Goal: Task Accomplishment & Management: Complete application form

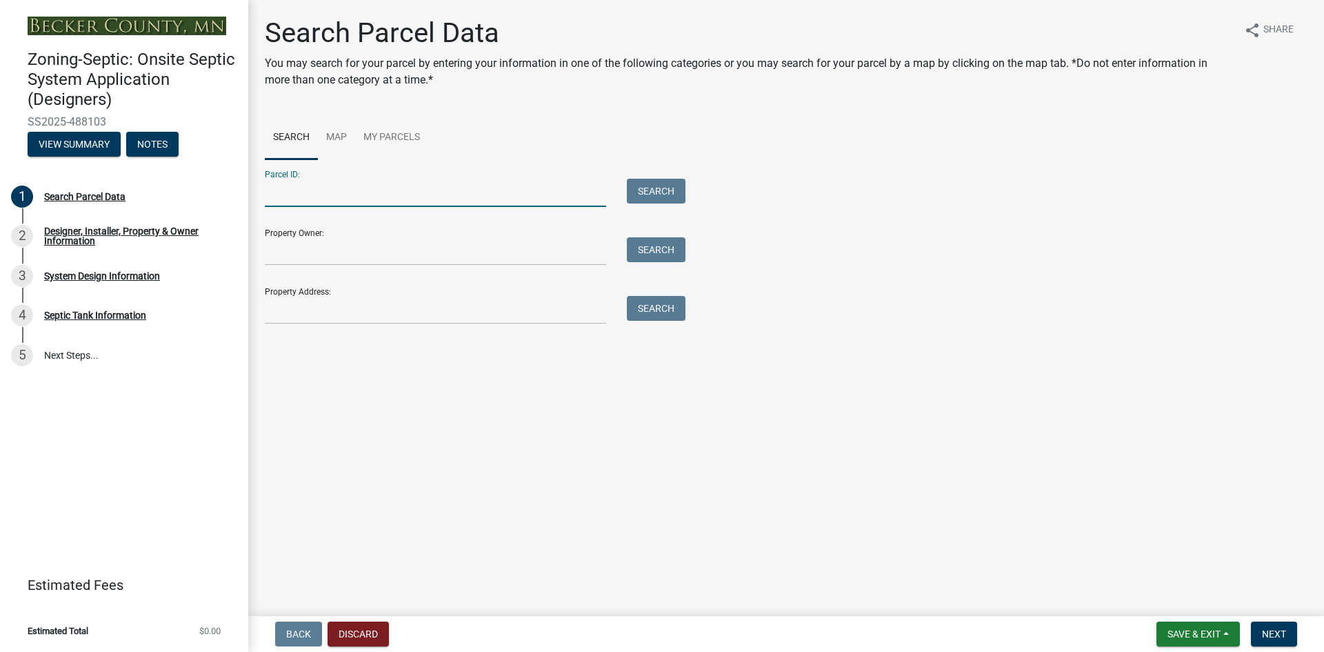
click at [293, 190] on input "Parcel ID:" at bounding box center [435, 193] width 341 height 28
type input "060654001"
click at [659, 194] on button "Search" at bounding box center [656, 191] width 59 height 25
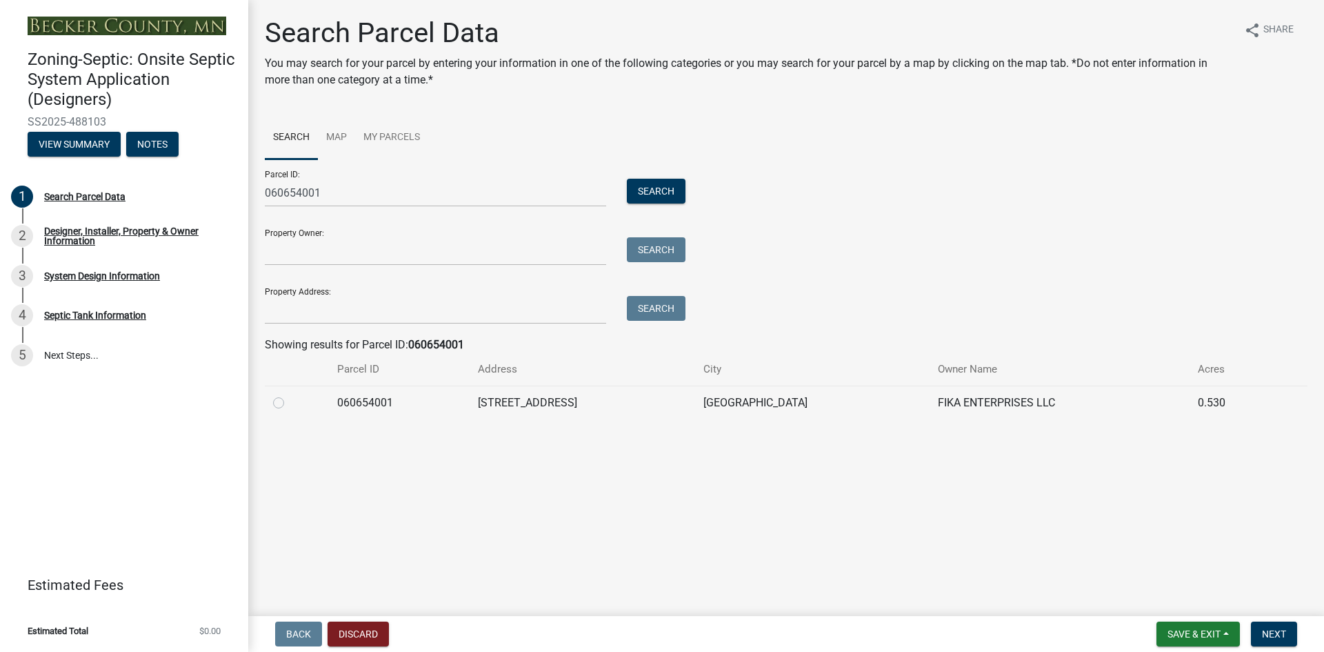
click at [290, 394] on label at bounding box center [290, 394] width 0 height 0
click at [290, 401] on input "radio" at bounding box center [294, 398] width 9 height 9
radio input "true"
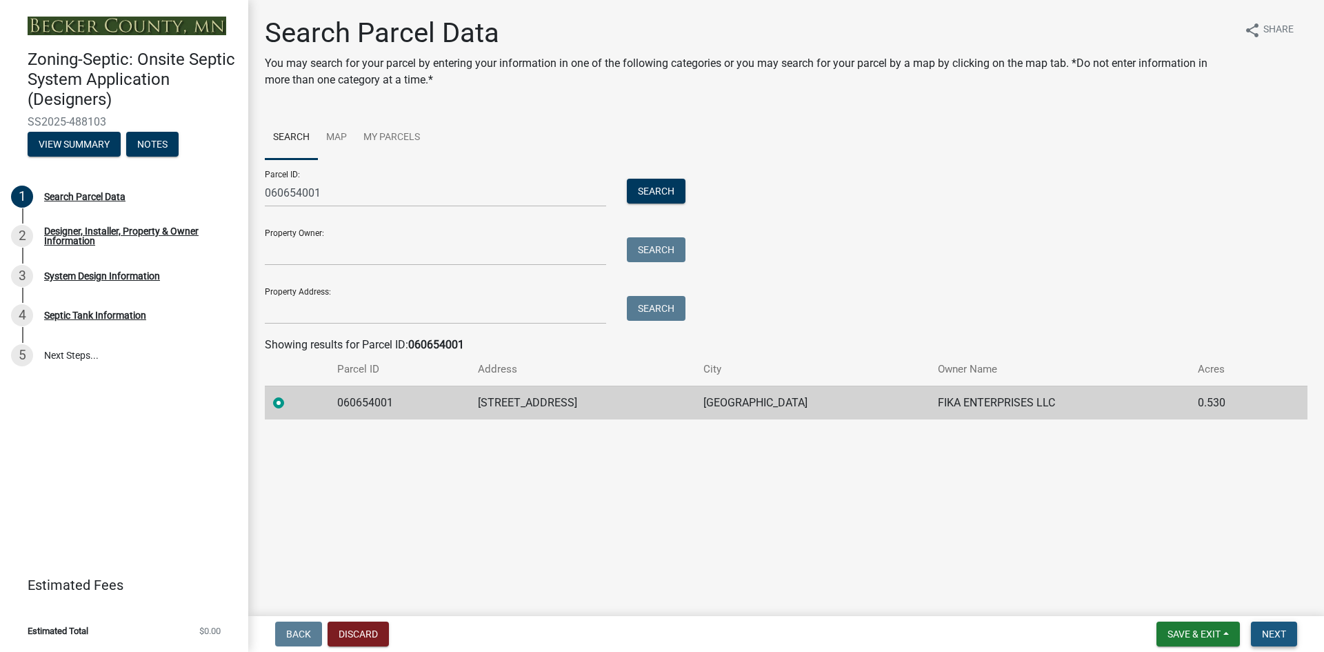
click at [1281, 629] on span "Next" at bounding box center [1274, 633] width 24 height 11
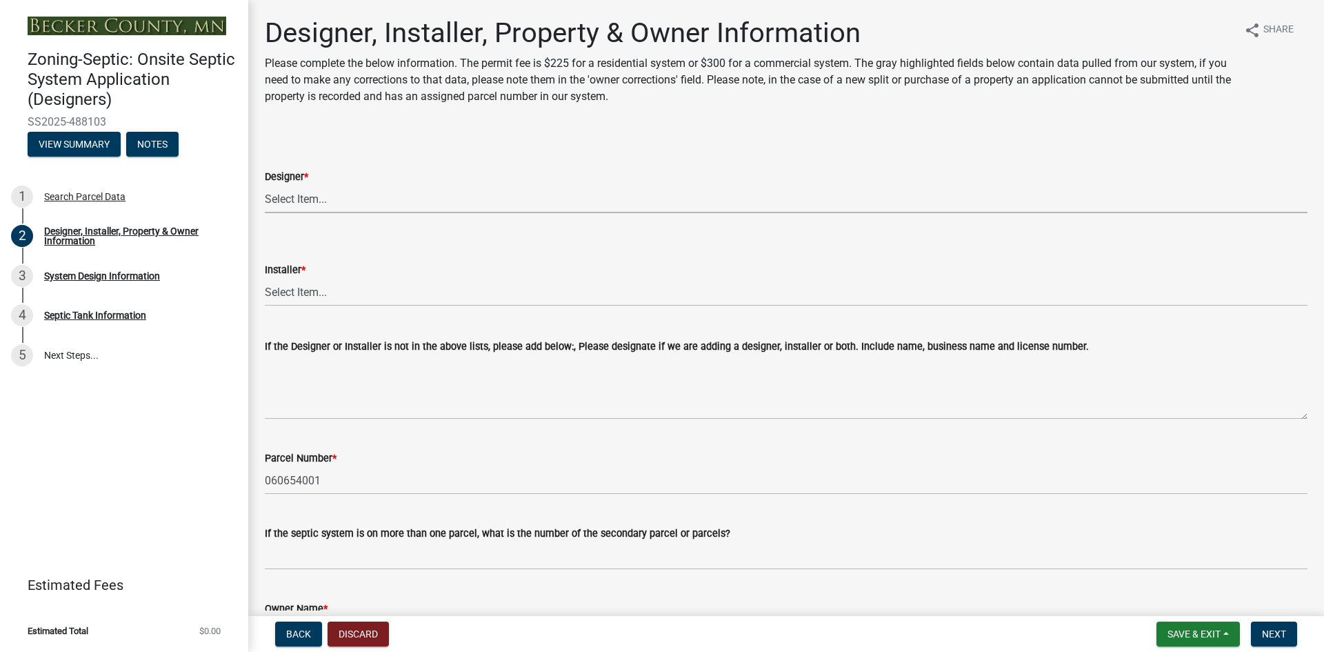
click at [308, 199] on select "Select Item... OTHER – Not listed (please add in next field and we will add to …" at bounding box center [786, 199] width 1043 height 28
click at [265, 185] on select "Select Item... OTHER – Not listed (please add in next field and we will add to …" at bounding box center [786, 199] width 1043 height 28
select select "d20f406a-04ce-403c-9b5c-eec541744772"
click at [281, 290] on select "Select Item... OTHER – Not listed (please add in next field and we will add to …" at bounding box center [786, 292] width 1043 height 28
click at [265, 278] on select "Select Item... OTHER – Not listed (please add in next field and we will add to …" at bounding box center [786, 292] width 1043 height 28
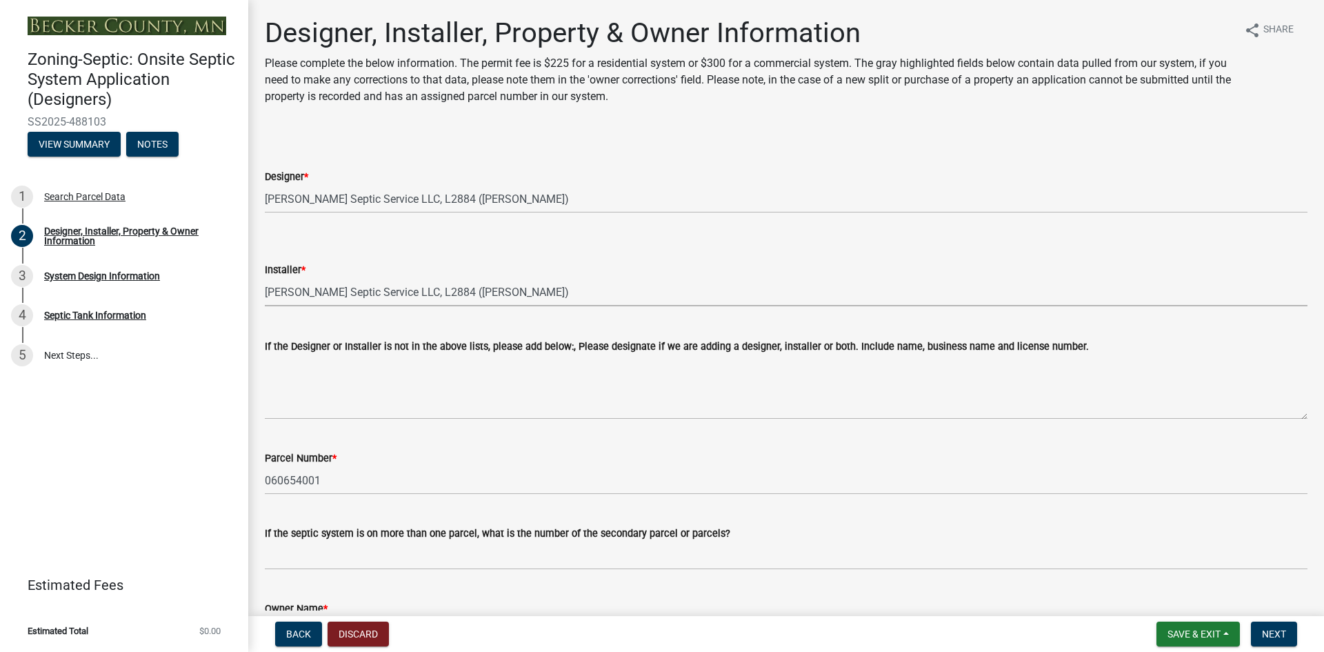
select select "9294db05-6c5b-4c2f-9460-1203ee41efa7"
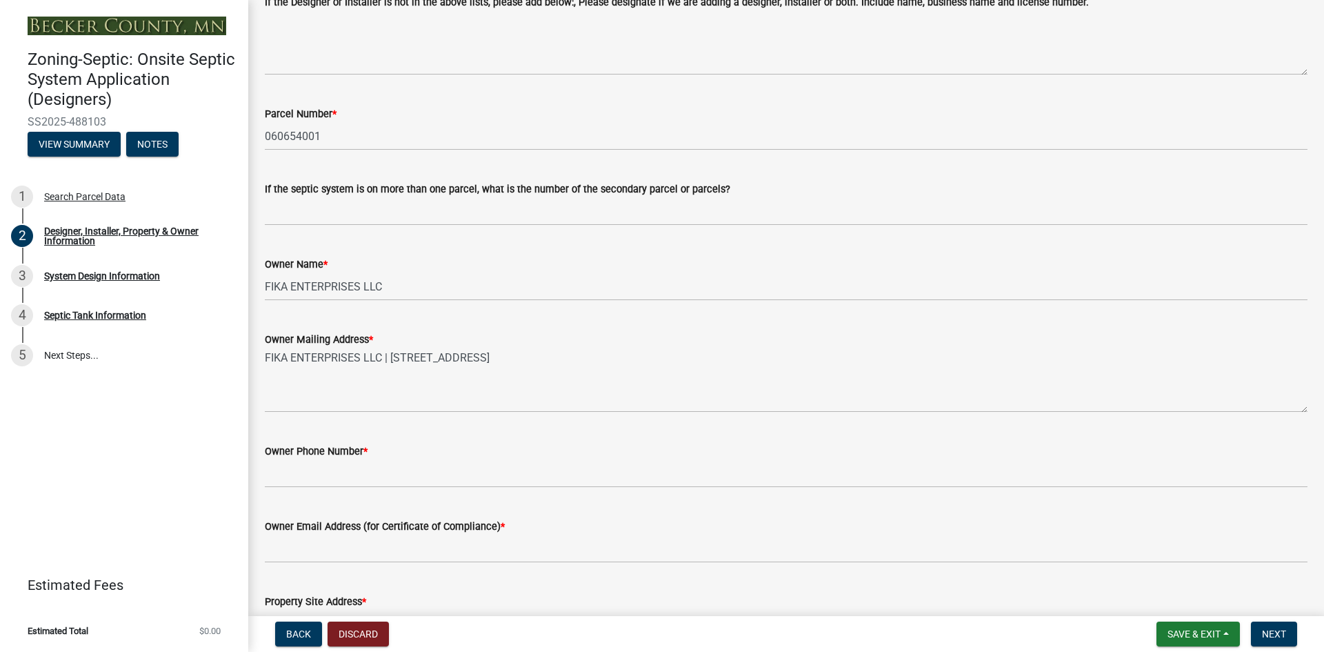
scroll to position [345, 0]
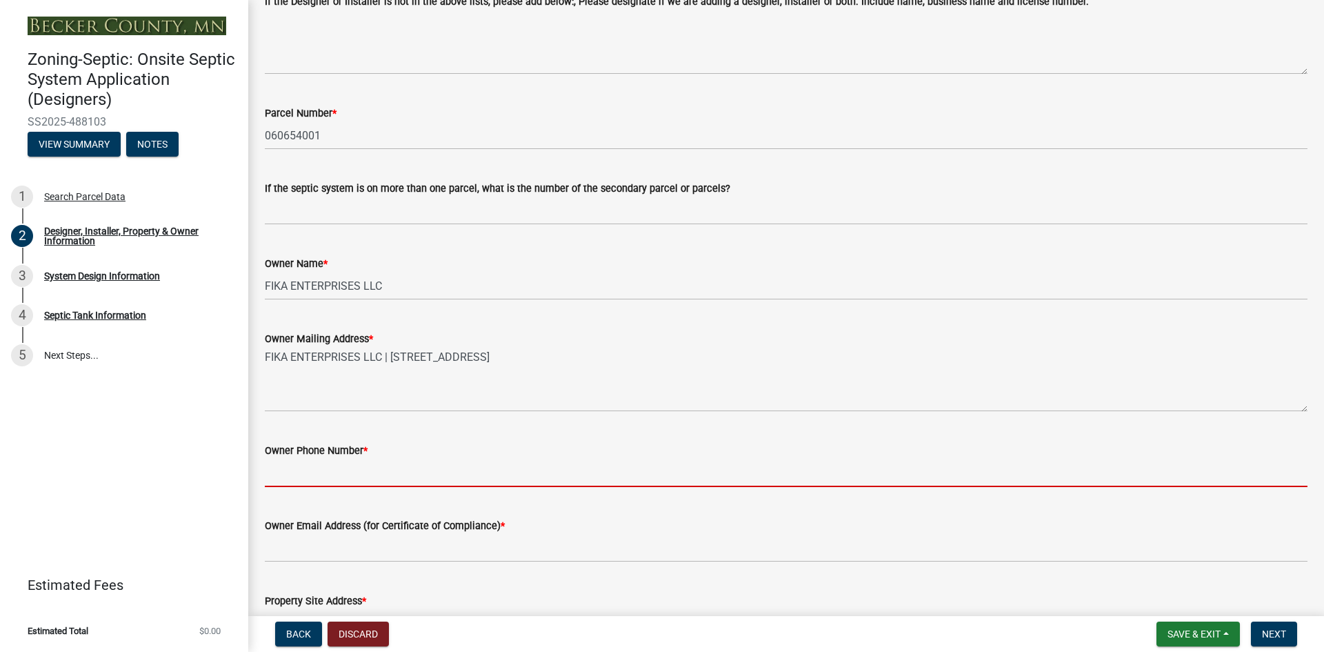
click at [289, 461] on input "Owner Phone Number *" at bounding box center [786, 473] width 1043 height 28
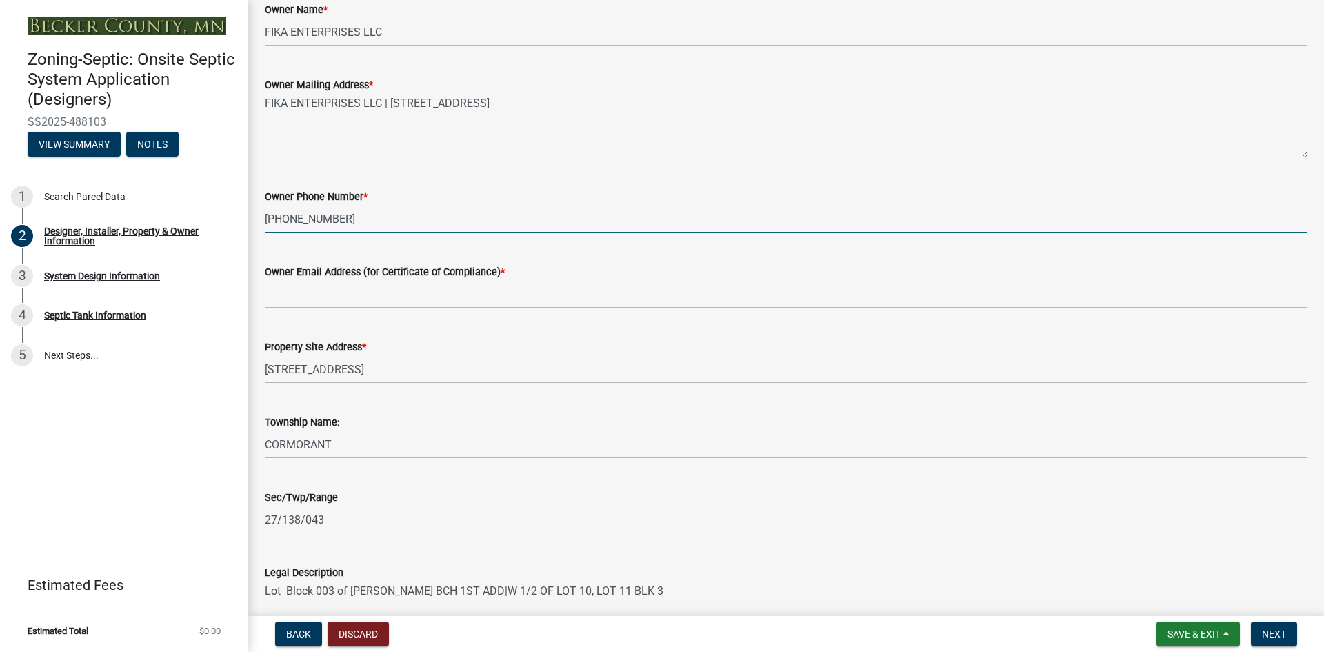
scroll to position [621, 0]
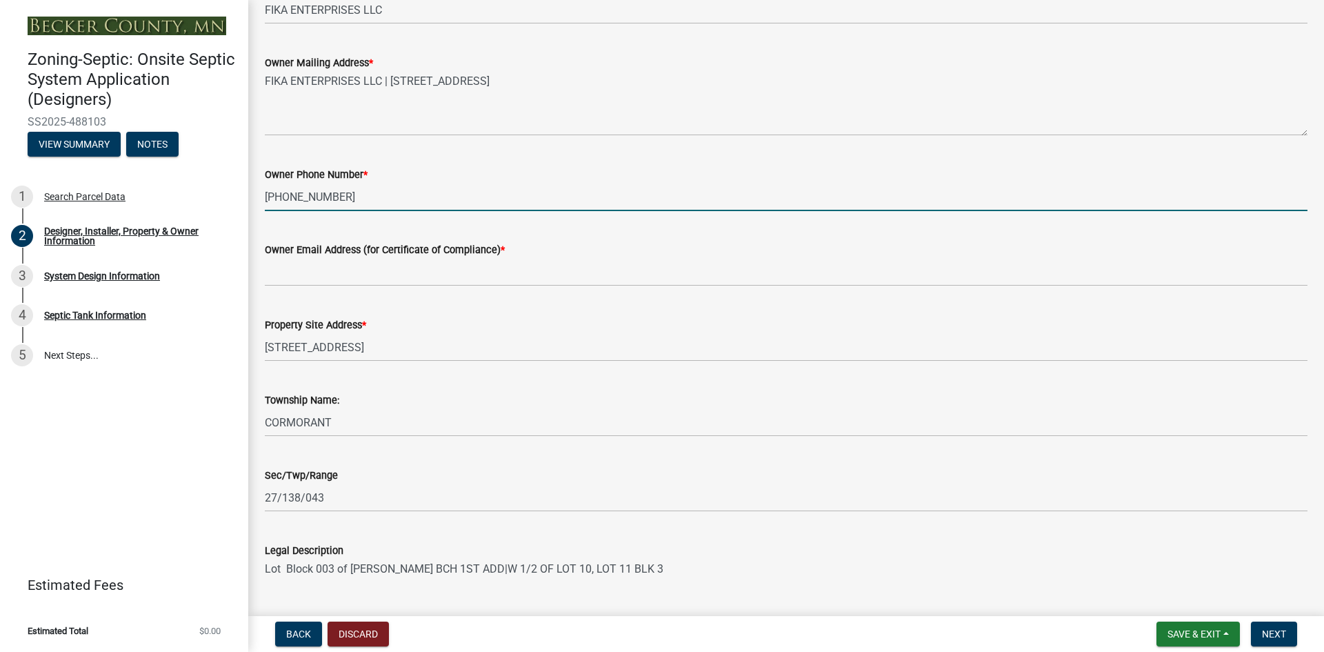
type input "[PHONE_NUMBER]"
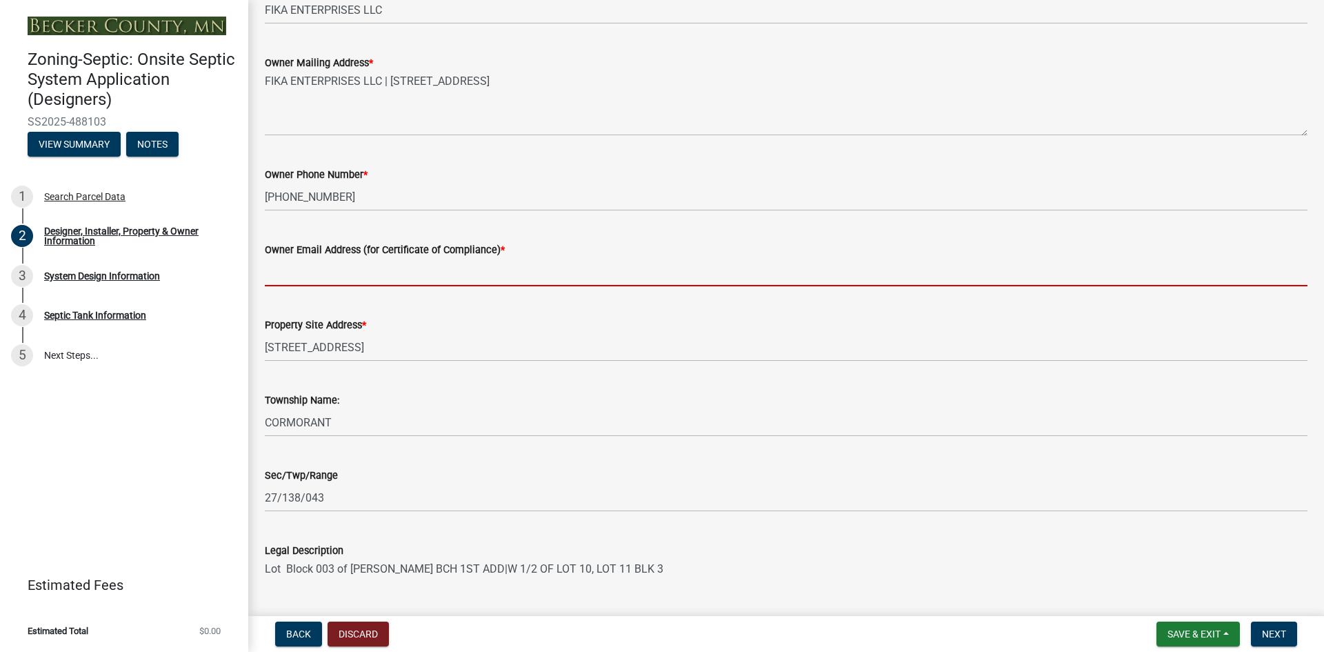
click at [301, 272] on input "Owner Email Address (for Certificate of Compliance) *" at bounding box center [786, 272] width 1043 height 28
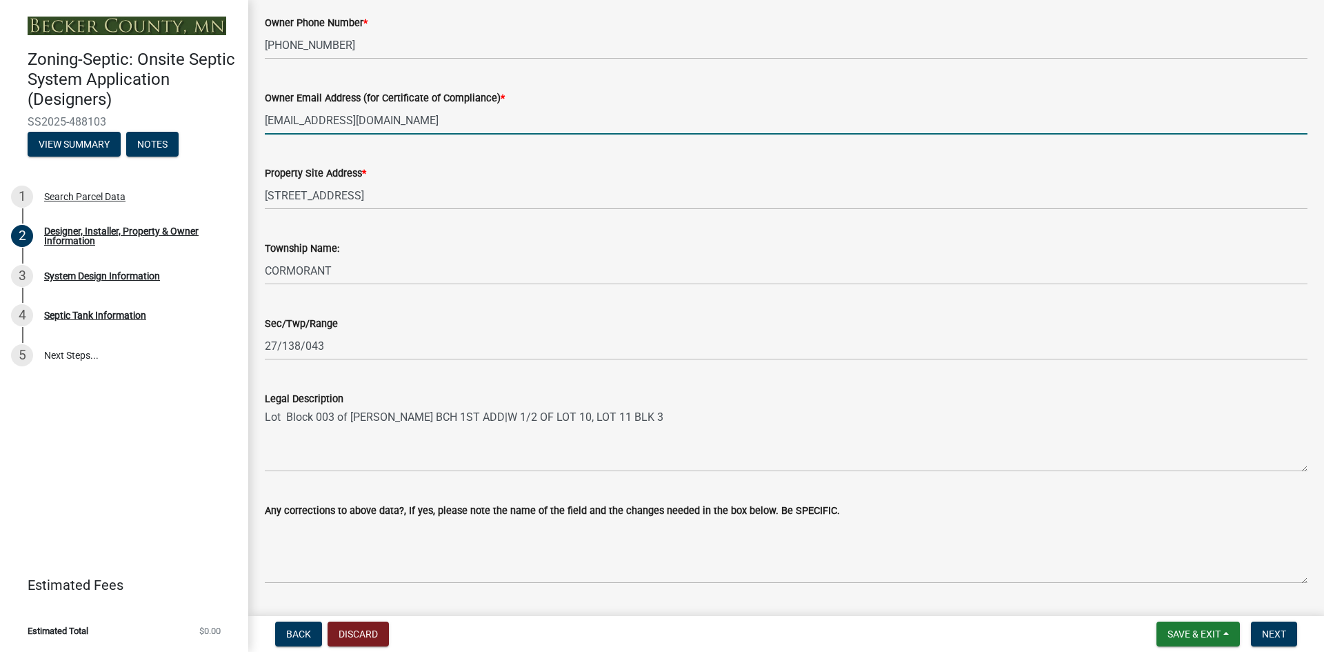
scroll to position [810, 0]
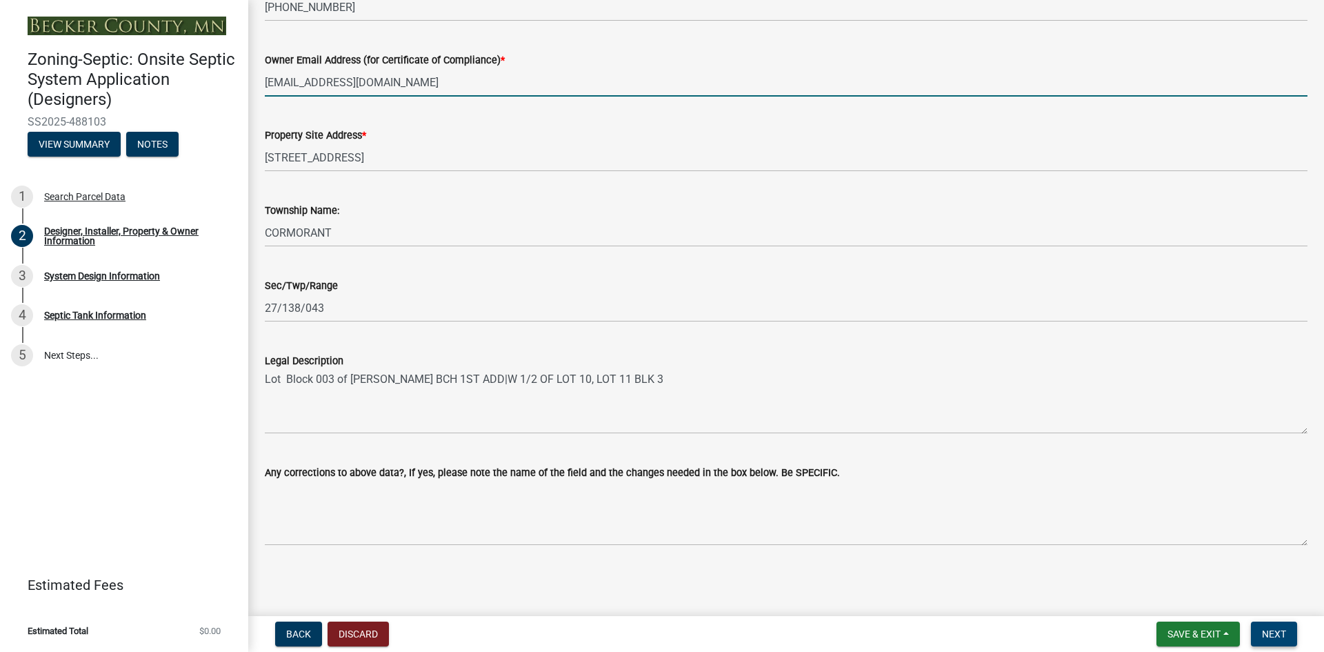
type input "[EMAIL_ADDRESS][DOMAIN_NAME]"
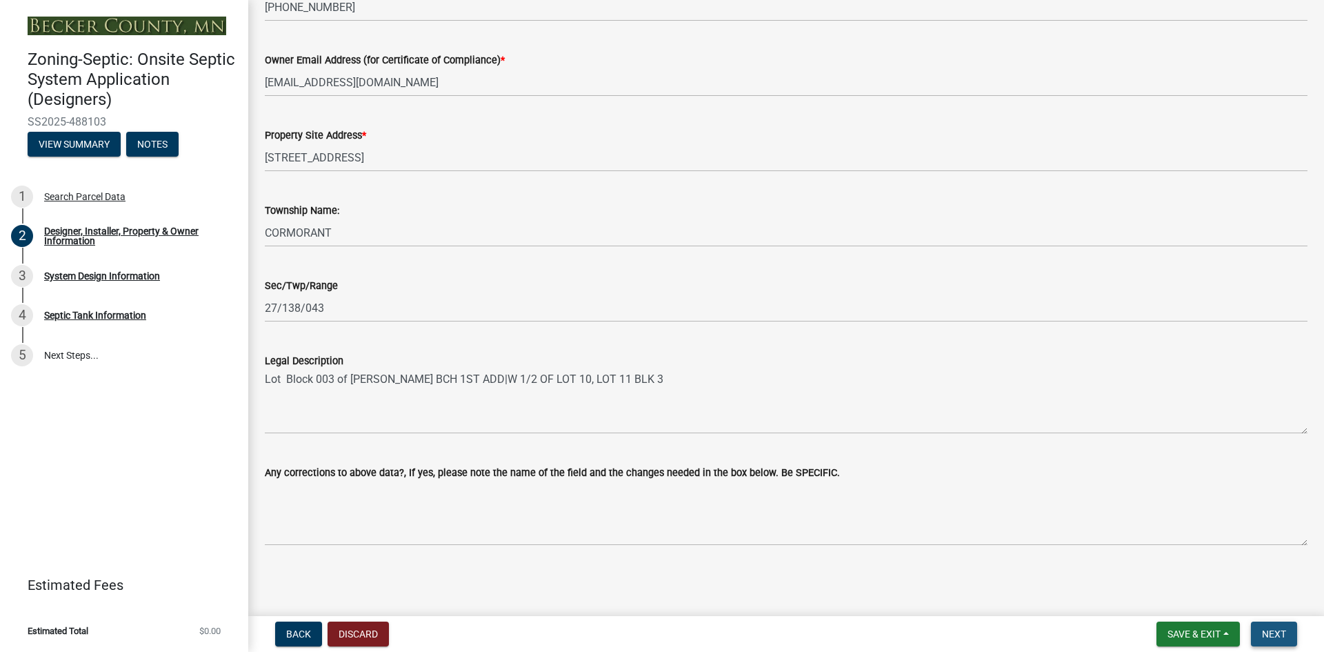
click at [1277, 636] on span "Next" at bounding box center [1274, 633] width 24 height 11
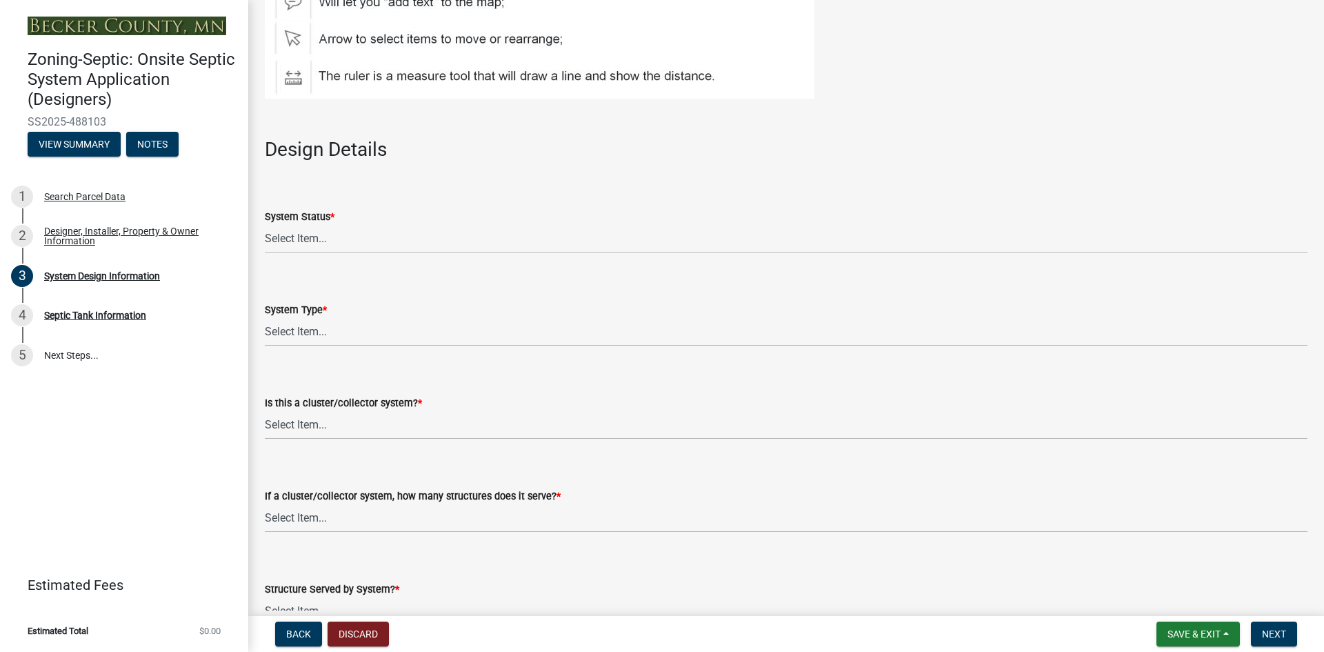
scroll to position [1517, 0]
click at [316, 238] on select "Select Item... No Existing System Replacement System Failing System (Cesspool, …" at bounding box center [786, 237] width 1043 height 28
click at [265, 223] on select "Select Item... No Existing System Replacement System Failing System (Cesspool, …" at bounding box center [786, 237] width 1043 height 28
select select "8ba21533-2acf-4cc6-95e5-280e4aabd5a3"
click at [308, 321] on select "Select Item... Type I Type II Type III Type IV Type V" at bounding box center [786, 331] width 1043 height 28
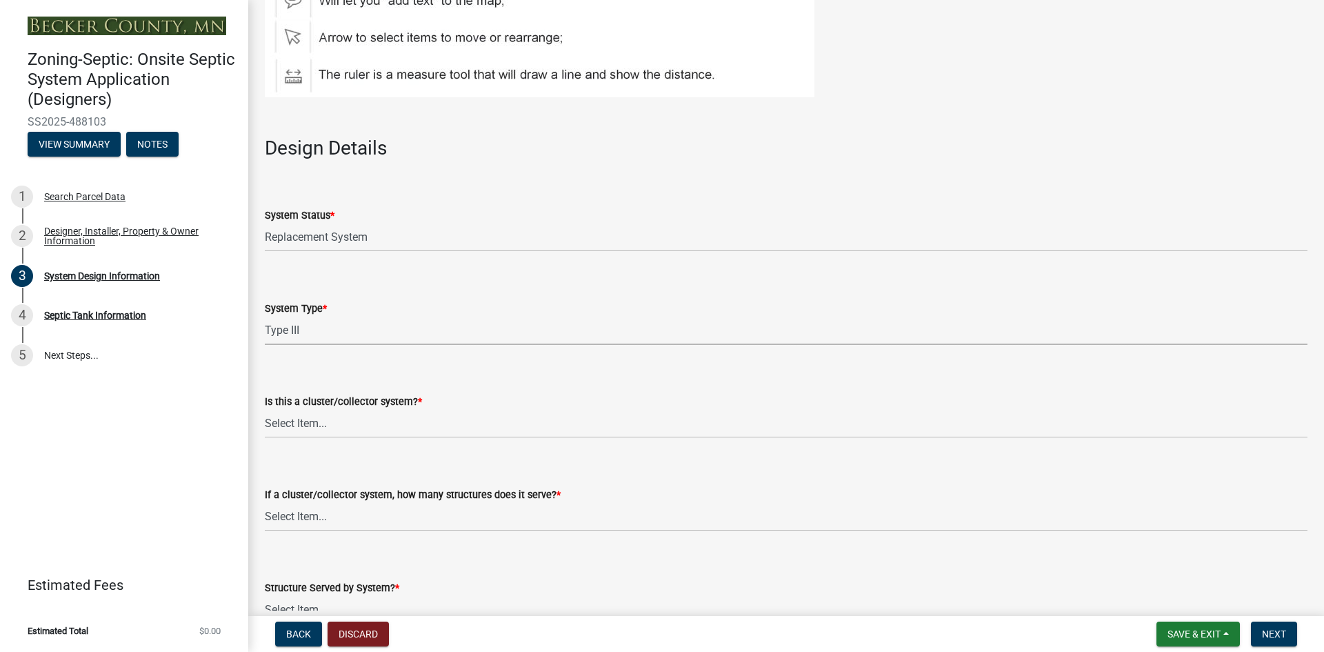
click at [265, 317] on select "Select Item... Type I Type II Type III Type IV Type V" at bounding box center [786, 331] width 1043 height 28
select select "841e6e1b-3a1e-4ec6-be41-af079aae60a3"
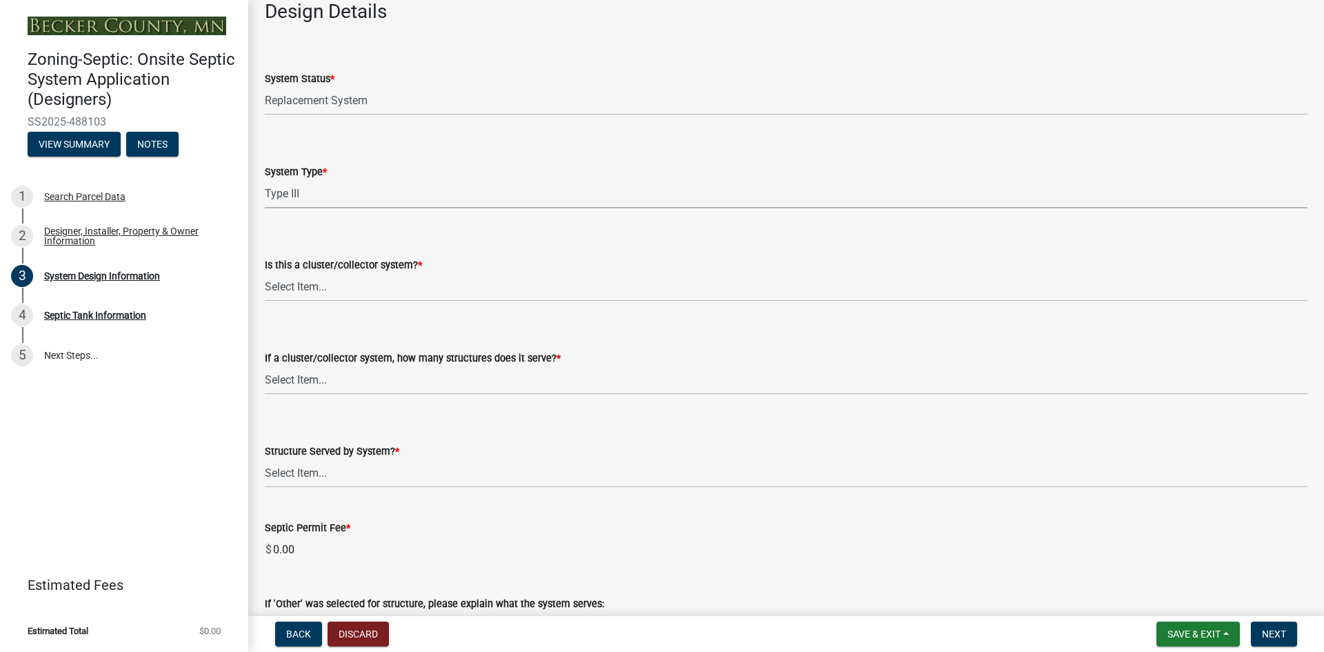
scroll to position [1655, 0]
click at [328, 290] on select "Select Item... Yes No" at bounding box center [786, 286] width 1043 height 28
click at [265, 272] on select "Select Item... Yes No" at bounding box center [786, 286] width 1043 height 28
select select "011fbff4-a41d-4a75-9bd8-71c7e6c69e0d"
click at [322, 379] on select "Select Item... Not a cluster/collector system 1 2 3 4 5 6 7 8 9 10" at bounding box center [786, 379] width 1043 height 28
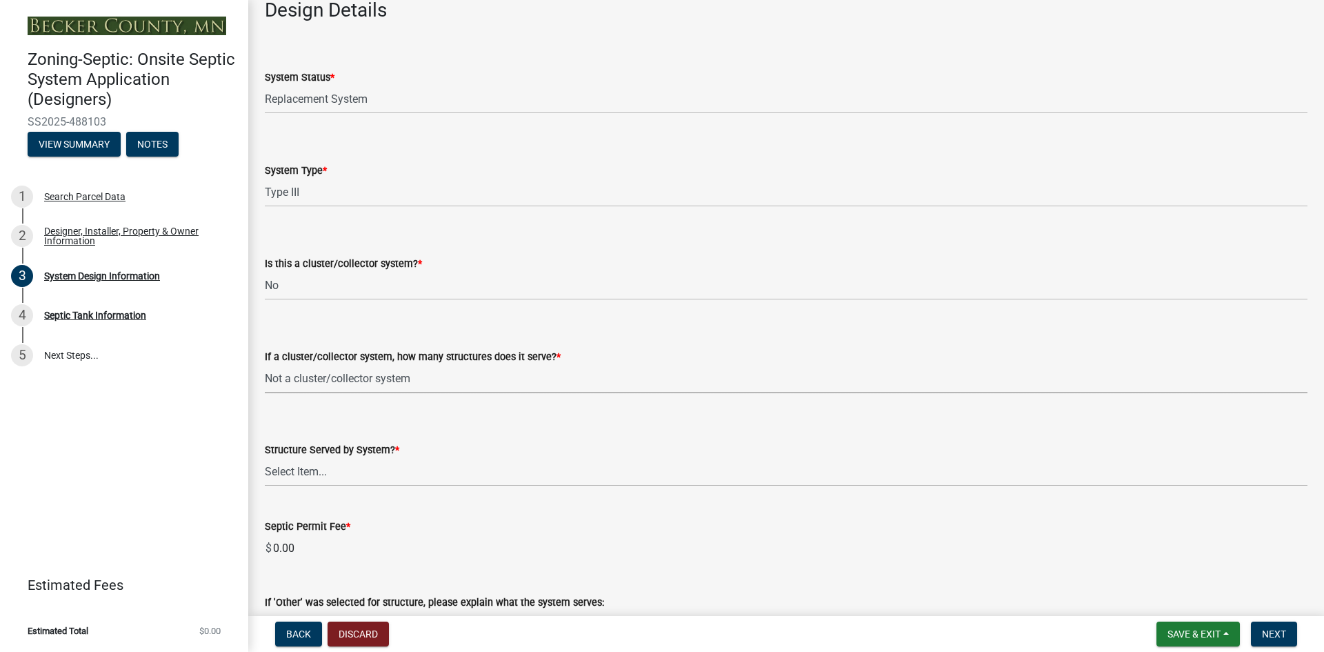
click at [265, 365] on select "Select Item... Not a cluster/collector system 1 2 3 4 5 6 7 8 9 10" at bounding box center [786, 379] width 1043 height 28
select select "85fdfef2-2683-4311-b5d5-5505f6411127"
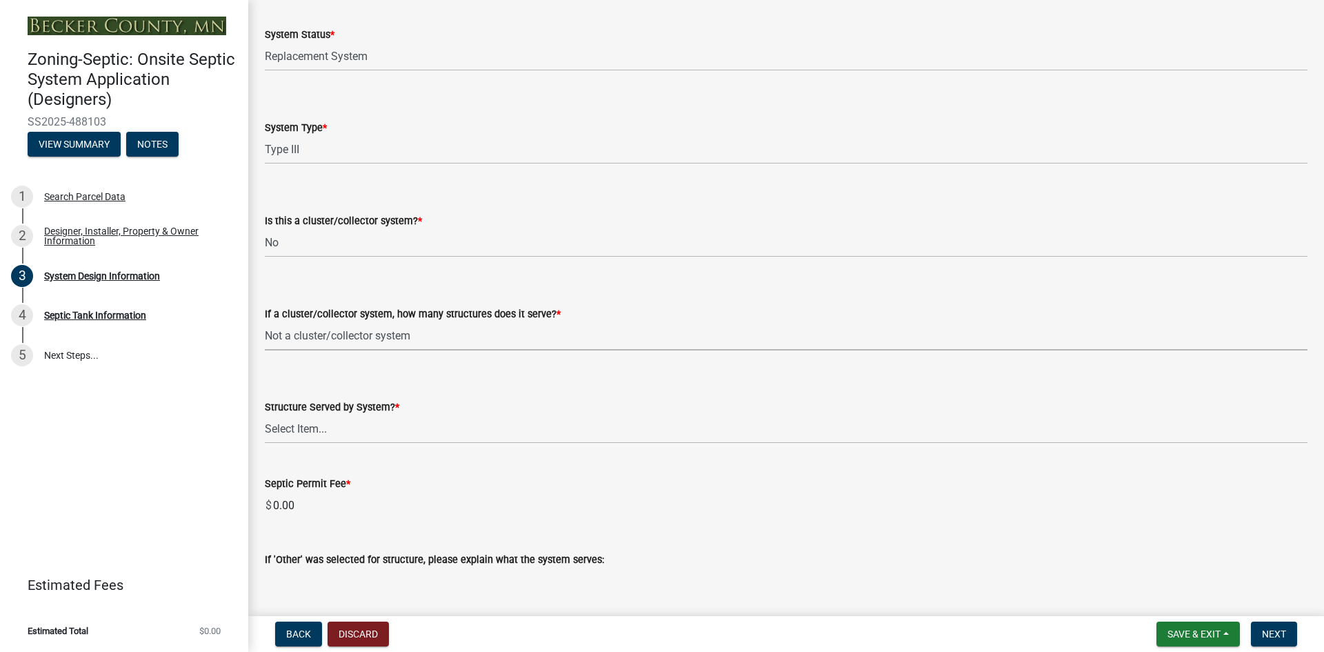
scroll to position [1931, 0]
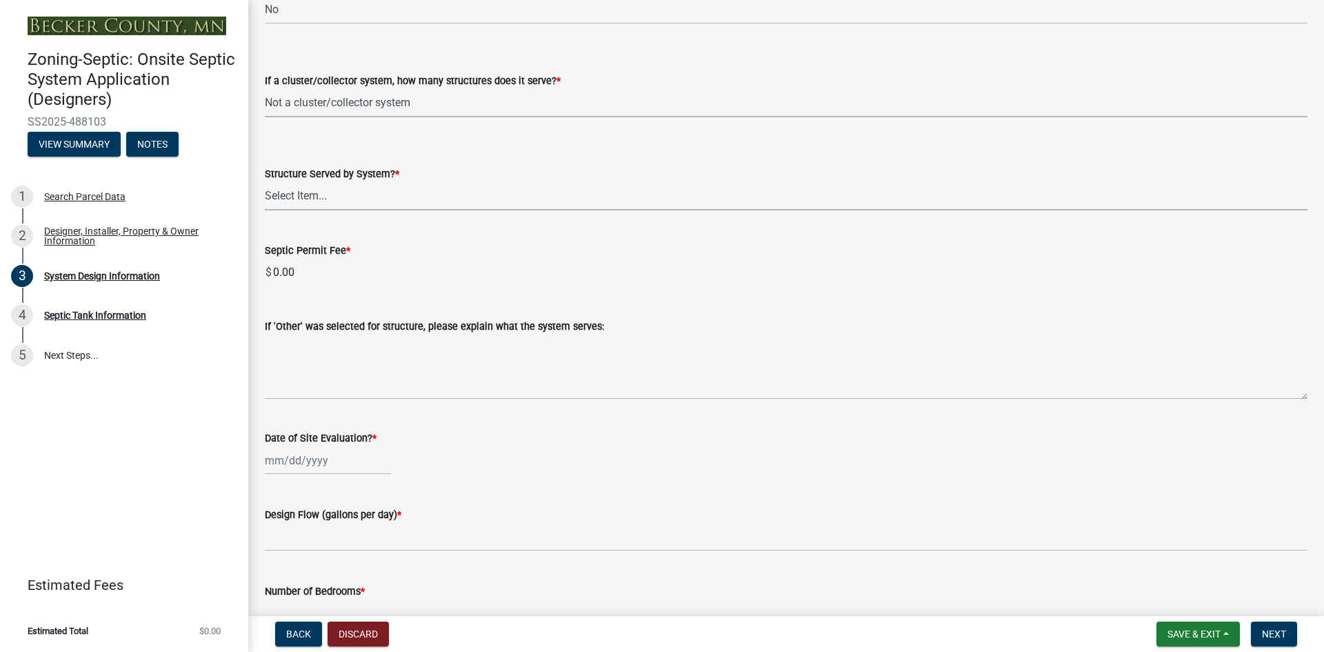
click at [323, 194] on select "Select Item... Commercial Resort Commercial - Non Resort Other Full-Time Dwelli…" at bounding box center [786, 196] width 1043 height 28
click at [265, 182] on select "Select Item... Commercial Resort Commercial - Non Resort Other Full-Time Dwelli…" at bounding box center [786, 196] width 1043 height 28
select select "ea6fad2b-7b88-4ce3-bf6c-65ad55c33baa"
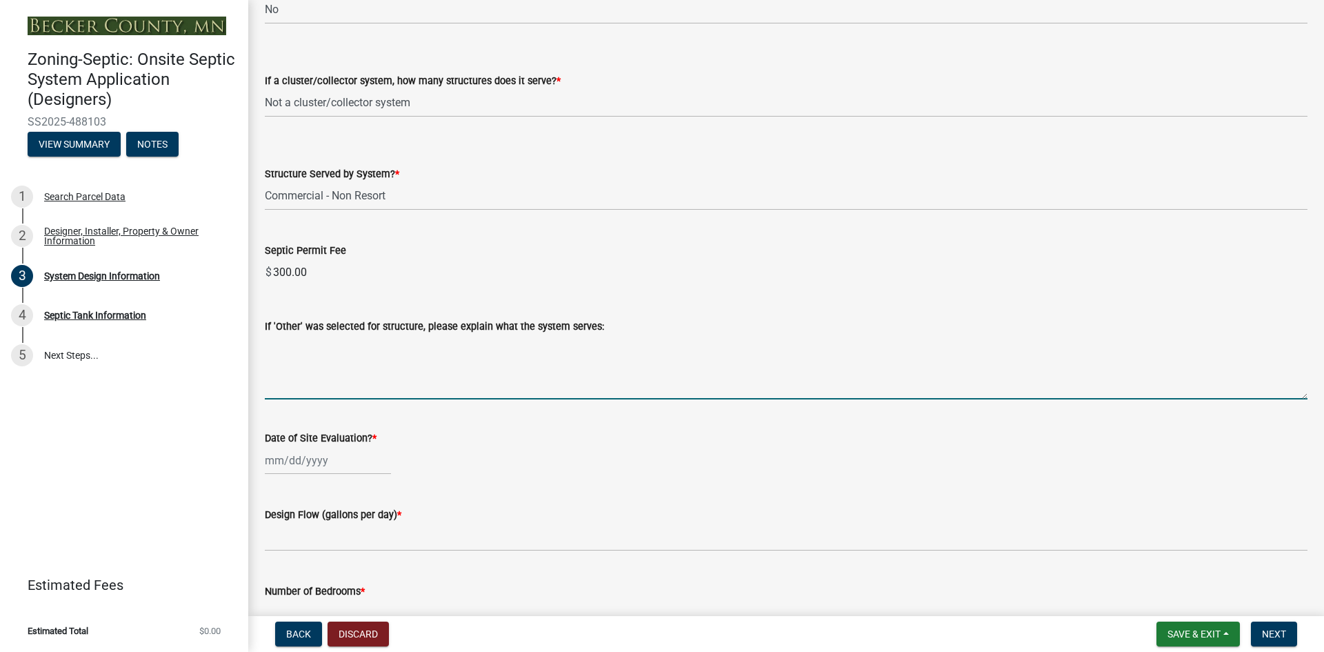
click at [292, 387] on textarea "If 'Other' was selected for structure, please explain what the system serves:" at bounding box center [786, 366] width 1043 height 65
type textarea "c"
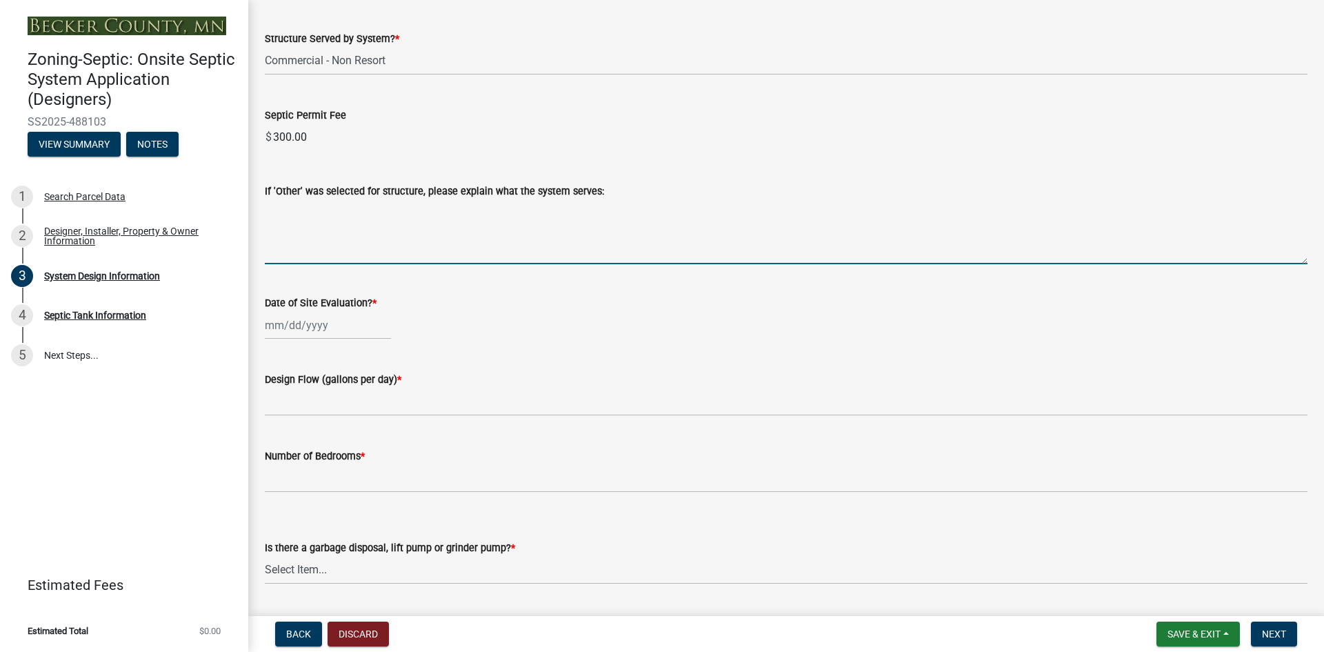
scroll to position [2069, 0]
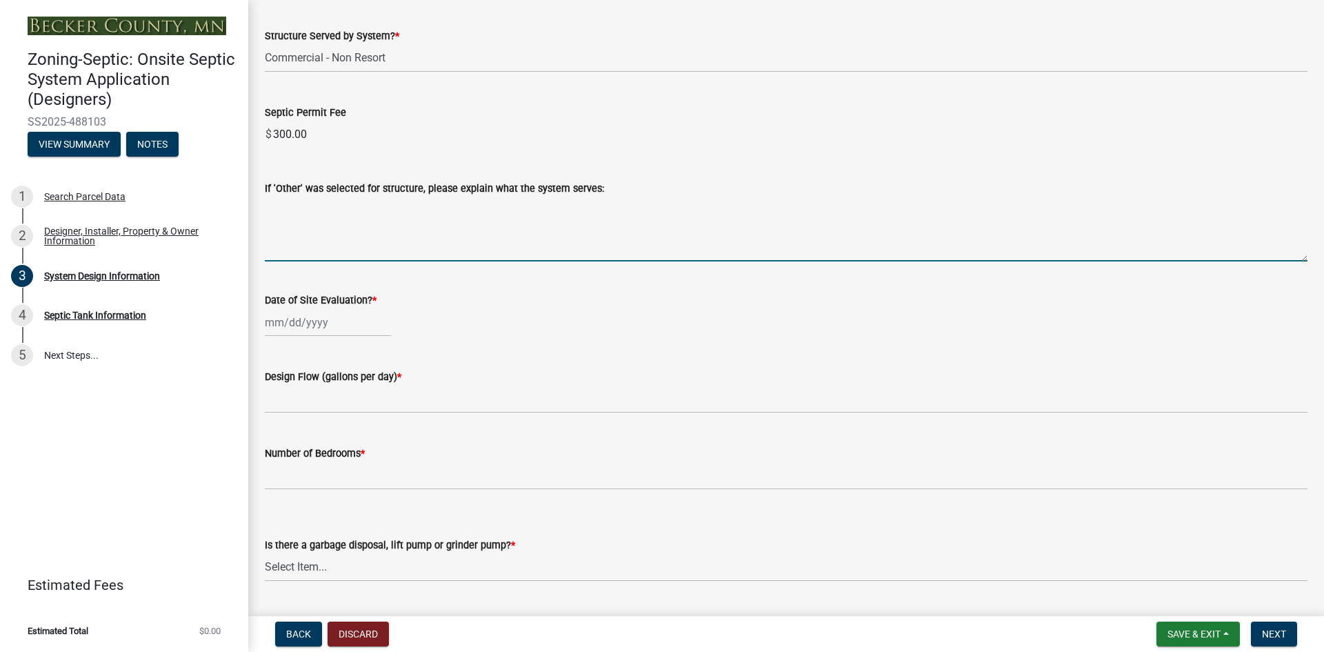
select select "10"
select select "2025"
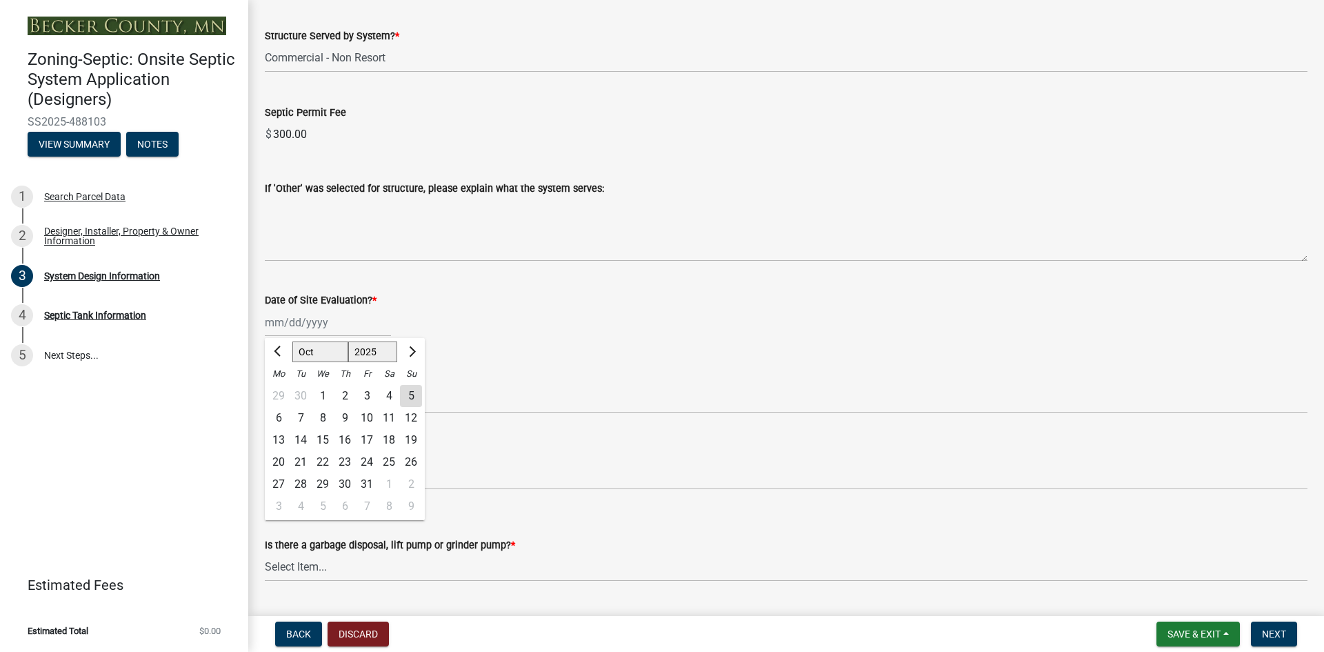
click at [280, 325] on div "[PERSON_NAME] Feb Mar Apr [PERSON_NAME][DATE] Oct Nov [DATE] 1526 1527 1528 152…" at bounding box center [328, 322] width 126 height 28
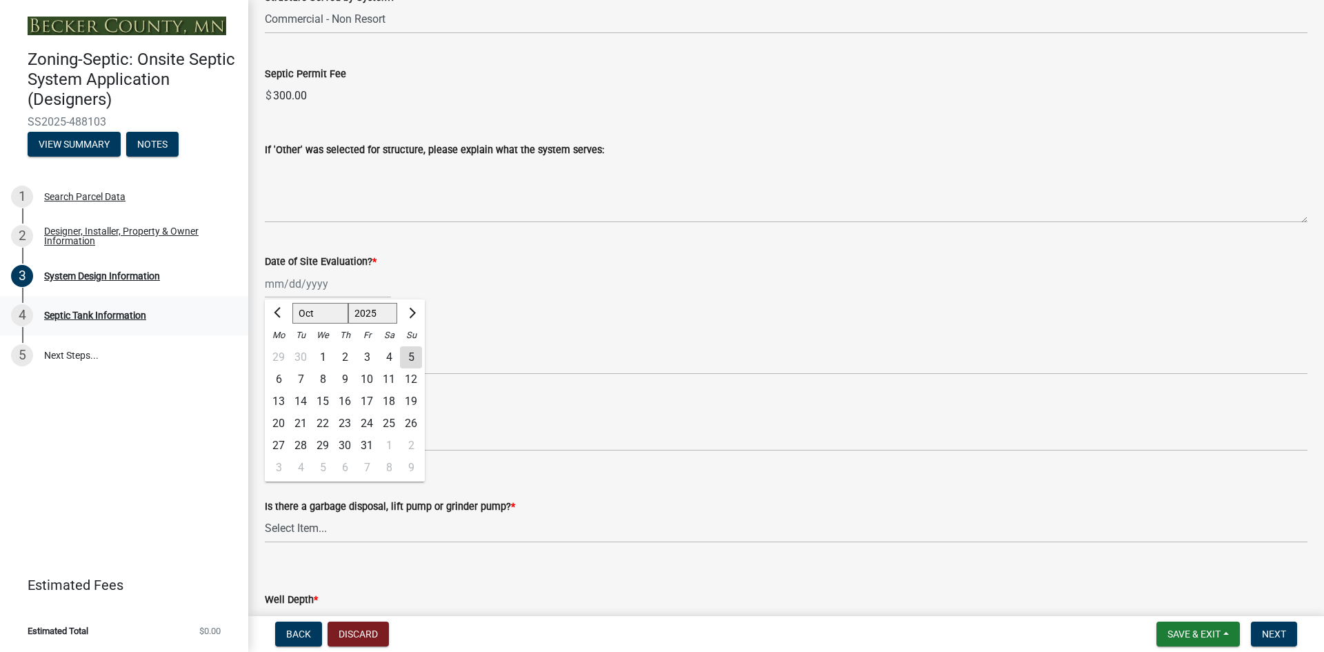
scroll to position [2138, 0]
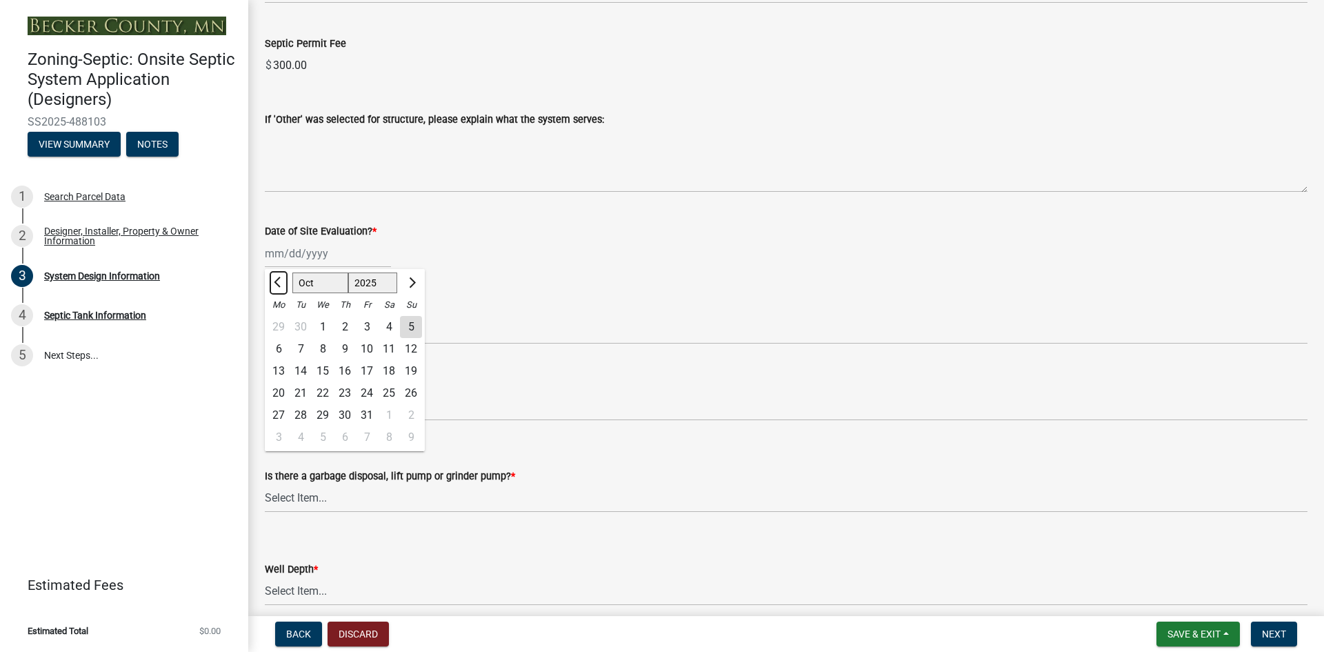
click at [274, 281] on button "Previous month" at bounding box center [278, 283] width 17 height 22
select select "9"
drag, startPoint x: 362, startPoint y: 323, endPoint x: 380, endPoint y: 322, distance: 17.9
click at [363, 323] on div "5" at bounding box center [367, 327] width 22 height 22
type input "[DATE]"
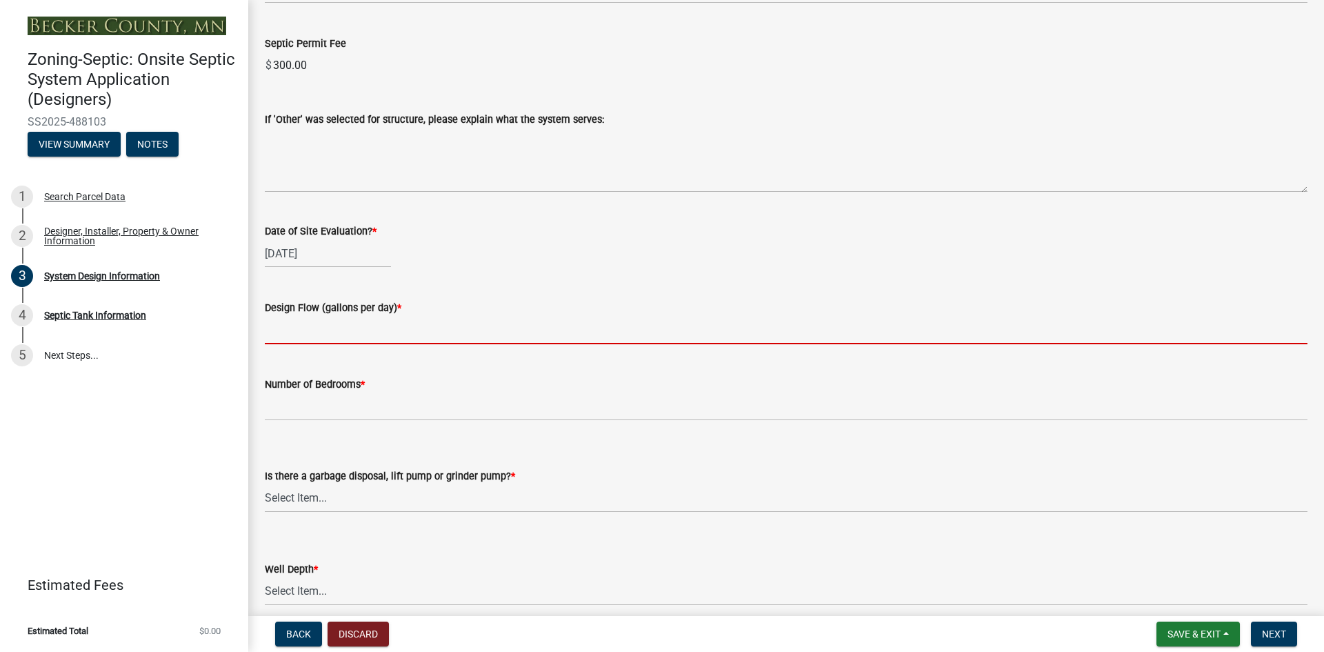
click at [294, 326] on input "text" at bounding box center [786, 330] width 1043 height 28
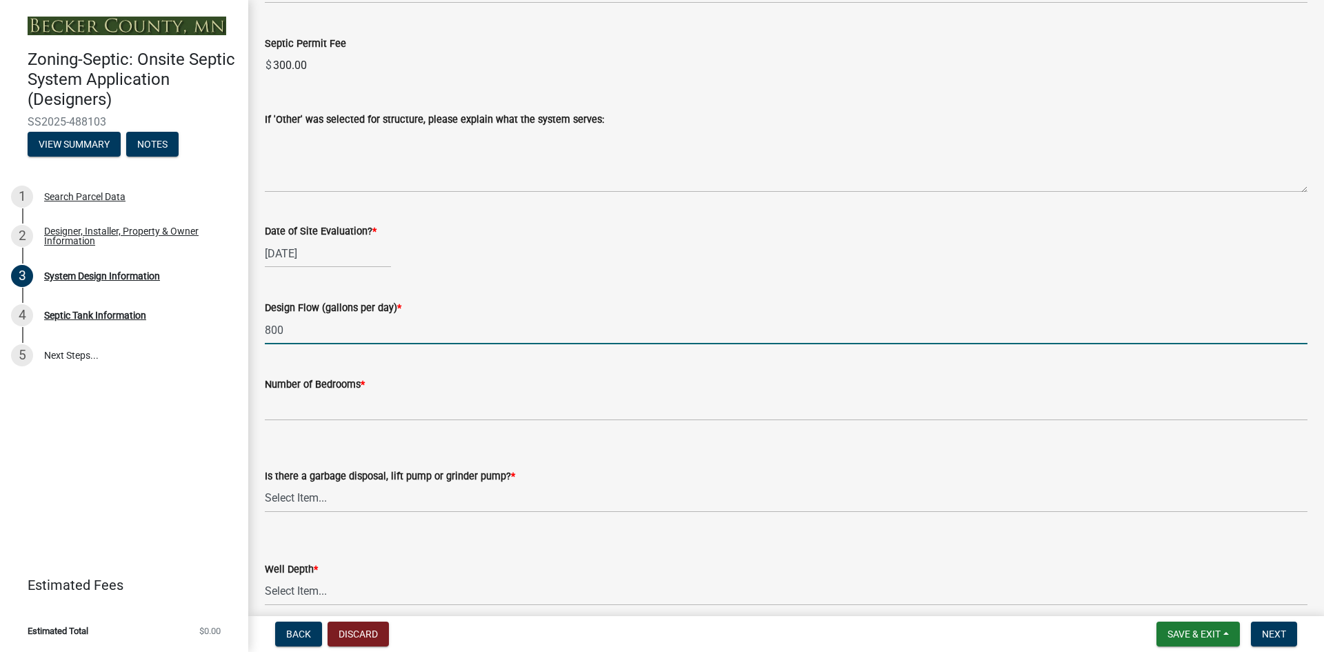
type input "800"
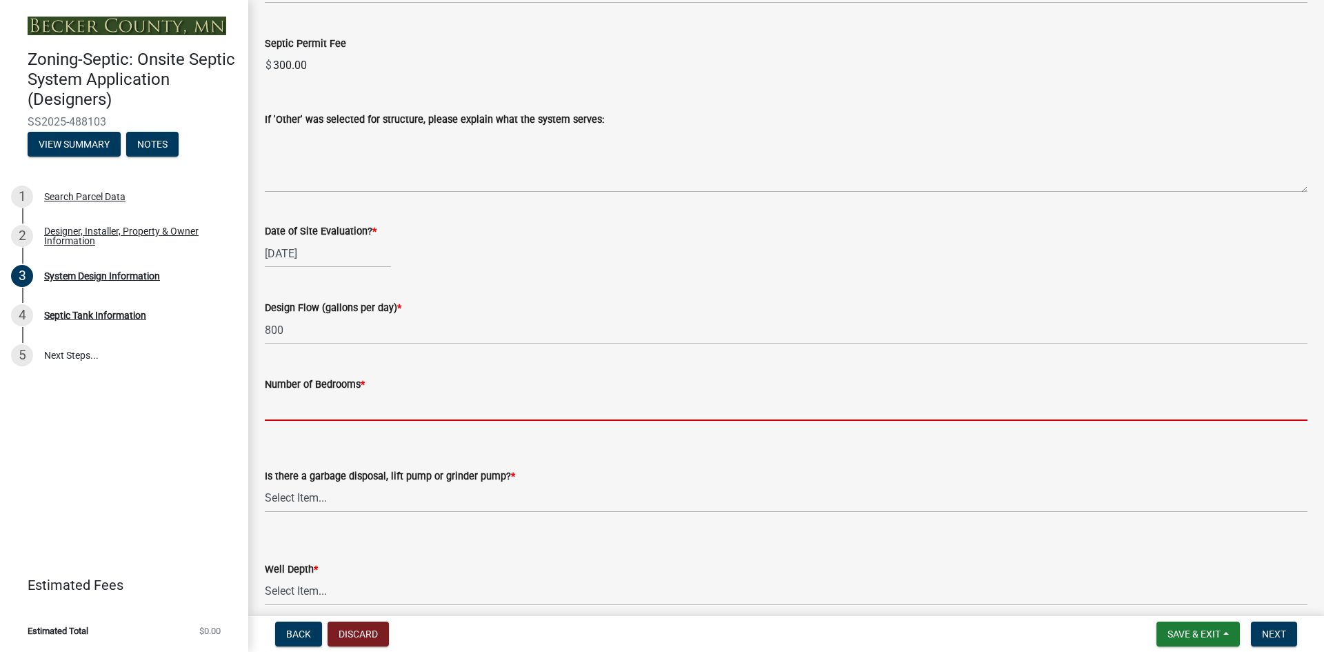
click at [283, 408] on input "Number of Bedrooms *" at bounding box center [786, 406] width 1043 height 28
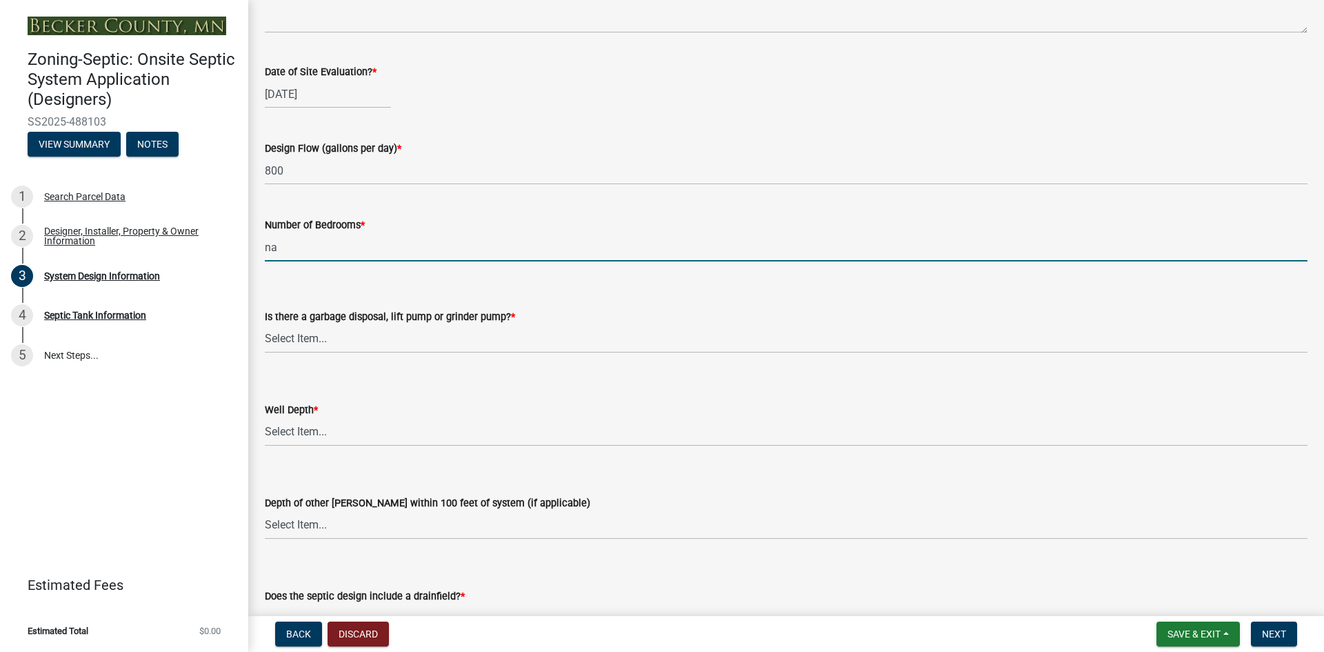
scroll to position [2345, 0]
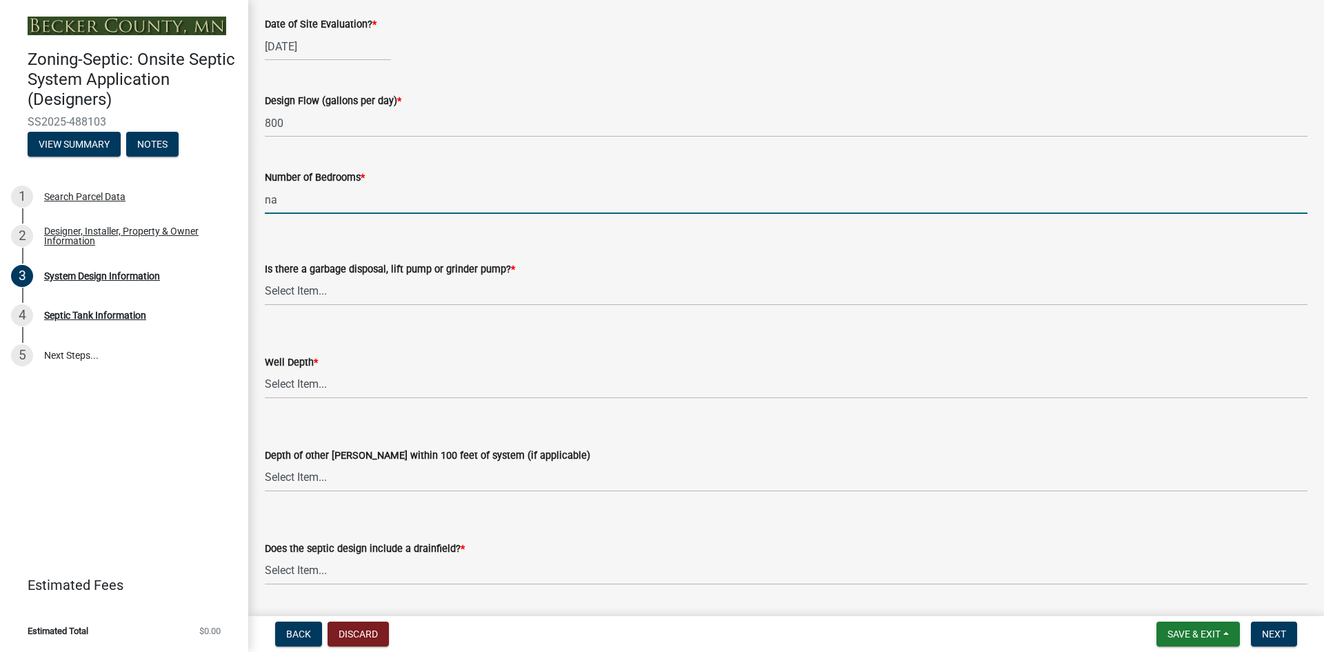
type input "na"
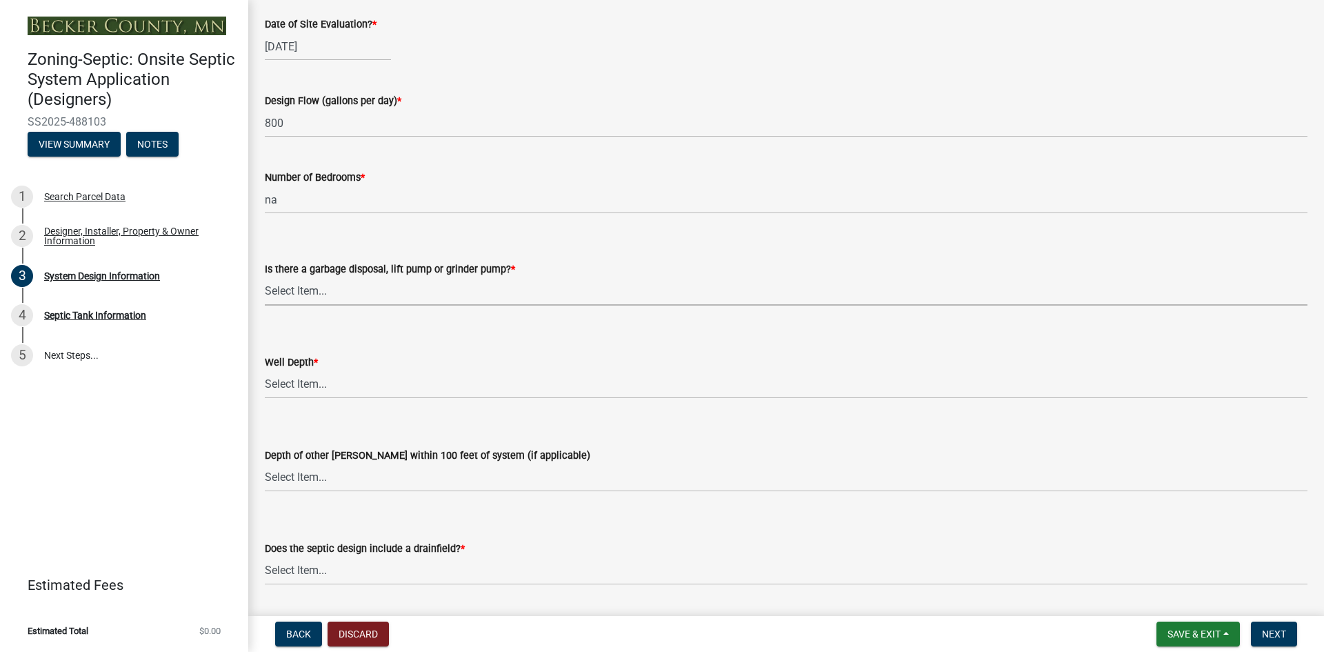
click at [327, 291] on select "Select Item... Yes No" at bounding box center [786, 291] width 1043 height 28
click at [265, 277] on select "Select Item... Yes No" at bounding box center [786, 291] width 1043 height 28
select select "ba735beb-519e-40f0-ae20-62d65fc4c46b"
click at [294, 379] on select "Select Item... Deep Well Shallow Well Well not yet installed - To be drilled No…" at bounding box center [786, 384] width 1043 height 28
click at [265, 370] on select "Select Item... Deep Well Shallow Well Well not yet installed - To be drilled No…" at bounding box center [786, 384] width 1043 height 28
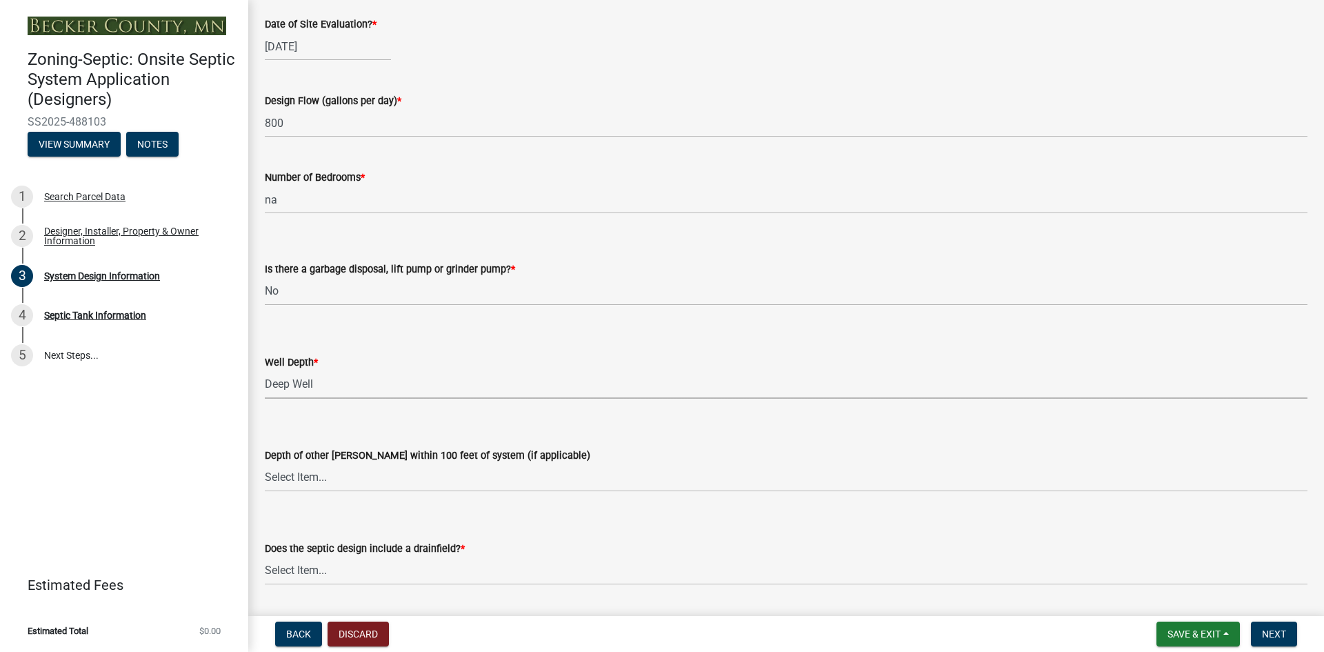
select select "ef698bf5-6172-44c1-9ffb-522c07469aed"
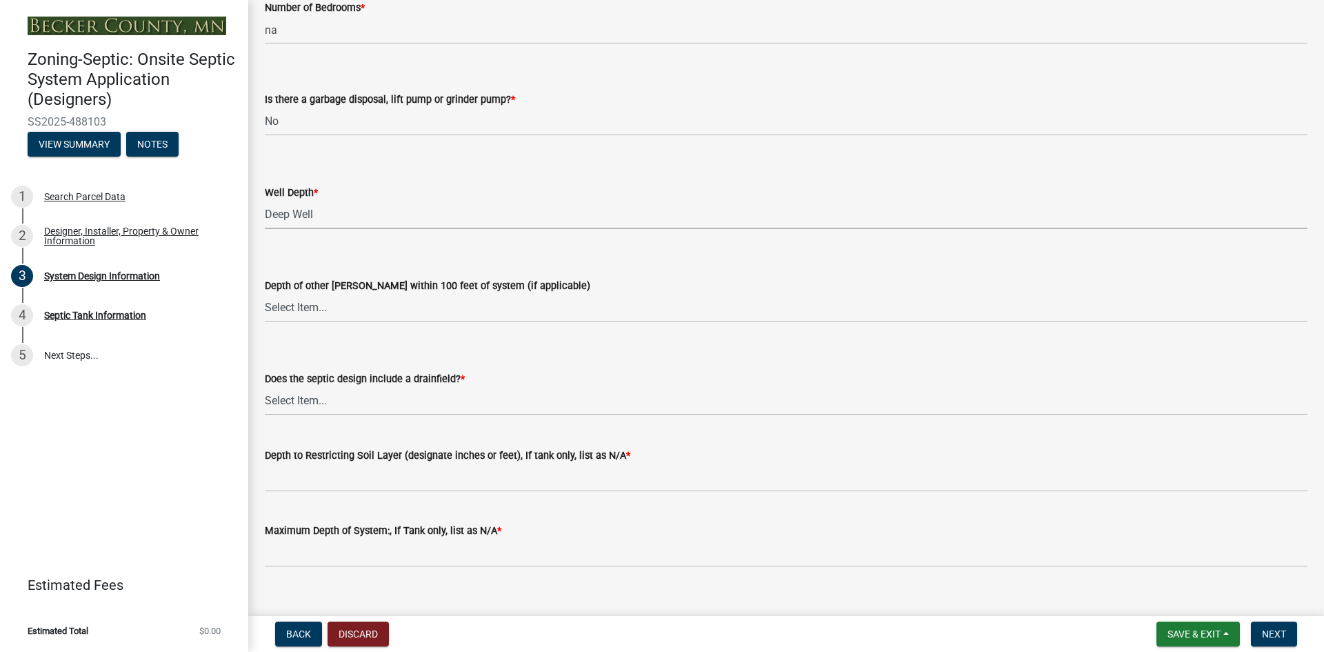
scroll to position [2536, 0]
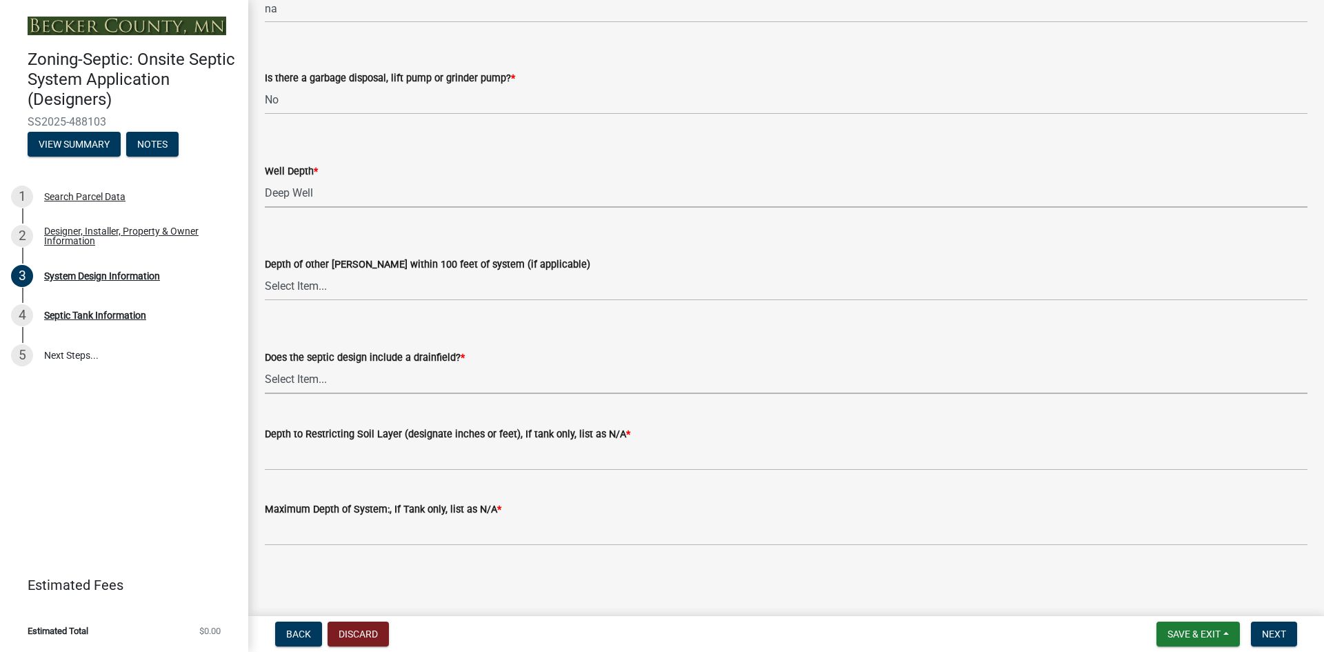
click at [310, 379] on select "Select Item... Yes No Existing - COC must by submitted" at bounding box center [786, 380] width 1043 height 28
click at [265, 366] on select "Select Item... Yes No Existing - COC must by submitted" at bounding box center [786, 380] width 1043 height 28
select select "a0c59fcd-b61c-4c3a-90a8-e70849750c47"
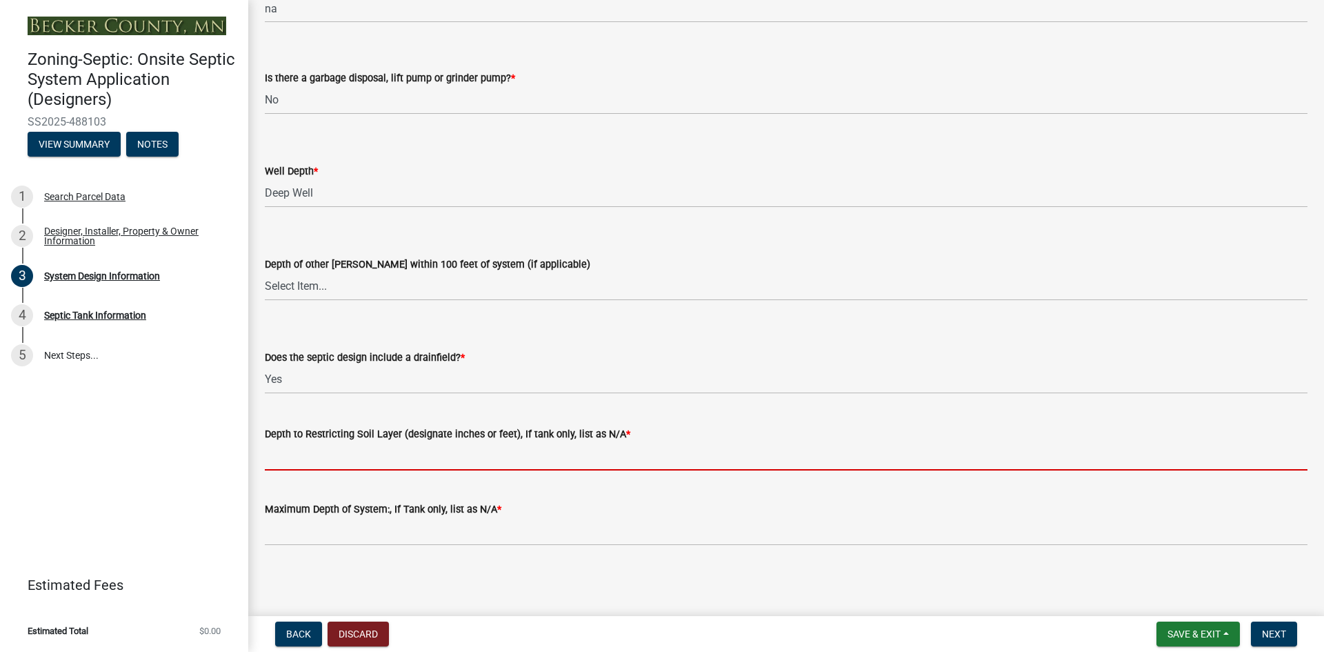
click at [292, 452] on input "Depth to Restricting Soil Layer (designate inches or feet), If tank only, list …" at bounding box center [786, 456] width 1043 height 28
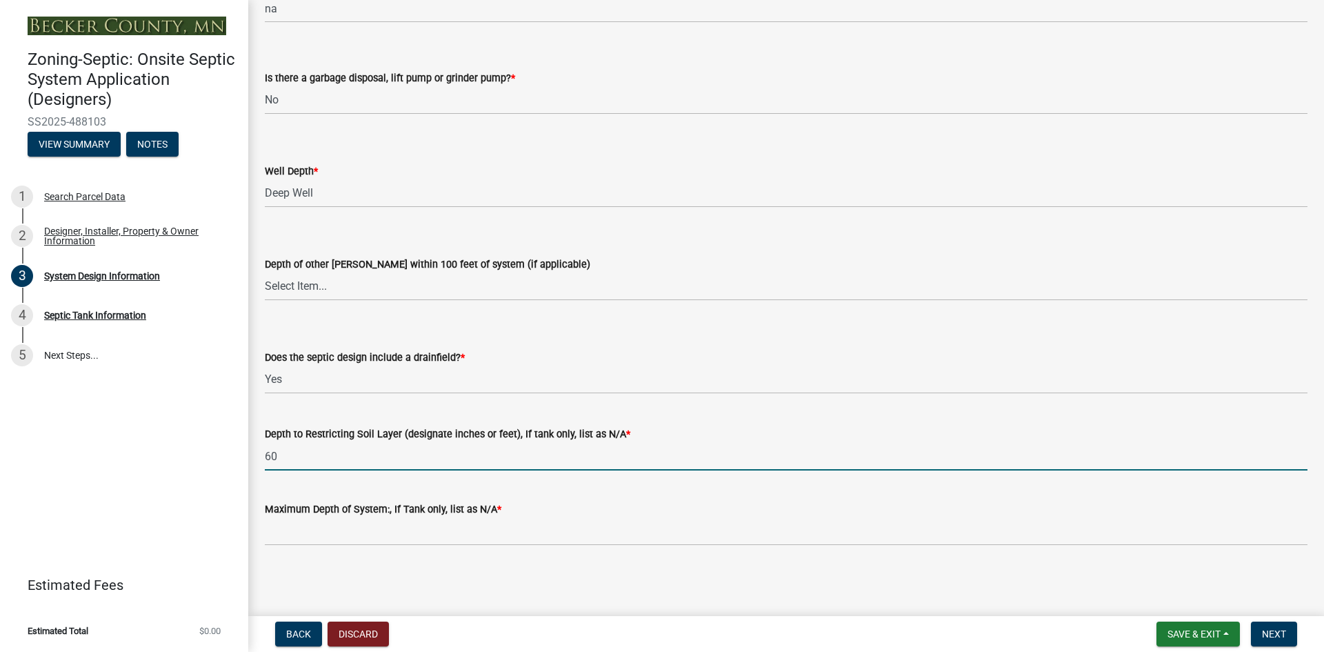
type input "60"
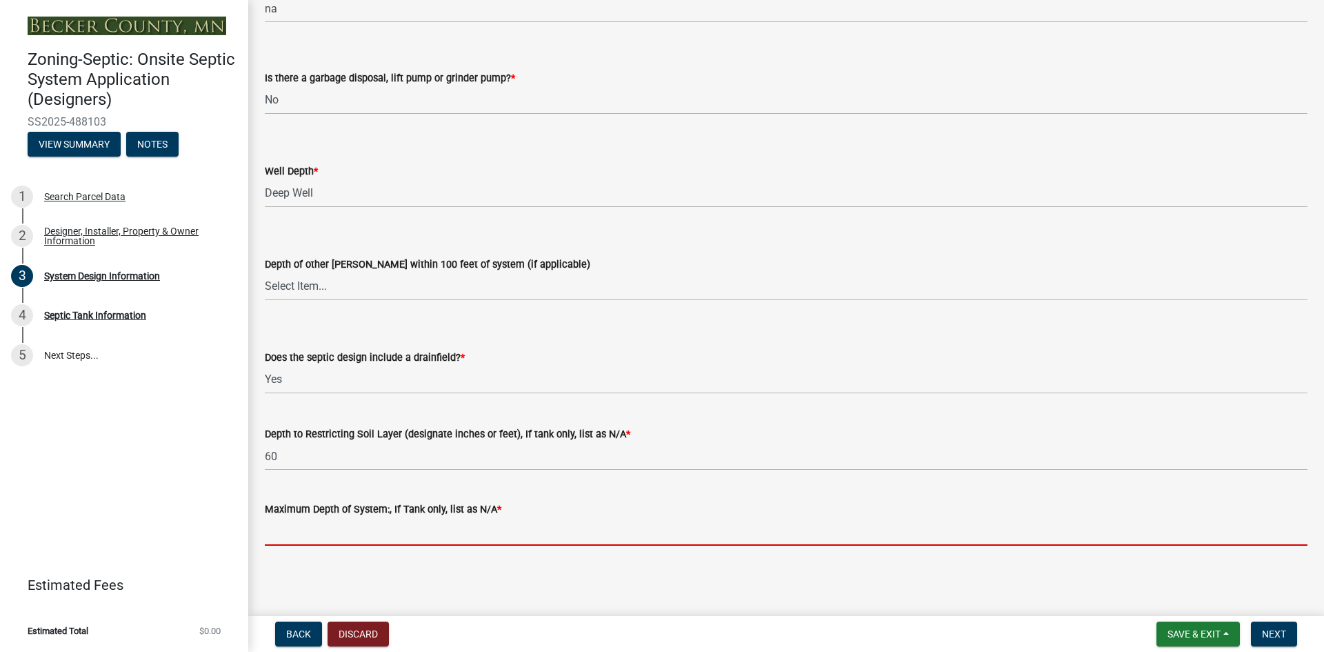
click at [287, 531] on input "Maximum Depth of System:, If Tank only, list as N/A *" at bounding box center [786, 531] width 1043 height 28
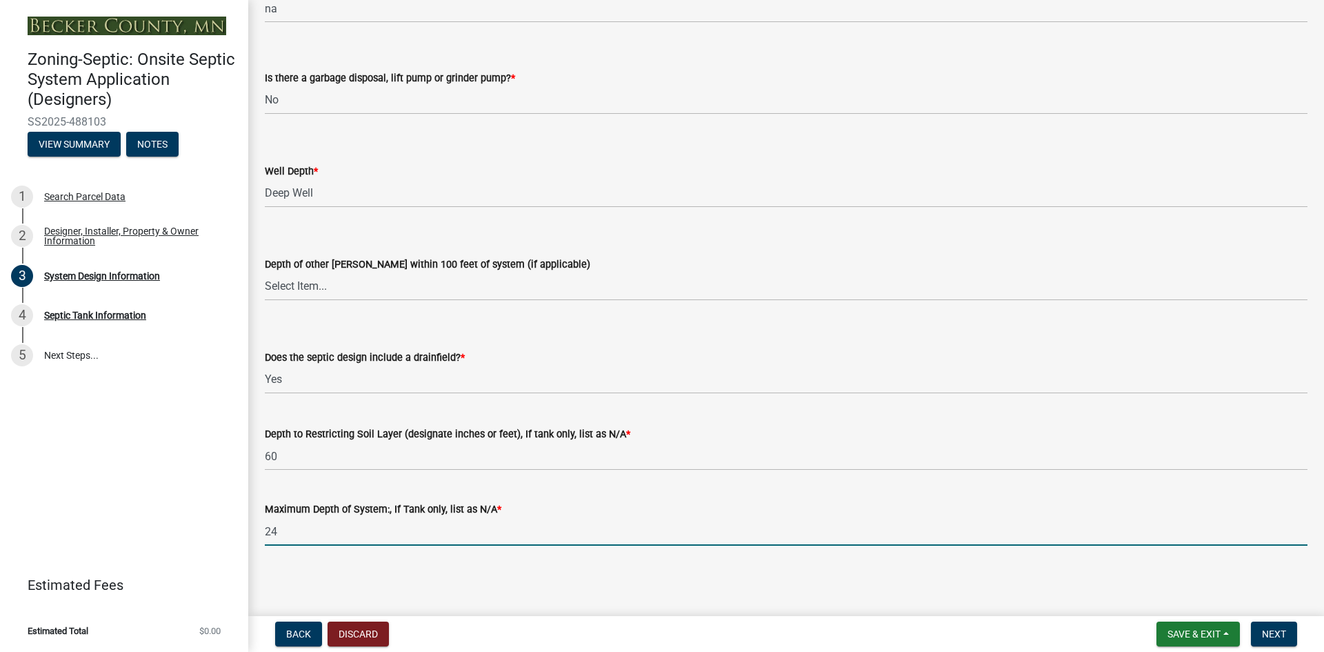
type input "24"
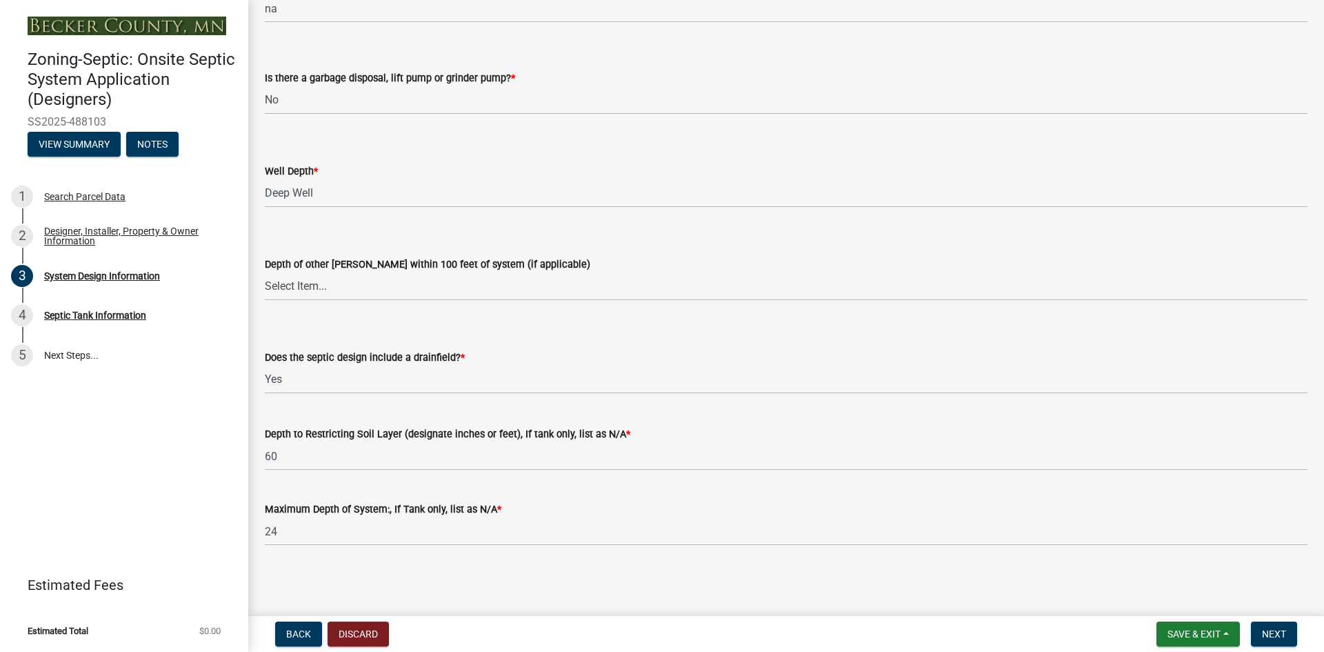
click at [1269, 638] on span "Next" at bounding box center [1274, 633] width 24 height 11
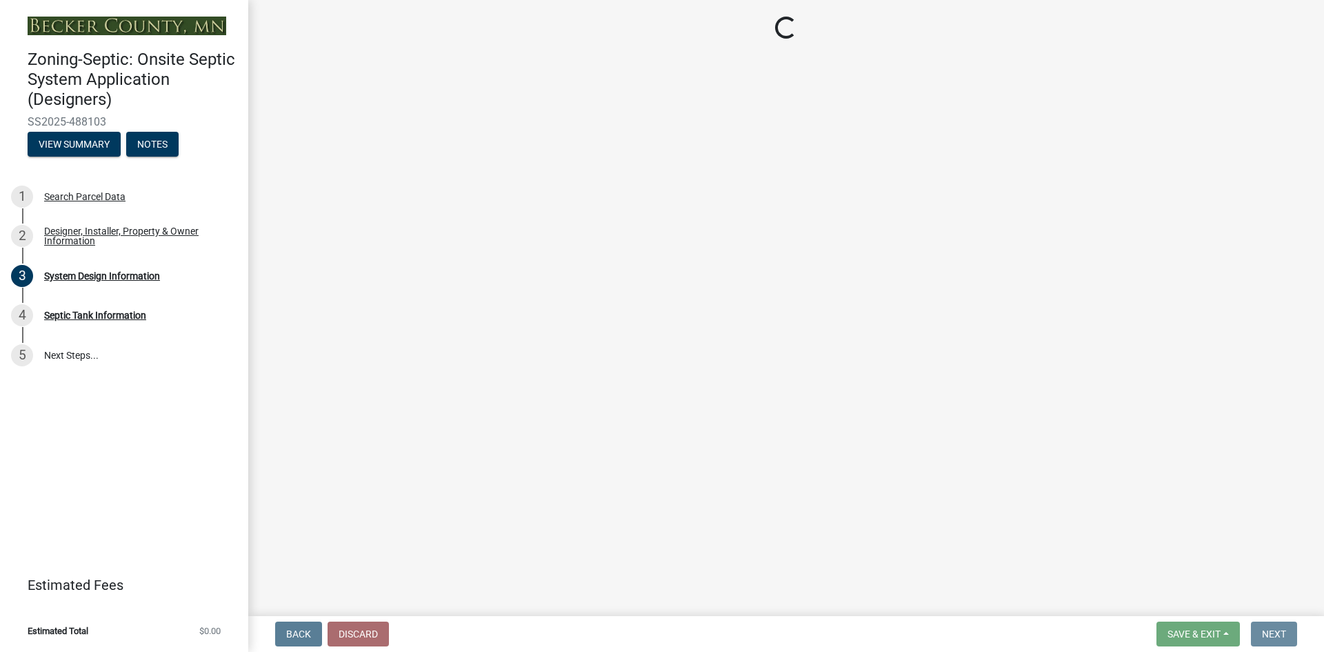
scroll to position [0, 0]
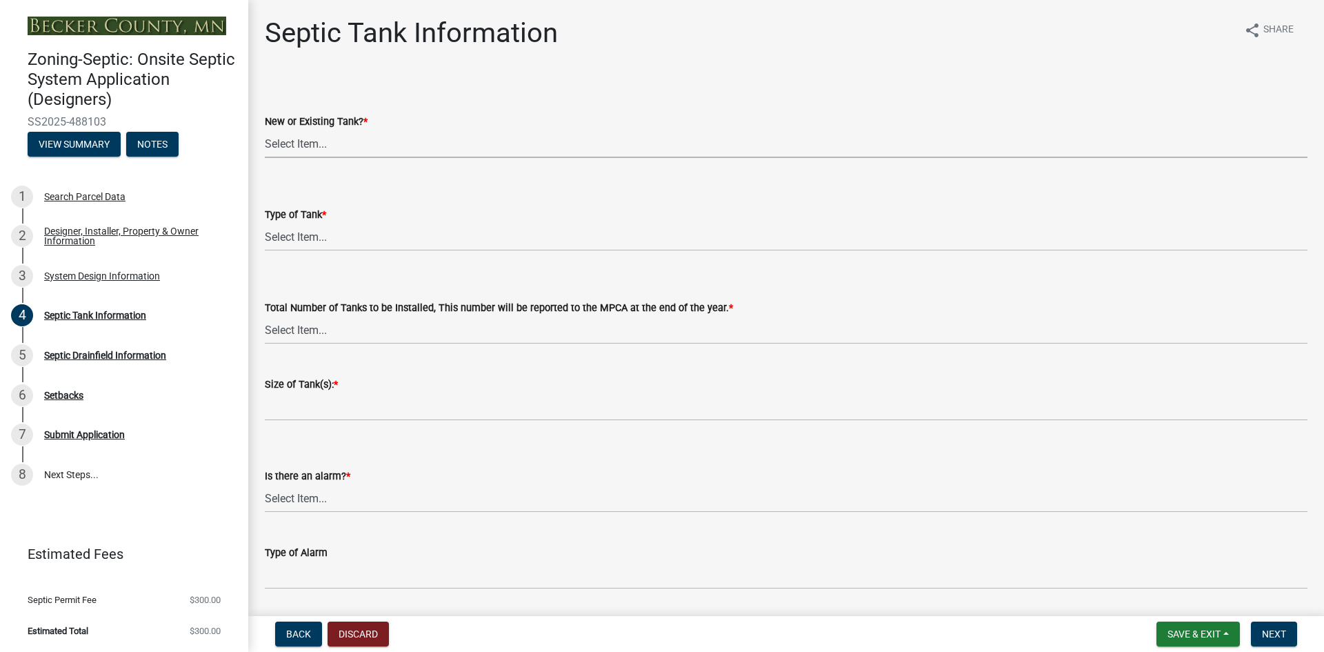
click at [285, 144] on select "Select Item... New Existing Both -New and Existing Tank" at bounding box center [786, 144] width 1043 height 28
click at [265, 130] on select "Select Item... New Existing Both -New and Existing Tank" at bounding box center [786, 144] width 1043 height 28
click at [290, 143] on select "Select Item... New Existing Both -New and Existing Tank" at bounding box center [786, 144] width 1043 height 28
click at [265, 130] on select "Select Item... New Existing Both -New and Existing Tank" at bounding box center [786, 144] width 1043 height 28
select select "b6276d4c-1088-425f-af8c-5b40f8c7306e"
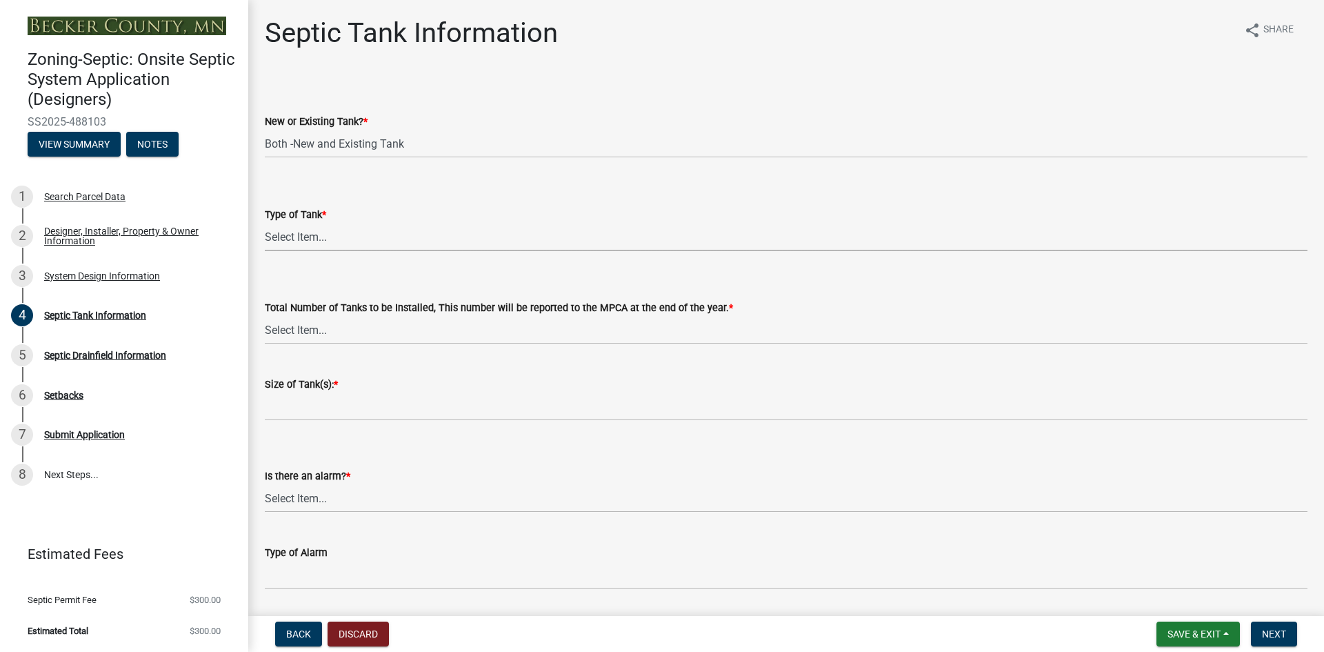
click at [309, 239] on select "Select Item... Single Septic Tank Compartmented Tank Single Tank plus Compartme…" at bounding box center [786, 237] width 1043 height 28
click at [265, 223] on select "Select Item... Single Septic Tank Compartmented Tank Single Tank plus Compartme…" at bounding box center [786, 237] width 1043 height 28
select select "ea4ff307-7056-4975-a086-ae8811e9d04d"
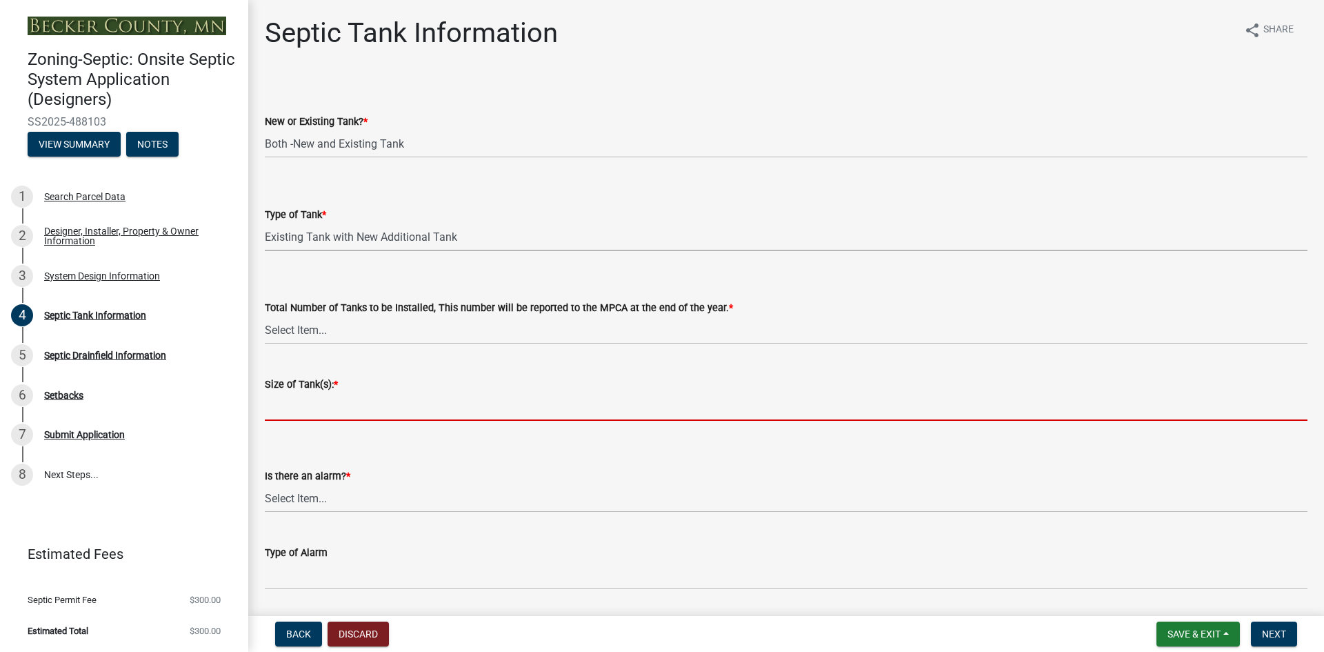
click at [309, 403] on input "Size of Tank(s): *" at bounding box center [786, 406] width 1043 height 28
click at [311, 325] on select "Select Item... 0 1 2 3 4" at bounding box center [786, 330] width 1043 height 28
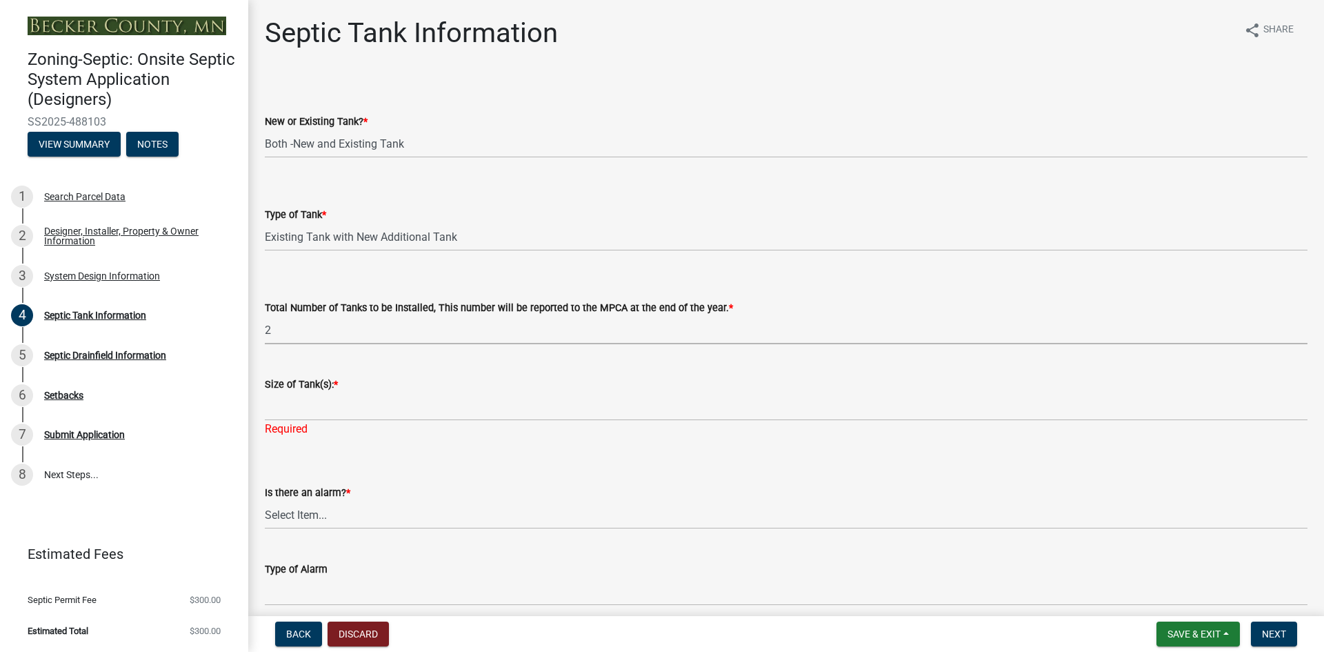
select select "e0ee17af-48b7-4b92-9885-812dbb1428e7"
click at [415, 488] on div "Is there an alarm? *" at bounding box center [786, 492] width 1043 height 17
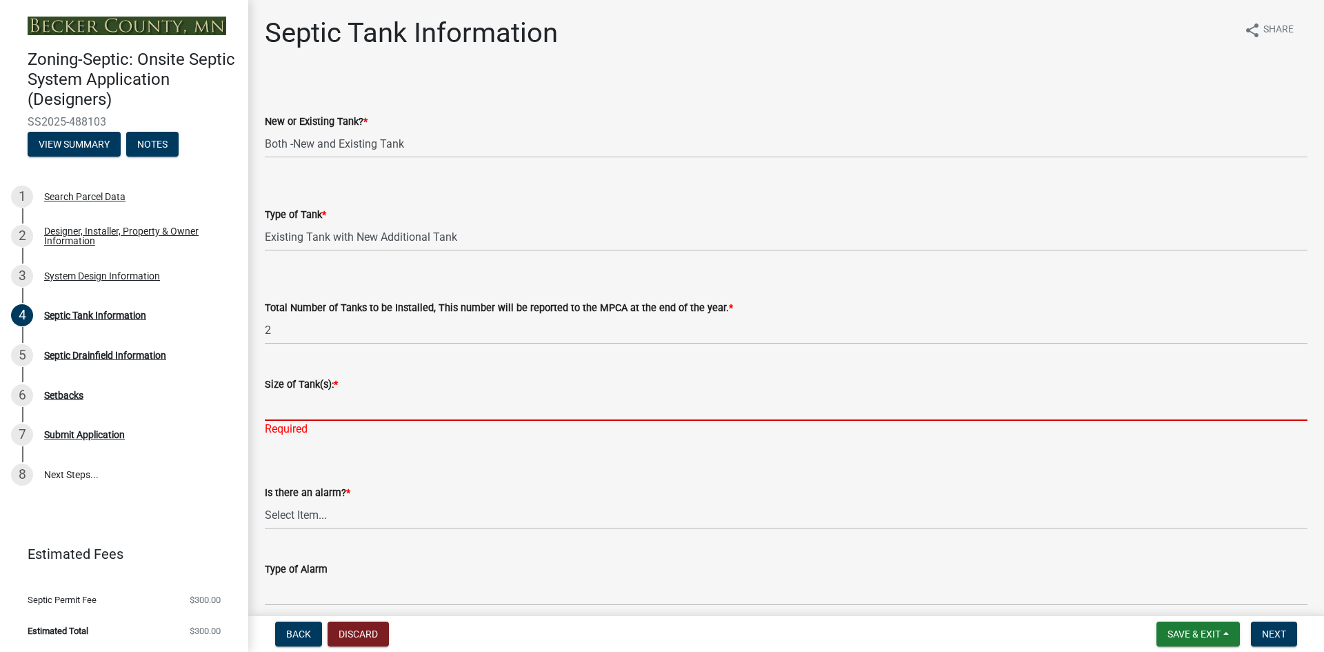
click at [302, 406] on input "Size of Tank(s): *" at bounding box center [786, 406] width 1043 height 28
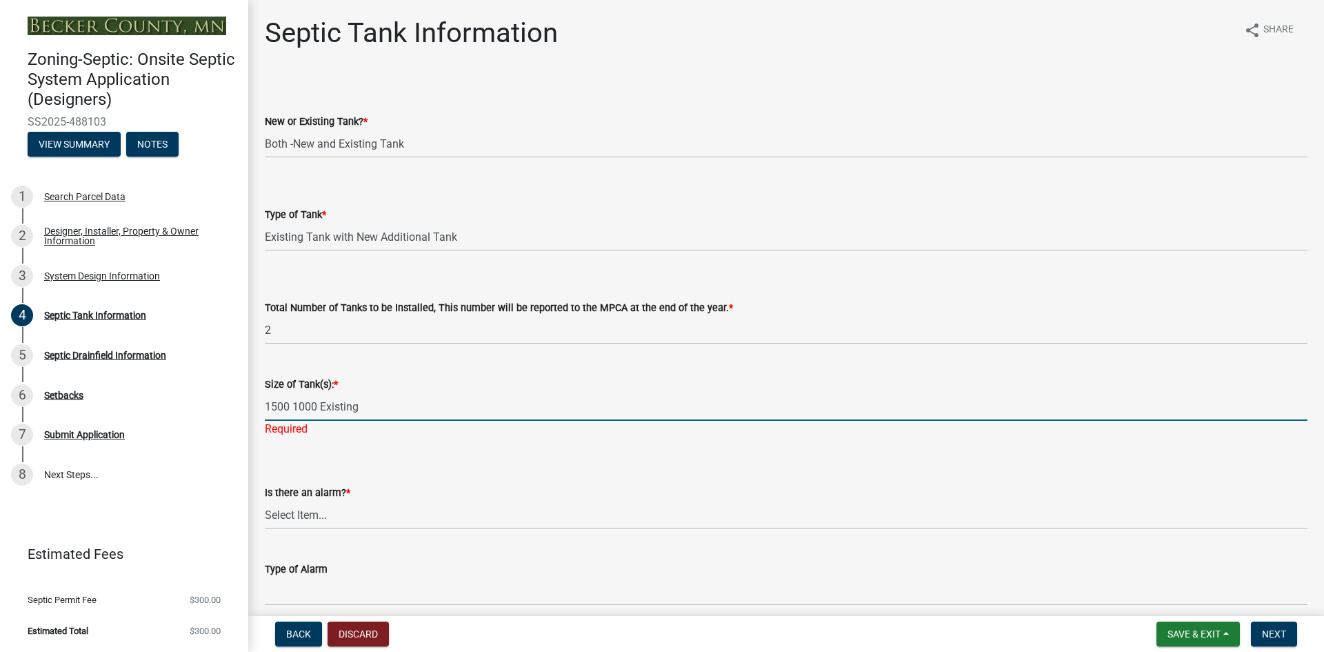
click at [317, 405] on input "1500 1000 Existing" at bounding box center [786, 406] width 1043 height 28
click at [384, 406] on input "1500 1000--- Existing" at bounding box center [786, 406] width 1043 height 28
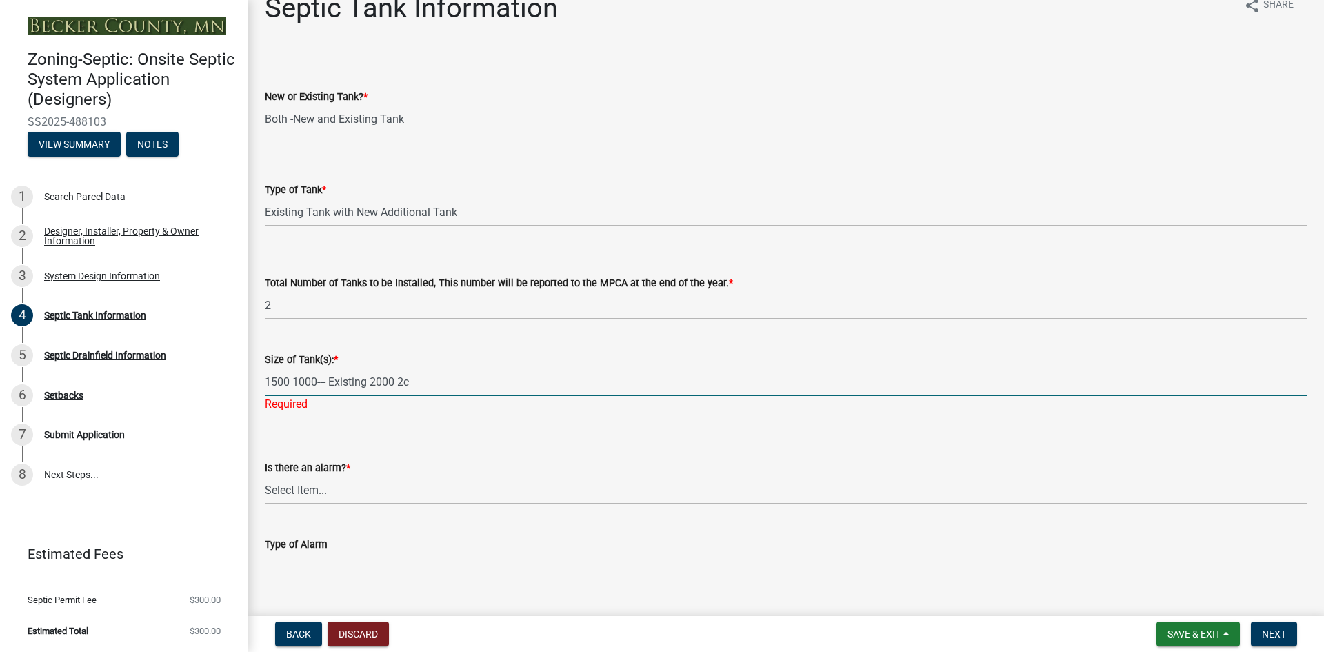
scroll to position [69, 0]
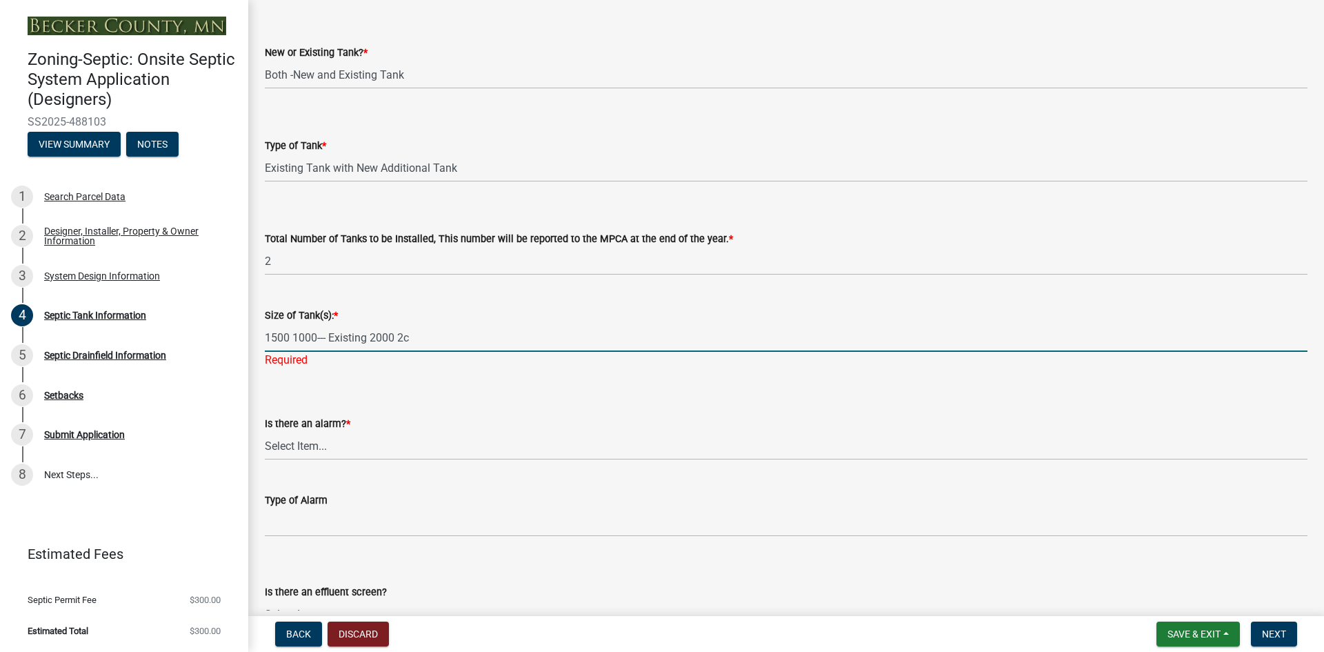
type input "1500 1000--- Existing 2000 2c"
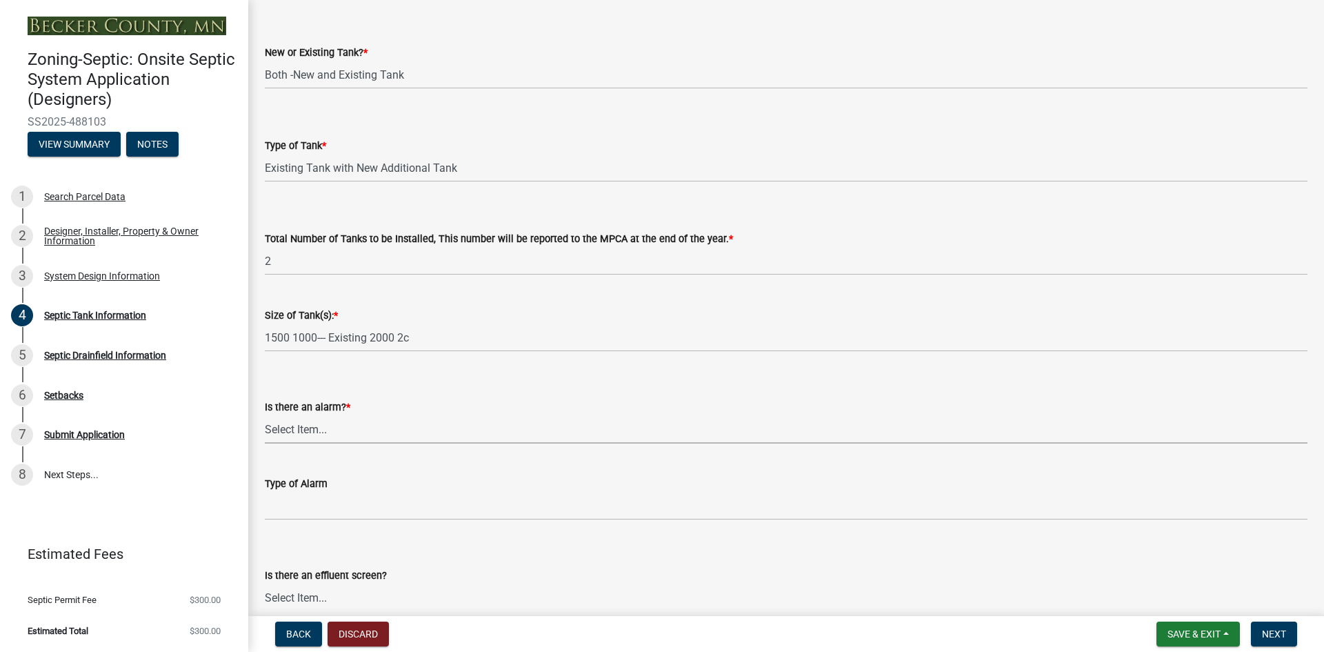
click at [299, 445] on wm-data-entity-input "Is there an alarm? * Select Item... Yes No" at bounding box center [786, 409] width 1043 height 93
click at [265, 415] on select "Select Item... Yes No" at bounding box center [786, 429] width 1043 height 28
select select "c84d9e4c-2287-4d2e-9ef7-9874a7456ee3"
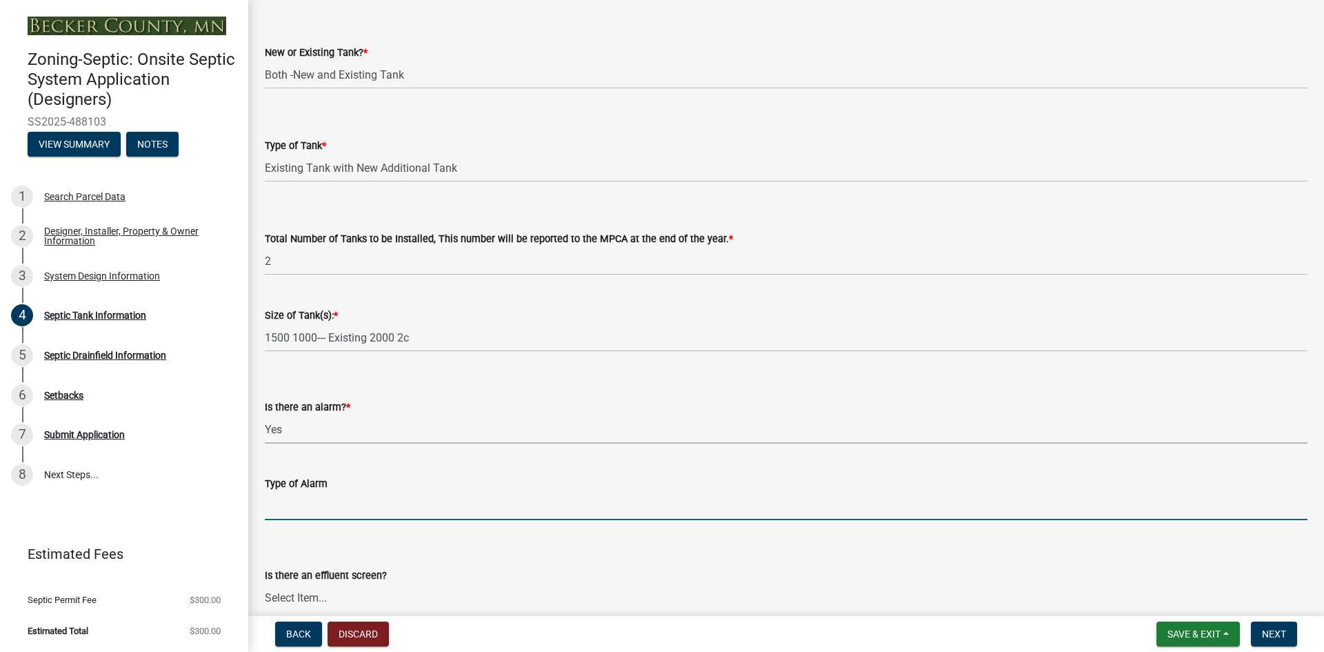
click at [302, 510] on input "Type of Alarm" at bounding box center [786, 506] width 1043 height 28
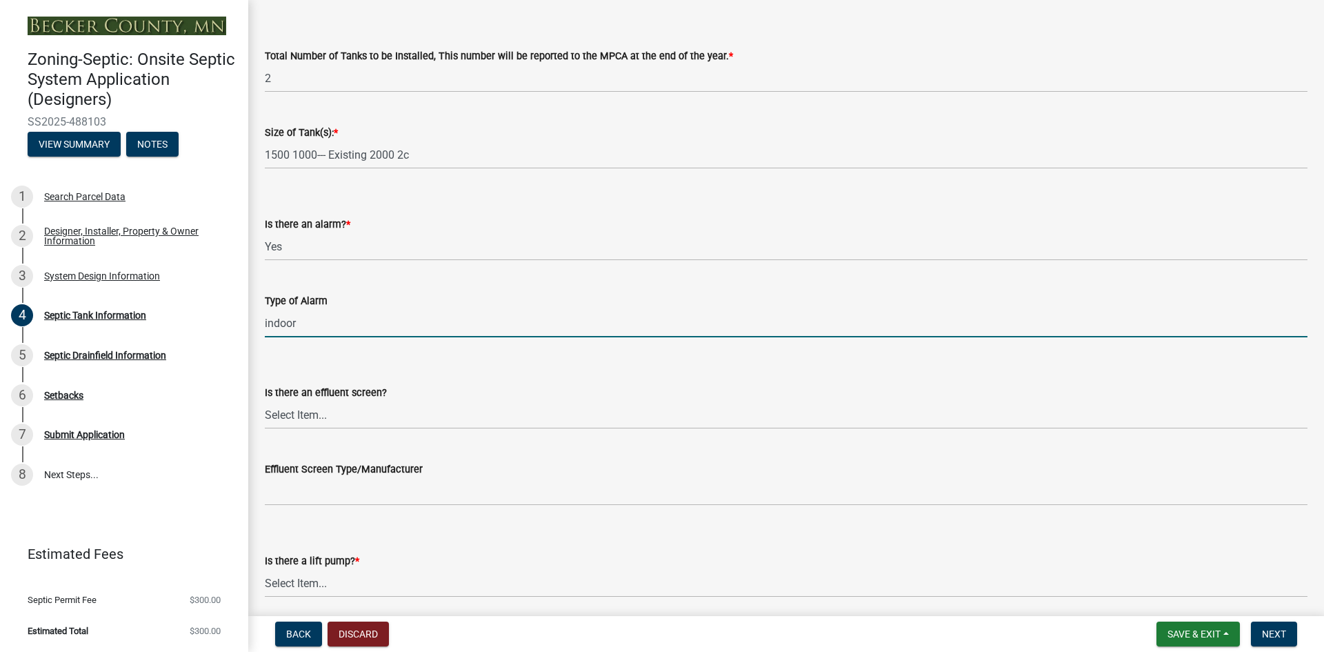
scroll to position [276, 0]
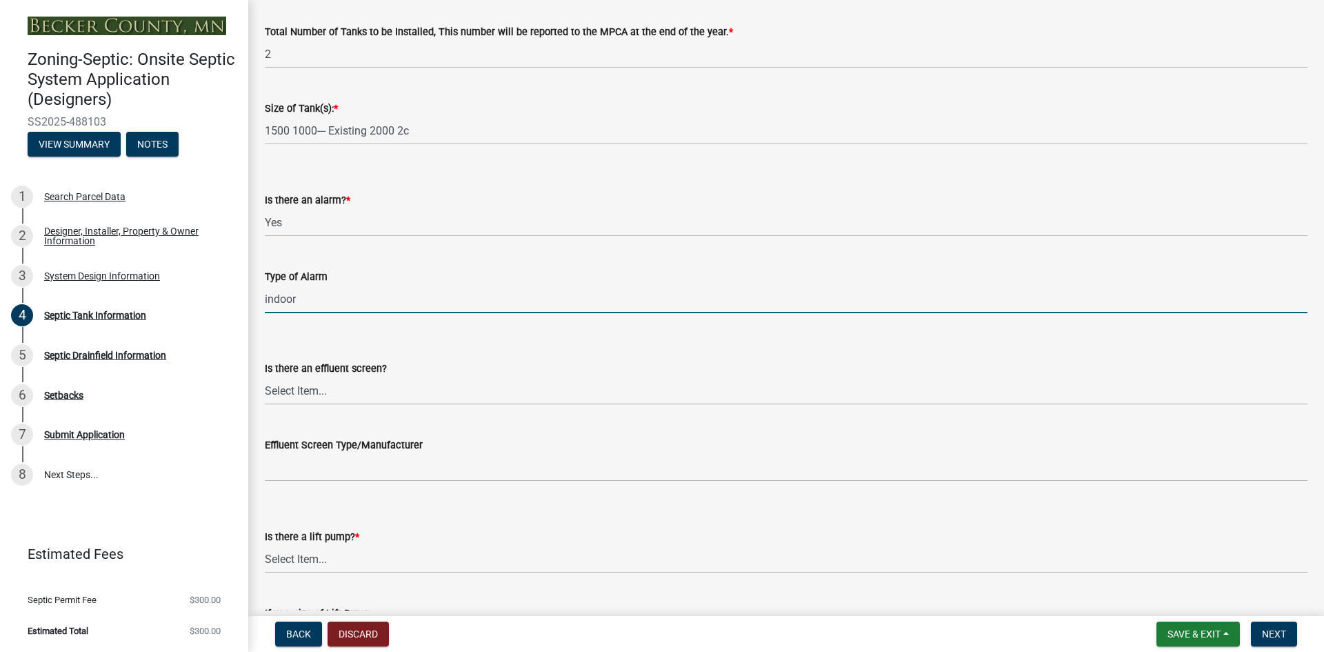
type input "indoor"
click at [316, 389] on select "Select Item... Yes No" at bounding box center [786, 391] width 1043 height 28
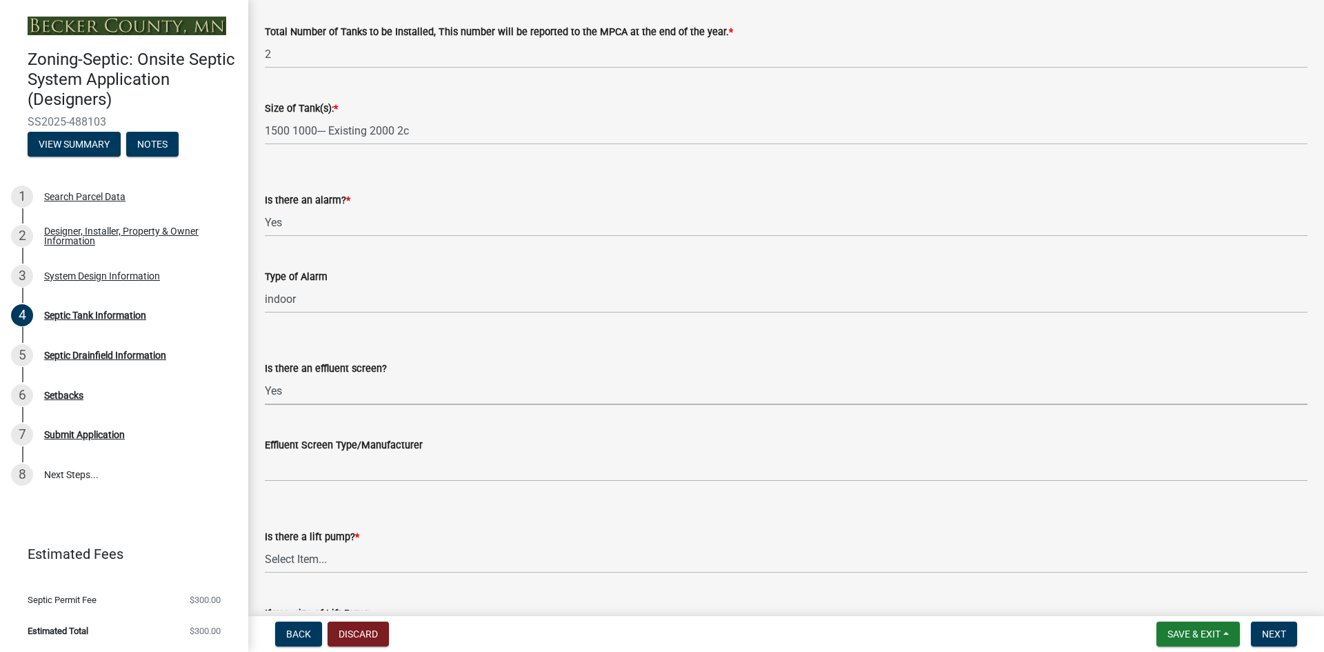
click at [265, 377] on select "Select Item... Yes No" at bounding box center [786, 391] width 1043 height 28
select select "1aae01aa-140b-4eb5-b041-885c26cb6aa8"
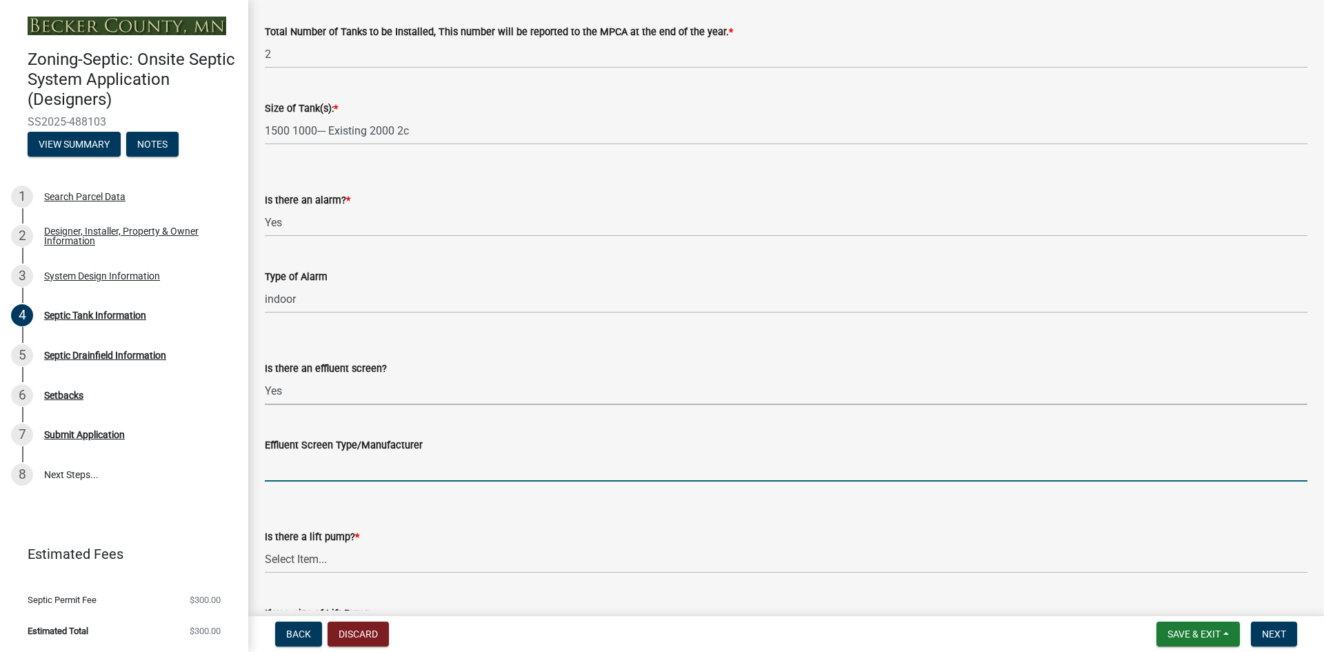
drag, startPoint x: 292, startPoint y: 458, endPoint x: 410, endPoint y: 473, distance: 118.9
click at [293, 458] on input "Effluent Screen Type/Manufacturer" at bounding box center [786, 467] width 1043 height 28
type input "pl525"
click at [314, 548] on select "Select Item... Yes No" at bounding box center [786, 559] width 1043 height 28
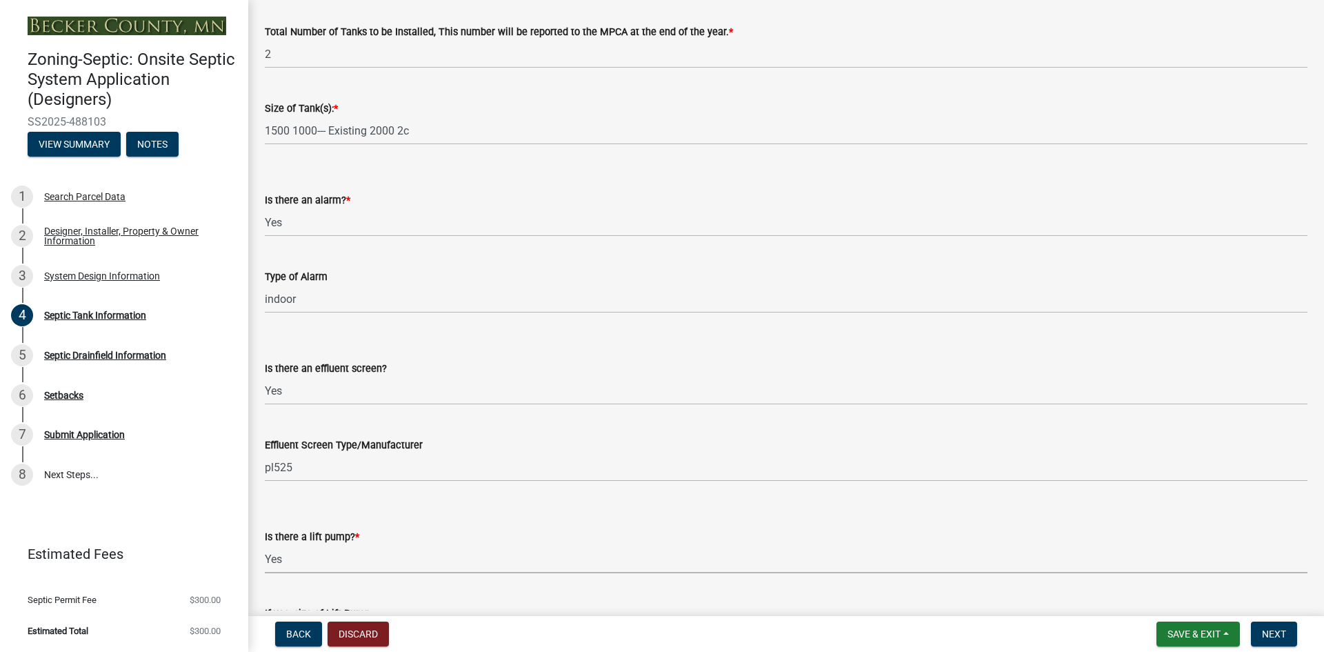
click at [265, 545] on select "Select Item... Yes No" at bounding box center [786, 559] width 1043 height 28
select select "7b57e397-6881-49c8-9b87-e40bdbeb8239"
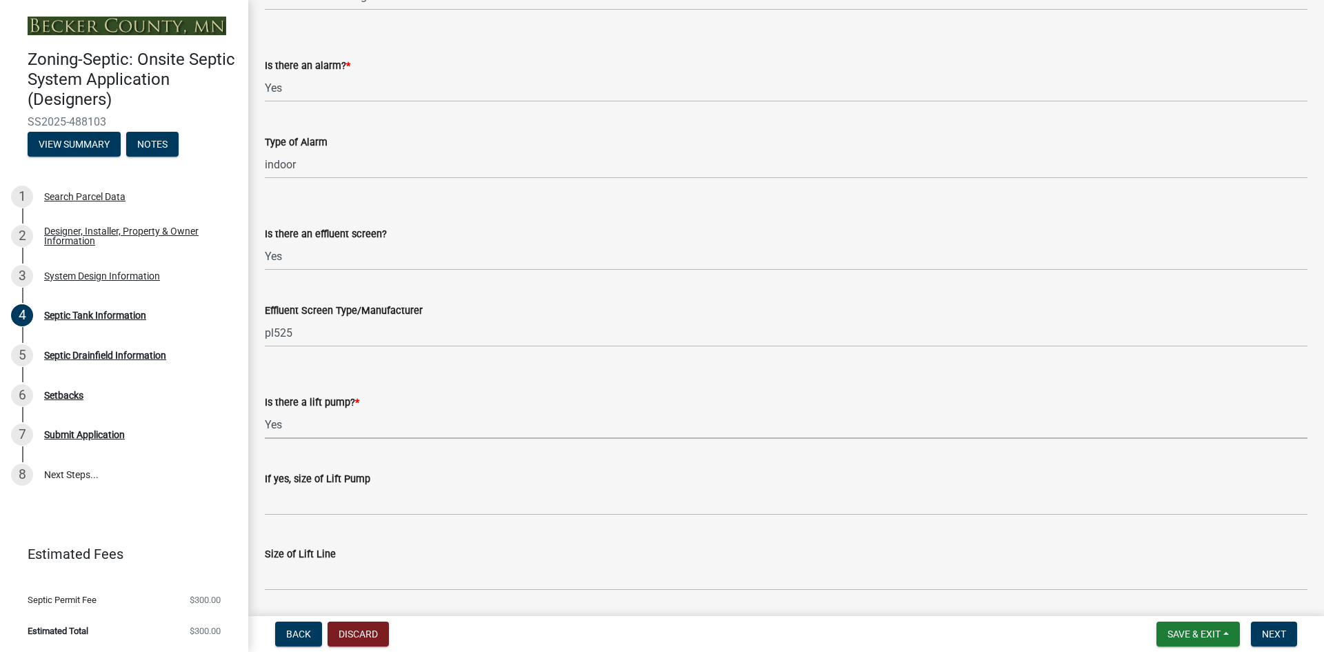
scroll to position [414, 0]
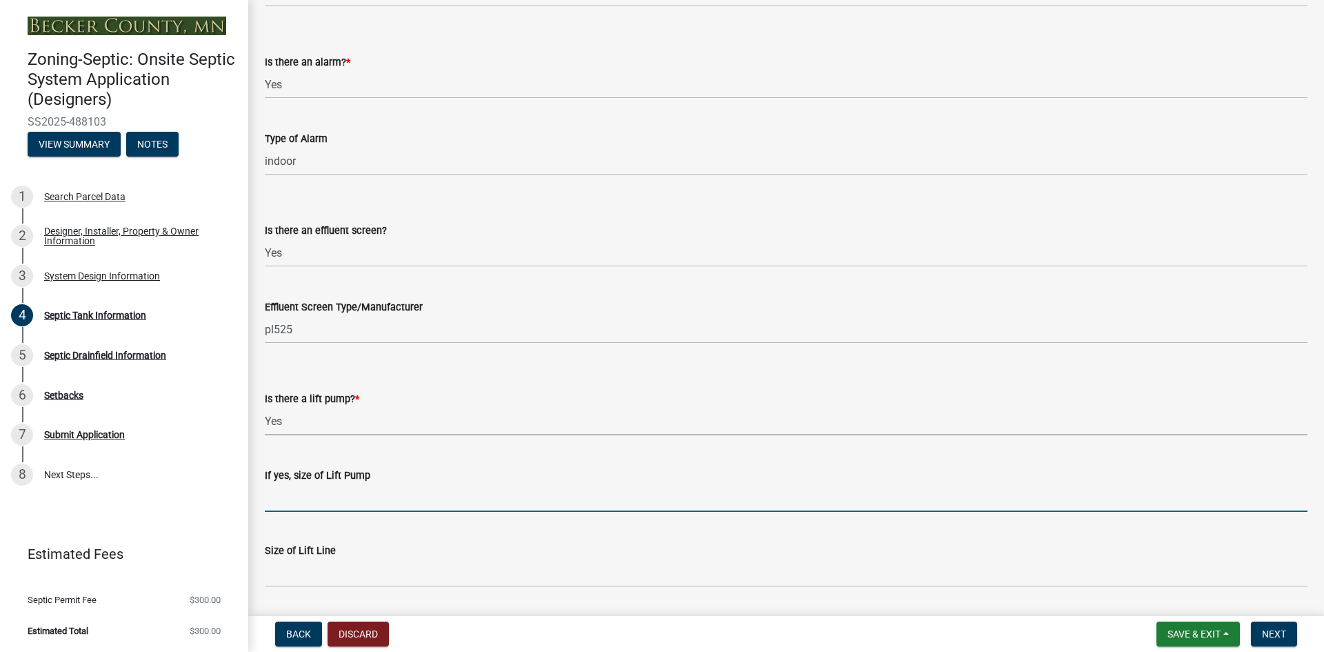
click at [307, 506] on input "If yes, size of Lift Pump" at bounding box center [786, 497] width 1043 height 28
click at [303, 497] on input "Goulds 511hh" at bounding box center [786, 497] width 1043 height 28
type input "Goulds weo511hh"
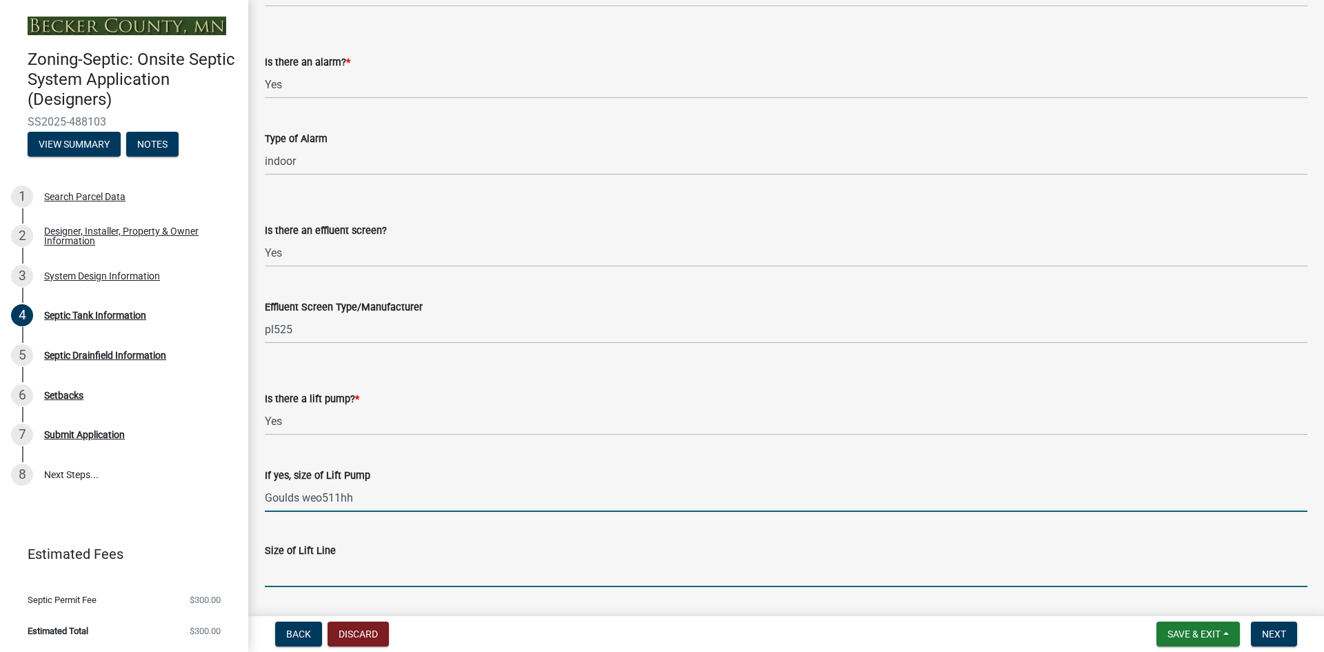
click at [310, 568] on input "Size of Lift Line" at bounding box center [786, 573] width 1043 height 28
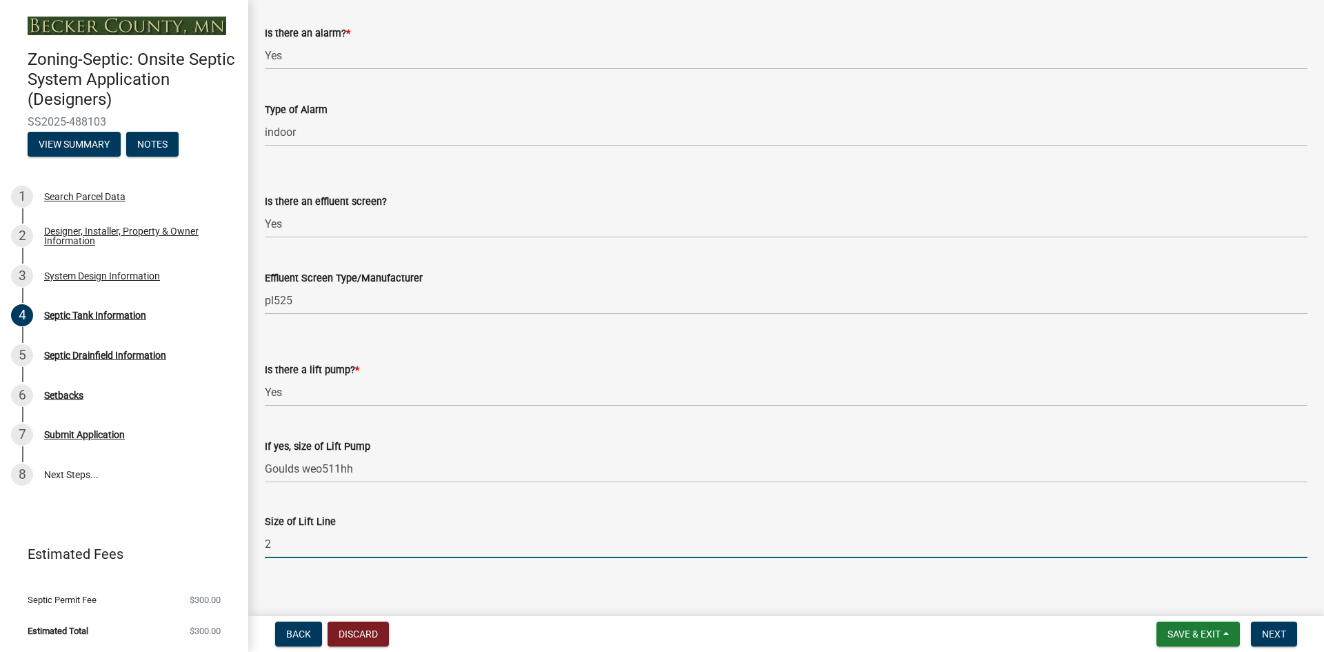
scroll to position [455, 0]
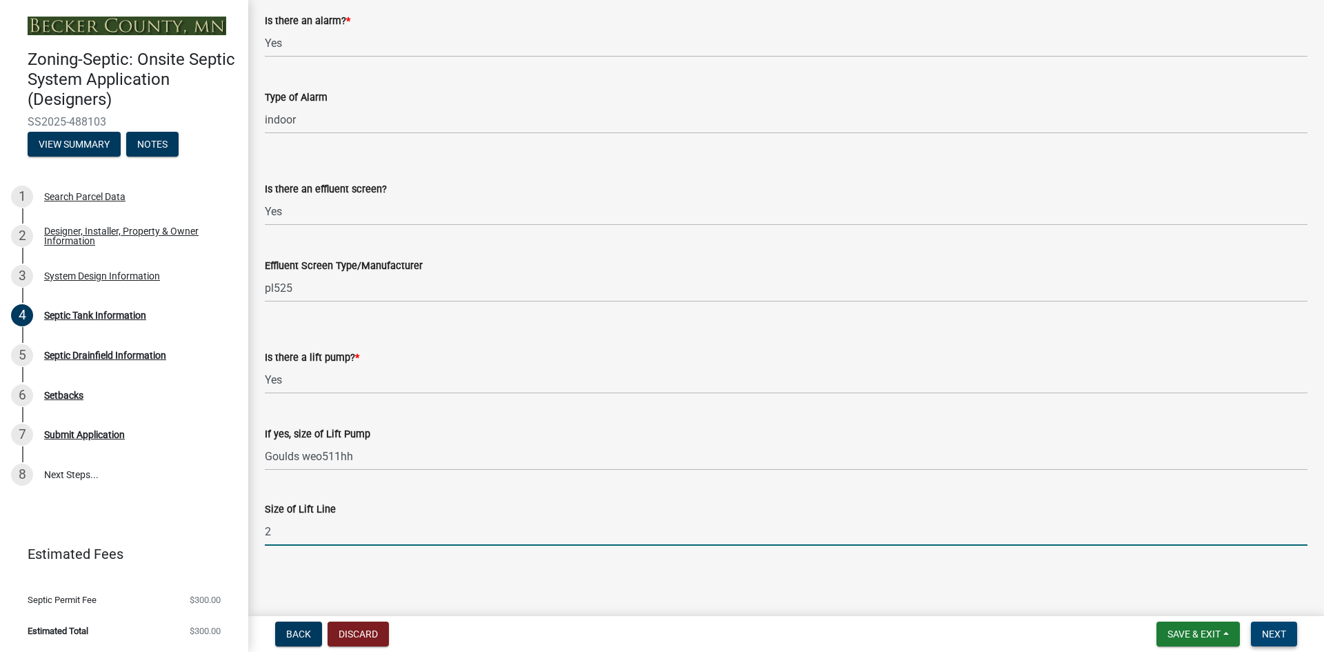
type input "2"
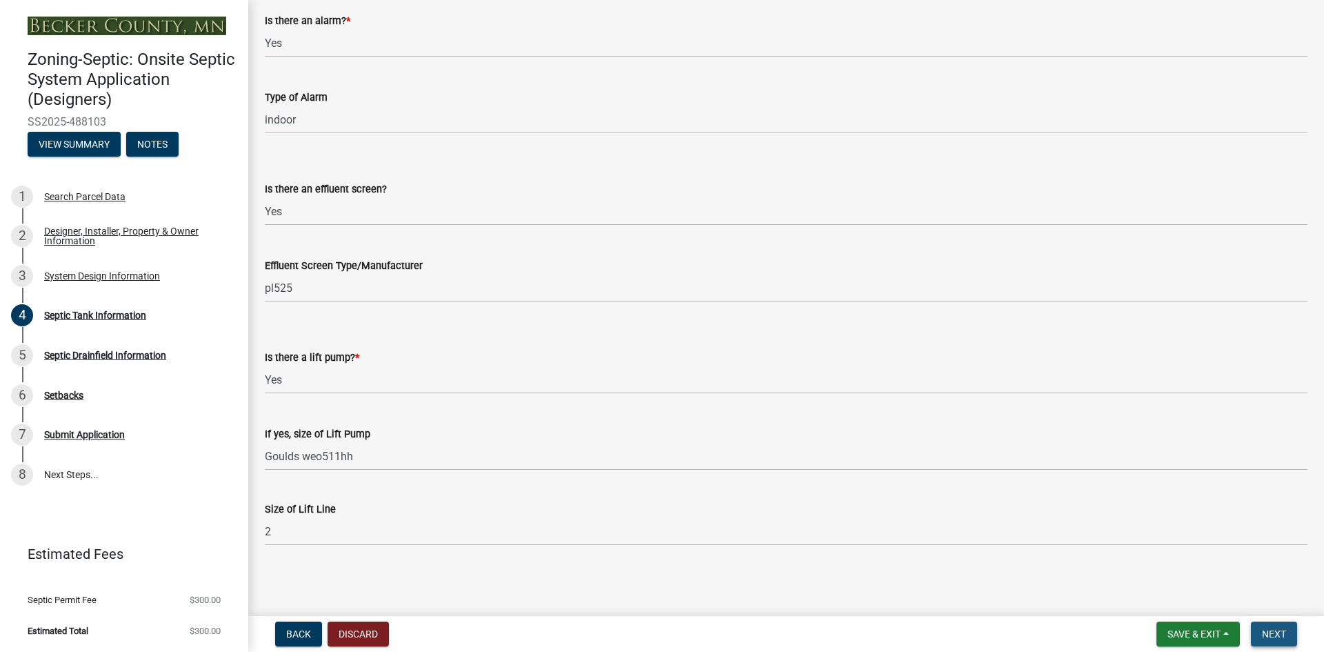
click at [1276, 632] on span "Next" at bounding box center [1274, 633] width 24 height 11
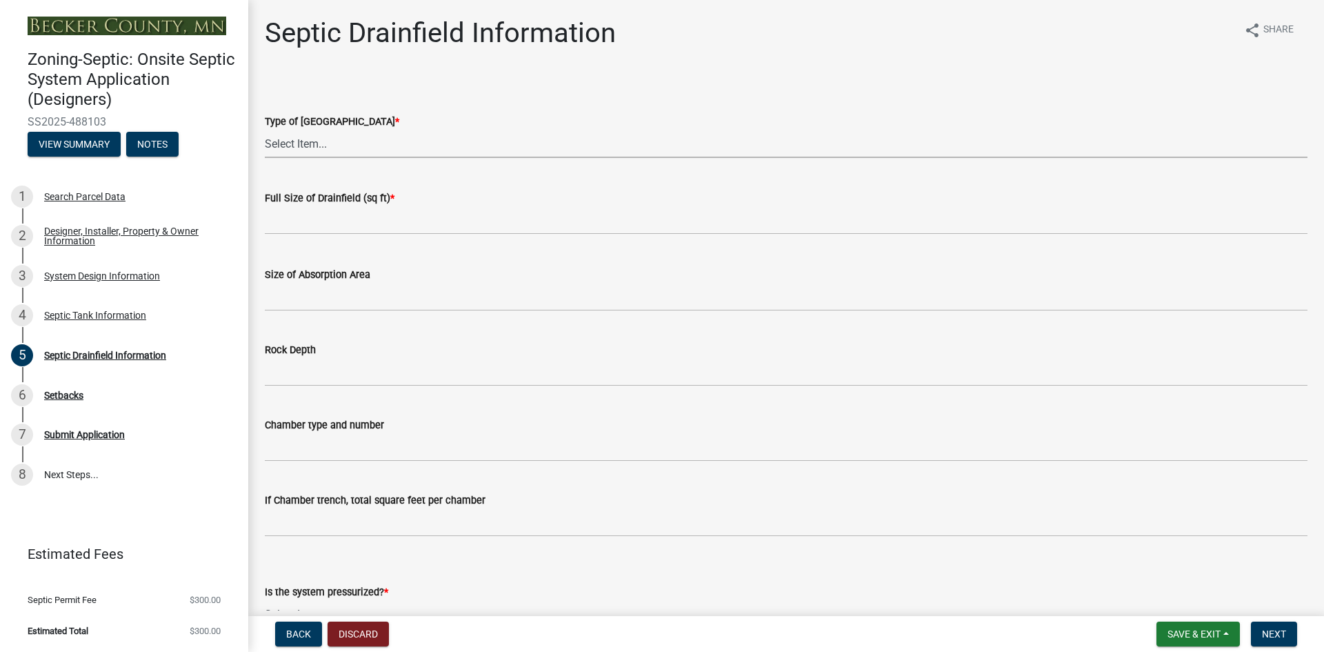
click at [322, 147] on select "Select Item... Chamber Trench Rock Trench Gravelless Mound Pressure Bed Seepage…" at bounding box center [786, 144] width 1043 height 28
click at [265, 130] on select "Select Item... Chamber Trench Rock Trench Gravelless Mound Pressure Bed Seepage…" at bounding box center [786, 144] width 1043 height 28
select select "757b77d3-357c-421c-8450-4fc78db4eecb"
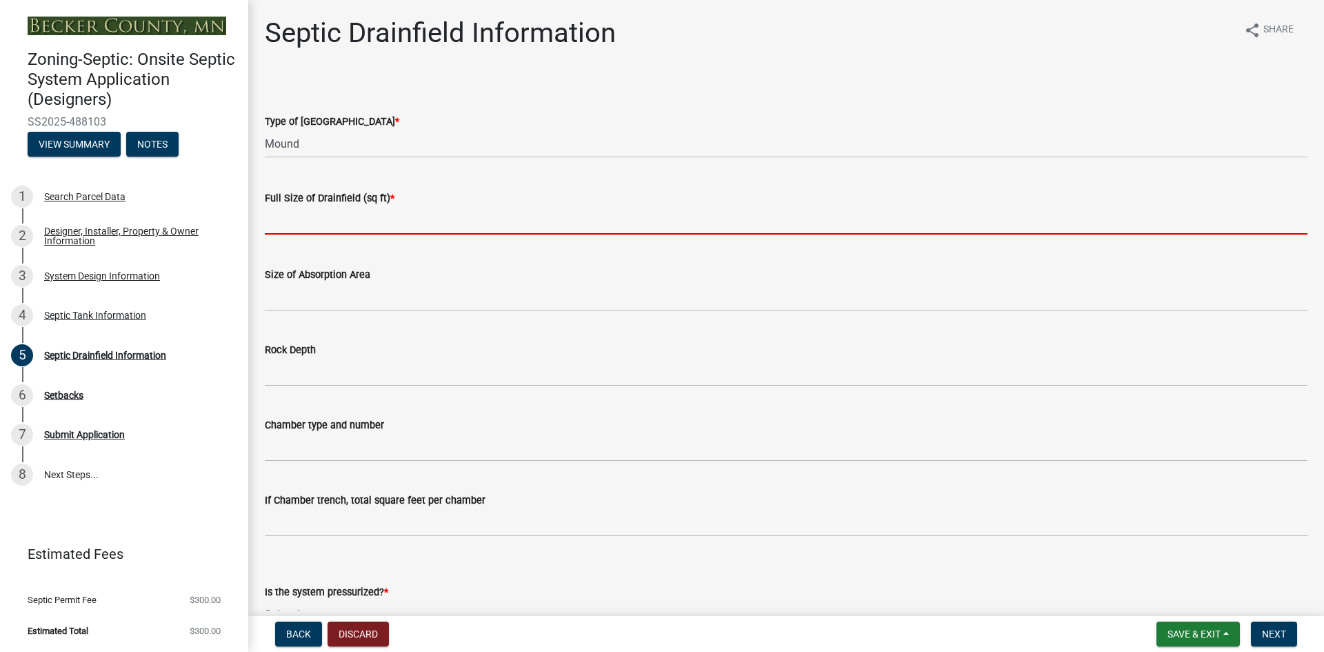
click at [286, 218] on input "text" at bounding box center [786, 220] width 1043 height 28
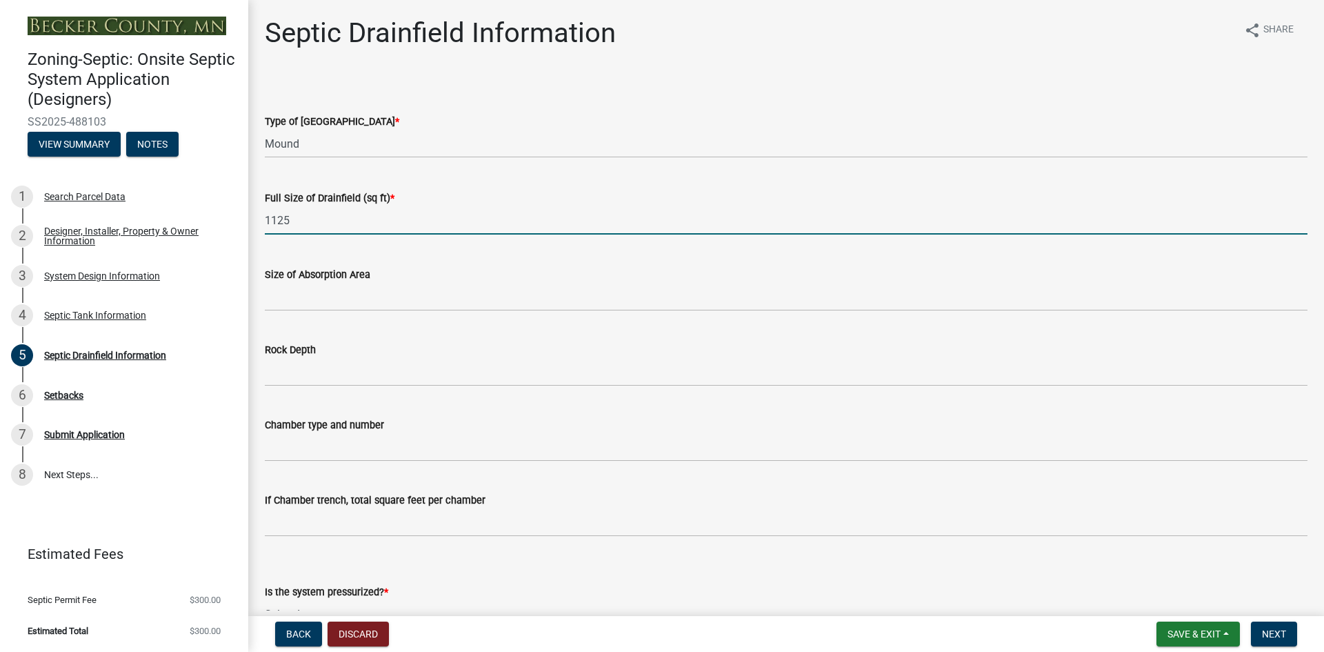
type input "1125"
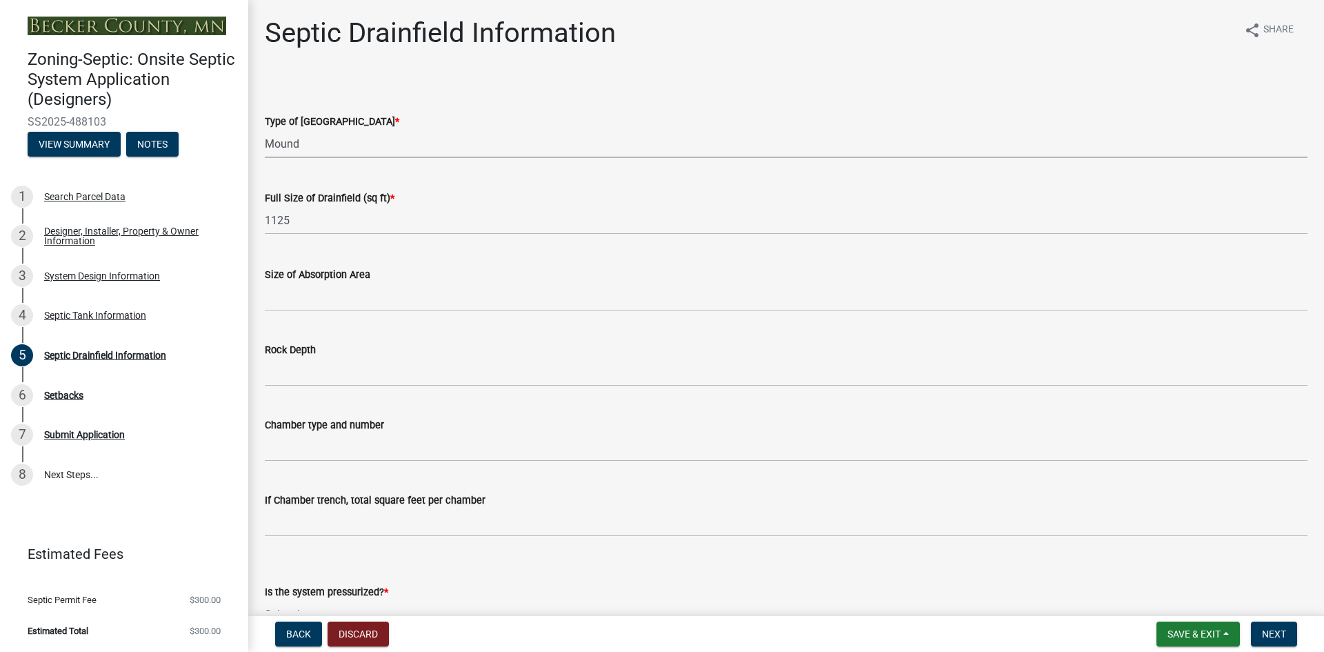
click at [310, 138] on select "Select Item... Chamber Trench Rock Trench Gravelless Mound Pressure Bed Seepage…" at bounding box center [786, 144] width 1043 height 28
click at [265, 130] on select "Select Item... Chamber Trench Rock Trench Gravelless Mound Pressure Bed Seepage…" at bounding box center [786, 144] width 1043 height 28
select select "10c93508-1a8b-43eb-9133-240e9762d1b5"
click at [454, 136] on select "Select Item... Chamber Trench Rock Trench Gravelless Mound Pressure Bed Seepage…" at bounding box center [786, 144] width 1043 height 28
click at [594, 117] on div "Type of Drainfield *" at bounding box center [786, 121] width 1043 height 17
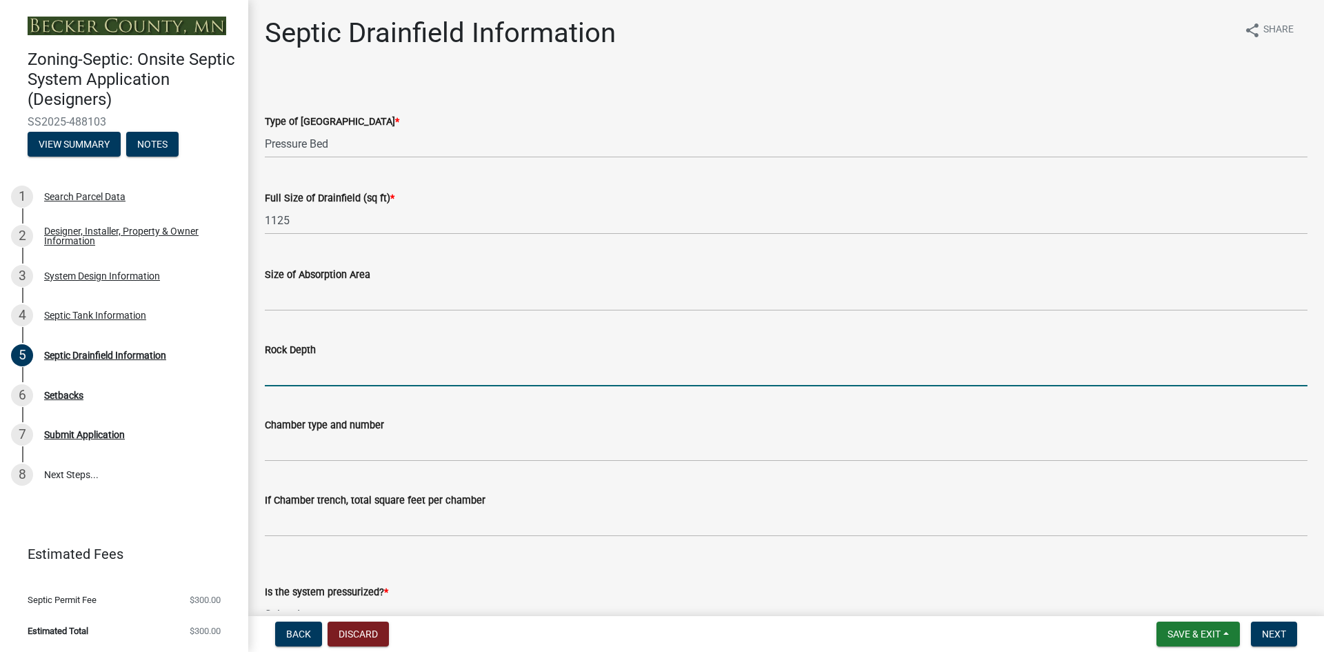
click at [307, 369] on input "Rock Depth" at bounding box center [786, 372] width 1043 height 28
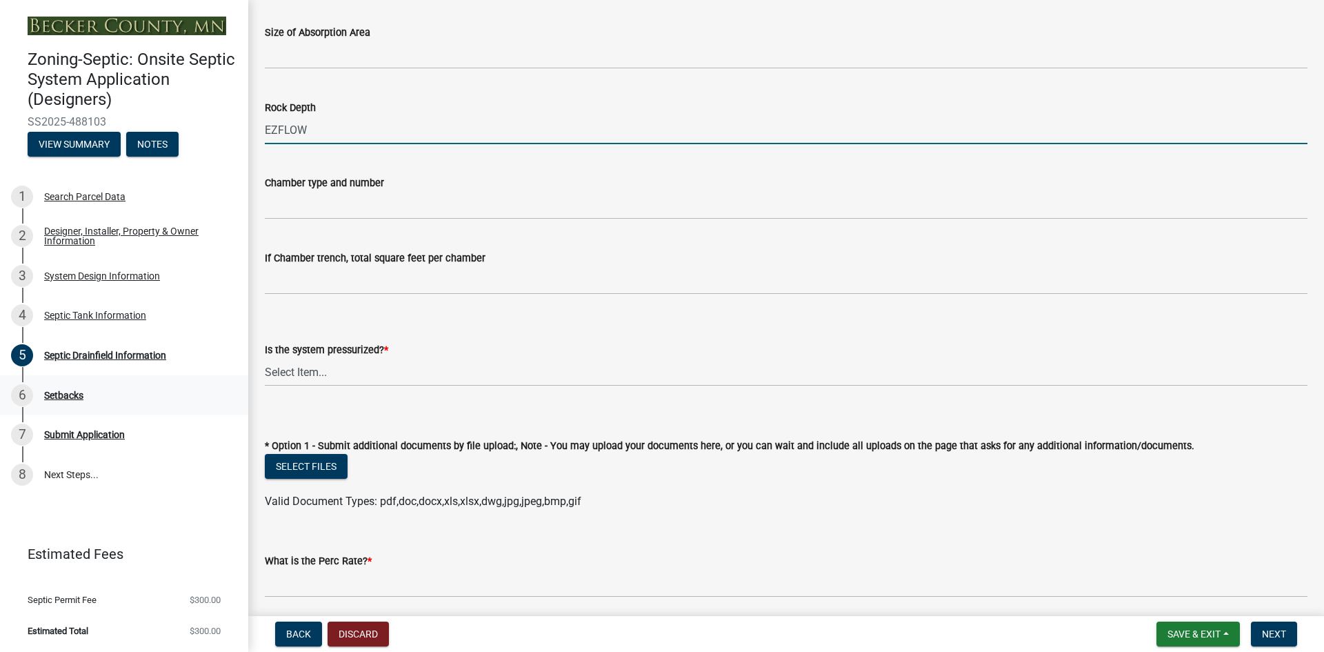
scroll to position [276, 0]
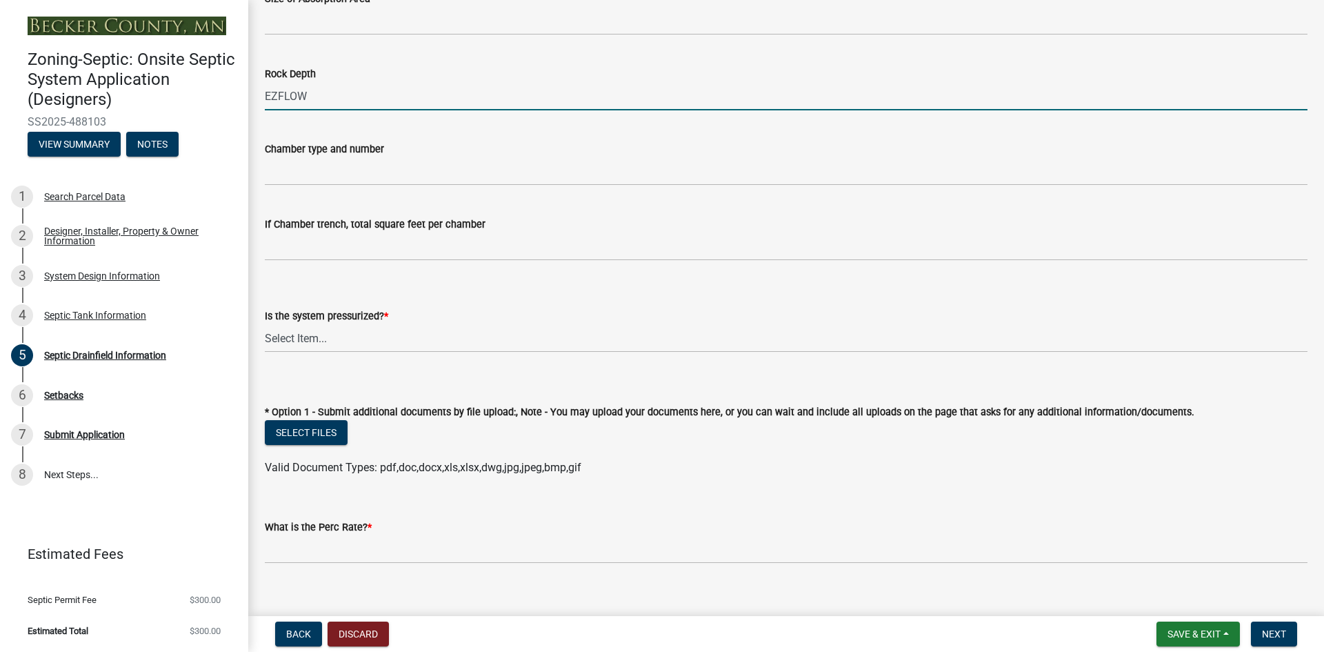
type input "EZFLOW"
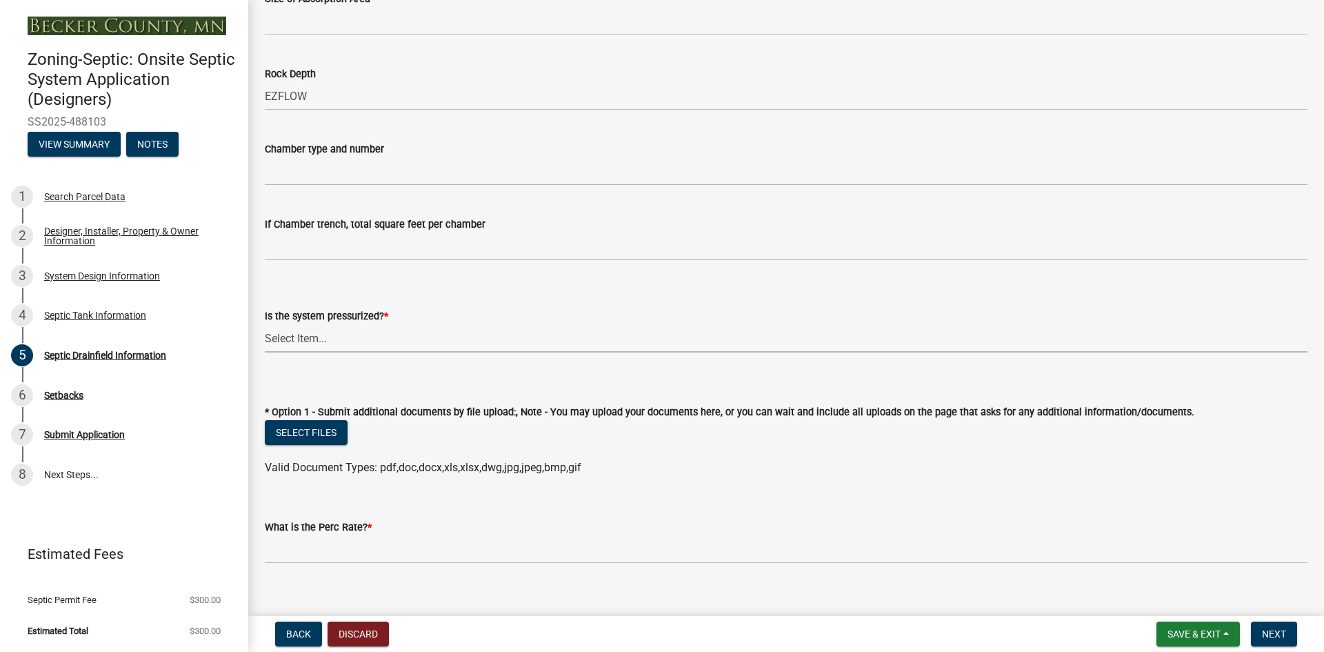
click at [317, 340] on select "Select Item... Yes No" at bounding box center [786, 338] width 1043 height 28
click at [265, 324] on select "Select Item... Yes No" at bounding box center [786, 338] width 1043 height 28
select select "366d546d-8bc3-42fb-bca7-8a9455861f61"
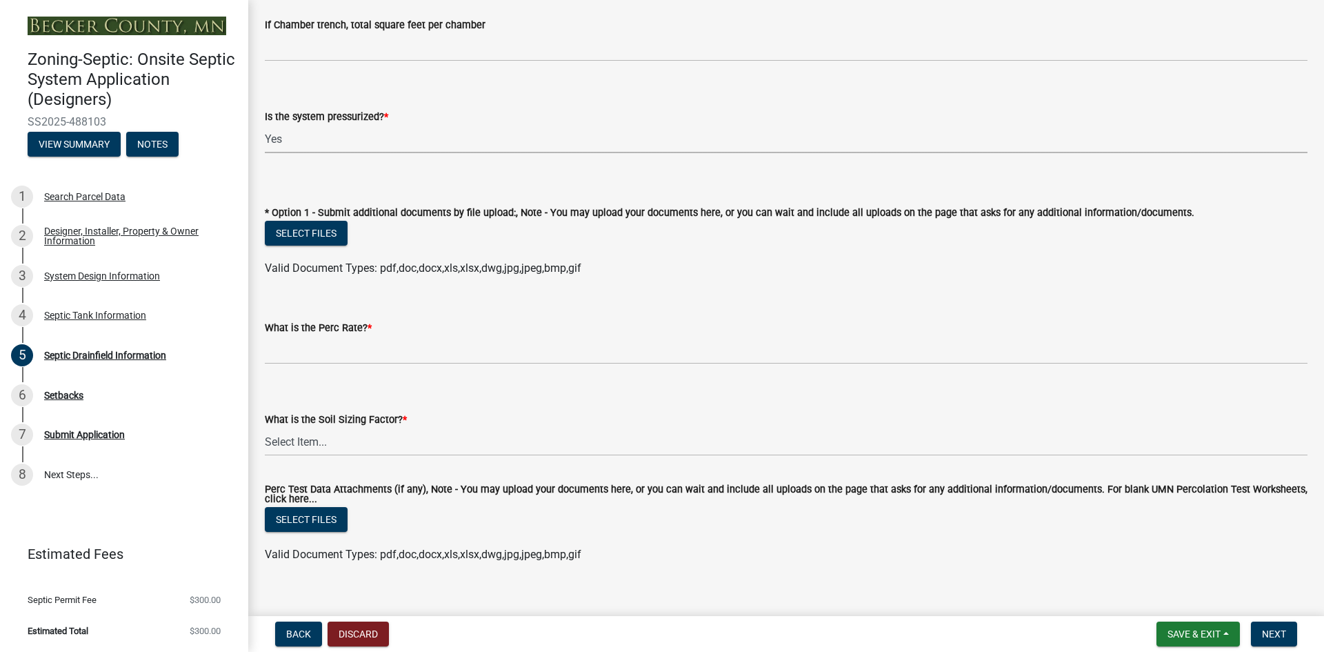
scroll to position [494, 0]
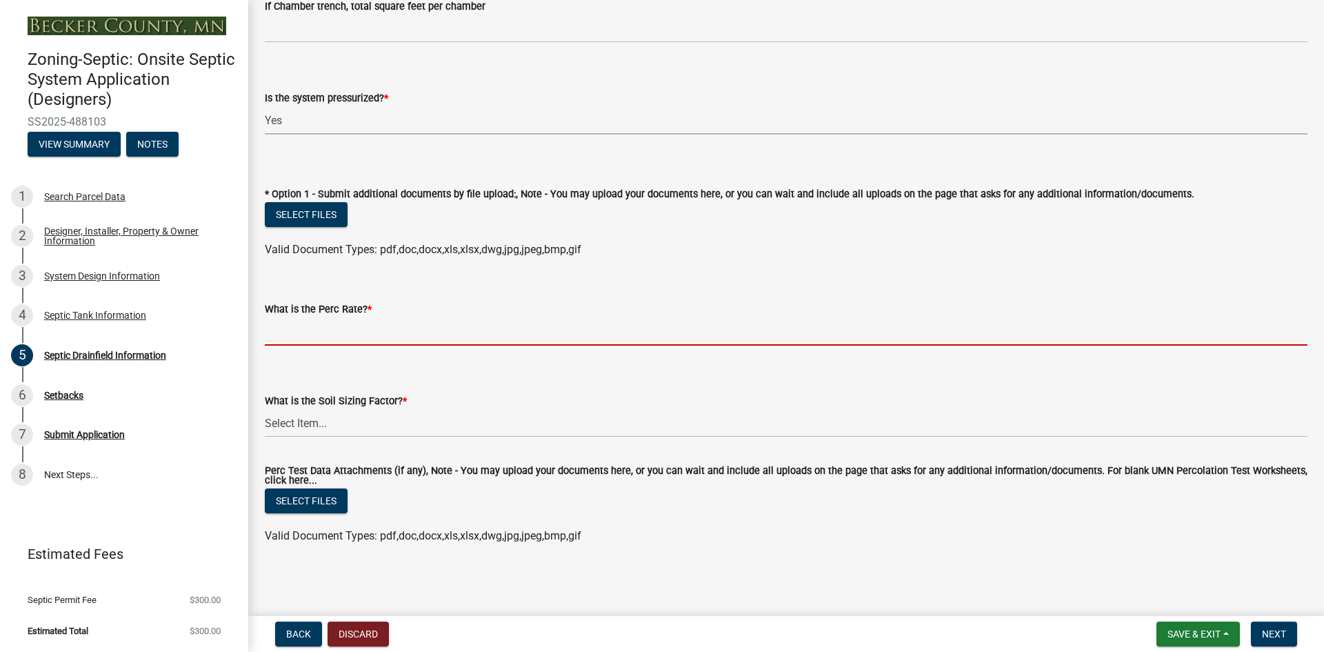
click at [312, 337] on input "What is the Perc Rate? *" at bounding box center [786, 331] width 1043 height 28
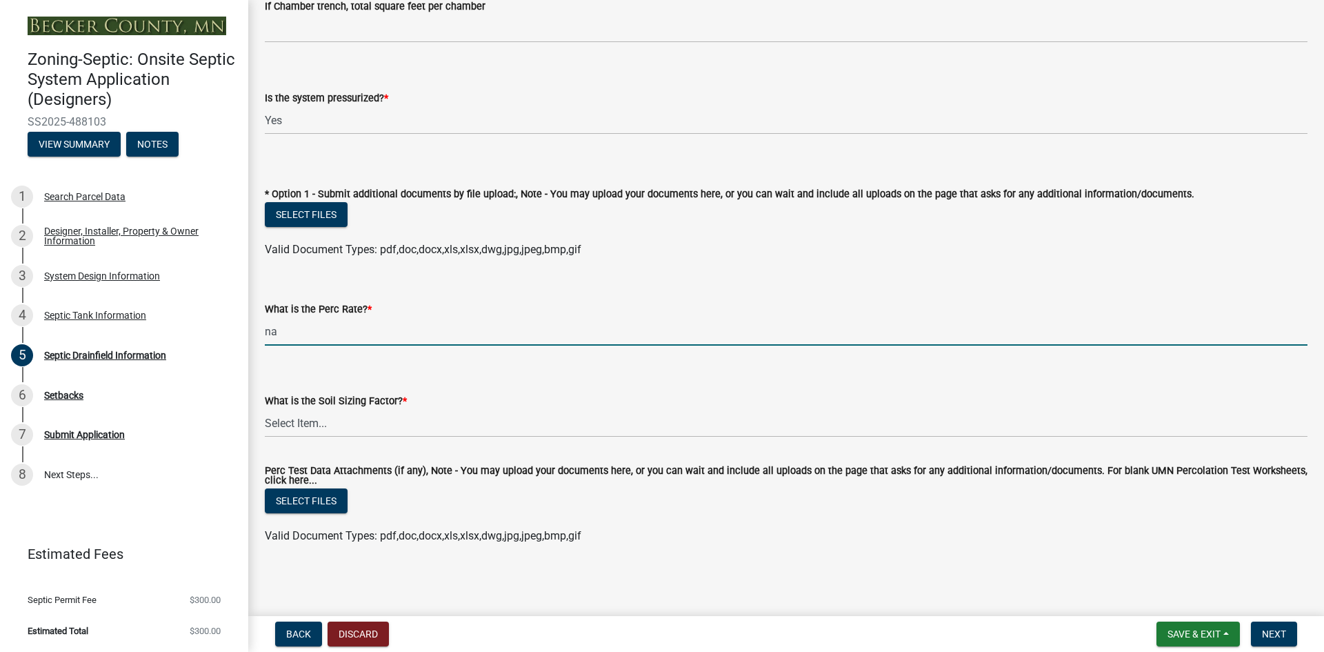
type input "na"
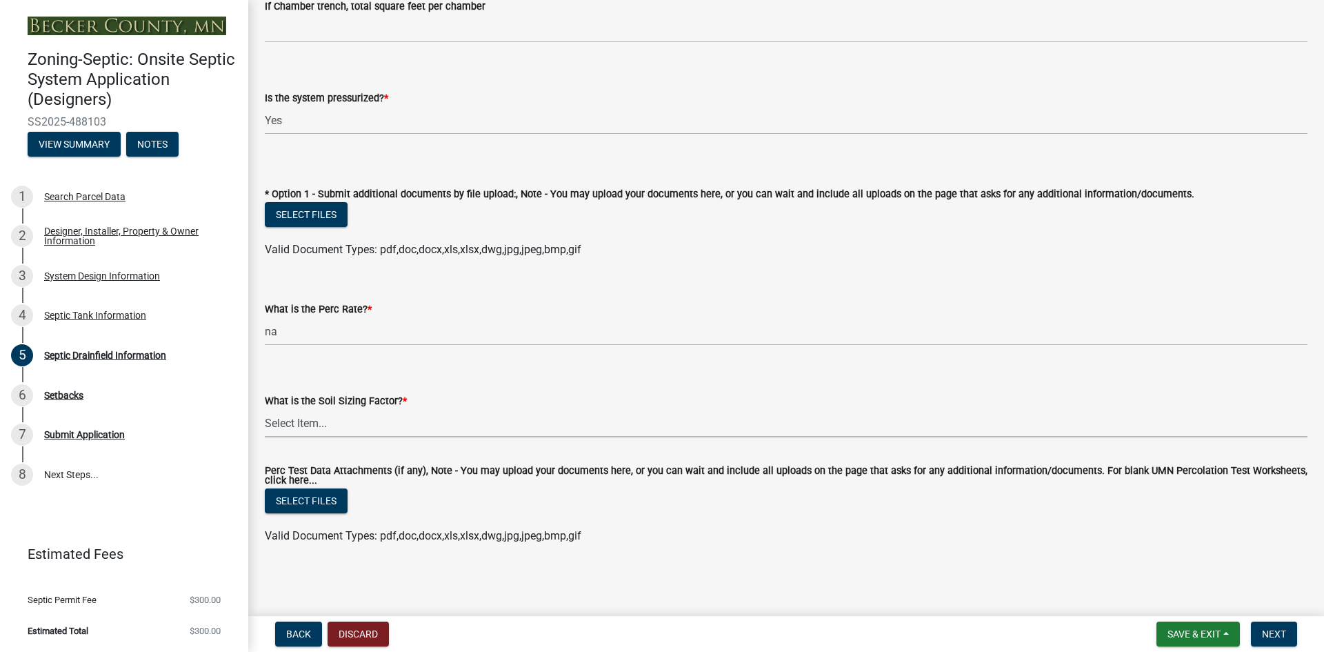
click at [337, 422] on select "Select Item... 0.00 0.24 0.45 0.50 0.60 0.78 .83 1.27 1.67" at bounding box center [786, 423] width 1043 height 28
click at [265, 409] on select "Select Item... 0.00 0.24 0.45 0.50 0.60 0.78 .83 1.27 1.67" at bounding box center [786, 423] width 1043 height 28
select select "52684610-3c7f-46a6-906a-038873286f5a"
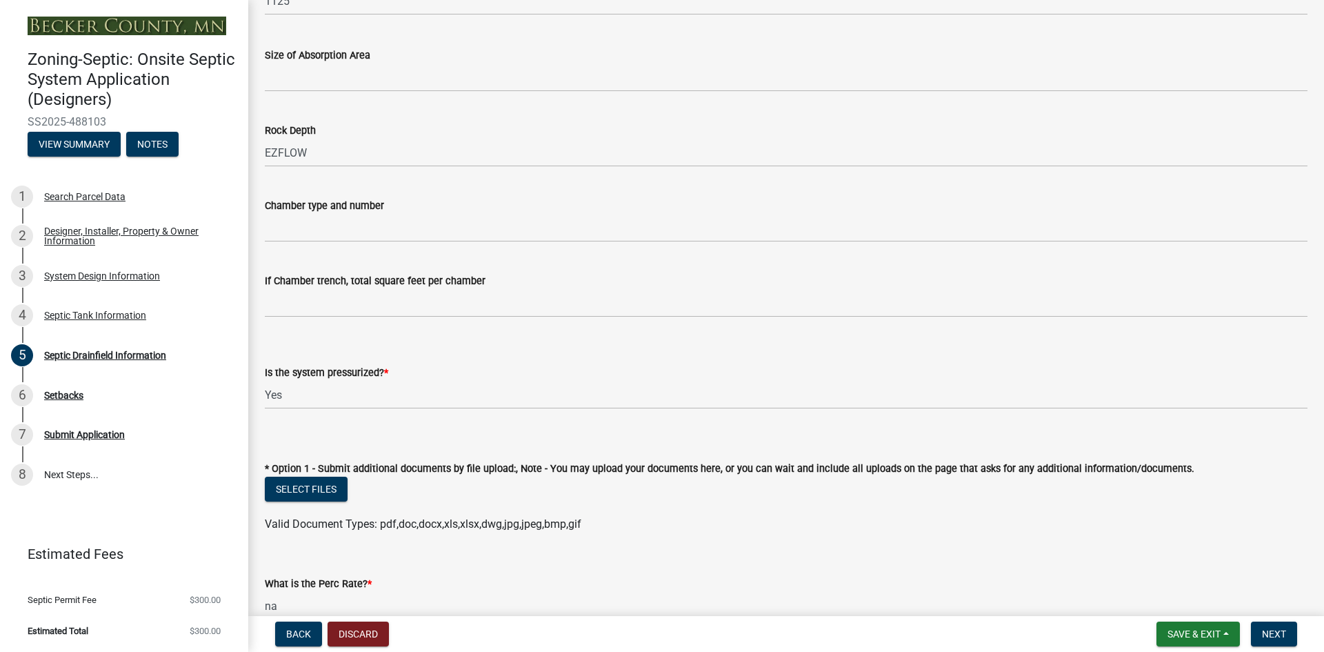
scroll to position [219, 0]
click at [292, 492] on button "Select files" at bounding box center [306, 489] width 83 height 25
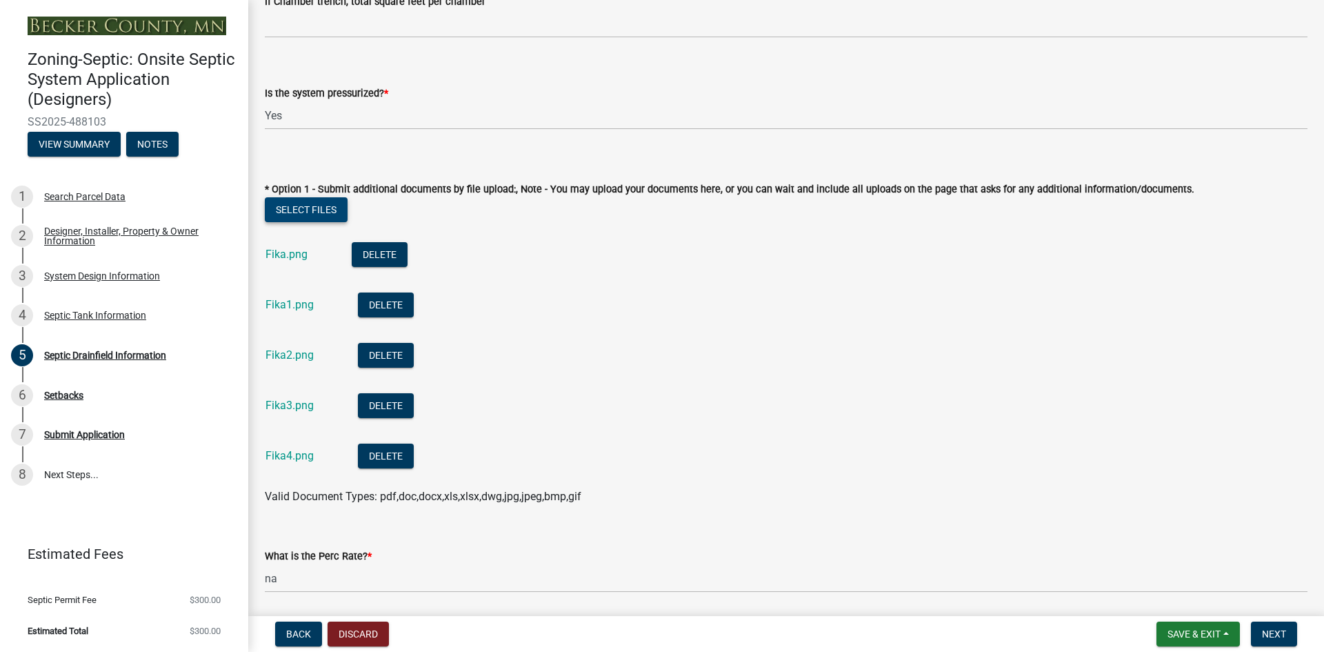
scroll to position [563, 0]
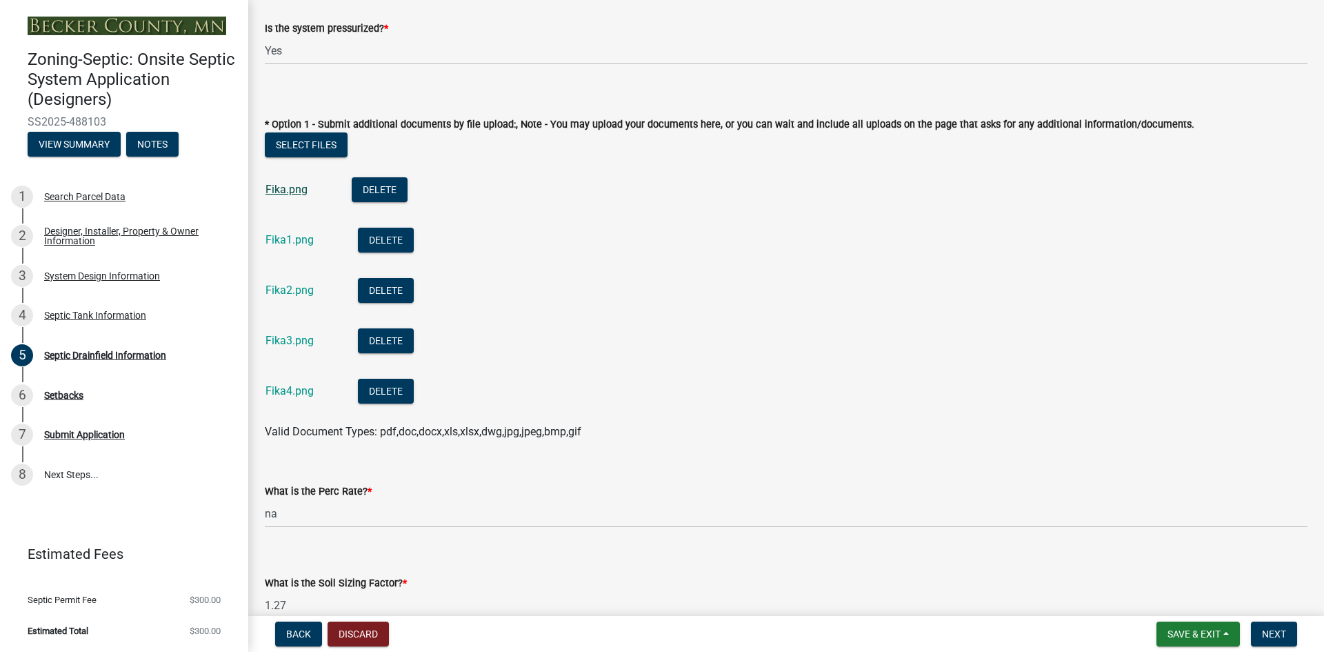
click at [271, 186] on link "Fika.png" at bounding box center [287, 189] width 42 height 13
click at [298, 243] on link "Fika1.png" at bounding box center [290, 239] width 48 height 13
click at [307, 292] on link "Fika2.png" at bounding box center [290, 289] width 48 height 13
click at [274, 339] on link "Fika3.png" at bounding box center [290, 340] width 48 height 13
click at [301, 387] on link "Fika4.png" at bounding box center [290, 390] width 48 height 13
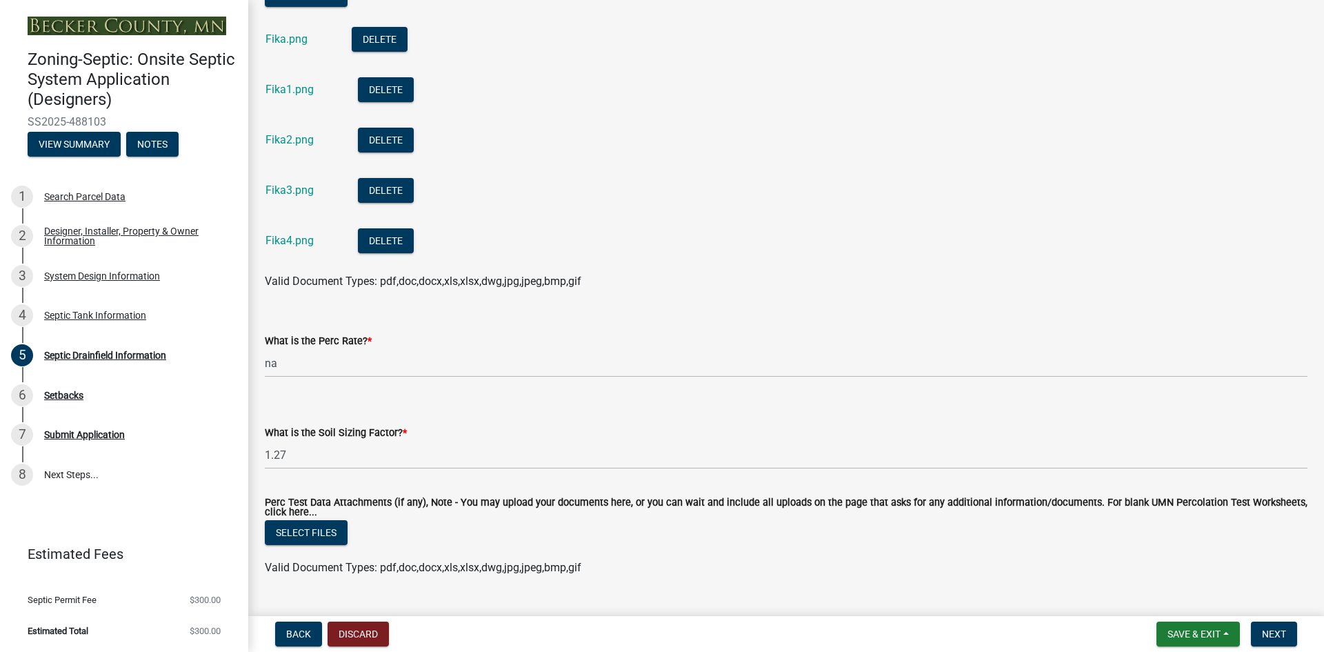
scroll to position [746, 0]
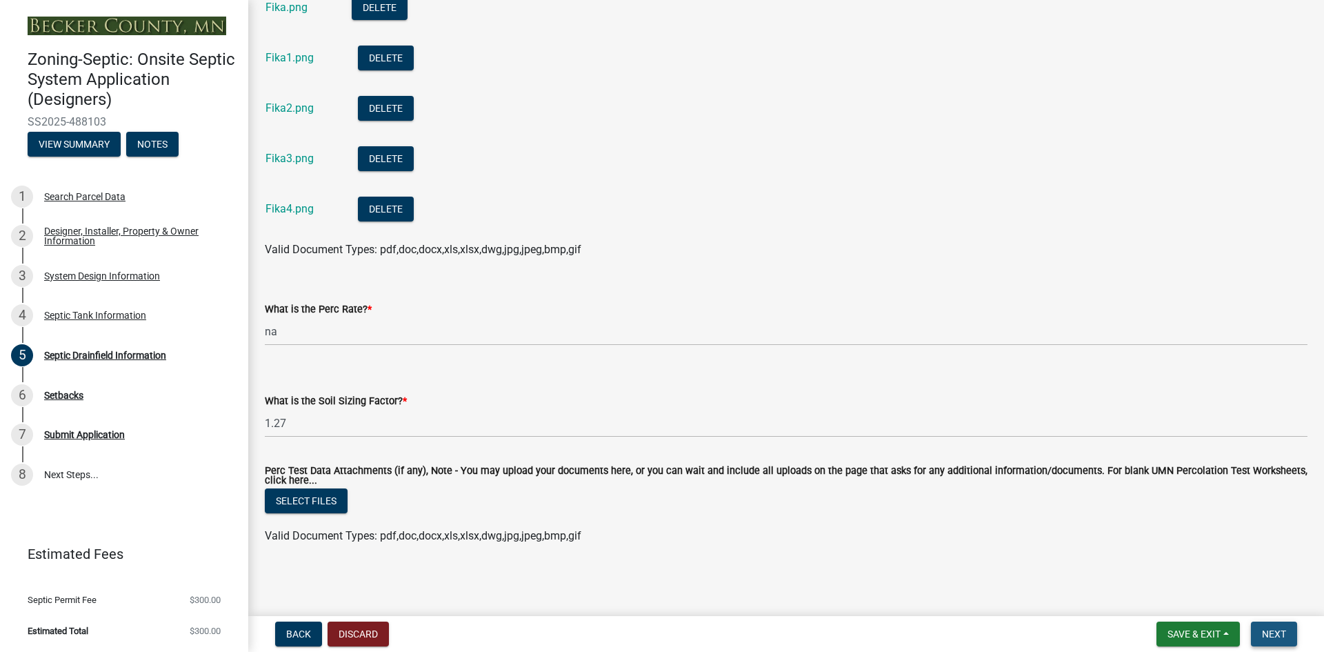
click at [1273, 635] on span "Next" at bounding box center [1274, 633] width 24 height 11
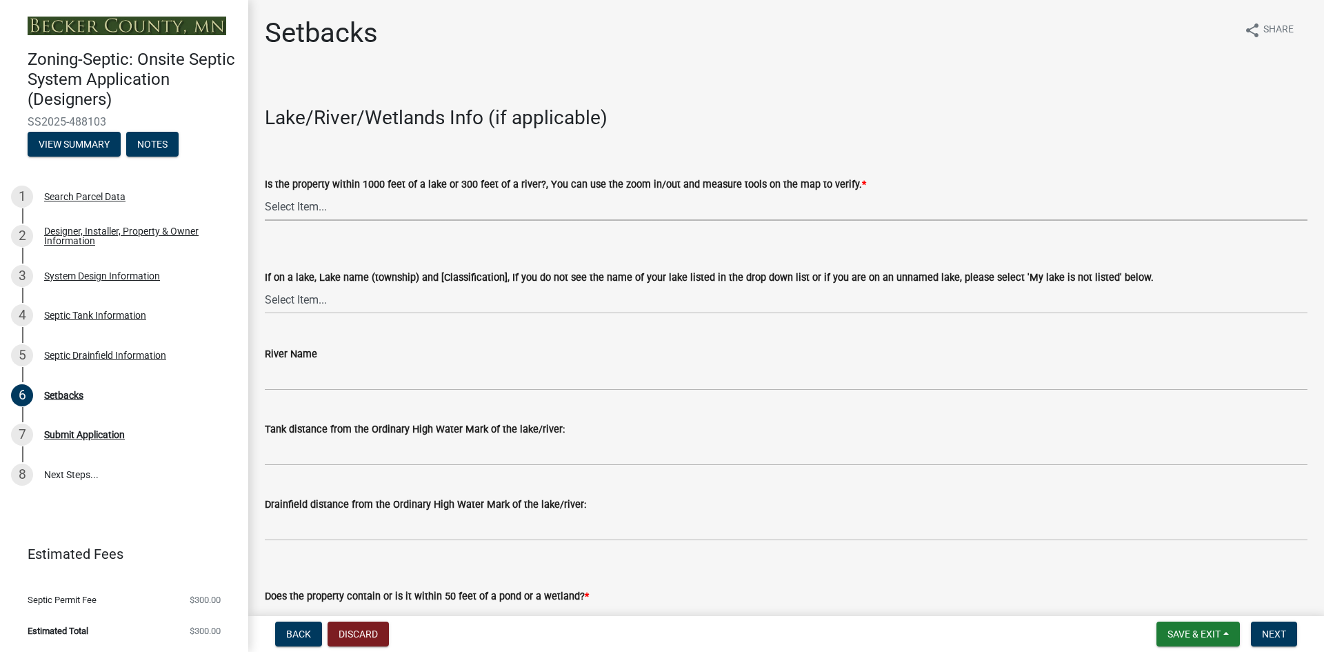
click at [297, 207] on select "Select Item... Yes No" at bounding box center [786, 206] width 1043 height 28
click at [265, 192] on select "Select Item... Yes No" at bounding box center [786, 206] width 1043 height 28
select select "c245ec0d-8d6f-4710-ab2b-b3aa70611708"
click at [295, 300] on select "Select Item... [GEOGRAPHIC_DATA] is not listed below [GEOGRAPHIC_DATA] ([GEOGRA…" at bounding box center [786, 300] width 1043 height 28
click at [265, 286] on select "Select Item... [GEOGRAPHIC_DATA] is not listed below [GEOGRAPHIC_DATA] ([GEOGRA…" at bounding box center [786, 300] width 1043 height 28
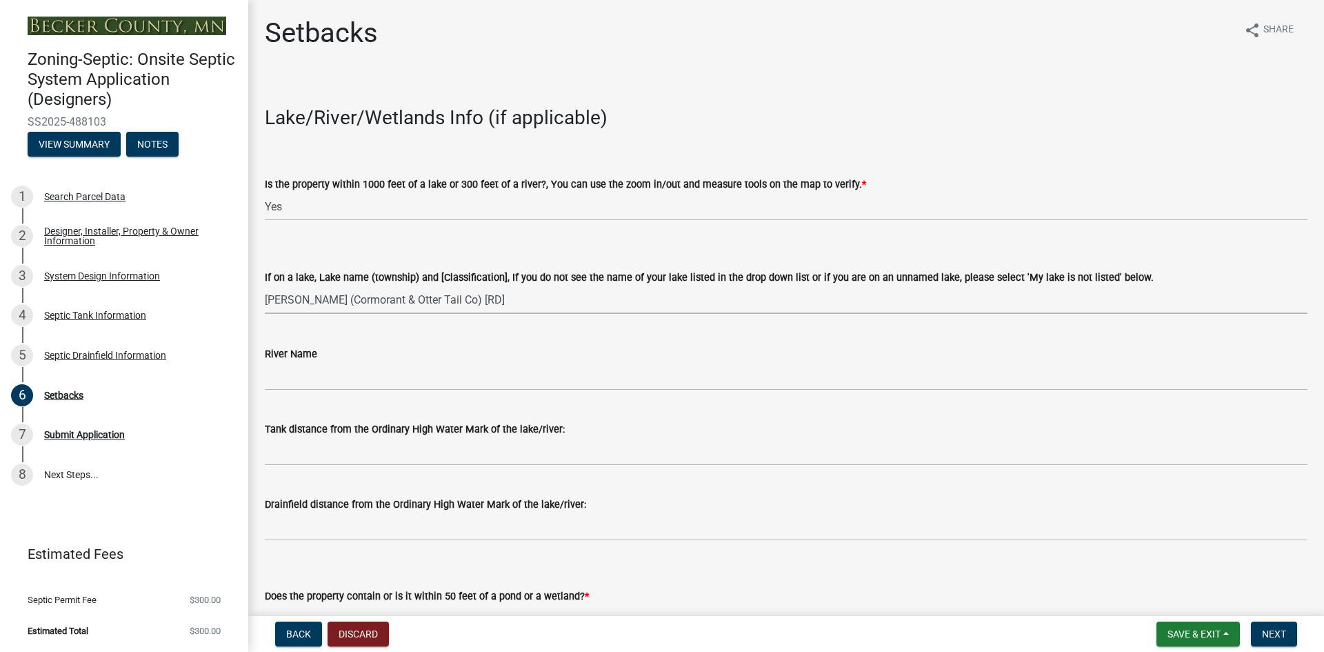
select select "4946050f-7c72-47e3-935f-0a5b27defb7e"
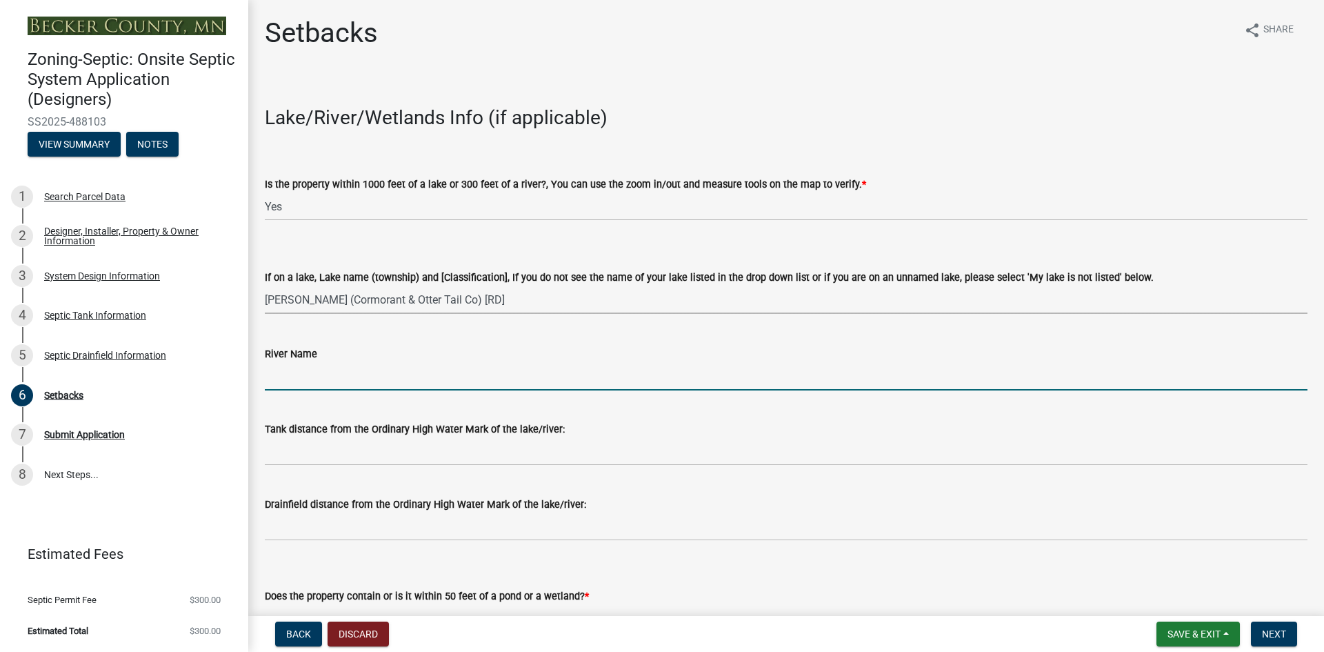
click at [308, 379] on input "River Name" at bounding box center [786, 376] width 1043 height 28
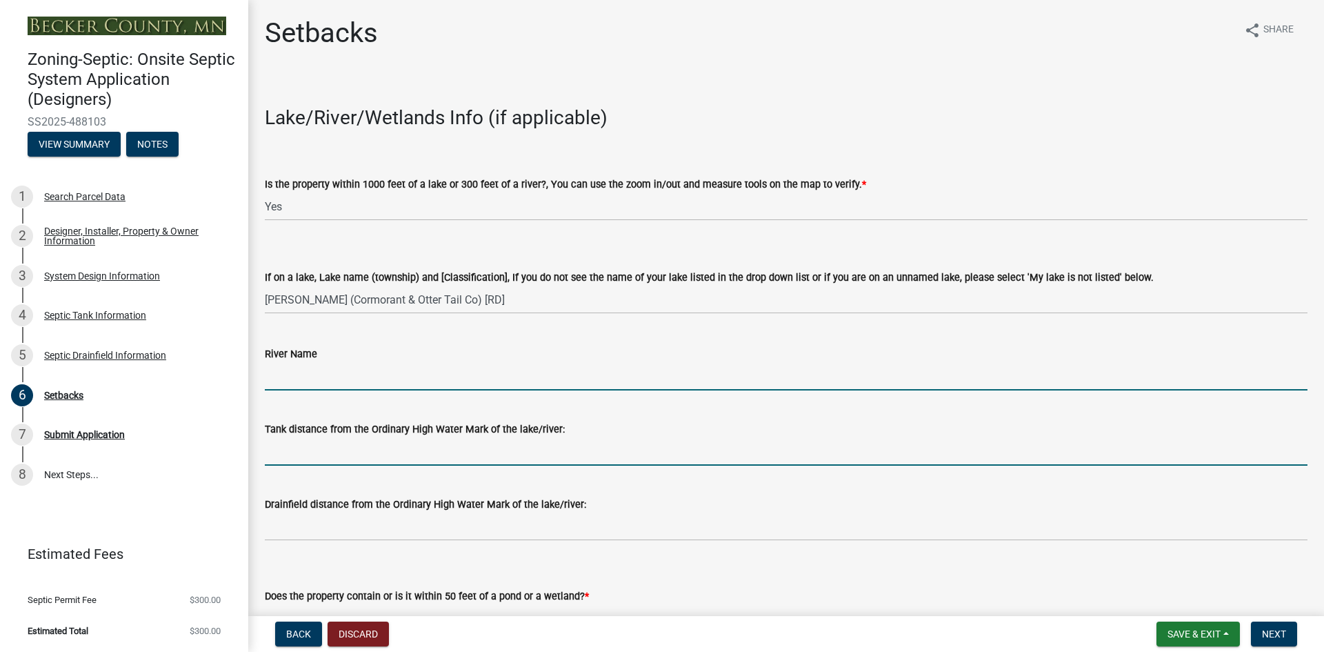
click at [324, 449] on input "Tank distance from the Ordinary High Water Mark of the lake/river:" at bounding box center [786, 451] width 1043 height 28
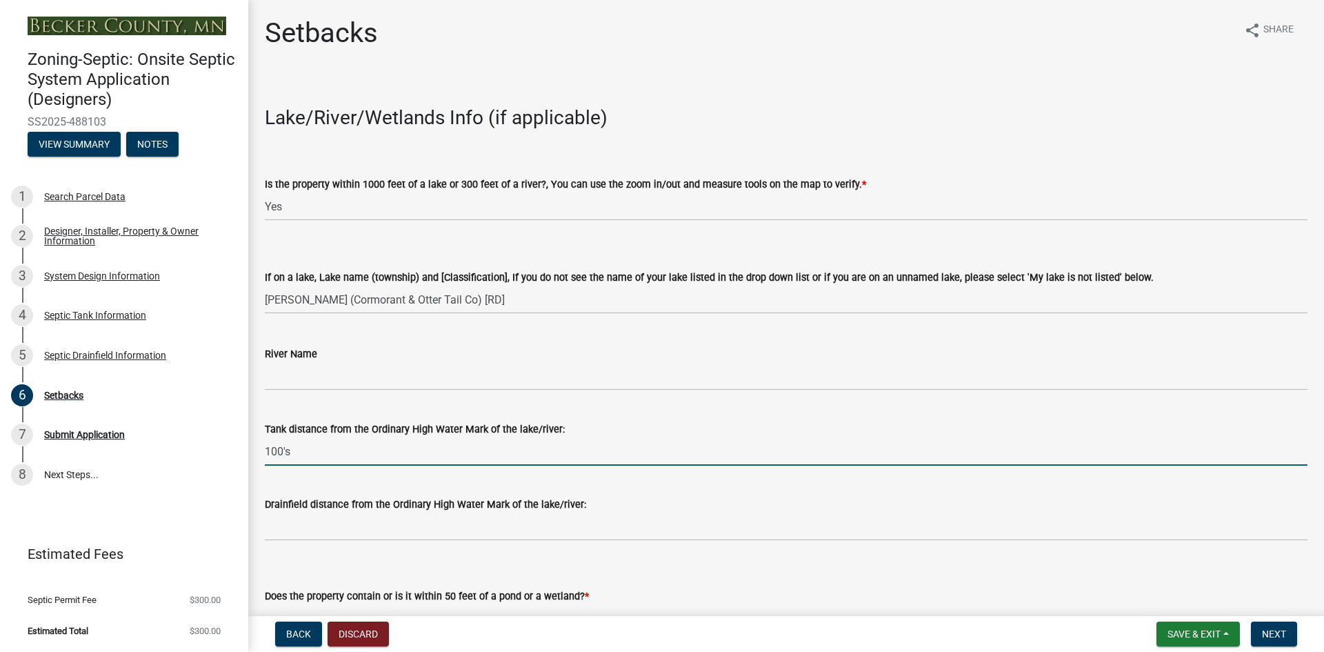
scroll to position [69, 0]
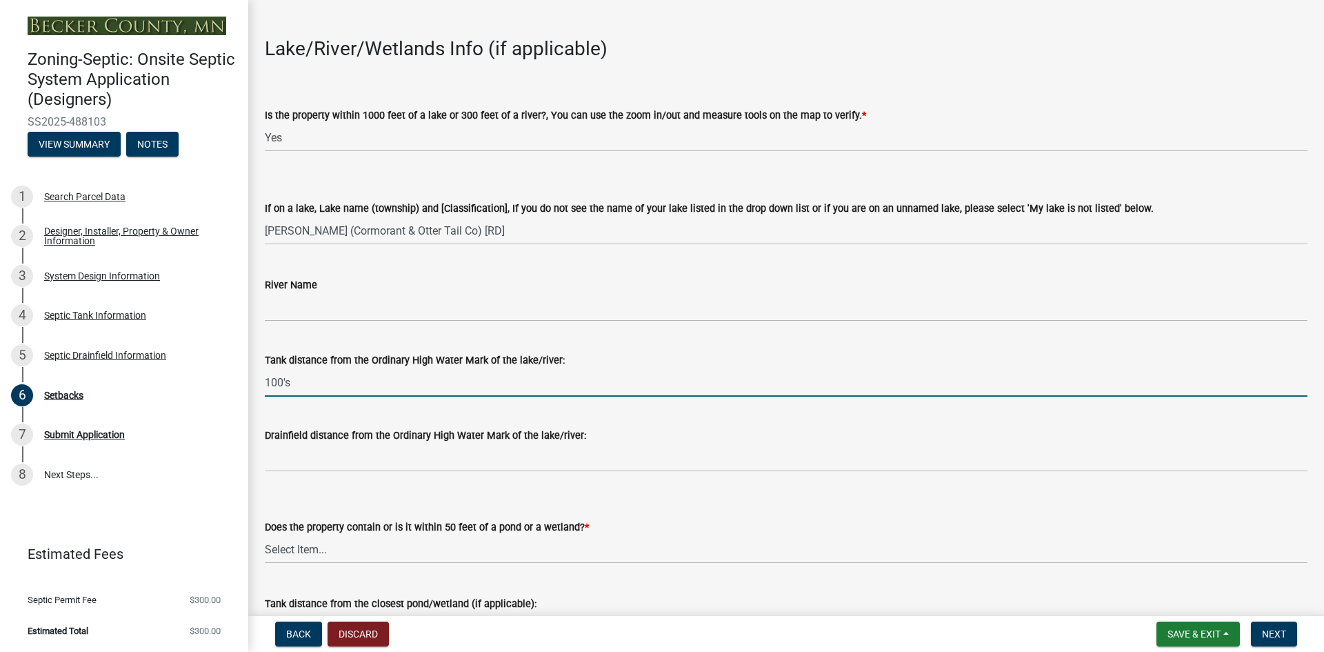
type input "100's"
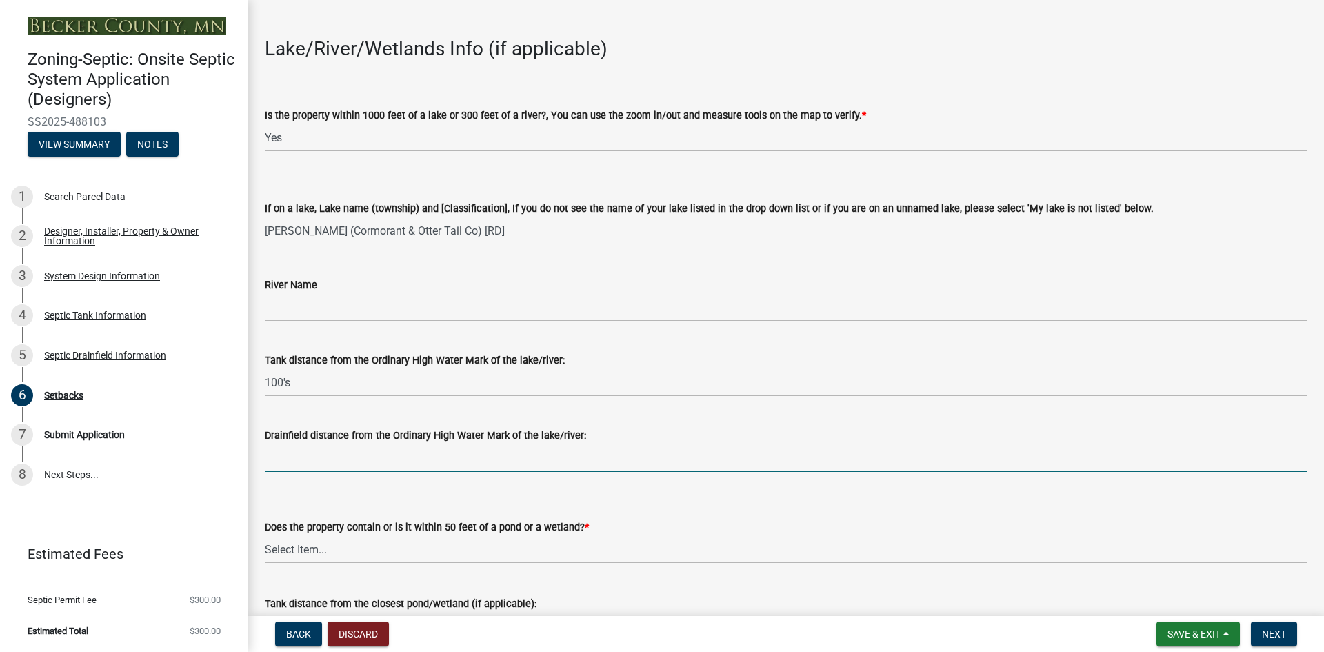
click at [296, 454] on input "Drainfield distance from the Ordinary High Water Mark of the lake/river:" at bounding box center [786, 457] width 1043 height 28
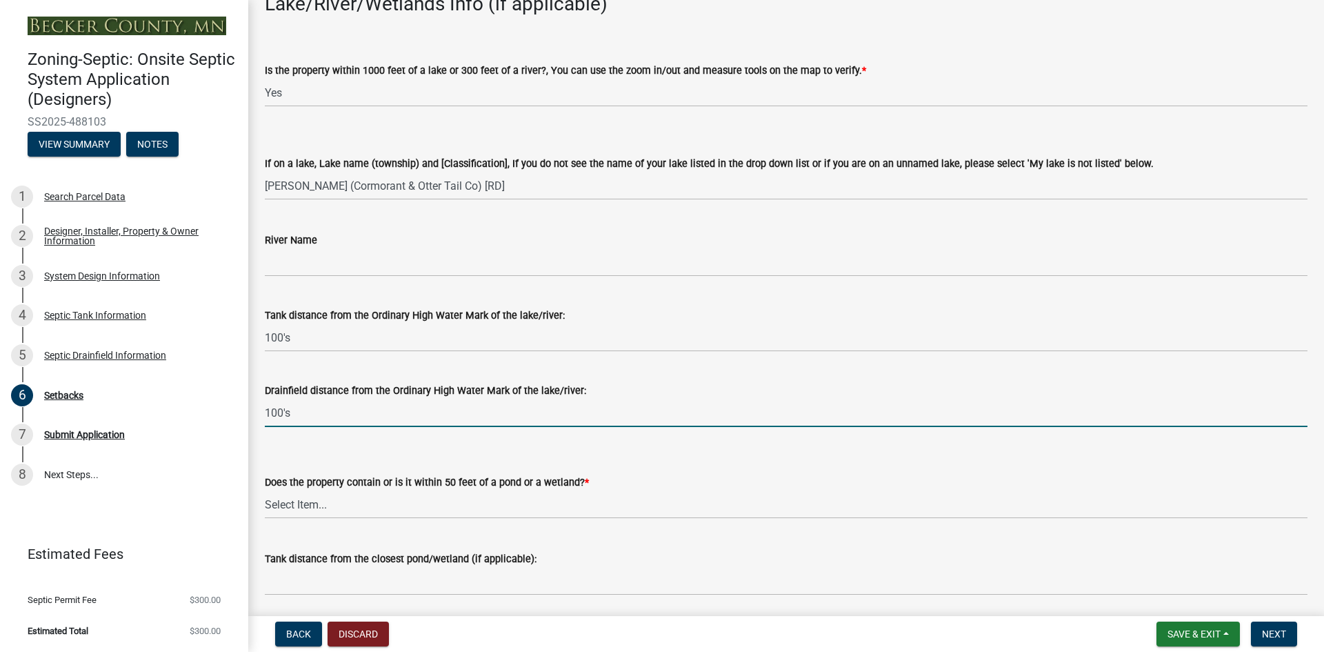
scroll to position [138, 0]
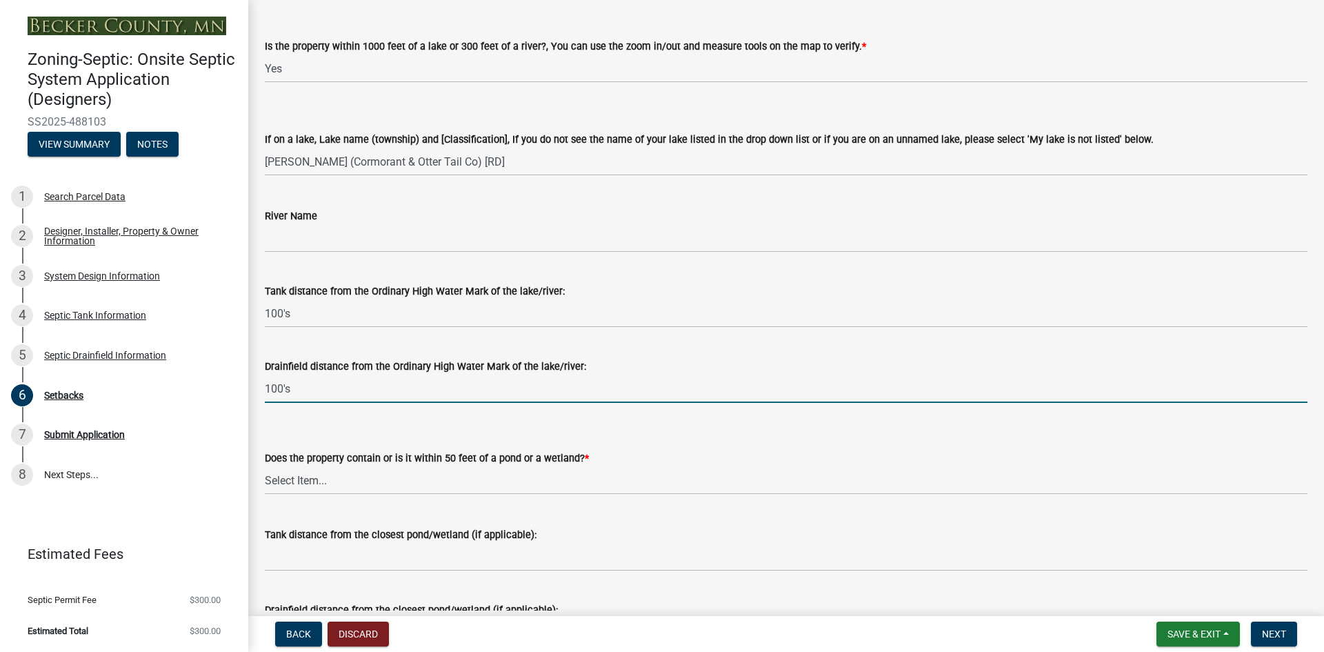
type input "100's"
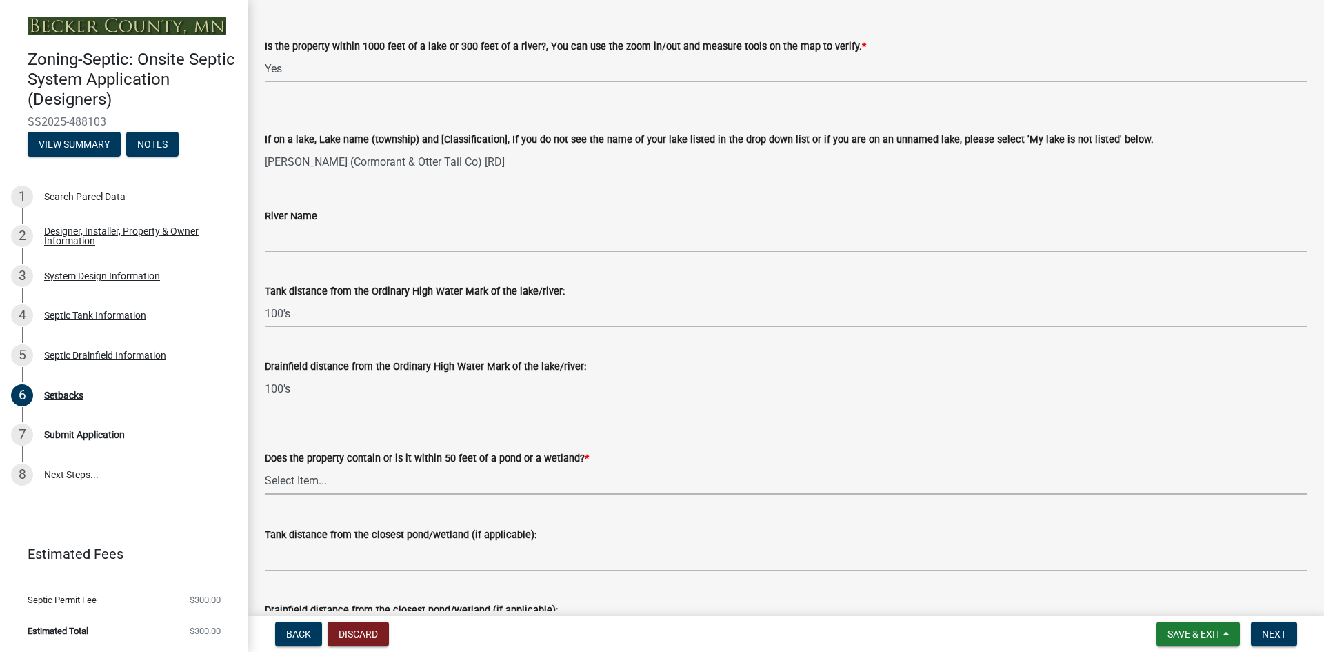
click at [280, 478] on select "Select Item... Yes No" at bounding box center [786, 480] width 1043 height 28
click at [265, 466] on select "Select Item... Yes No" at bounding box center [786, 480] width 1043 height 28
select select "23044af5-43bb-4cf5-8aef-2716db2ce5fc"
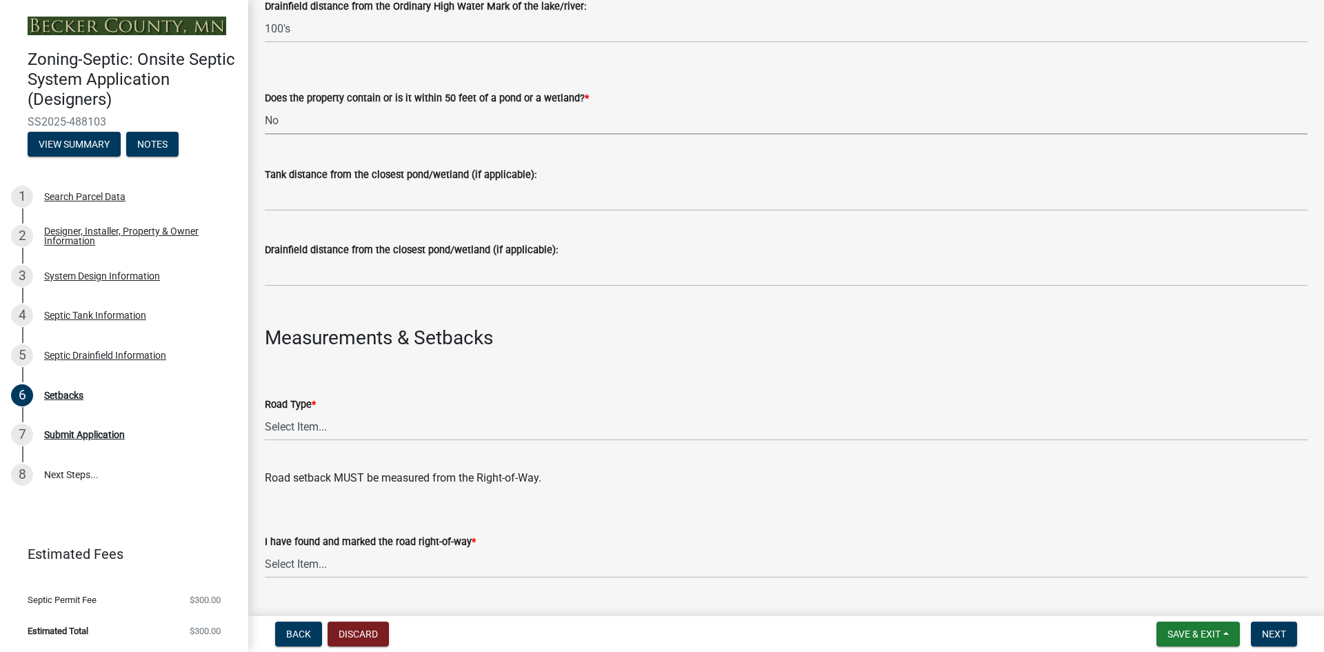
scroll to position [552, 0]
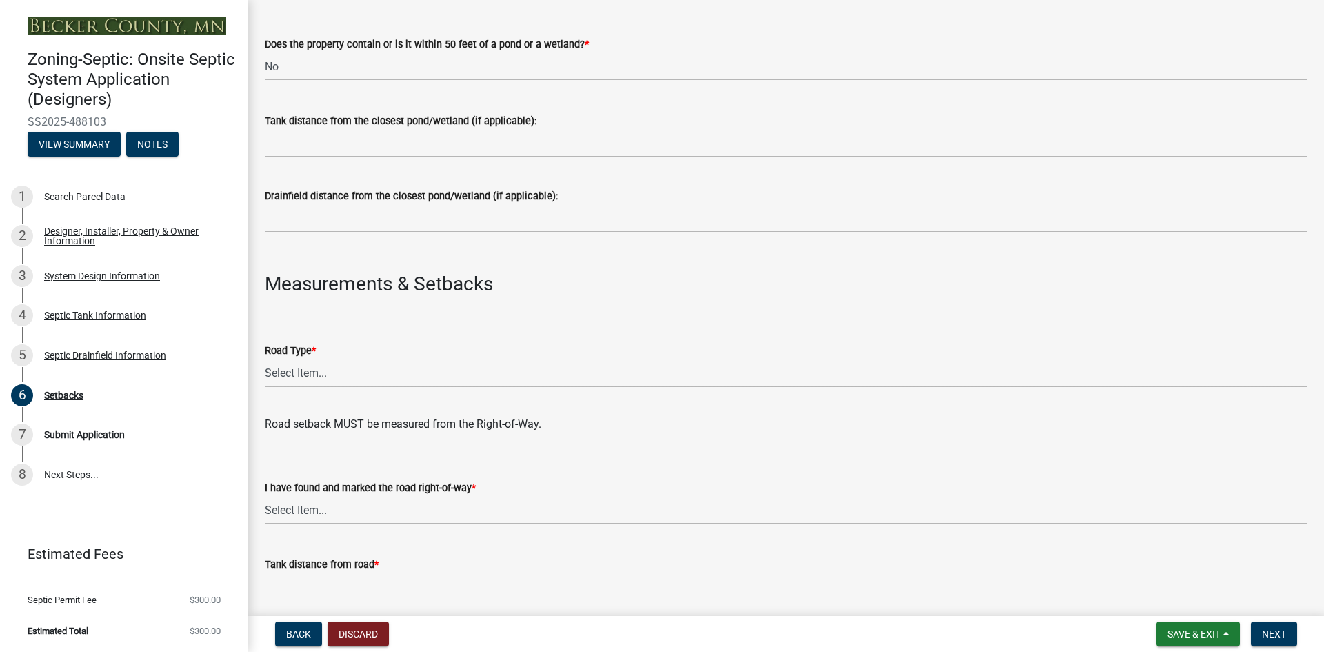
click at [297, 370] on select "Select Item... State County Public / Township Private Easement [GEOGRAPHIC_DATA]" at bounding box center [786, 373] width 1043 height 28
click at [265, 359] on select "Select Item... State County Public / Township Private Easement [GEOGRAPHIC_DATA]" at bounding box center [786, 373] width 1043 height 28
select select "341aaaa4-06c5-40e5-817d-62b65c9e97ec"
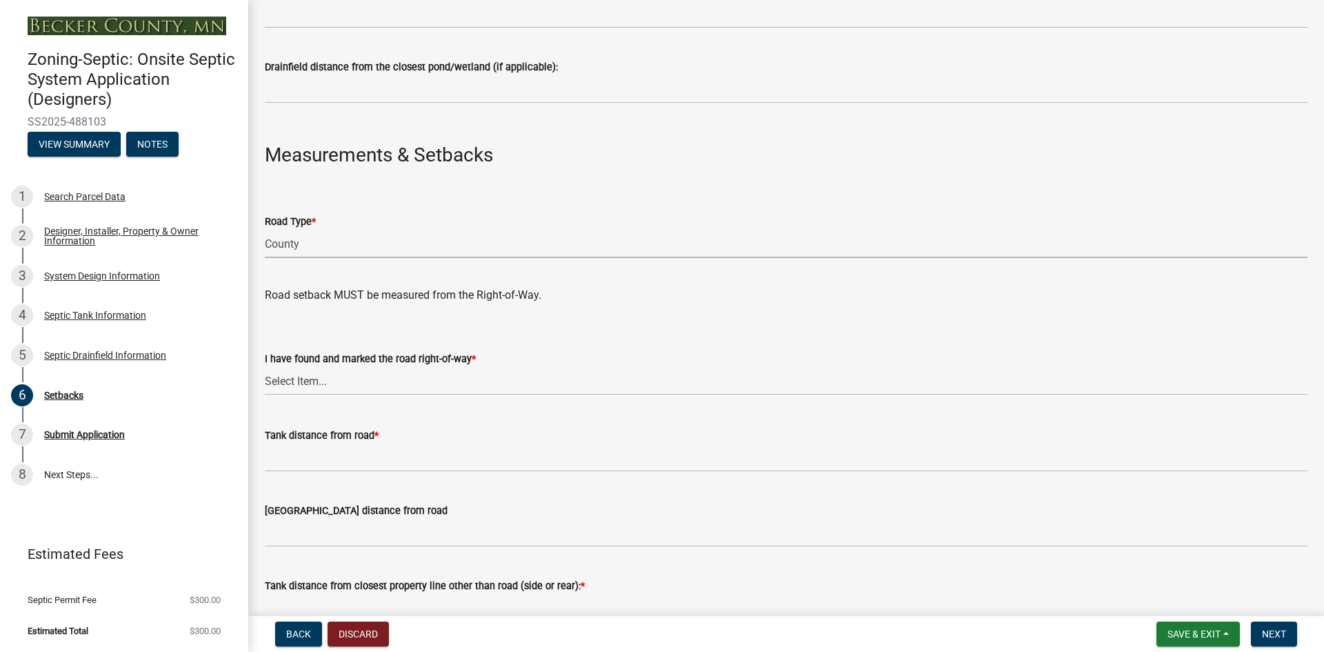
scroll to position [690, 0]
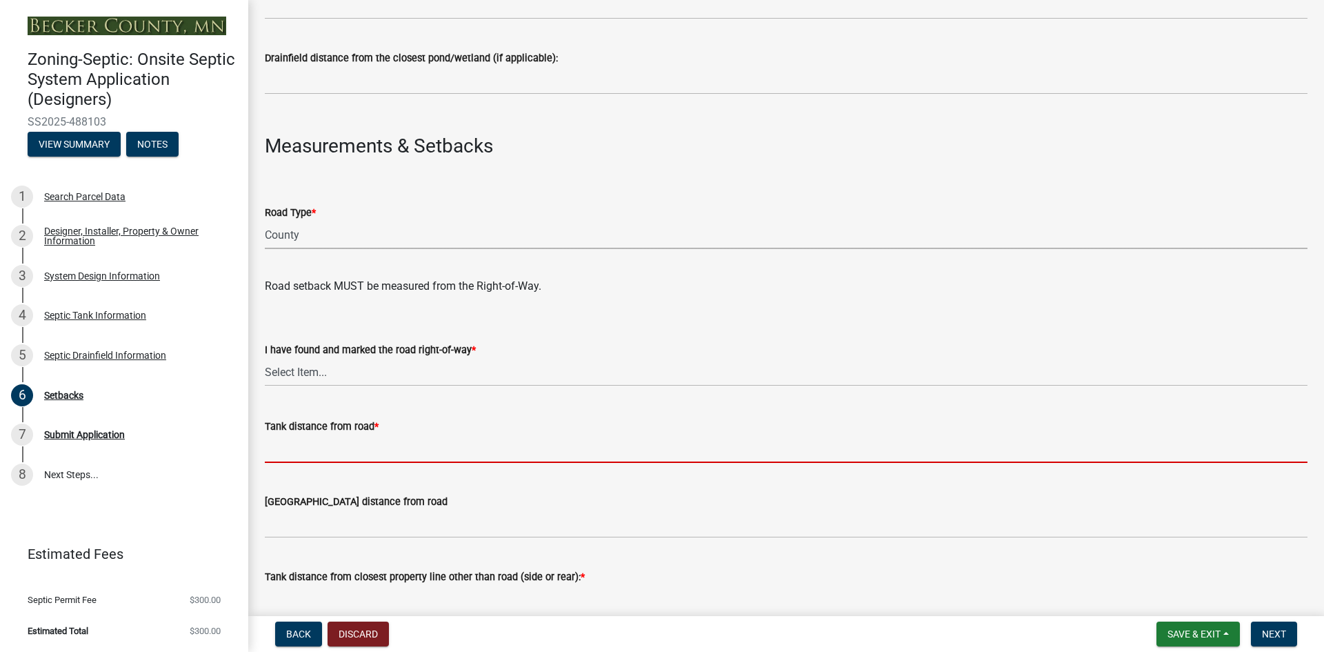
click at [274, 451] on input "Tank distance from road *" at bounding box center [786, 448] width 1043 height 28
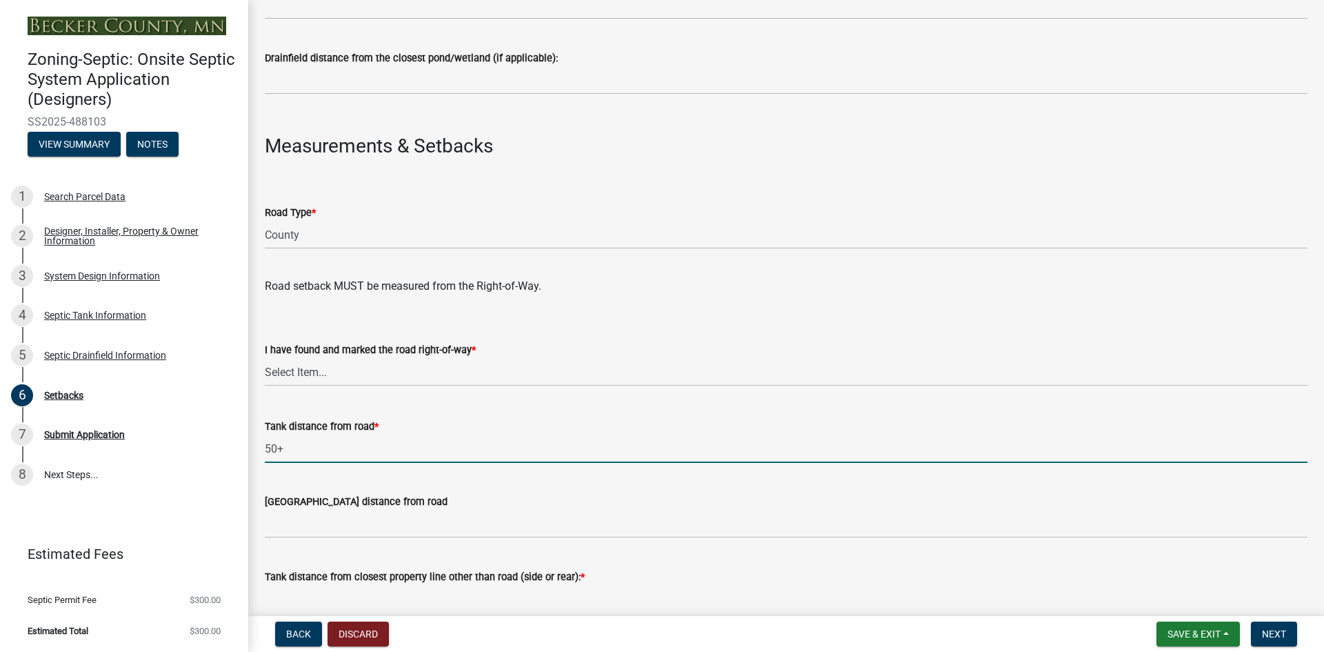
type input "50+"
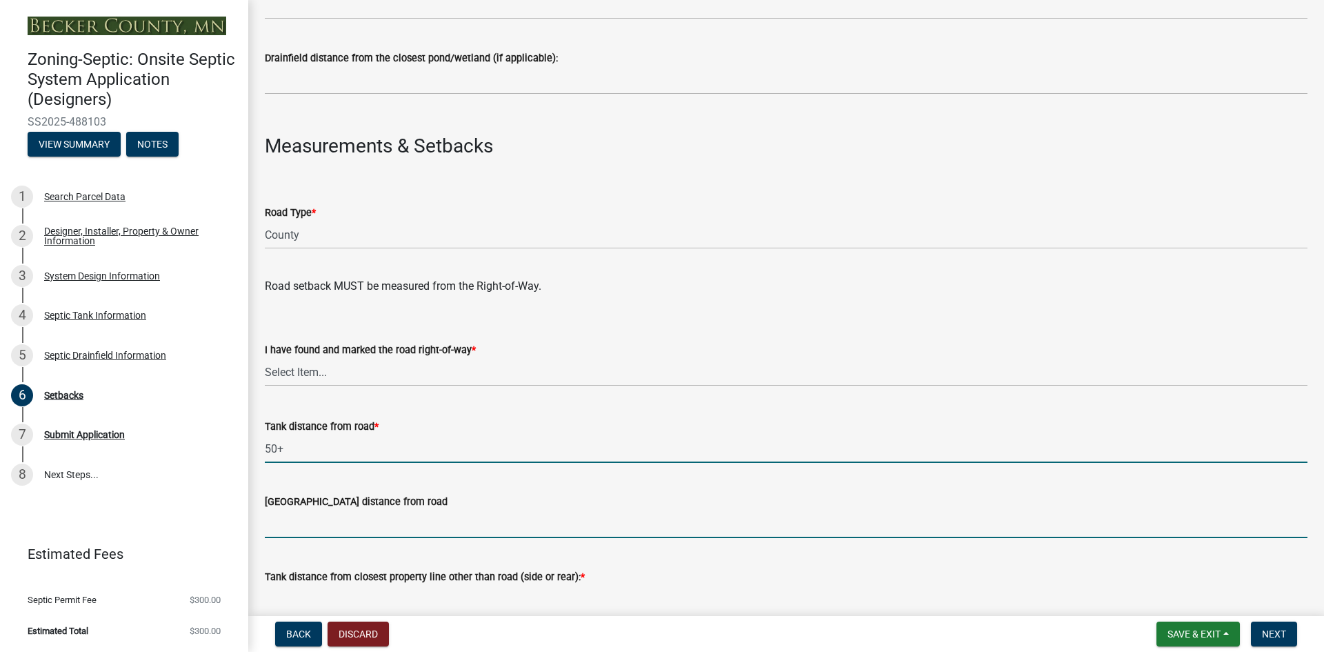
click at [287, 519] on input "[GEOGRAPHIC_DATA] distance from road" at bounding box center [786, 524] width 1043 height 28
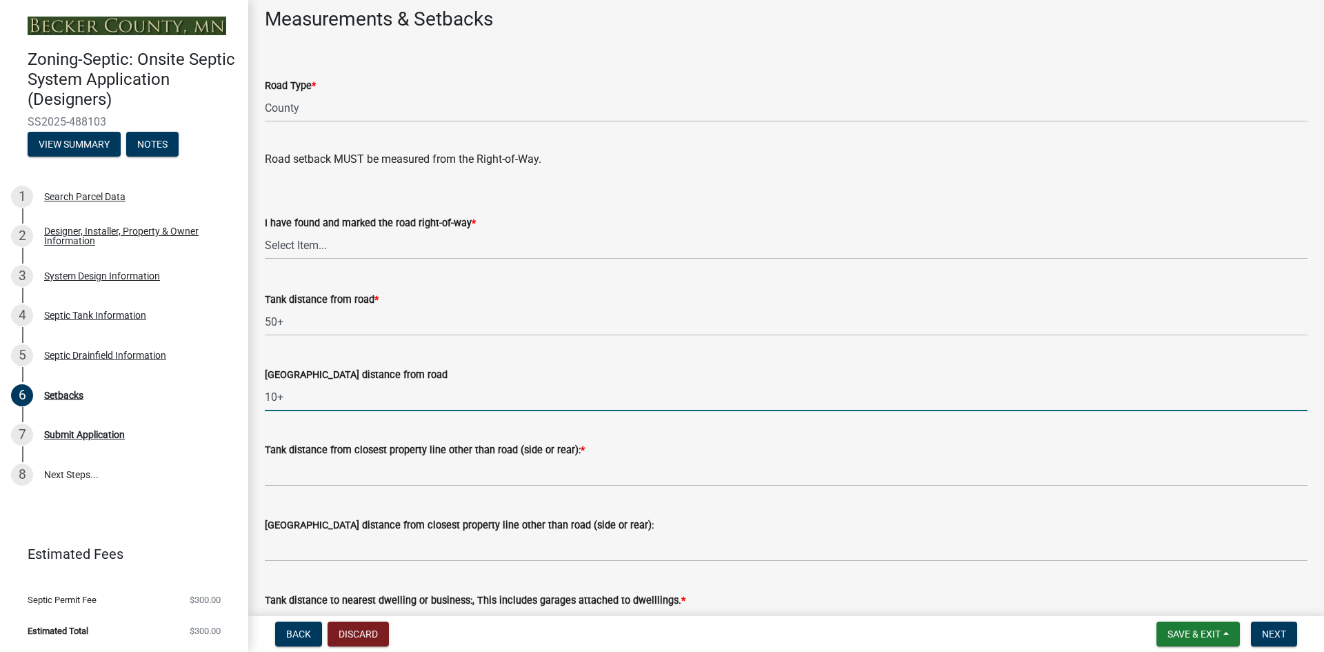
scroll to position [828, 0]
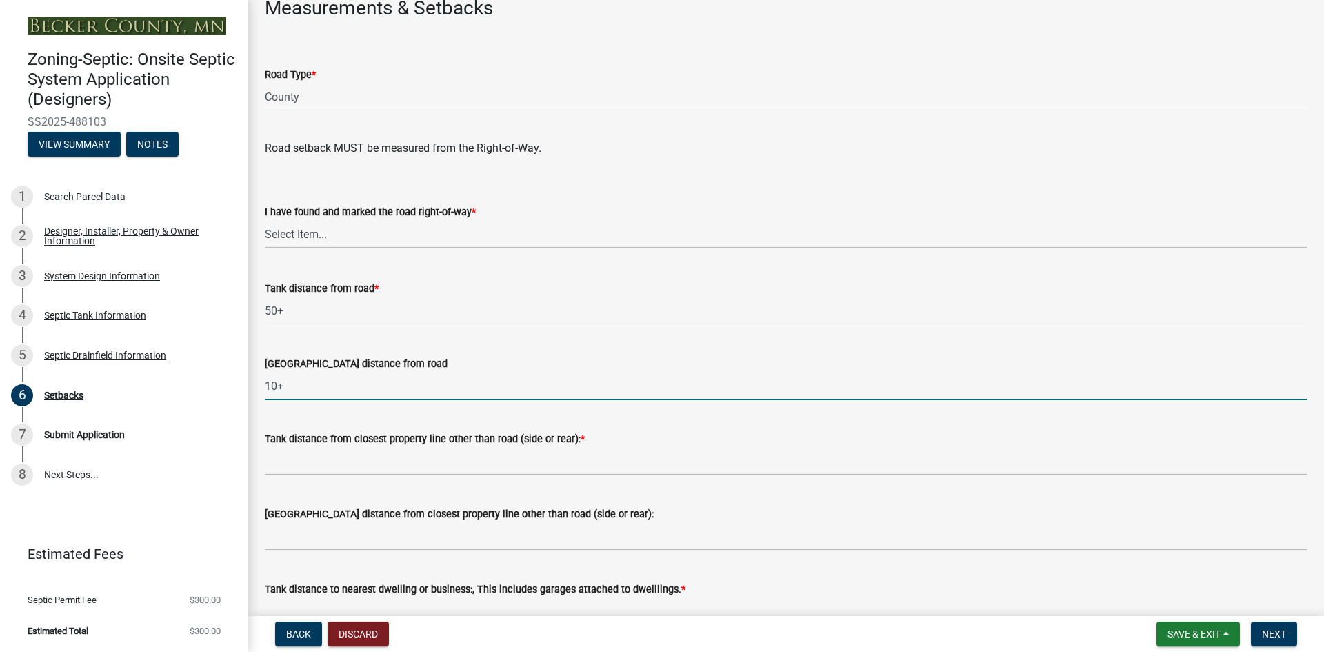
type input "10+"
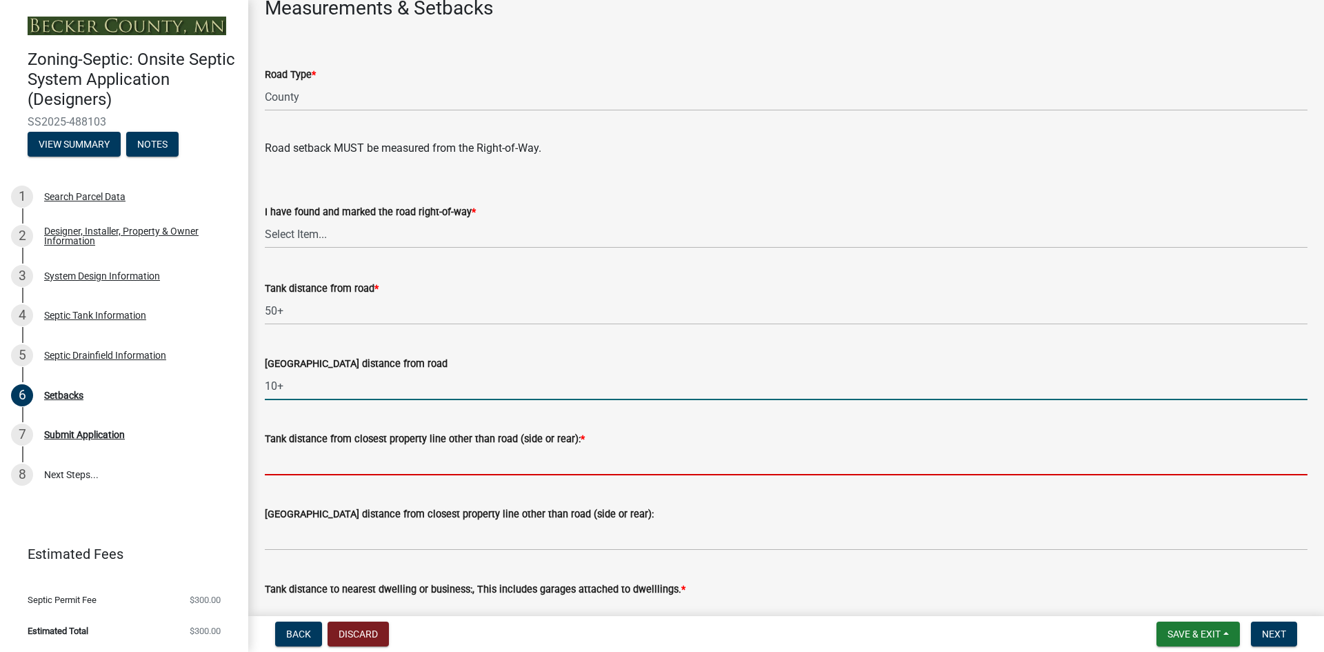
click at [297, 454] on input "Tank distance from closest property line other than road (side or rear): *" at bounding box center [786, 461] width 1043 height 28
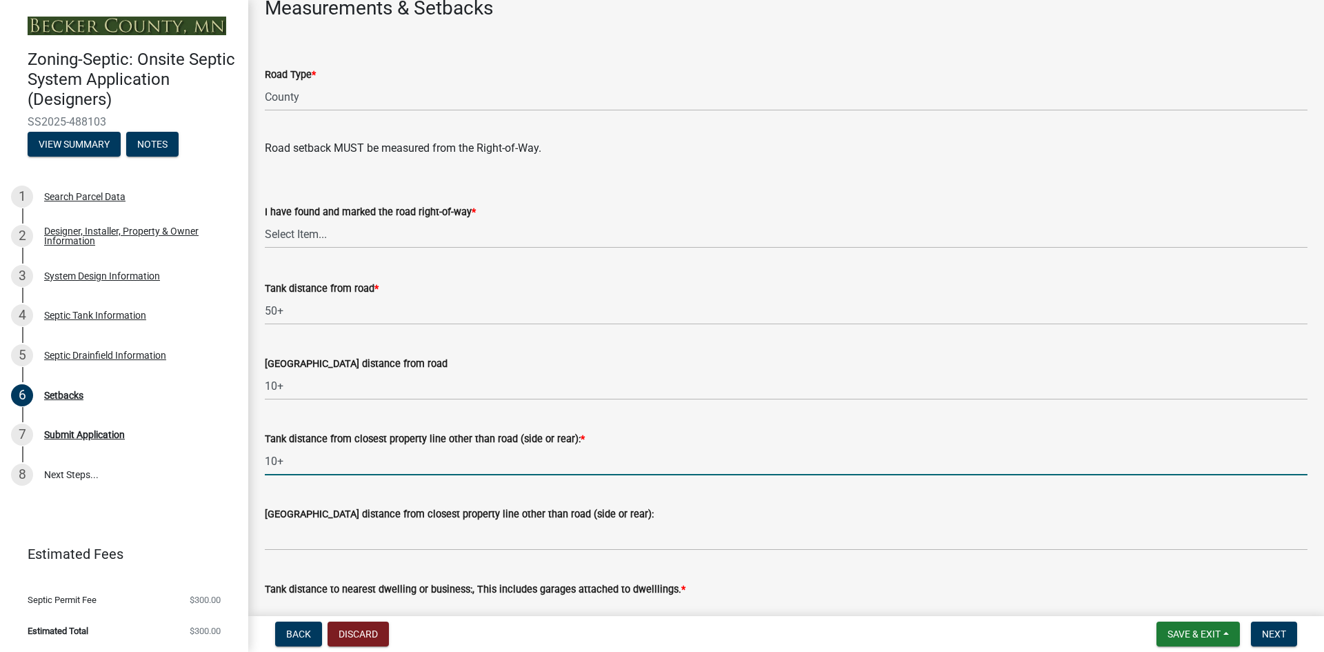
type input "10+"
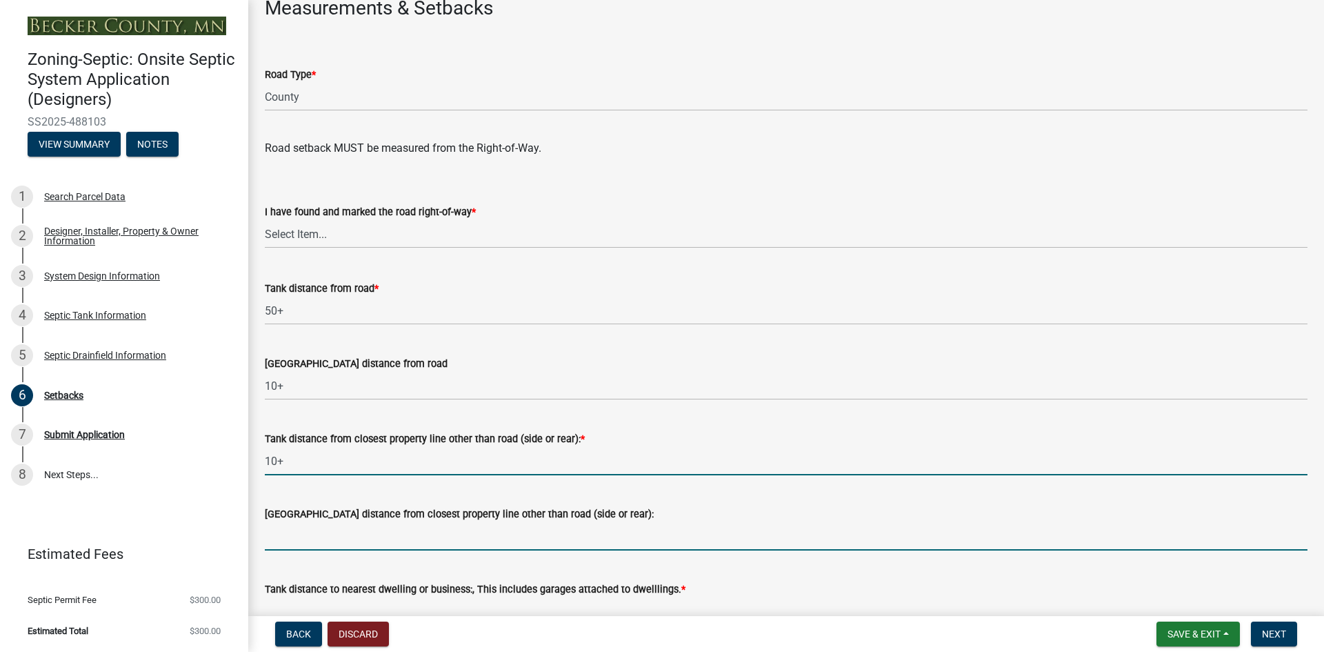
click at [284, 528] on input "[GEOGRAPHIC_DATA] distance from closest property line other than road (side or …" at bounding box center [786, 536] width 1043 height 28
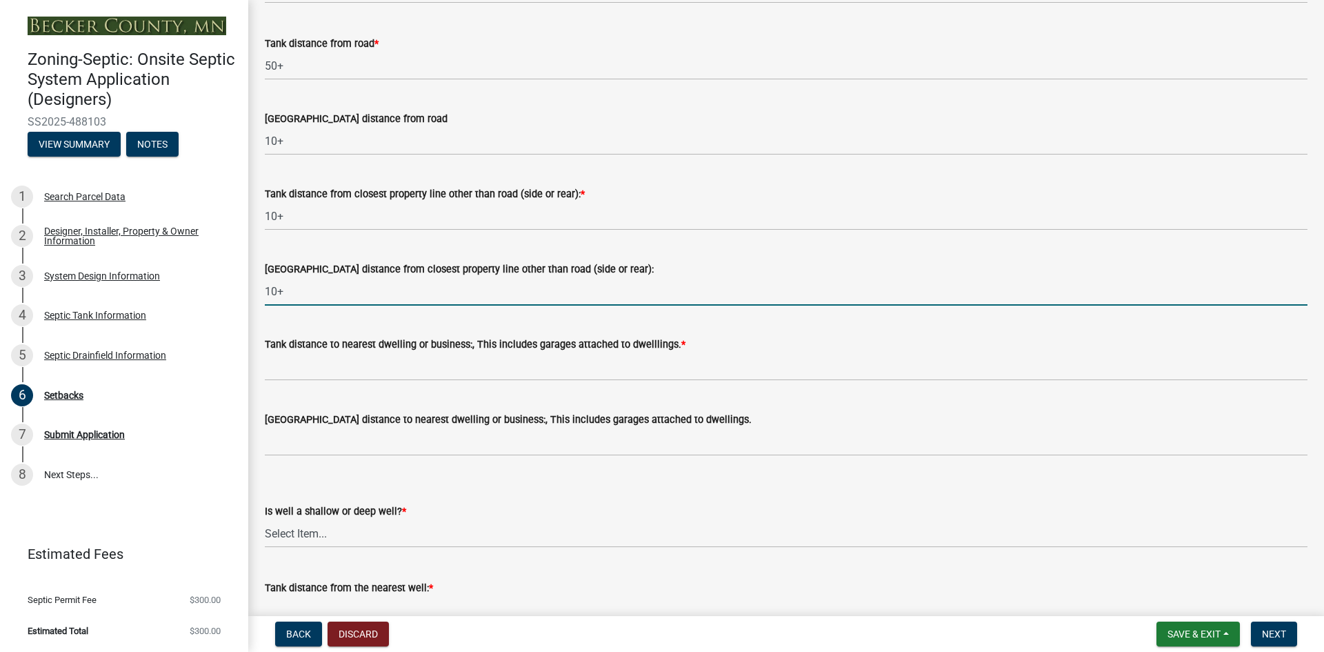
scroll to position [1103, 0]
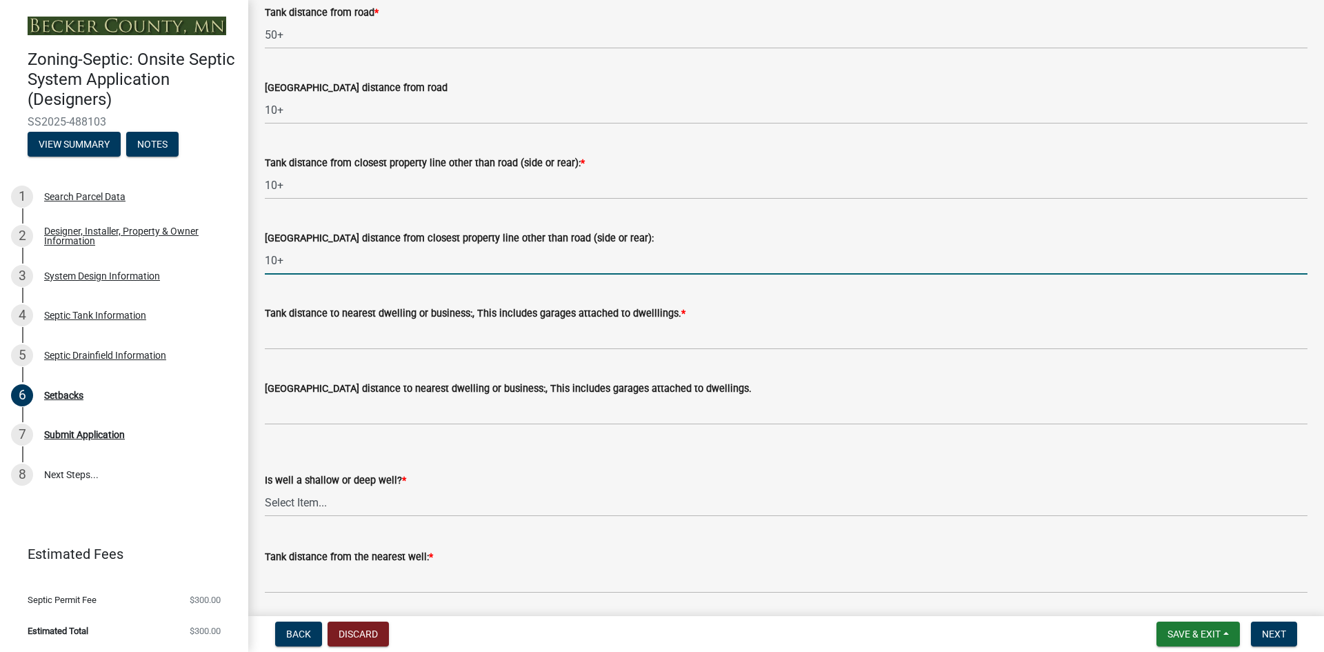
type input "10+"
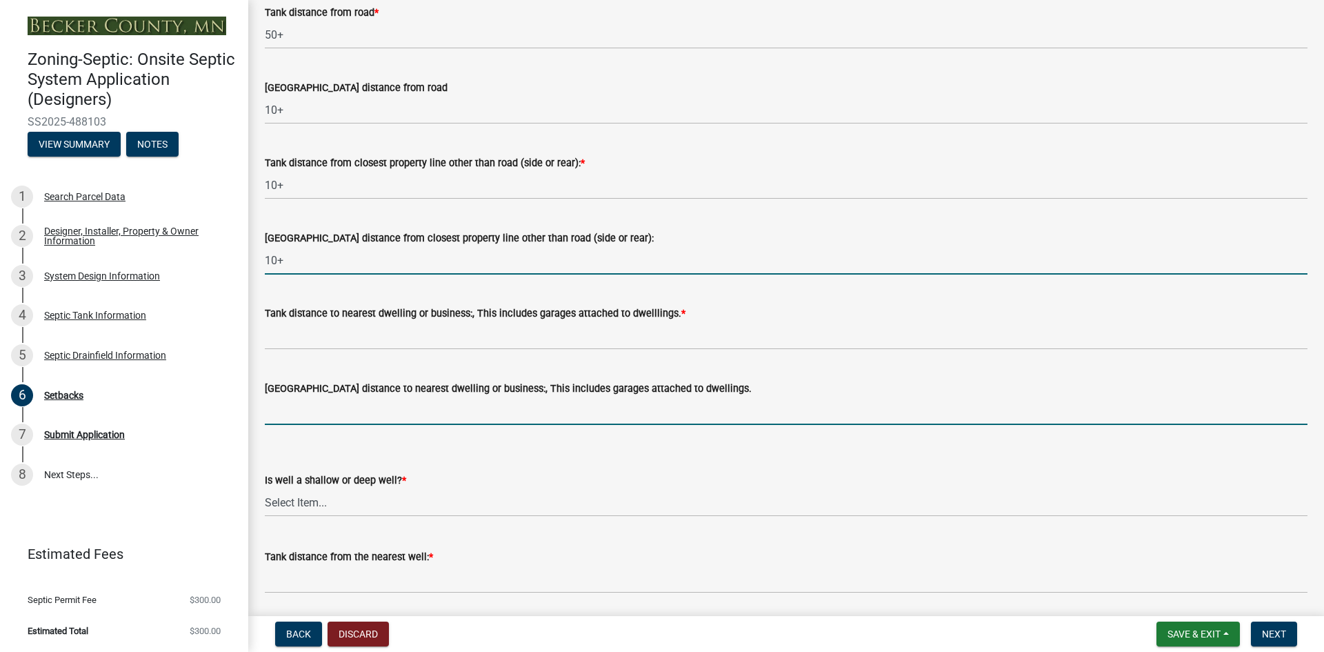
click at [319, 404] on input "[GEOGRAPHIC_DATA] distance to nearest dwelling or business:, This includes gara…" at bounding box center [786, 411] width 1043 height 28
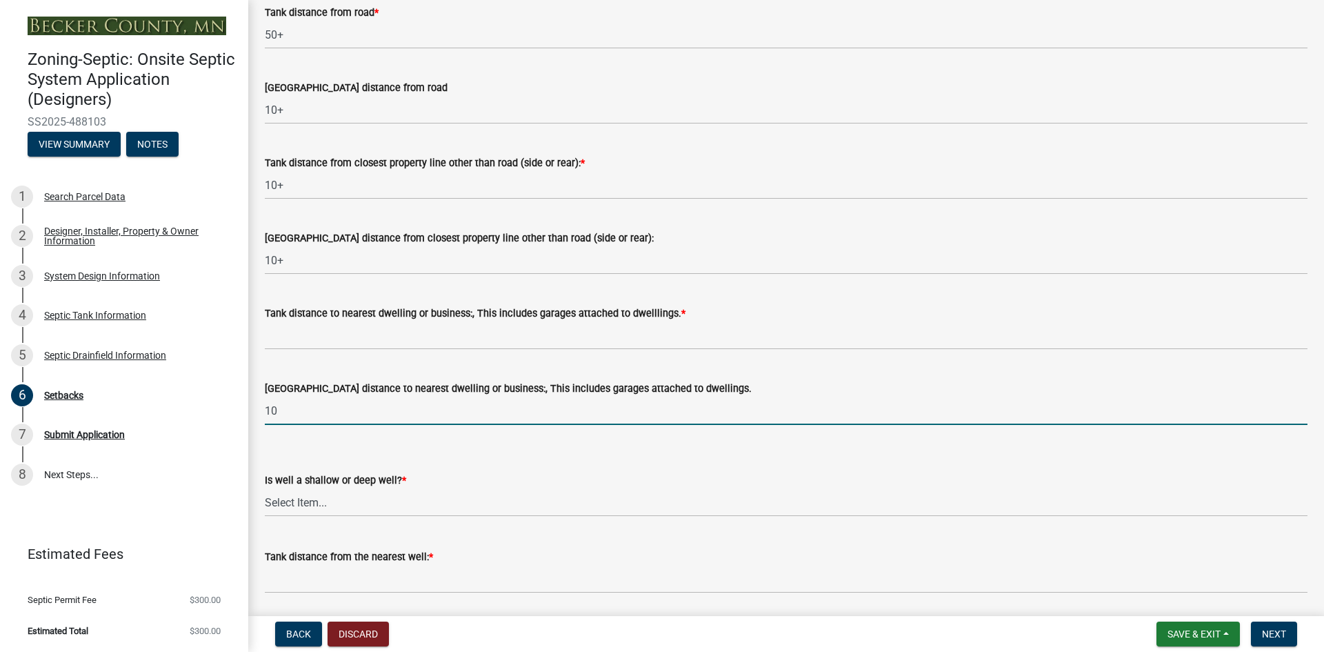
type input "10"
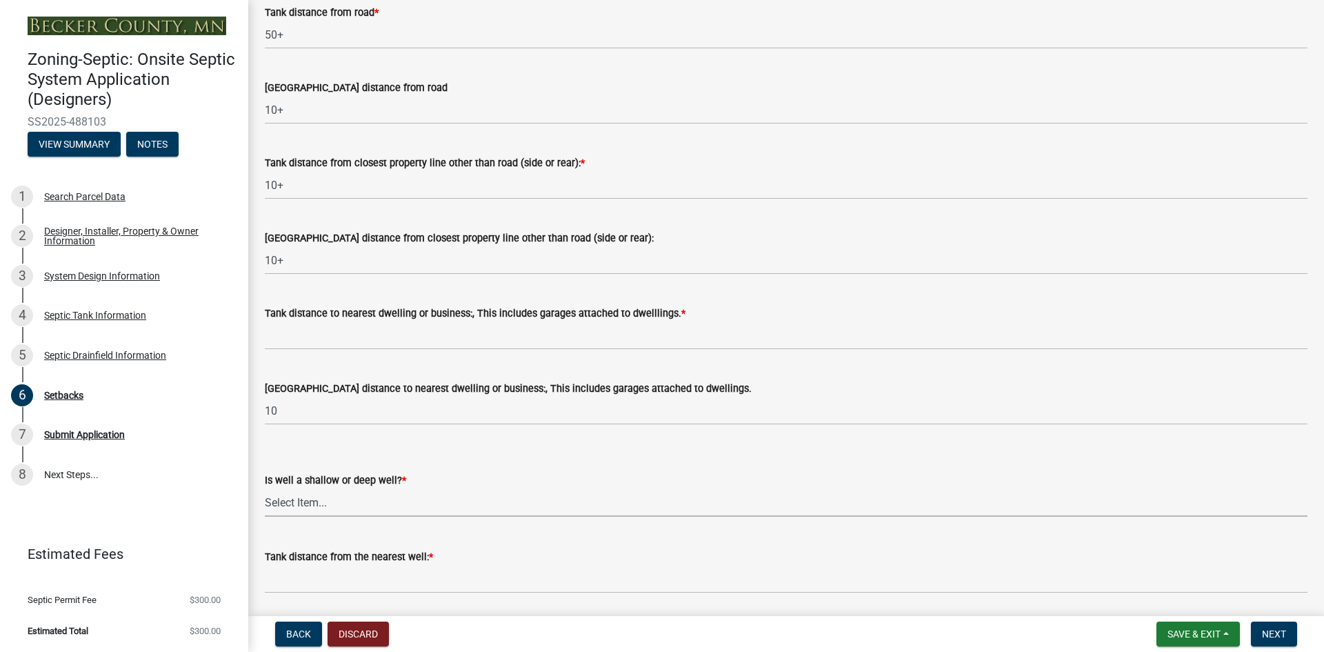
click at [310, 501] on select "Select Item... Deep Well Shallow Well No Well - Connected or to be connected to…" at bounding box center [786, 502] width 1043 height 28
click at [265, 488] on select "Select Item... Deep Well Shallow Well No Well - Connected or to be connected to…" at bounding box center [786, 502] width 1043 height 28
select select "cf78f1da-f066-4305-88a2-864abad1fa52"
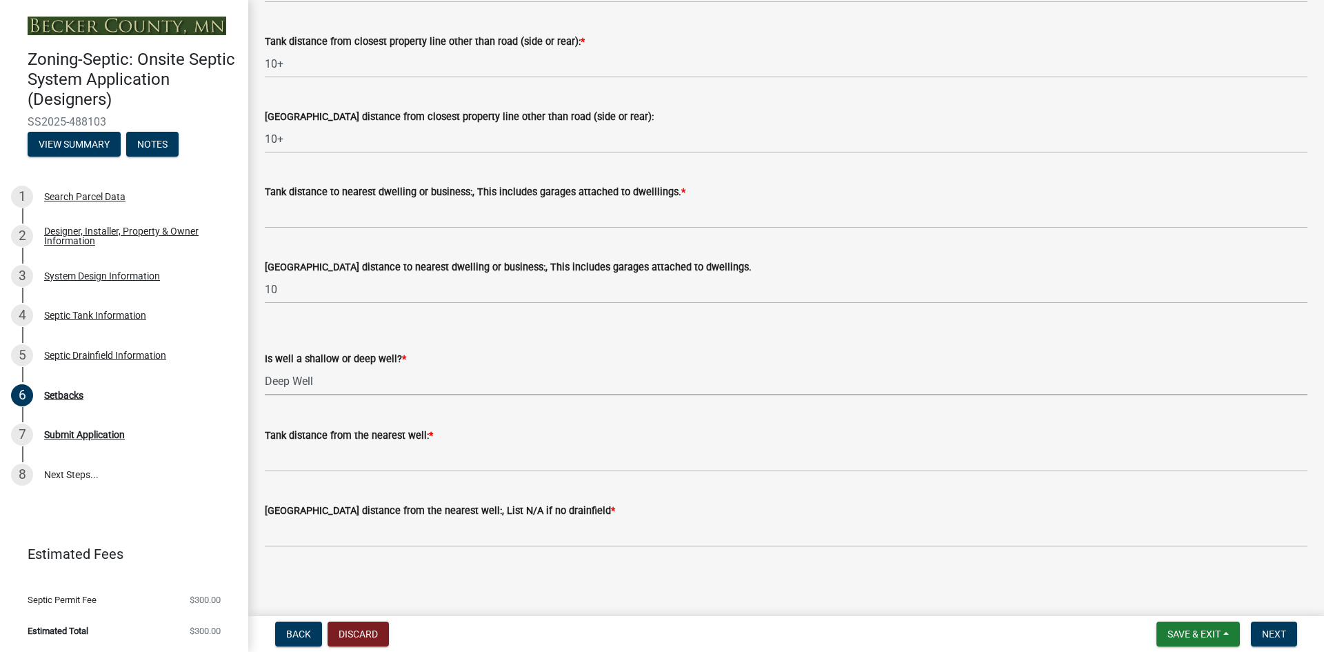
scroll to position [1226, 0]
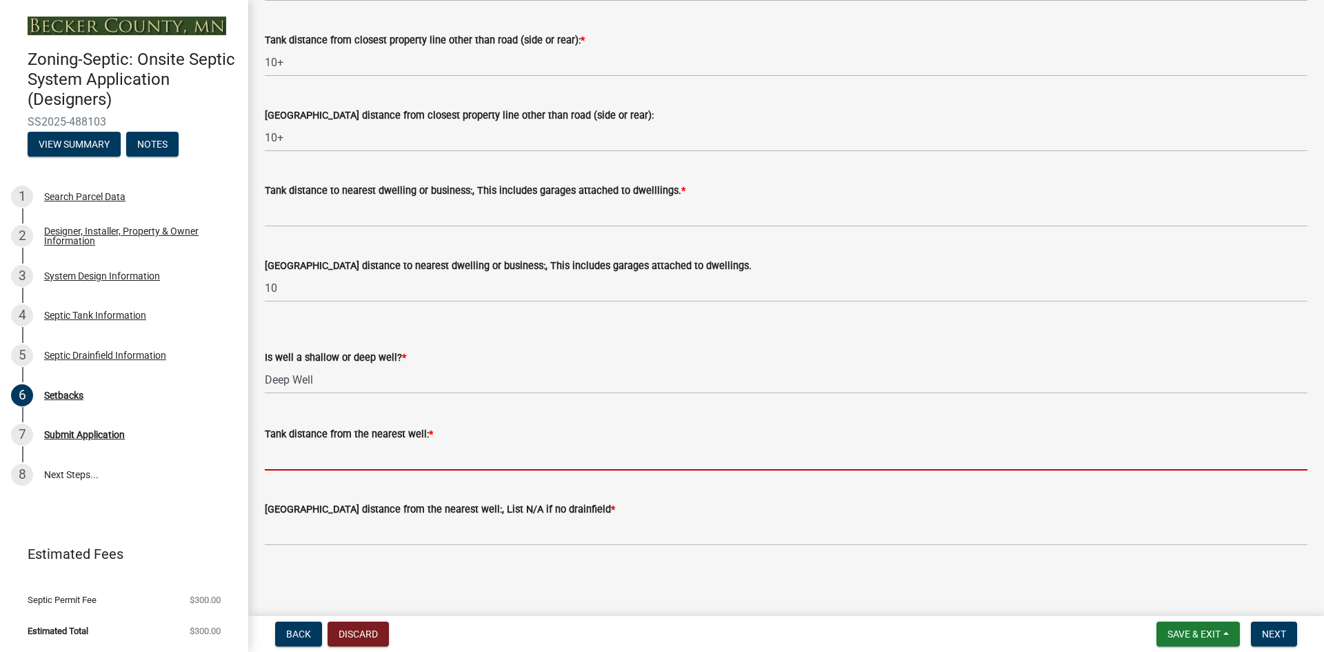
click at [304, 460] on input "Tank distance from the nearest well: *" at bounding box center [786, 456] width 1043 height 28
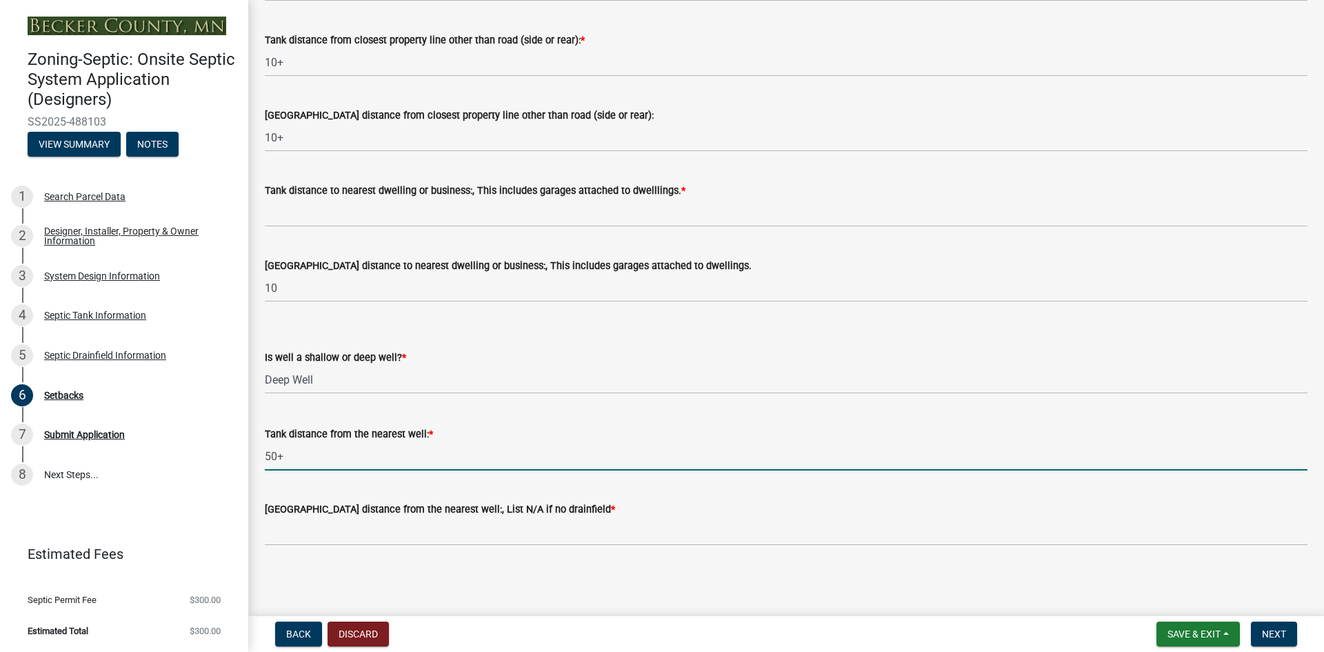
type input "50+"
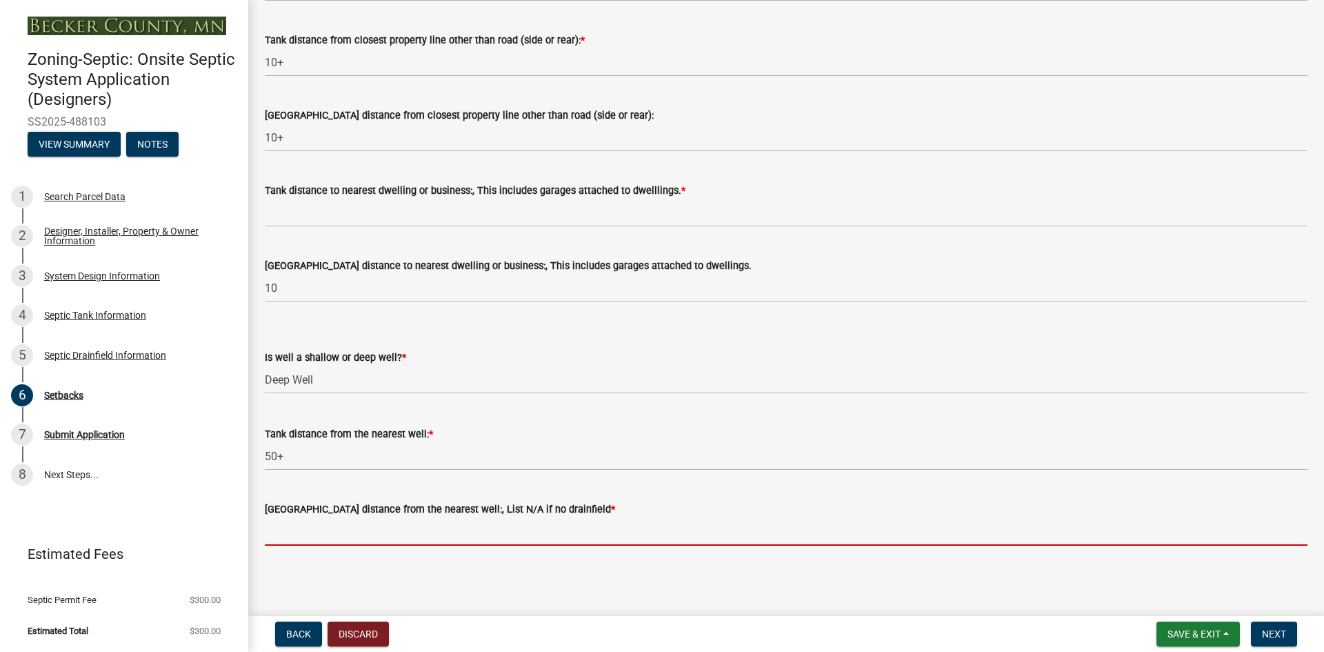
click at [296, 521] on input "[GEOGRAPHIC_DATA] distance from the nearest well:, List N/A if no drainfield *" at bounding box center [786, 531] width 1043 height 28
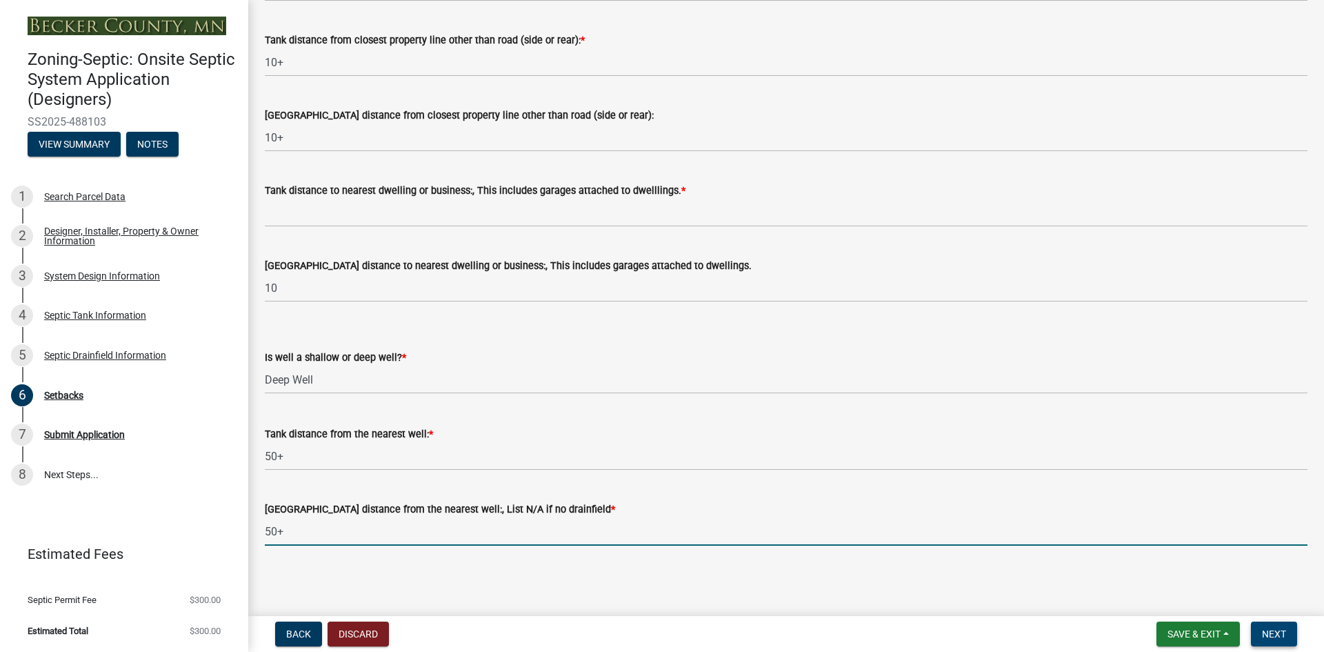
type input "50+"
click at [1279, 633] on span "Next" at bounding box center [1274, 633] width 24 height 11
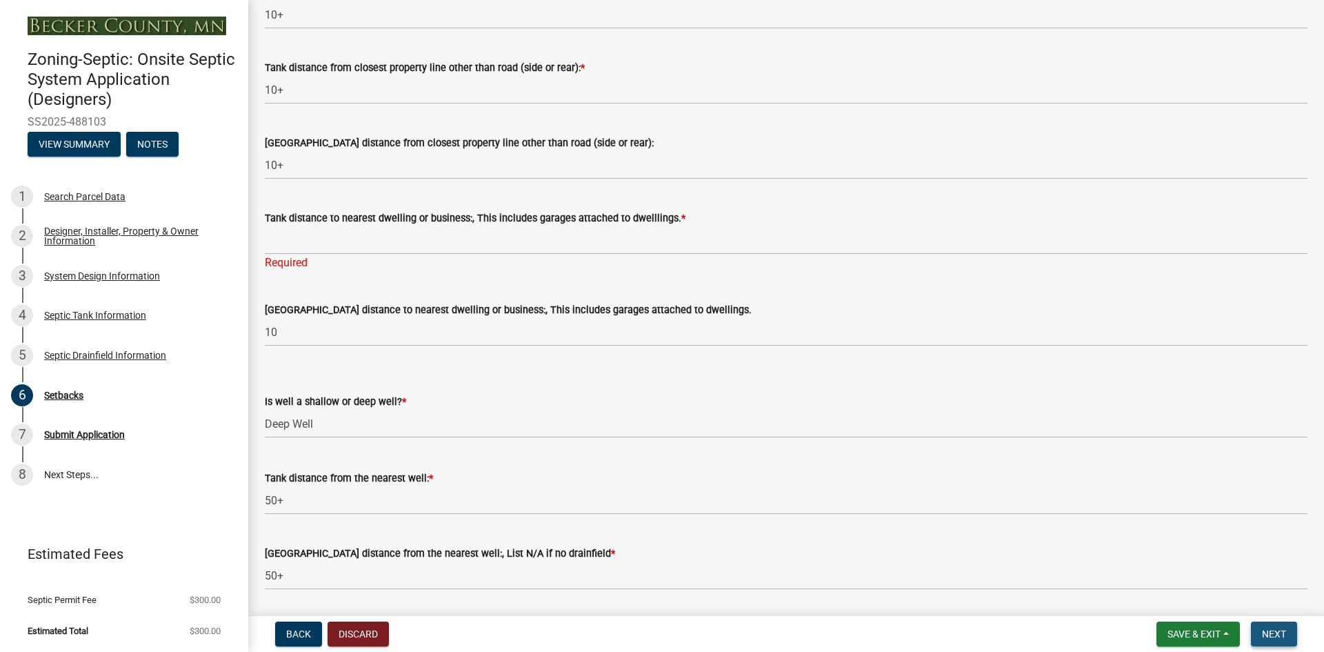
scroll to position [1254, 0]
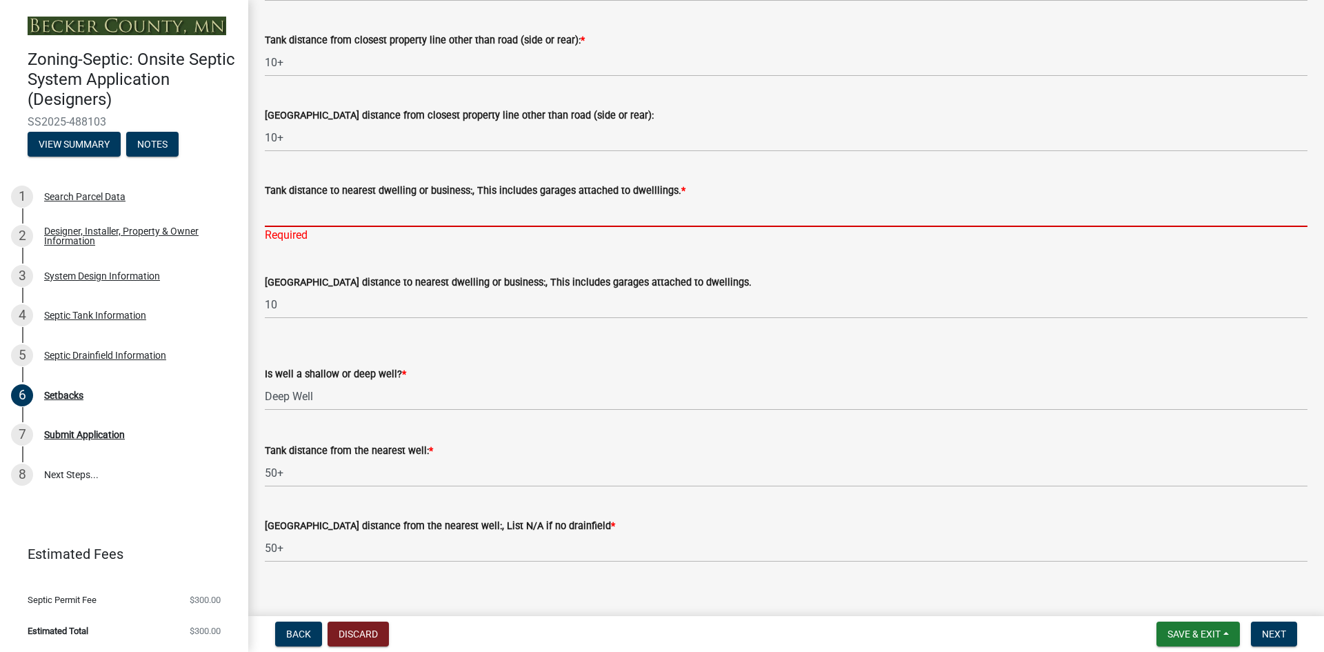
click at [307, 224] on input "Tank distance to nearest dwelling or business:, This includes garages attached …" at bounding box center [786, 213] width 1043 height 28
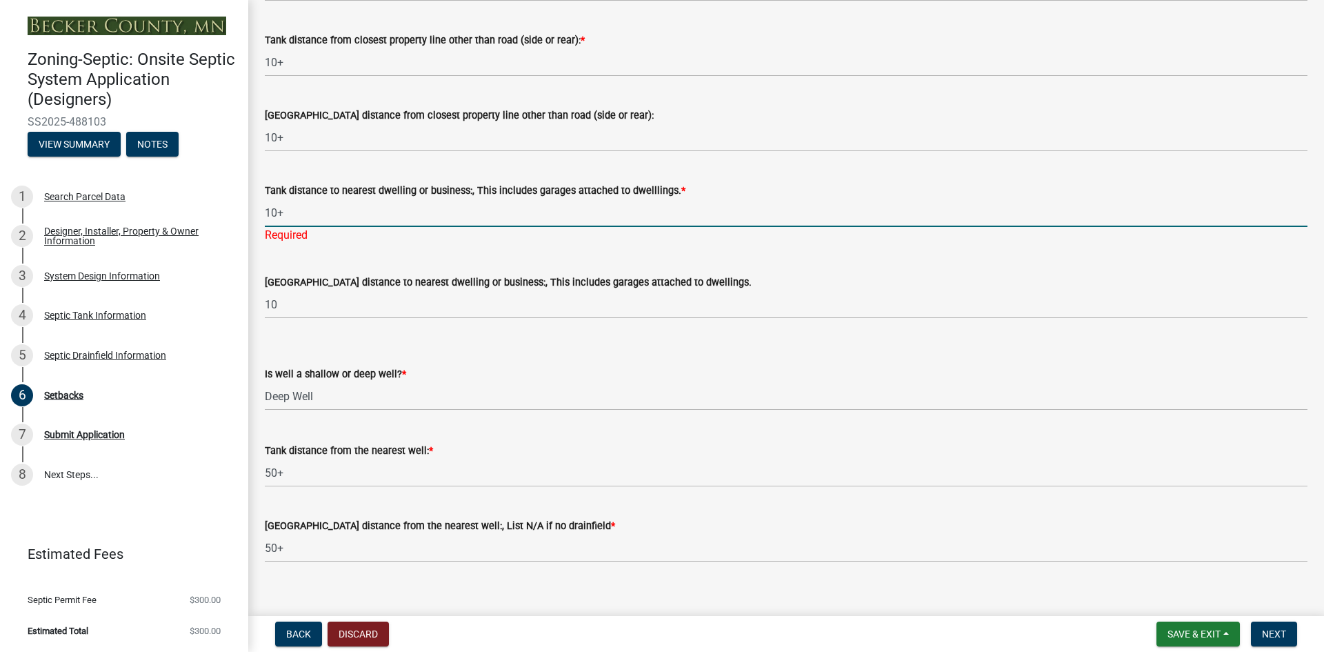
type input "10+"
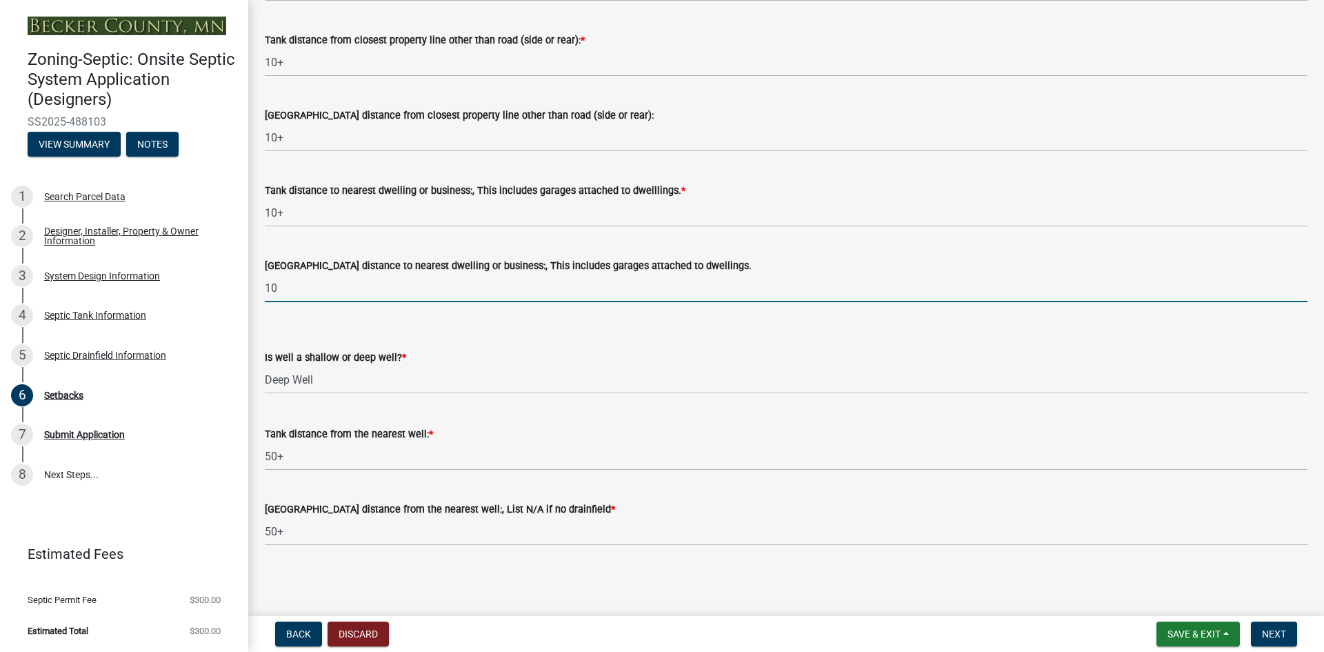
click at [286, 305] on wm-data-entity-input "[GEOGRAPHIC_DATA] distance to nearest dwelling or business:, This includes gara…" at bounding box center [786, 275] width 1043 height 75
type input "1"
type input "20"
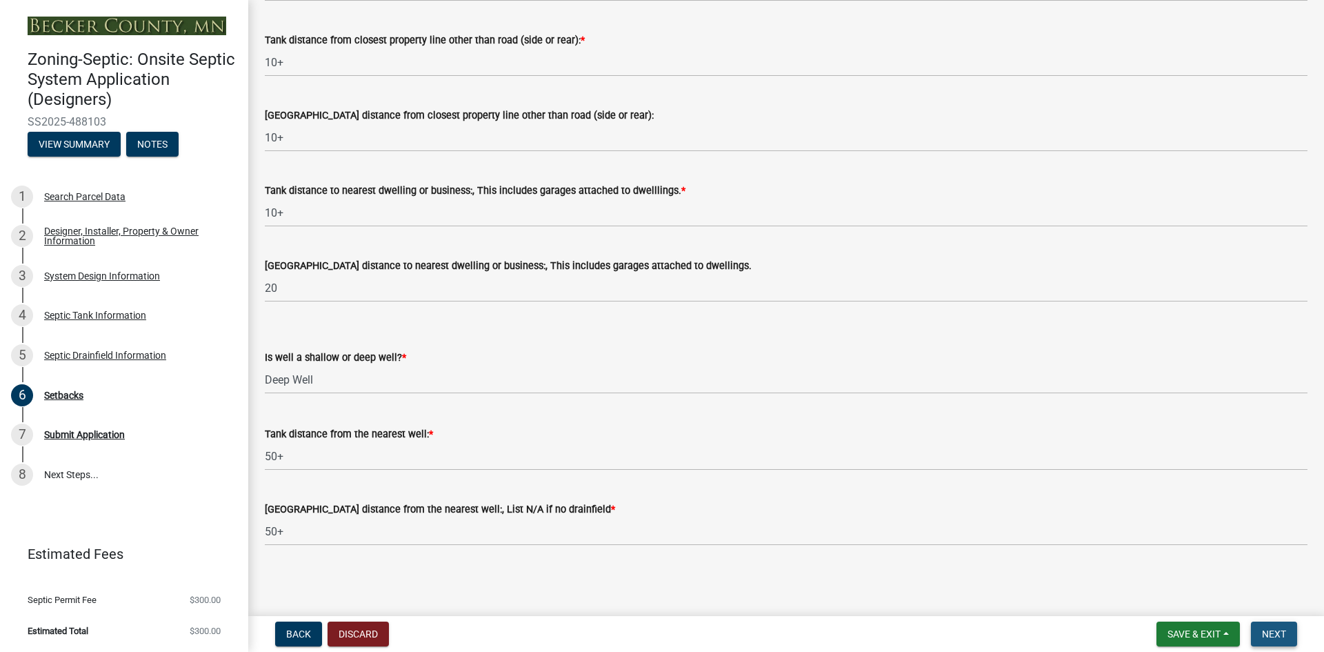
click at [1279, 633] on span "Next" at bounding box center [1274, 633] width 24 height 11
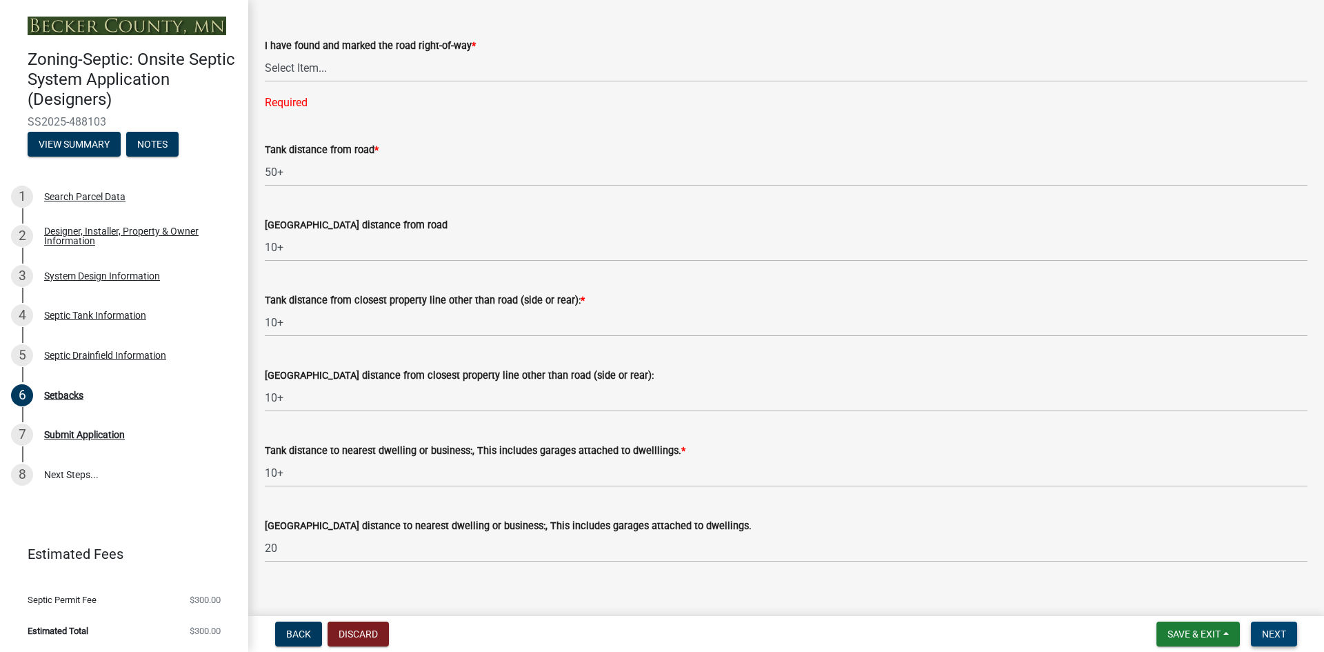
scroll to position [909, 0]
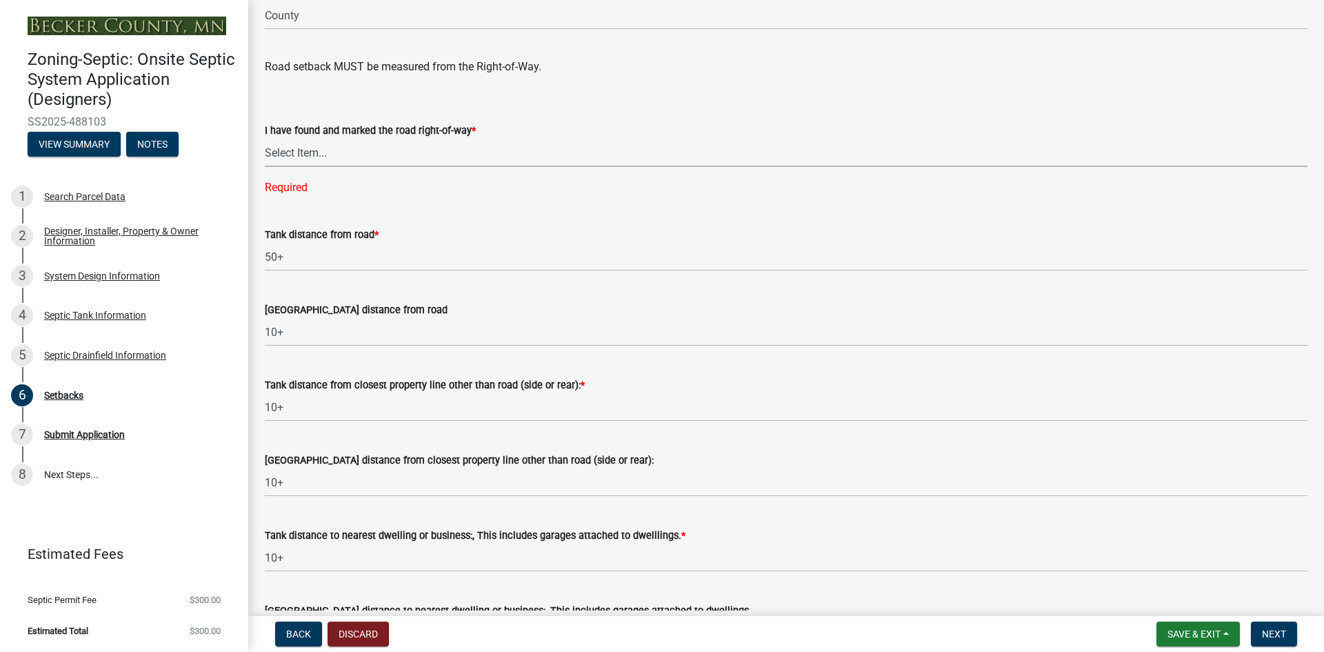
click at [310, 153] on select "Select Item... Yes No" at bounding box center [786, 153] width 1043 height 28
click at [265, 139] on select "Select Item... Yes No" at bounding box center [786, 153] width 1043 height 28
select select "a3ce498e-f8b1-44e2-889e-c4968ac74b5a"
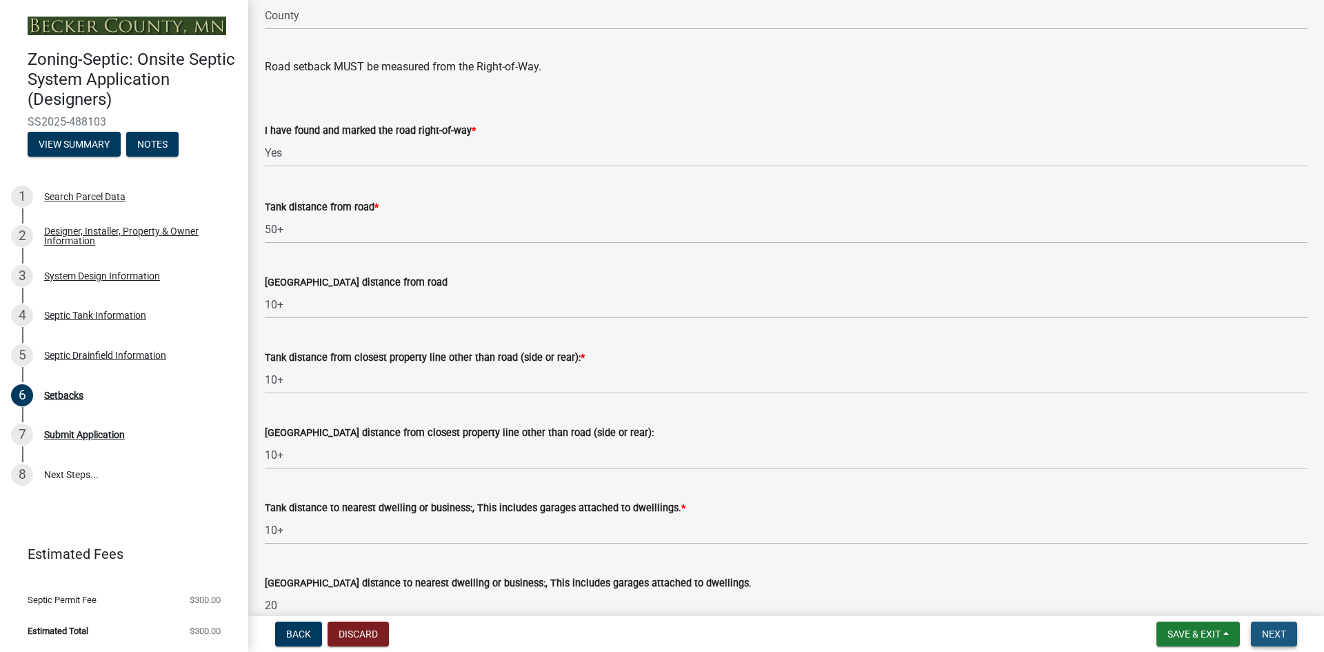
click at [1268, 628] on span "Next" at bounding box center [1274, 633] width 24 height 11
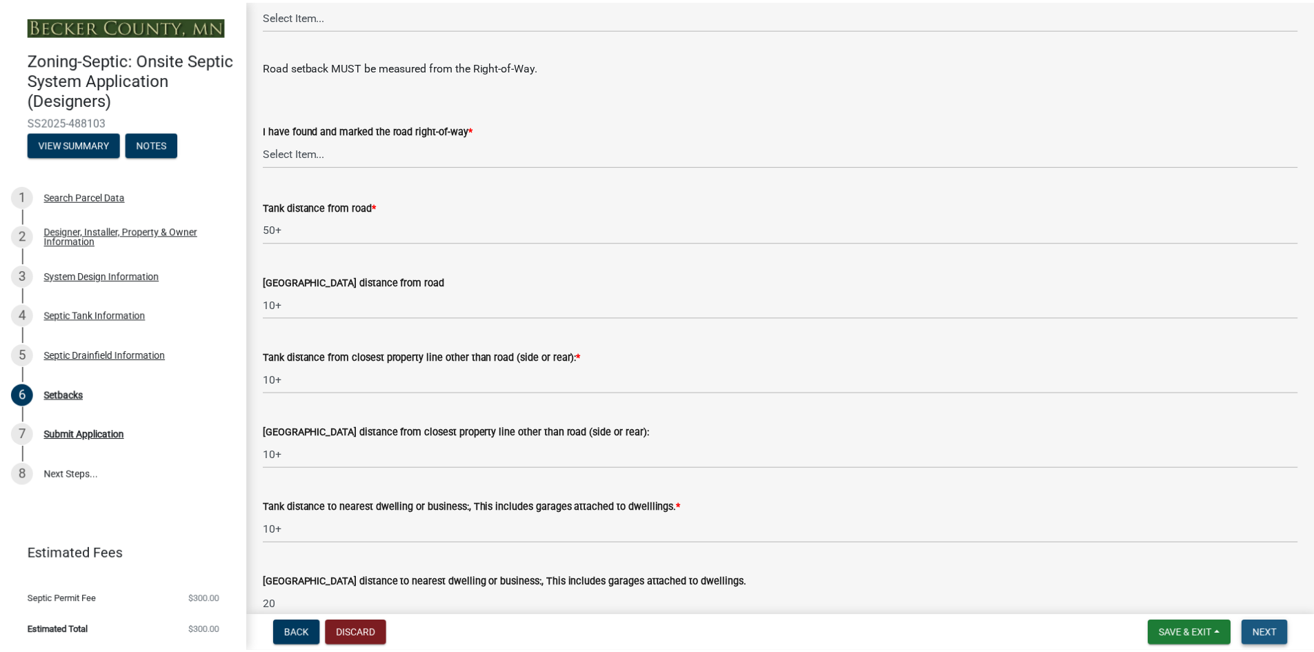
scroll to position [0, 0]
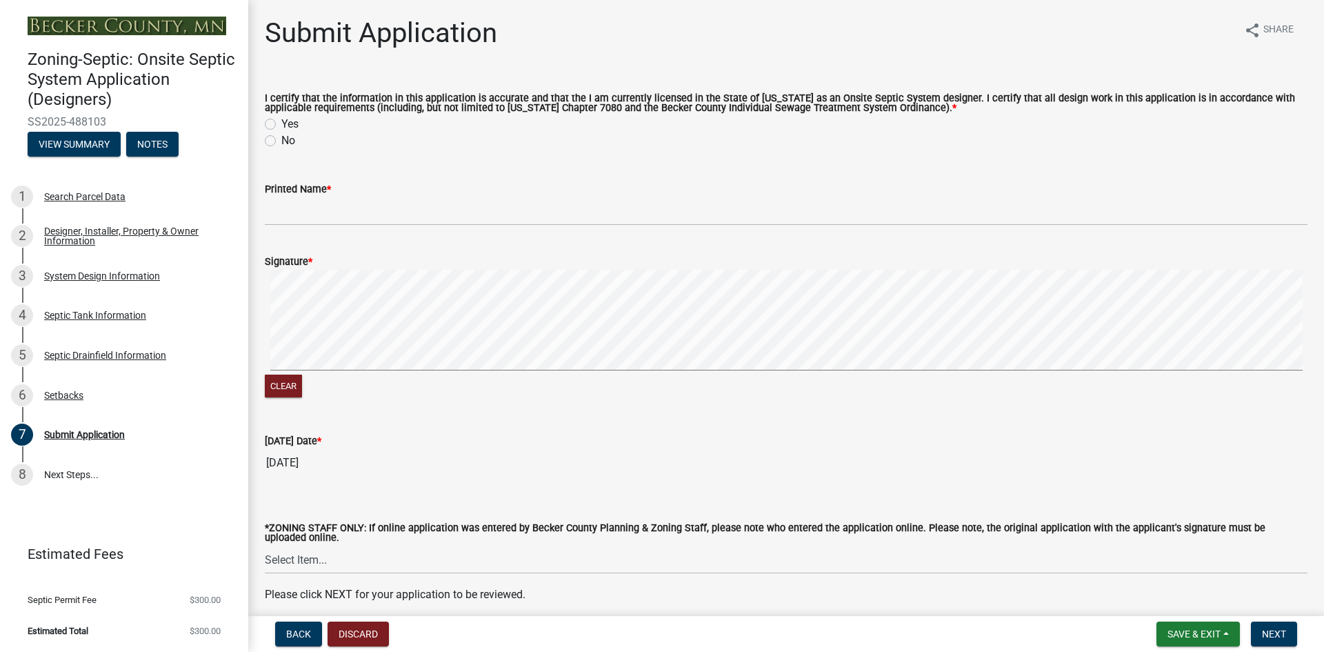
click at [268, 118] on div "Yes" at bounding box center [786, 124] width 1043 height 17
click at [281, 125] on label "Yes" at bounding box center [289, 124] width 17 height 17
click at [281, 125] on input "Yes" at bounding box center [285, 120] width 9 height 9
radio input "true"
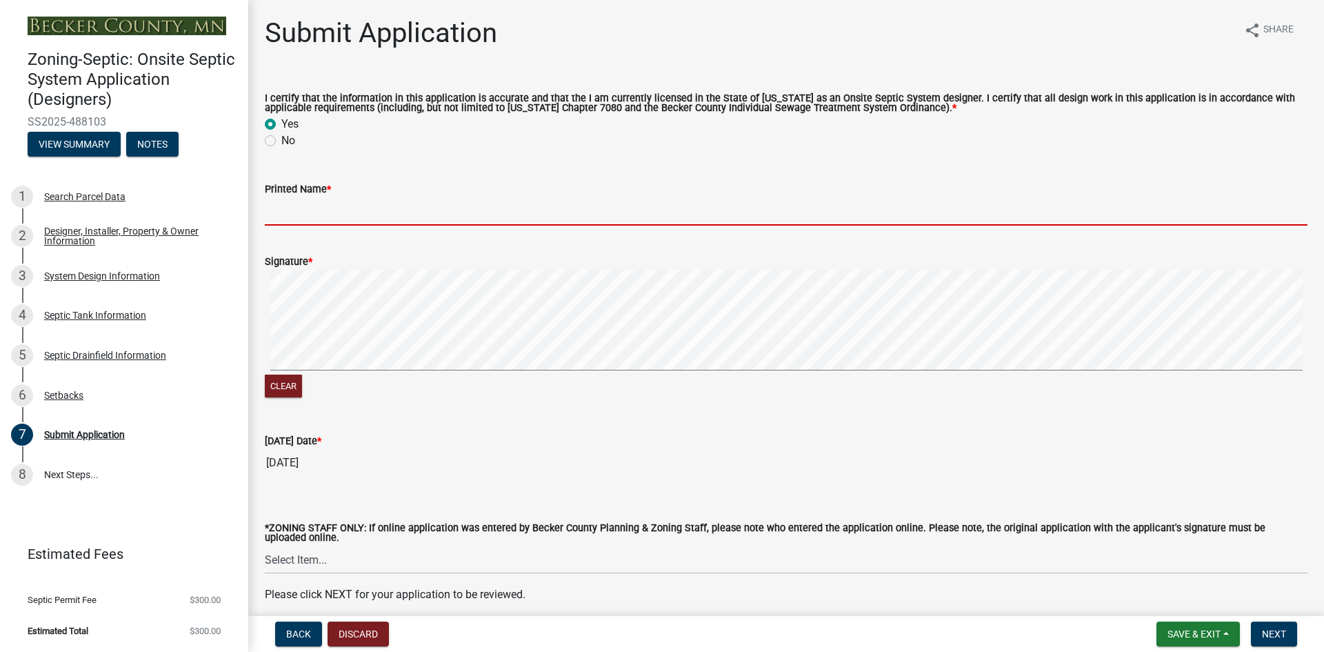
click at [339, 210] on input "Printed Name *" at bounding box center [786, 211] width 1043 height 28
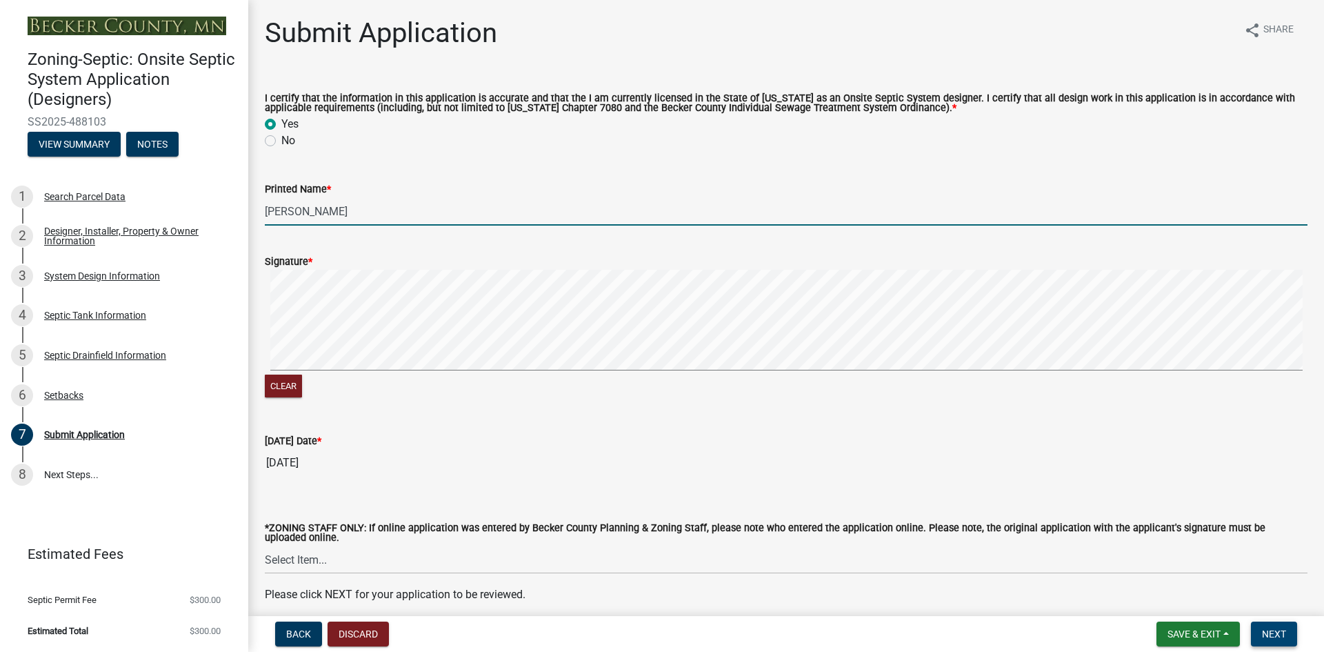
type input "[PERSON_NAME]"
click at [1279, 631] on span "Next" at bounding box center [1274, 633] width 24 height 11
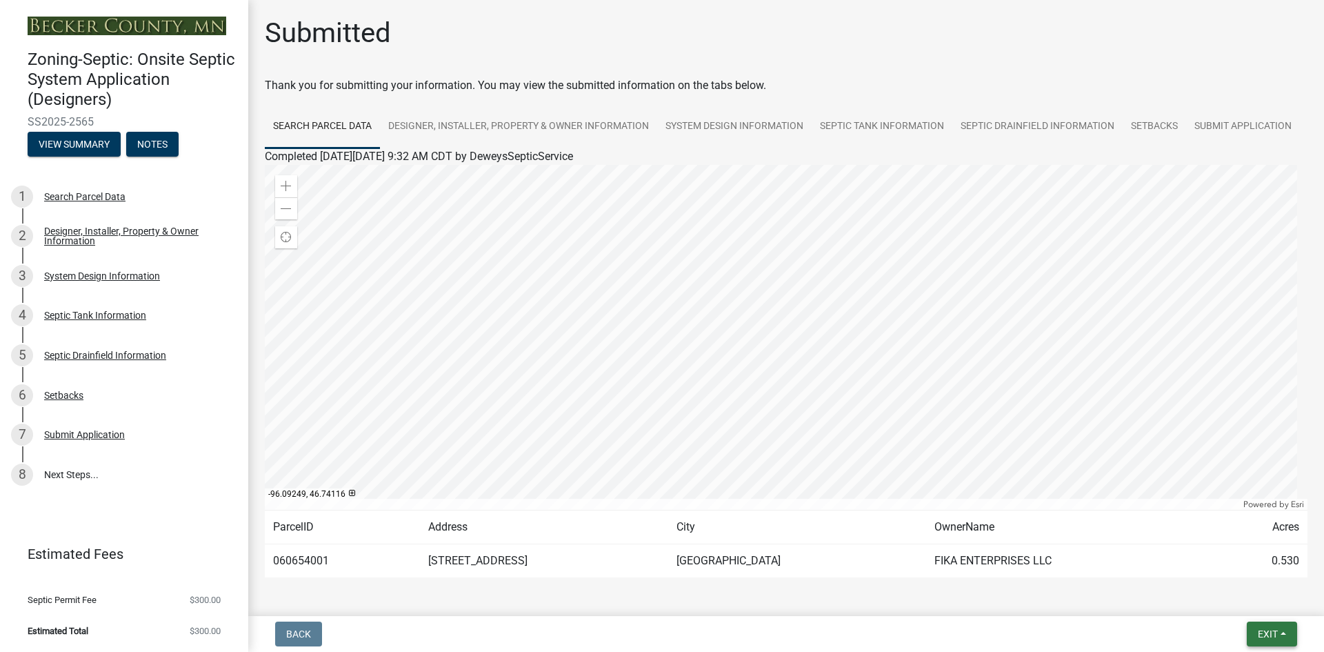
click at [1272, 634] on span "Exit" at bounding box center [1268, 633] width 20 height 11
click at [1228, 594] on button "Save & Exit" at bounding box center [1242, 597] width 110 height 33
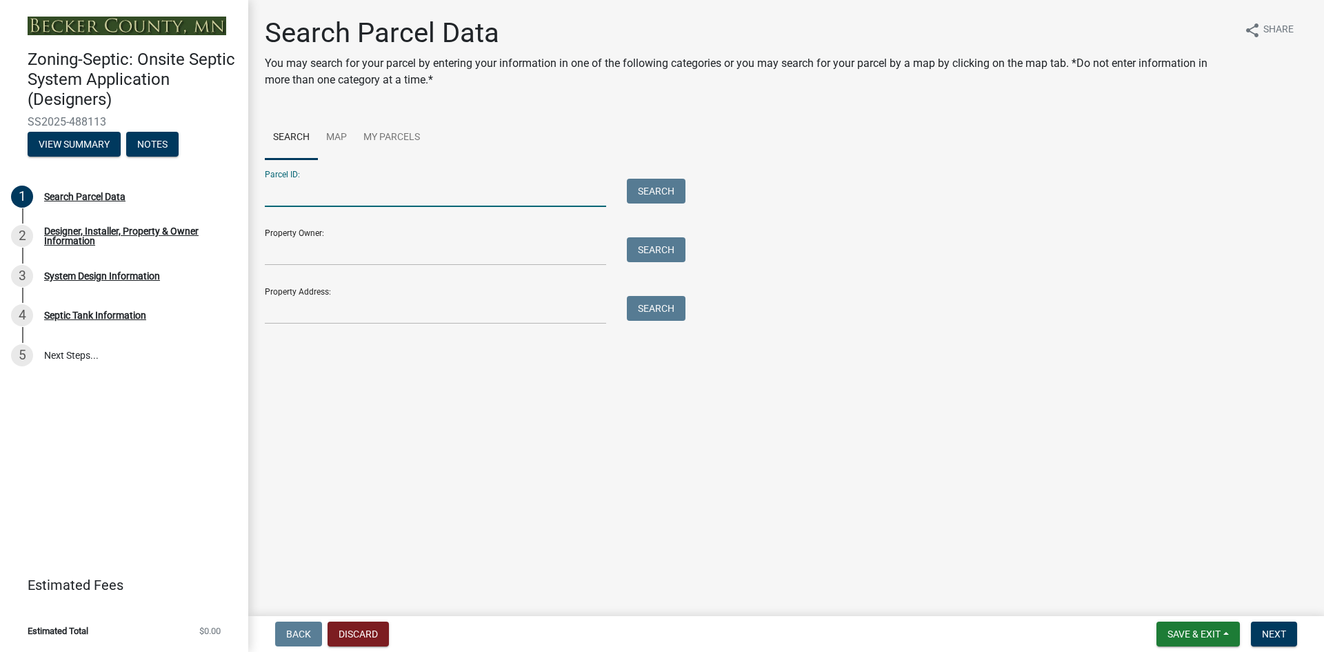
click at [312, 203] on input "Parcel ID:" at bounding box center [435, 193] width 341 height 28
type input "191271000"
click at [666, 192] on button "Search" at bounding box center [656, 191] width 59 height 25
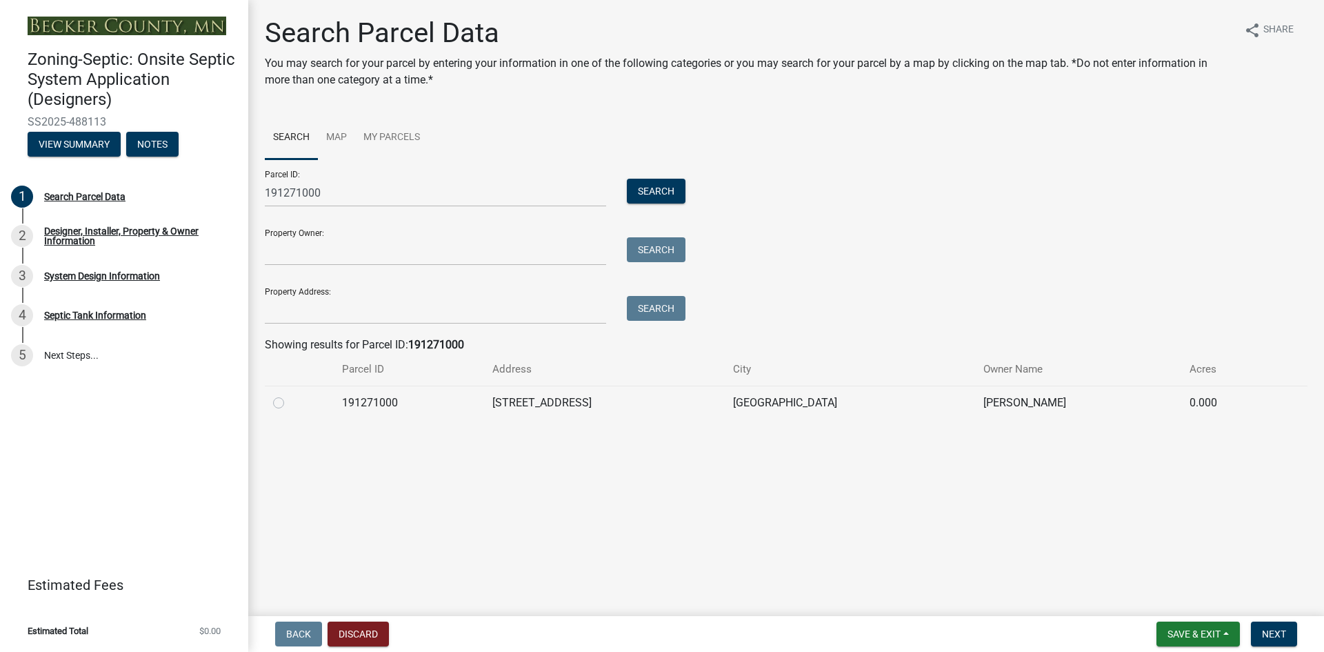
click at [290, 394] on label at bounding box center [290, 394] width 0 height 0
click at [290, 403] on input "radio" at bounding box center [294, 398] width 9 height 9
radio input "true"
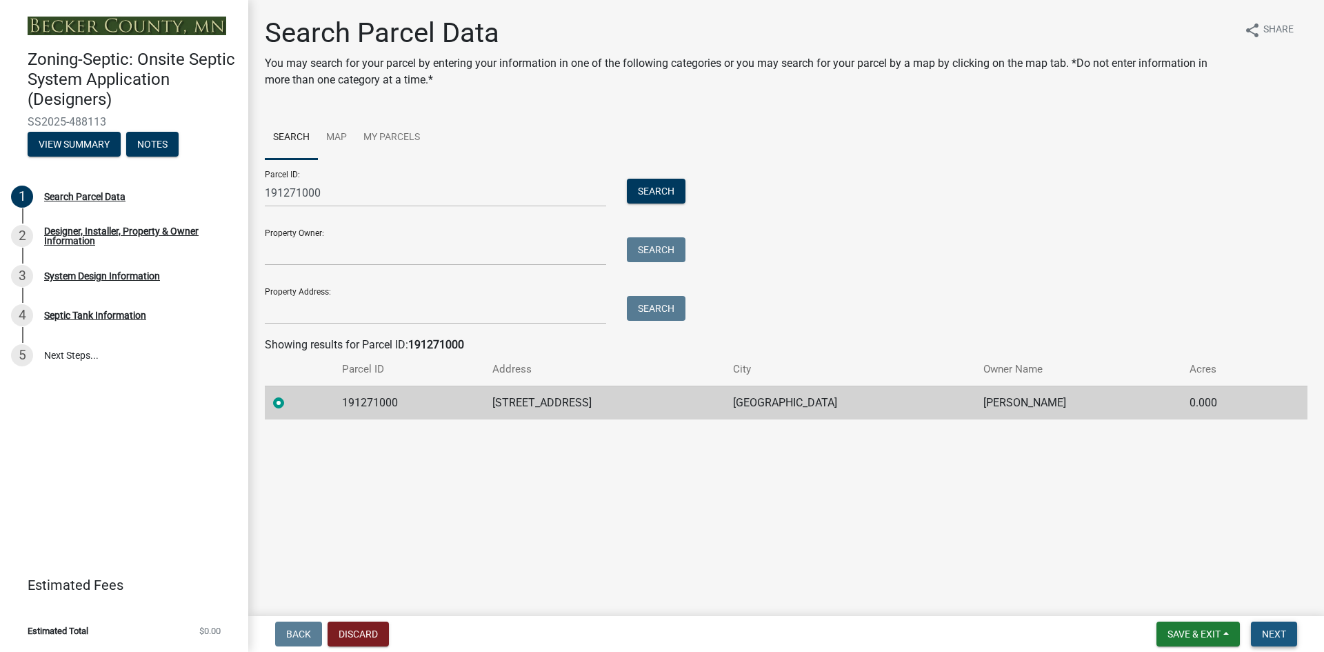
click at [1268, 635] on span "Next" at bounding box center [1274, 633] width 24 height 11
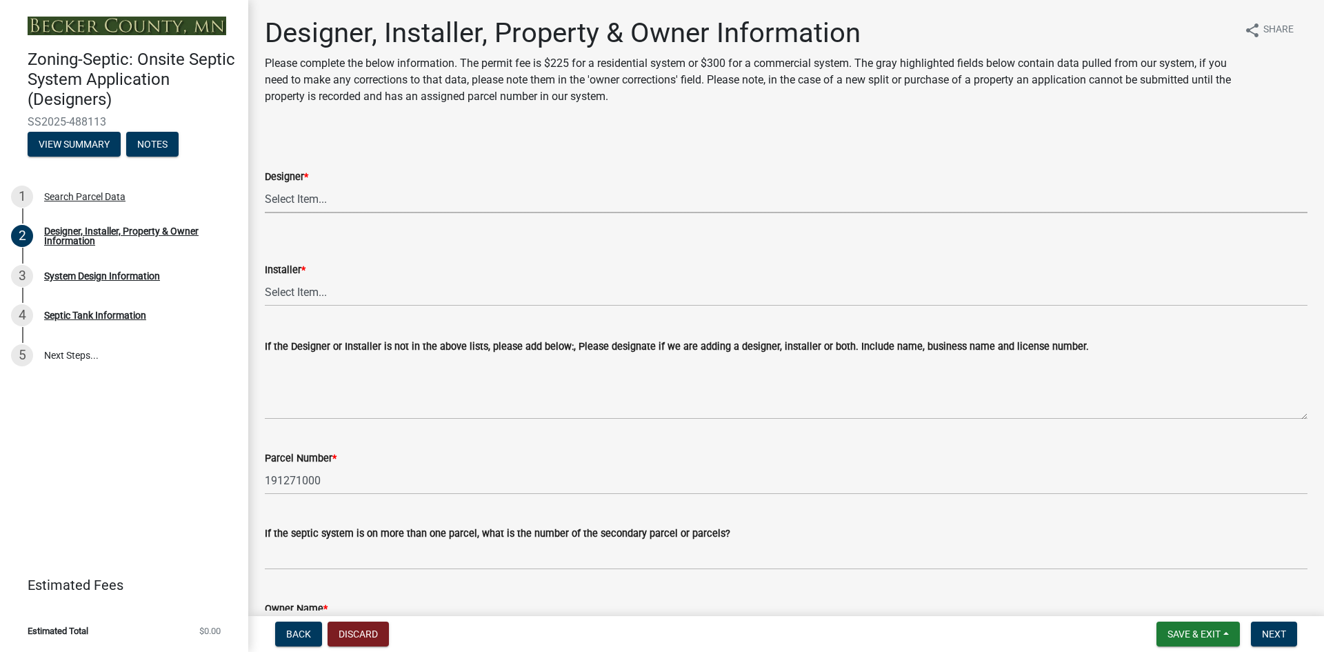
click at [290, 199] on select "Select Item... OTHER – Not listed (please add in next field and we will add to …" at bounding box center [786, 199] width 1043 height 28
click at [265, 185] on select "Select Item... OTHER – Not listed (please add in next field and we will add to …" at bounding box center [786, 199] width 1043 height 28
select select "d20f406a-04ce-403c-9b5c-eec541744772"
click at [325, 292] on select "Select Item... OTHER – Not listed (please add in next field and we will add to …" at bounding box center [786, 292] width 1043 height 28
click at [265, 278] on select "Select Item... OTHER – Not listed (please add in next field and we will add to …" at bounding box center [786, 292] width 1043 height 28
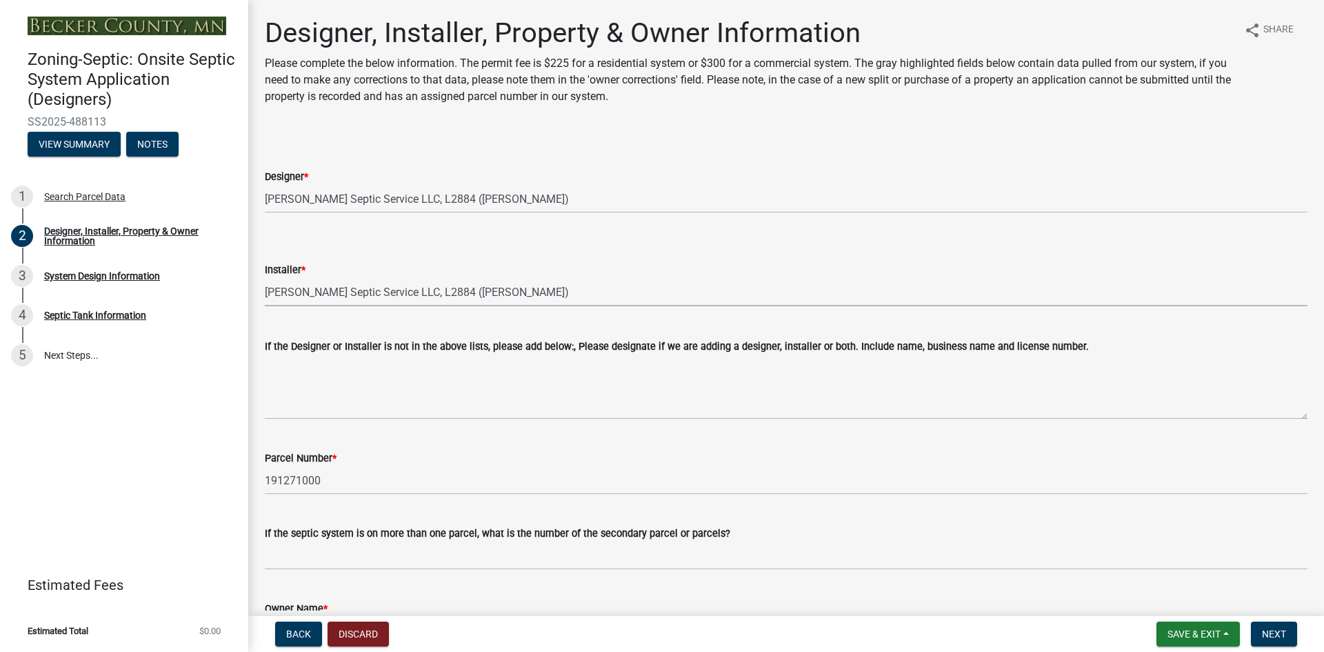
select select "9294db05-6c5b-4c2f-9460-1203ee41efa7"
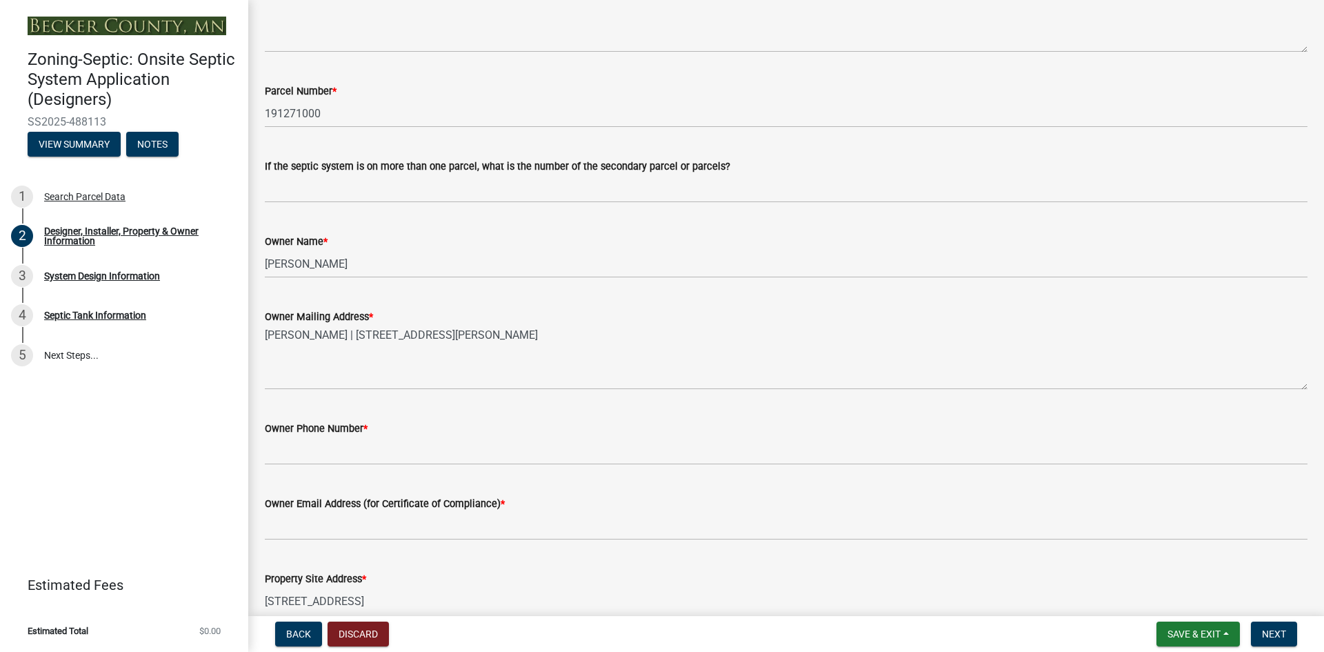
scroll to position [414, 0]
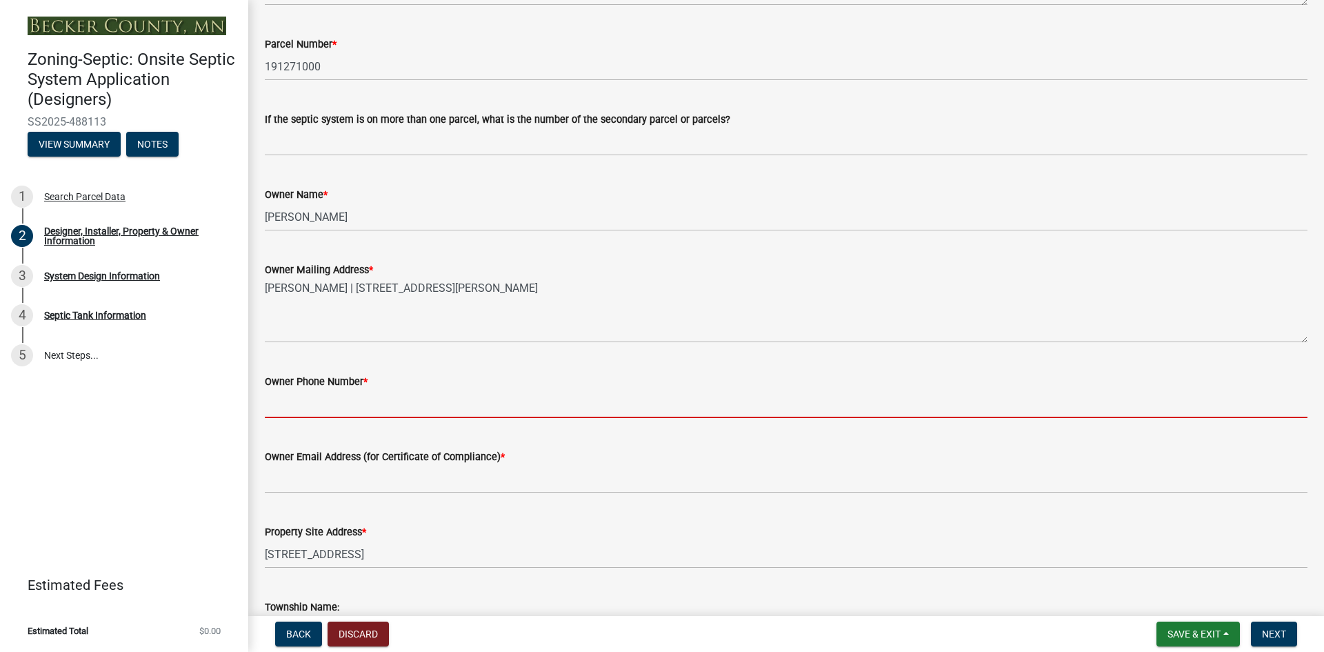
click at [292, 399] on input "Owner Phone Number *" at bounding box center [786, 404] width 1043 height 28
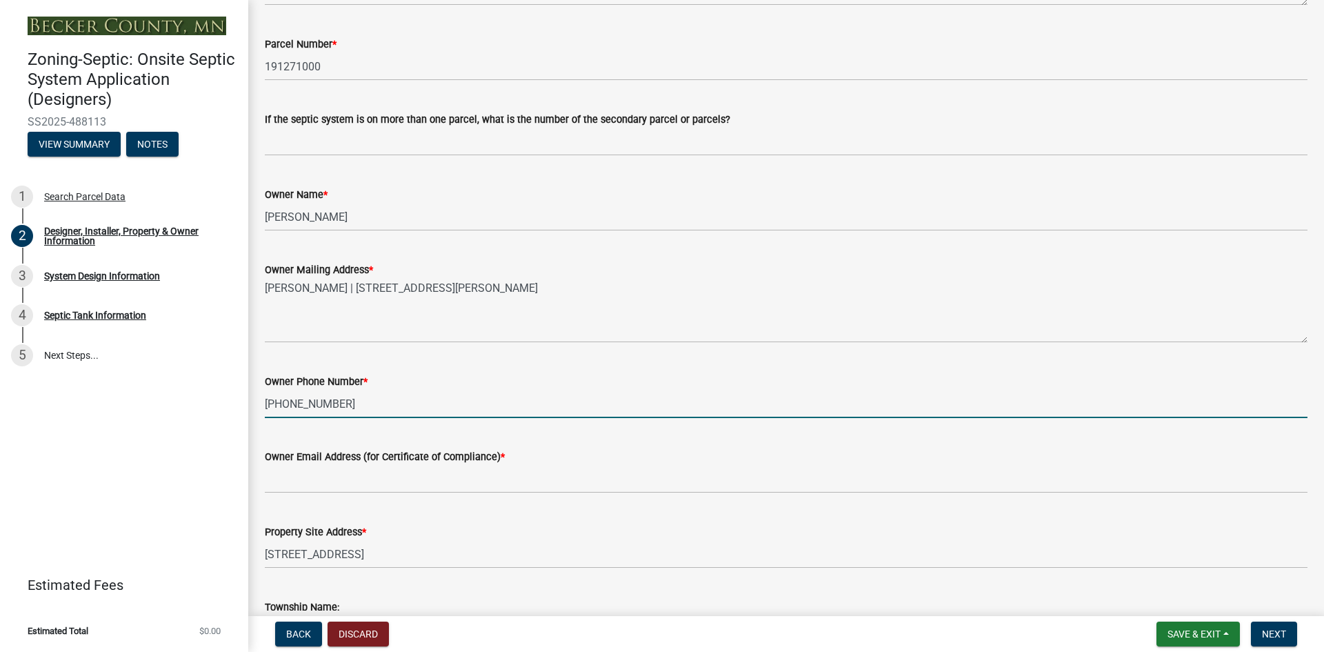
type input "218-850-1795"
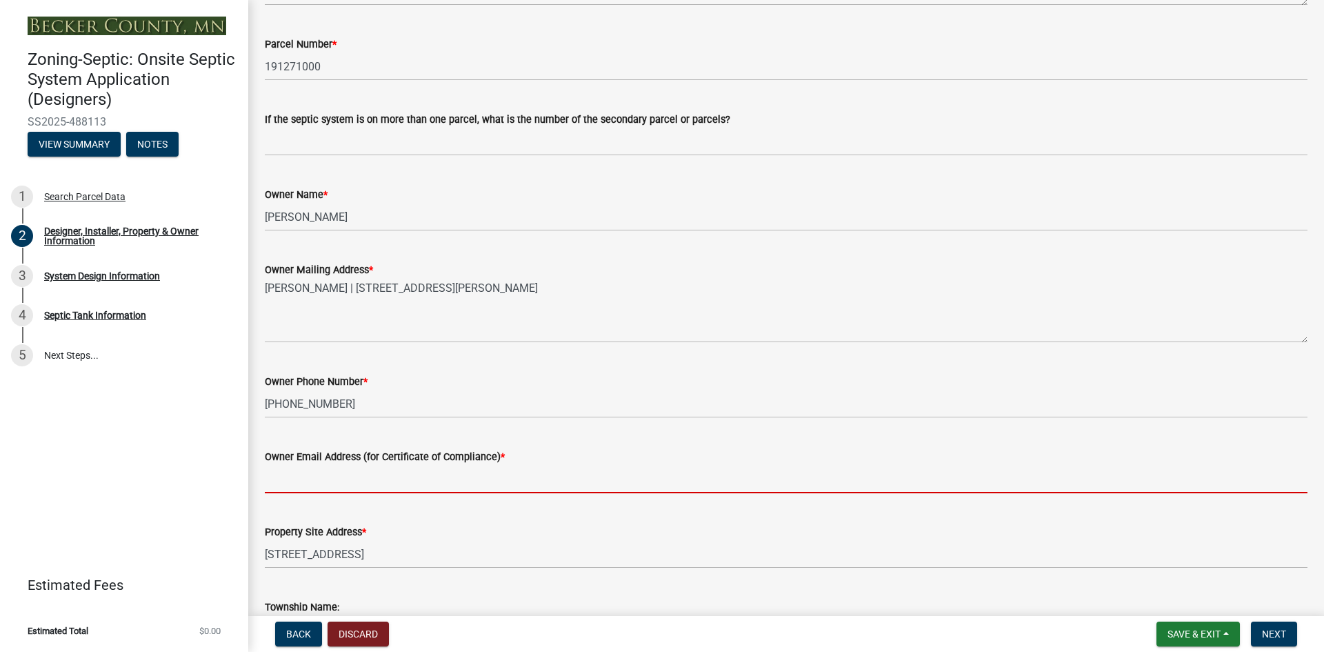
click at [308, 472] on input "Owner Email Address (for Certificate of Compliance) *" at bounding box center [786, 479] width 1043 height 28
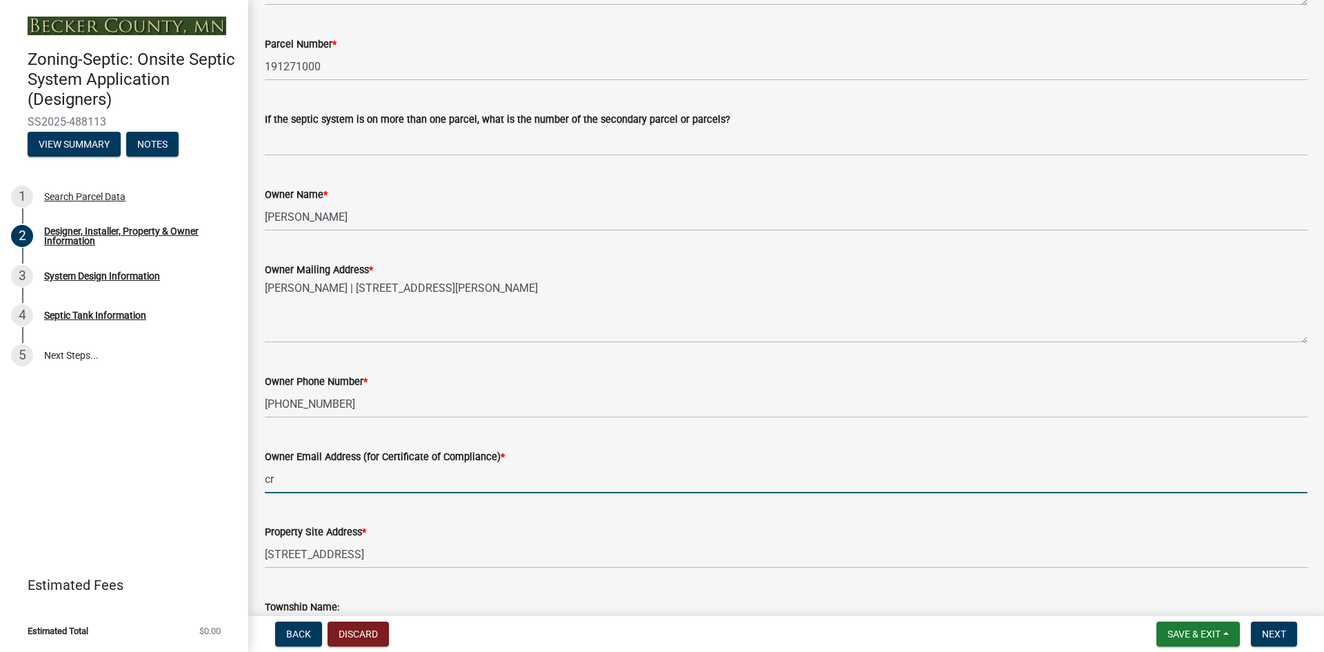
type input "c"
type input "na"
click at [548, 509] on div "Property Site Address * 11959 Fern Beach DR" at bounding box center [786, 536] width 1043 height 64
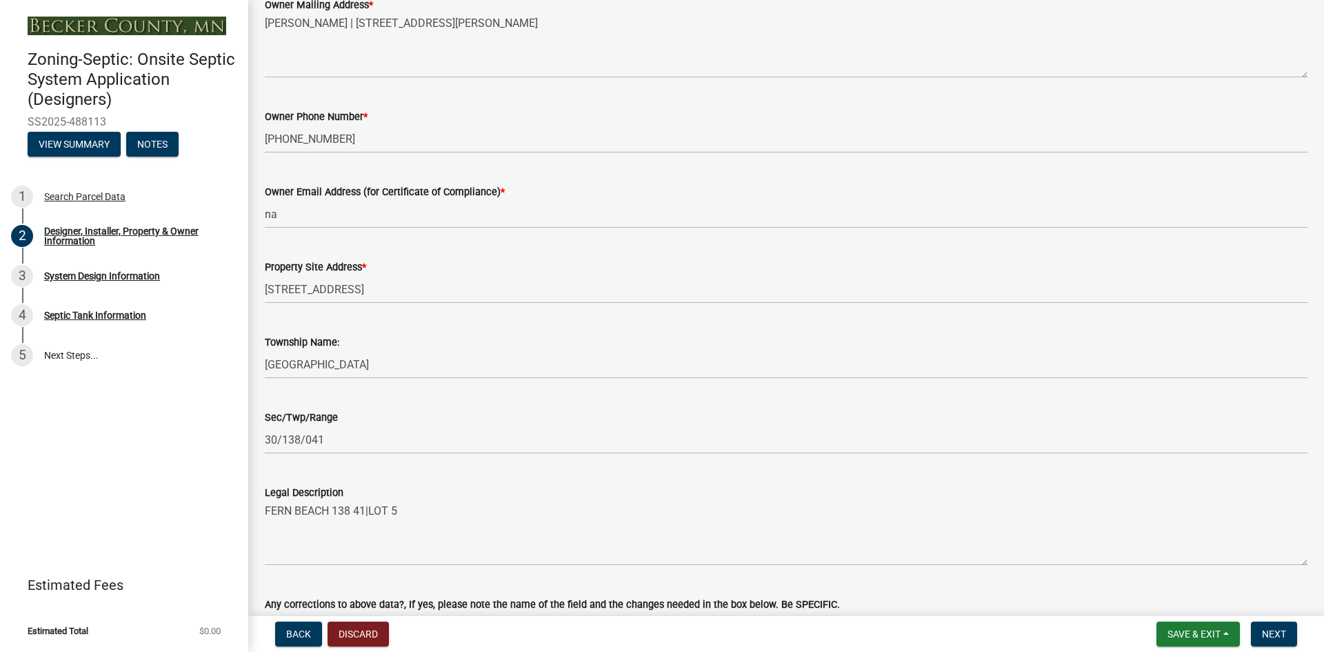
scroll to position [810, 0]
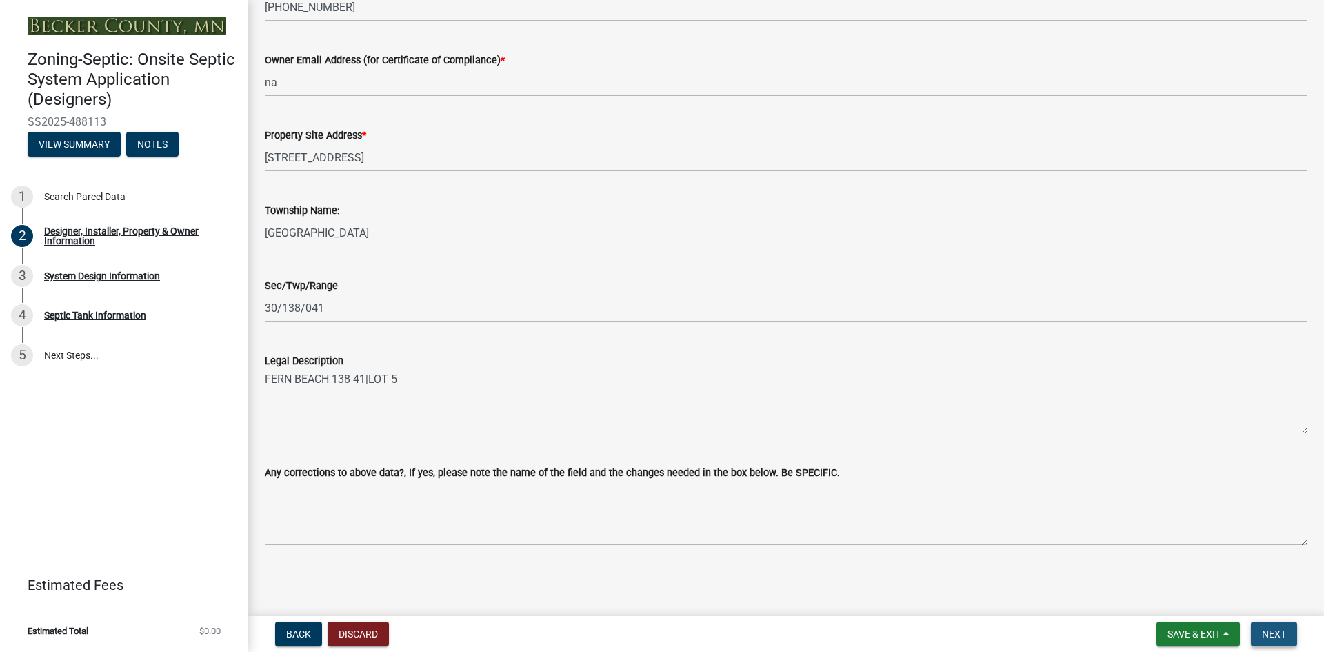
click at [1279, 636] on span "Next" at bounding box center [1274, 633] width 24 height 11
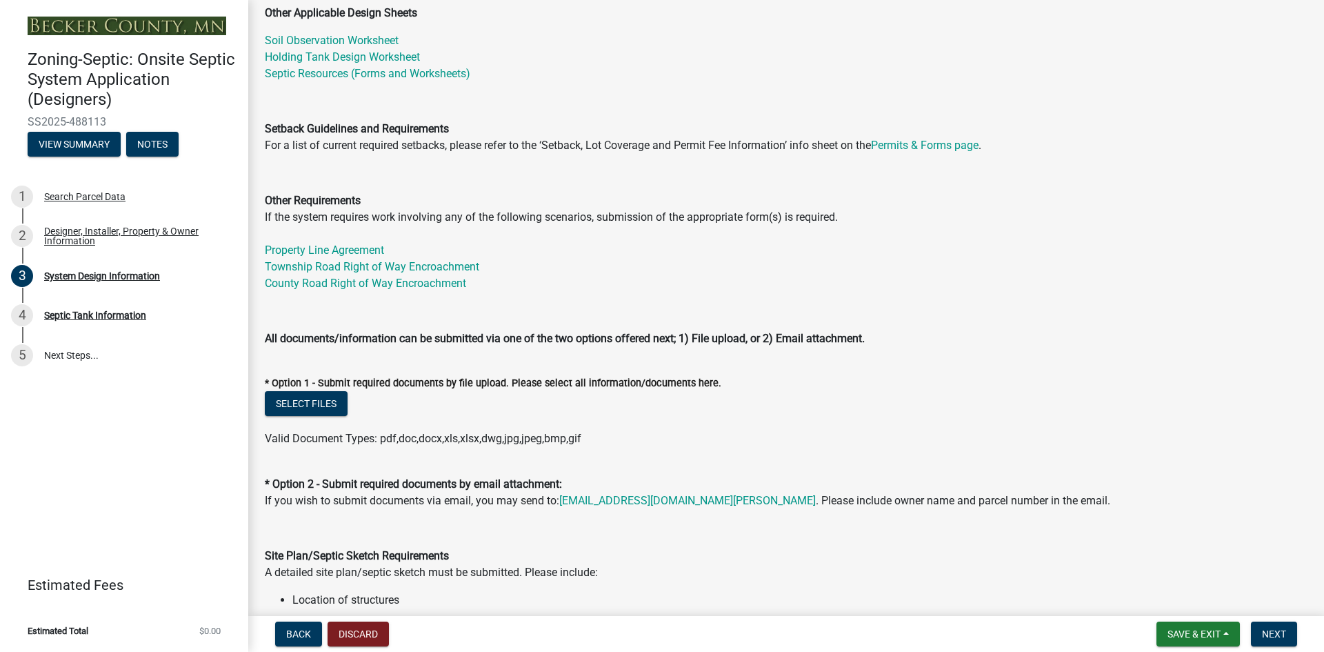
scroll to position [345, 0]
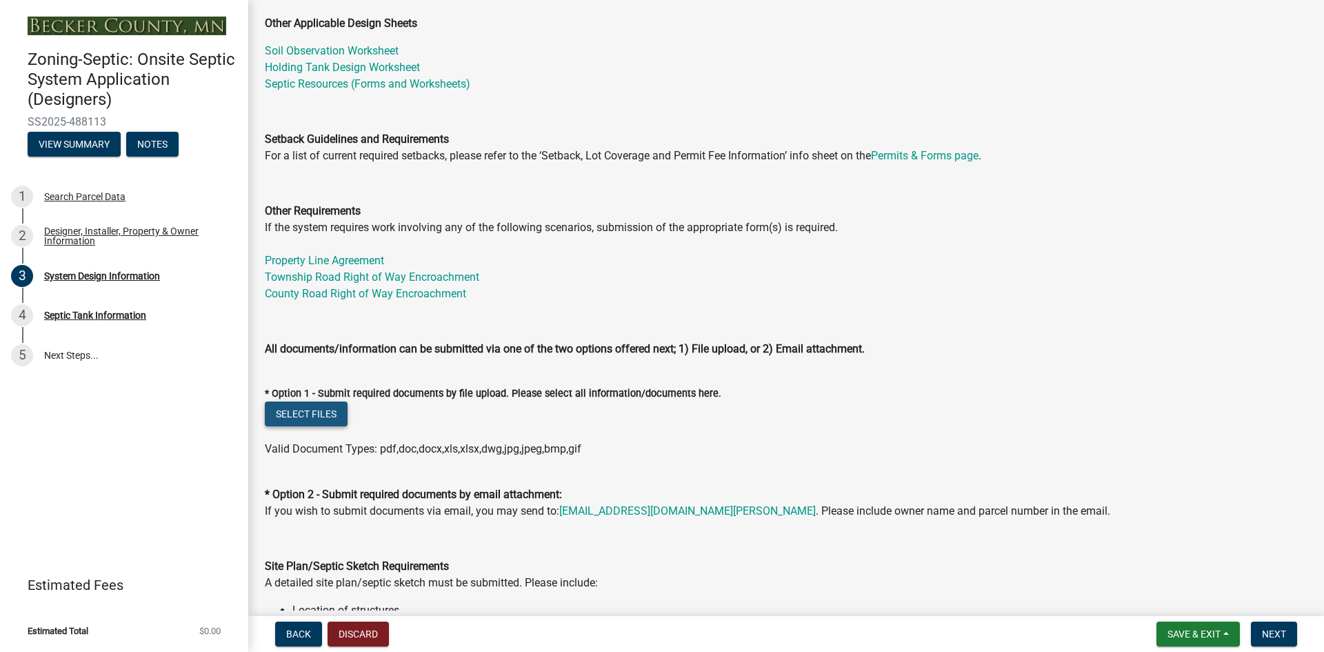
click at [308, 419] on button "Select files" at bounding box center [306, 413] width 83 height 25
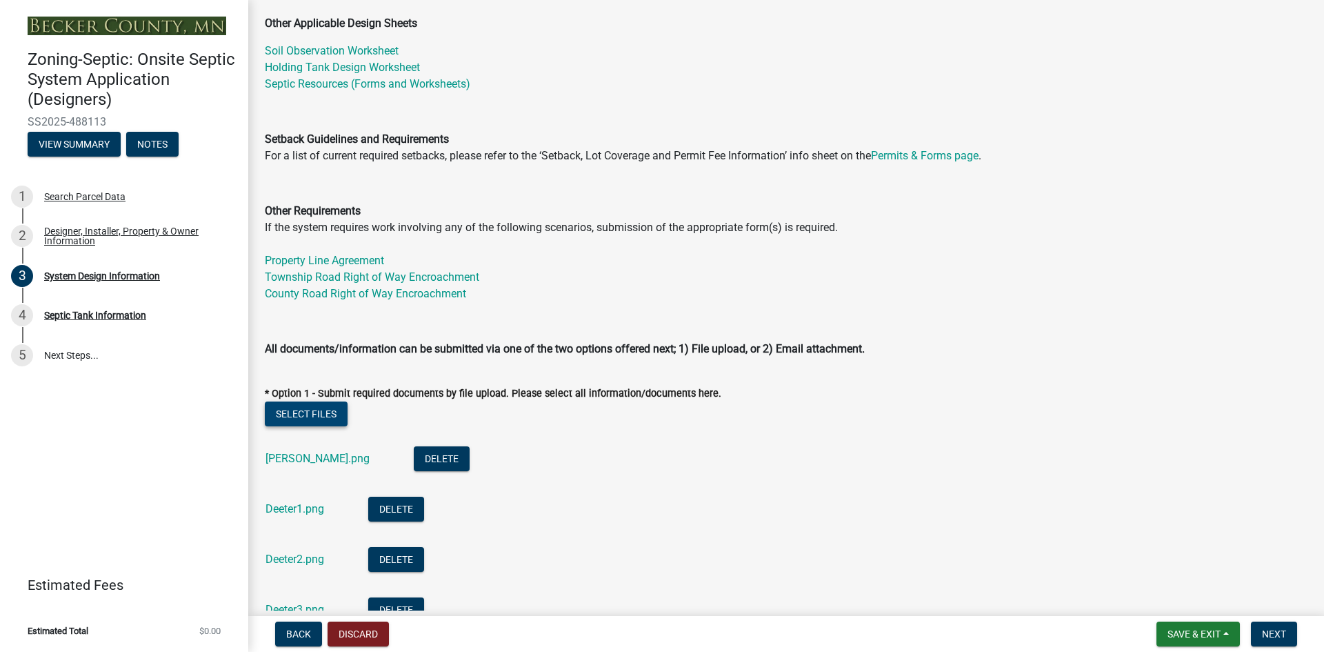
click at [292, 413] on button "Select files" at bounding box center [306, 413] width 83 height 25
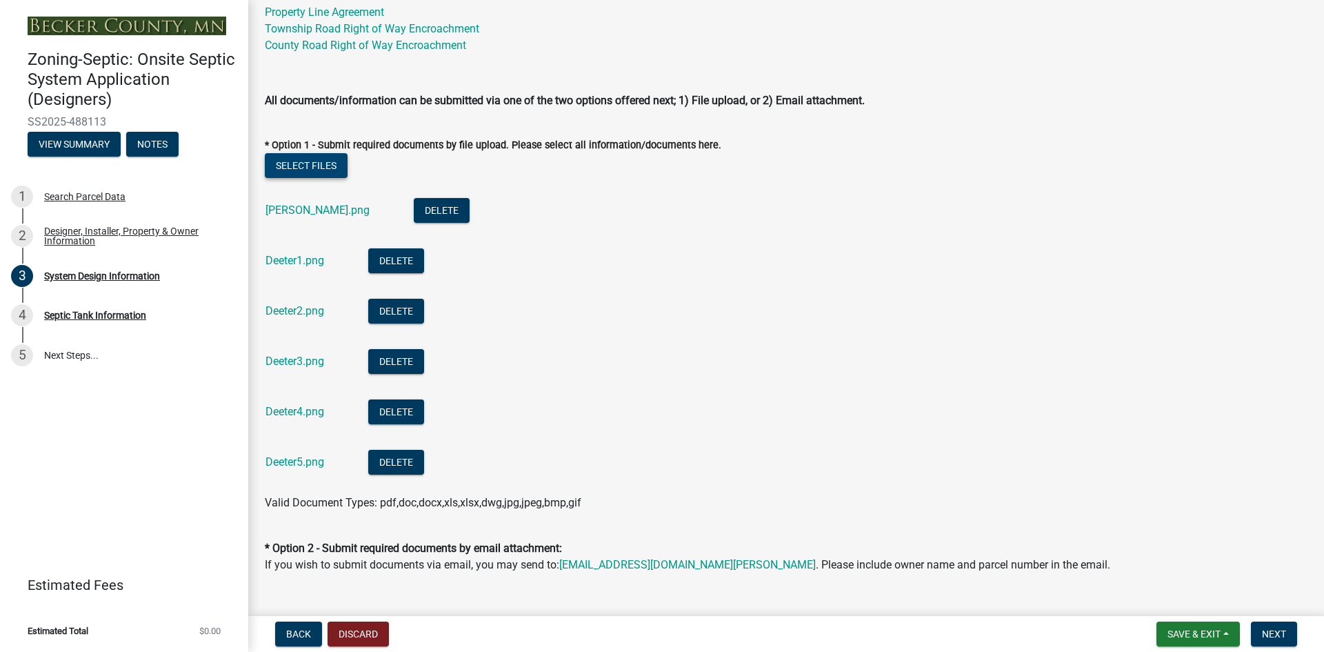
scroll to position [621, 0]
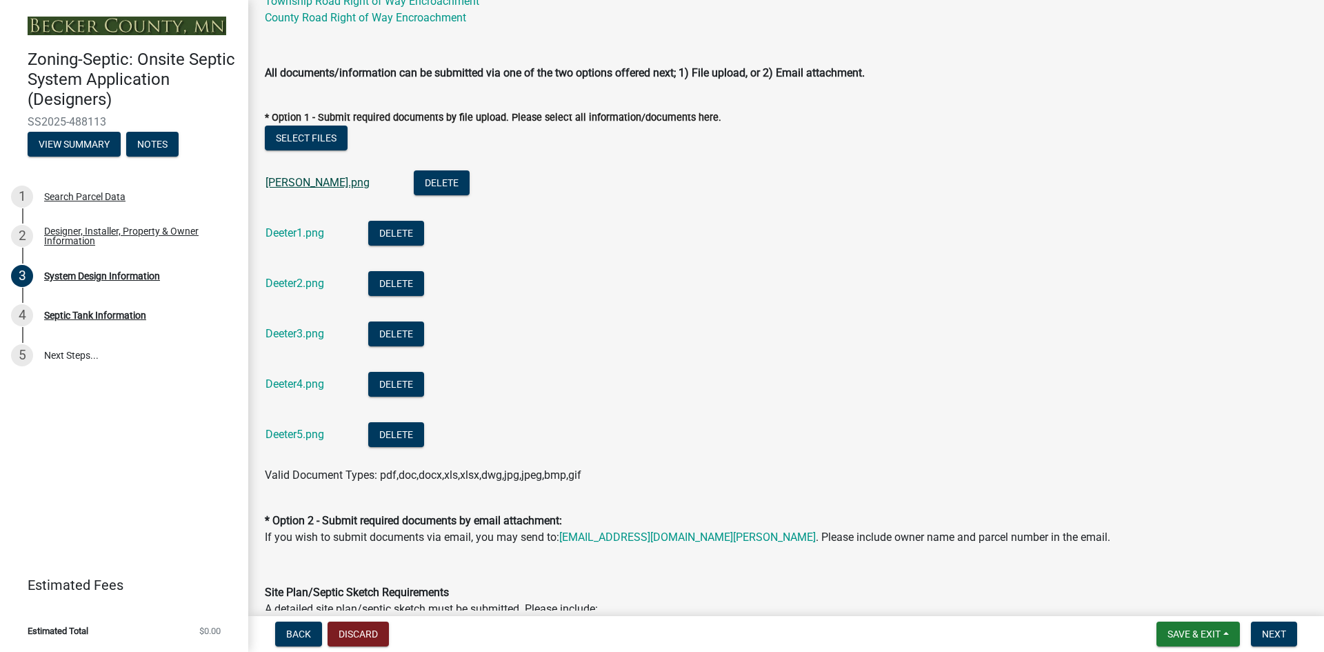
click at [299, 183] on link "Deeter.png" at bounding box center [318, 182] width 104 height 13
click at [286, 232] on link "Deeter1.png" at bounding box center [295, 232] width 59 height 13
click at [307, 283] on link "Deeter2.png" at bounding box center [295, 283] width 59 height 13
click at [304, 334] on link "Deeter3.png" at bounding box center [295, 333] width 59 height 13
click at [286, 383] on link "Deeter4.png" at bounding box center [295, 383] width 59 height 13
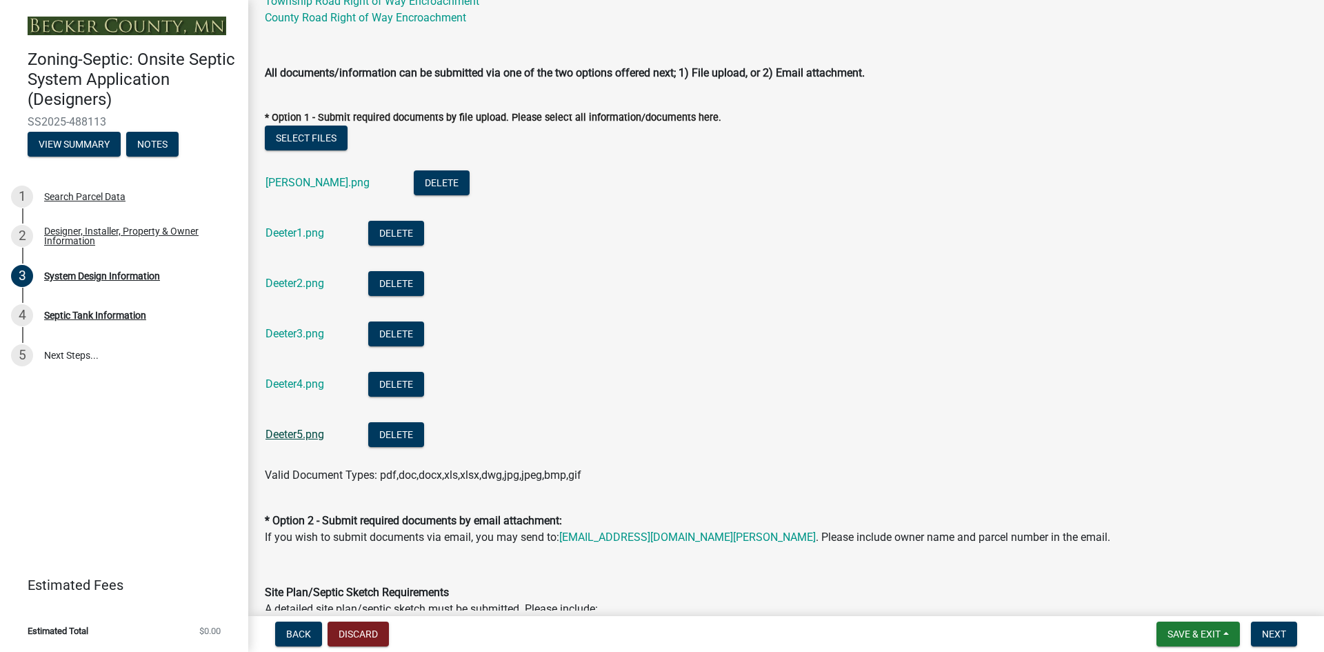
click at [299, 432] on link "Deeter5.png" at bounding box center [295, 434] width 59 height 13
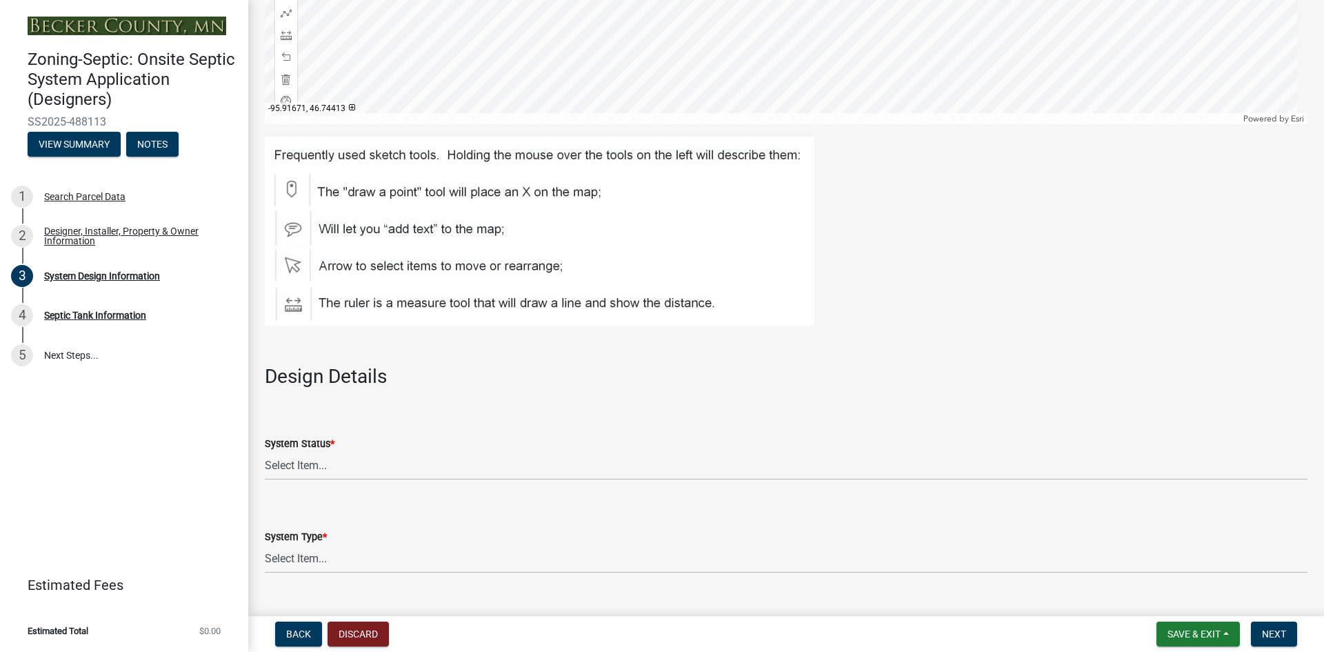
scroll to position [1724, 0]
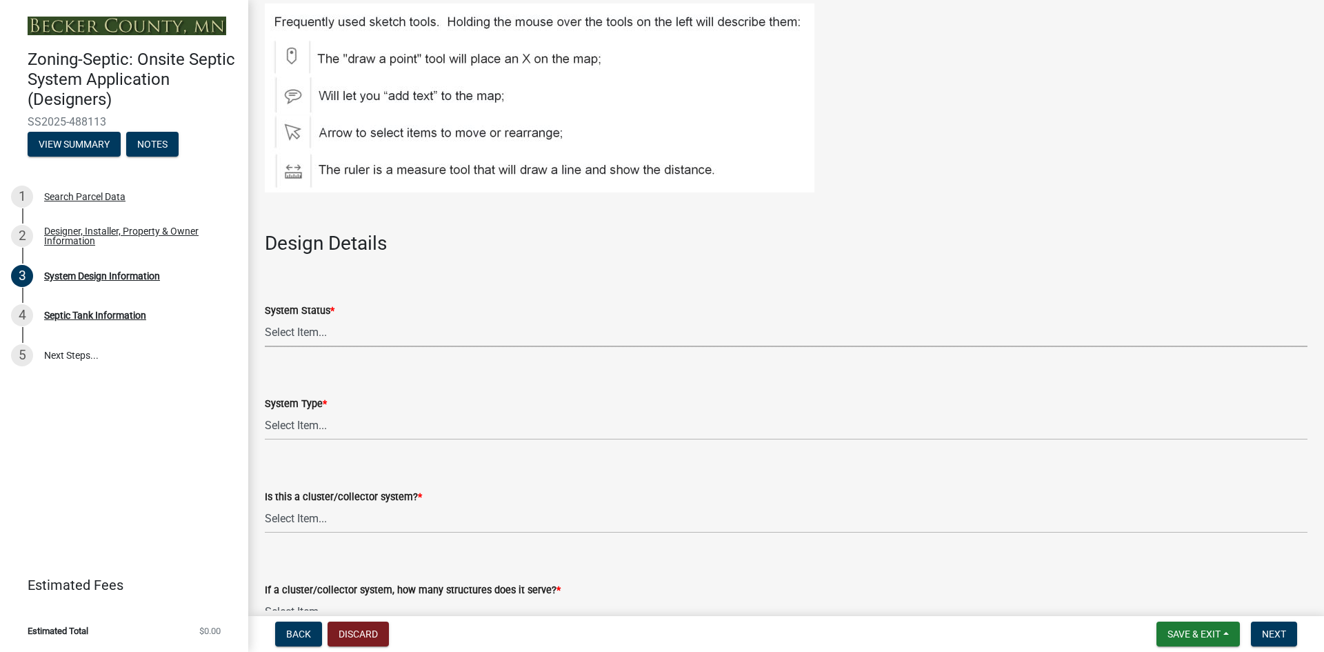
click at [310, 328] on select "Select Item... No Existing System Replacement System Failing System (Cesspool, …" at bounding box center [786, 333] width 1043 height 28
click at [265, 319] on select "Select Item... No Existing System Replacement System Failing System (Cesspool, …" at bounding box center [786, 333] width 1043 height 28
select select "8ba21533-2acf-4cc6-95e5-280e4aabd5a3"
click at [302, 430] on select "Select Item... Type I Type II Type III Type IV Type V" at bounding box center [786, 426] width 1043 height 28
click at [265, 412] on select "Select Item... Type I Type II Type III Type IV Type V" at bounding box center [786, 426] width 1043 height 28
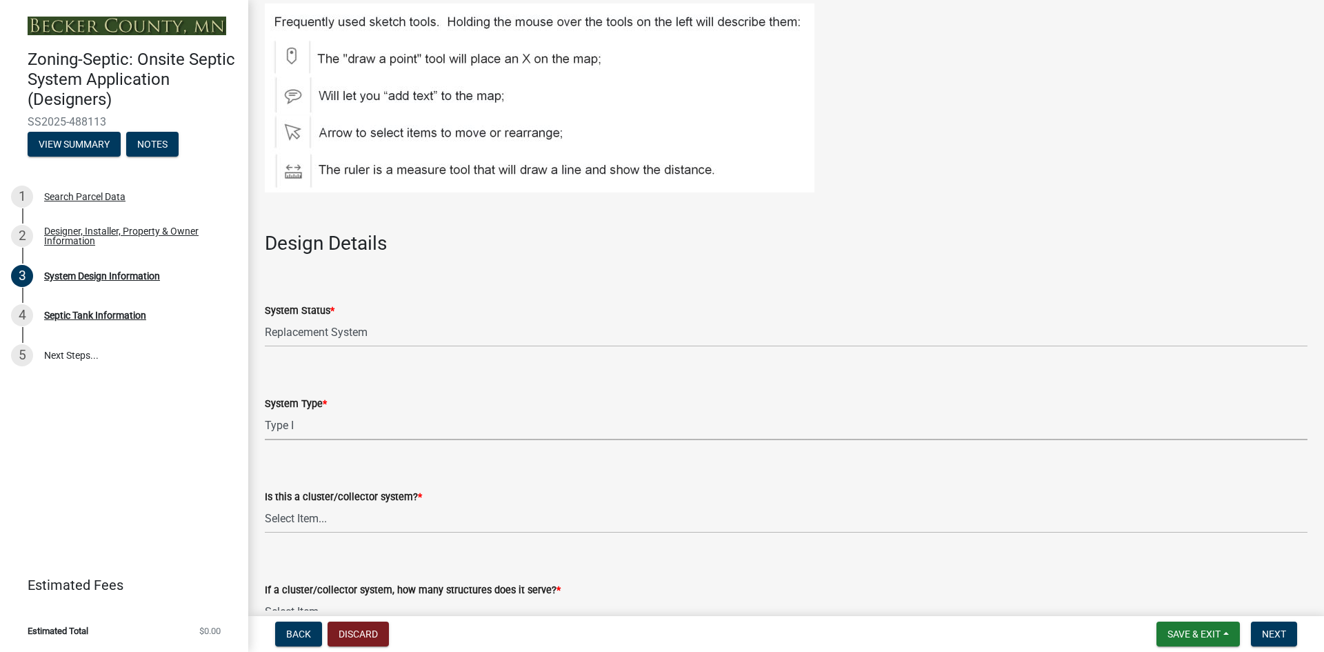
select select "25258e87-3ef9-4f1c-a5f1-75a1d463abfb"
click at [286, 521] on select "Select Item... Yes No" at bounding box center [786, 519] width 1043 height 28
click at [265, 505] on select "Select Item... Yes No" at bounding box center [786, 519] width 1043 height 28
select select "011fbff4-a41d-4a75-9bd8-71c7e6c69e0d"
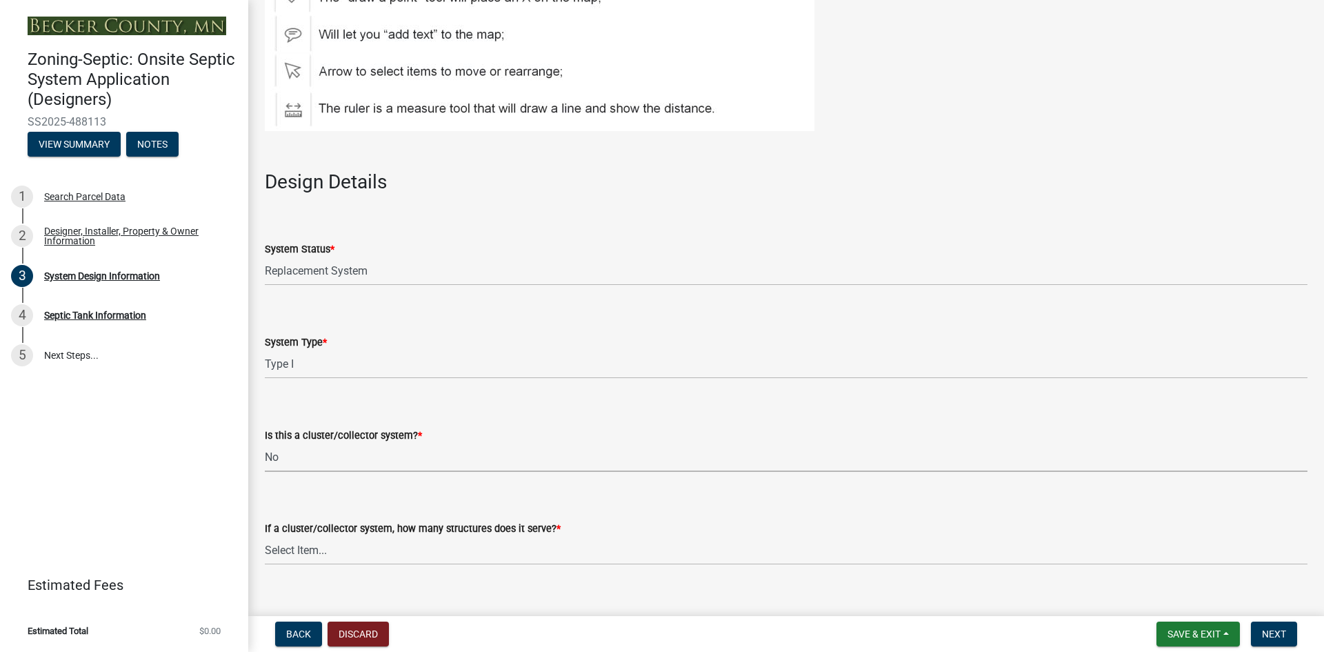
scroll to position [1862, 0]
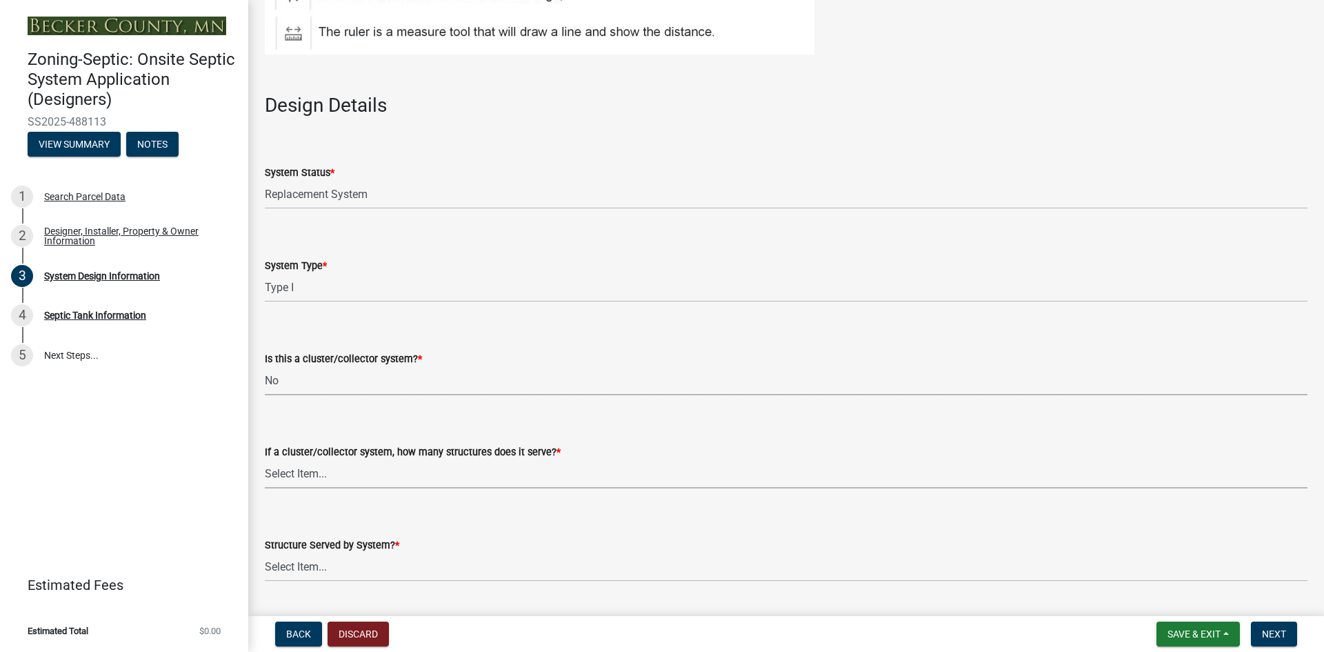
click at [314, 476] on select "Select Item... Not a cluster/collector system 1 2 3 4 5 6 7 8 9 10" at bounding box center [786, 474] width 1043 height 28
click at [265, 460] on select "Select Item... Not a cluster/collector system 1 2 3 4 5 6 7 8 9 10" at bounding box center [786, 474] width 1043 height 28
select select "85fdfef2-2683-4311-b5d5-5505f6411127"
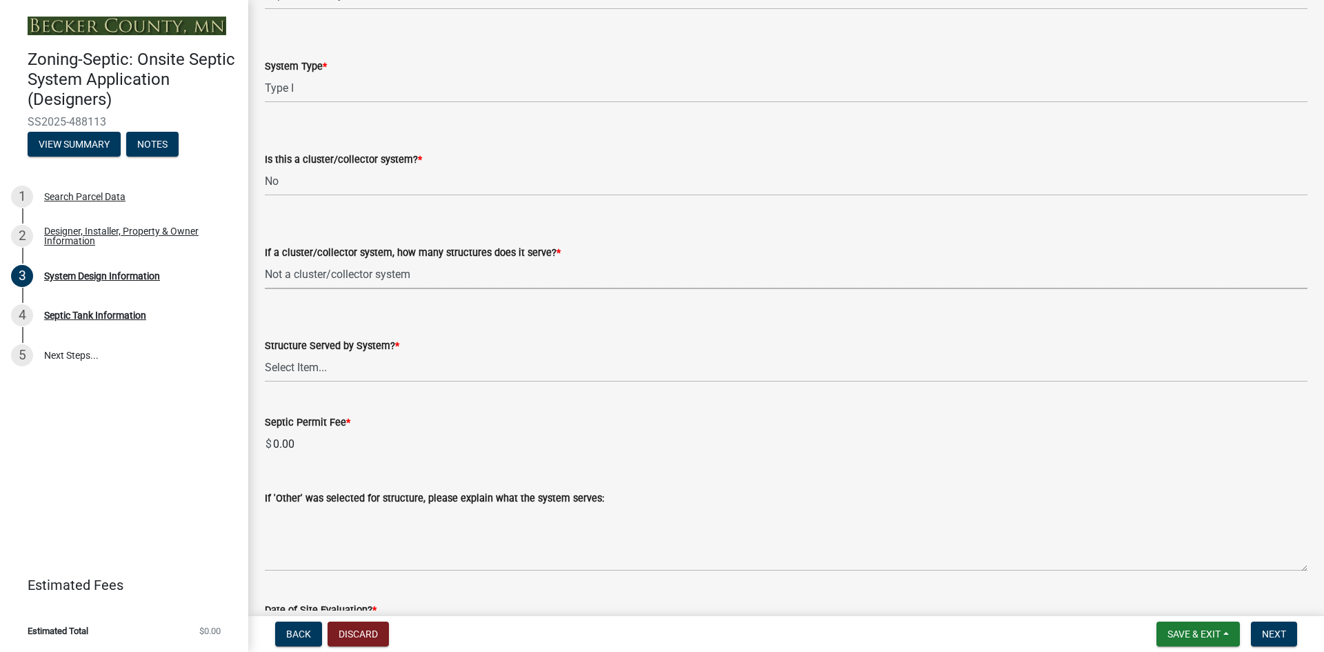
scroll to position [2069, 0]
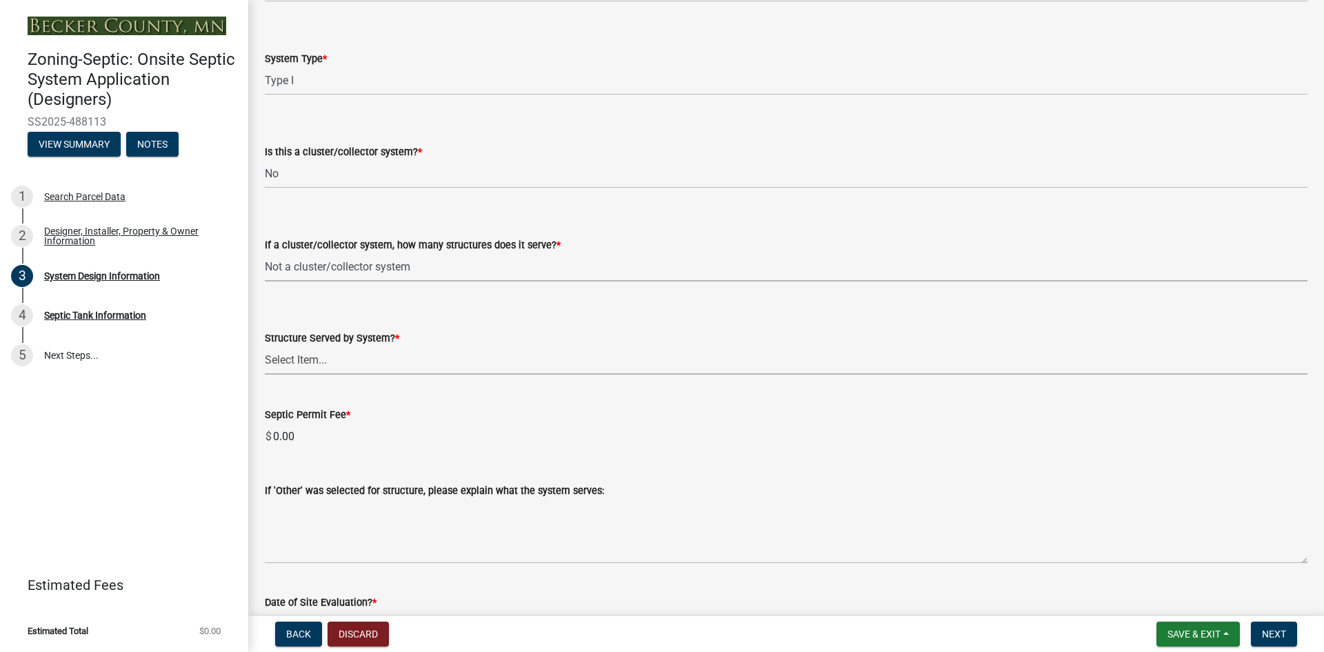
click at [305, 360] on select "Select Item... Commercial Resort Commercial - Non Resort Other Full-Time Dwelli…" at bounding box center [786, 360] width 1043 height 28
click at [265, 346] on select "Select Item... Commercial Resort Commercial - Non Resort Other Full-Time Dwelli…" at bounding box center [786, 360] width 1043 height 28
select select "bbba294c-e7e6-4483-b1a0-88fbc7e04017"
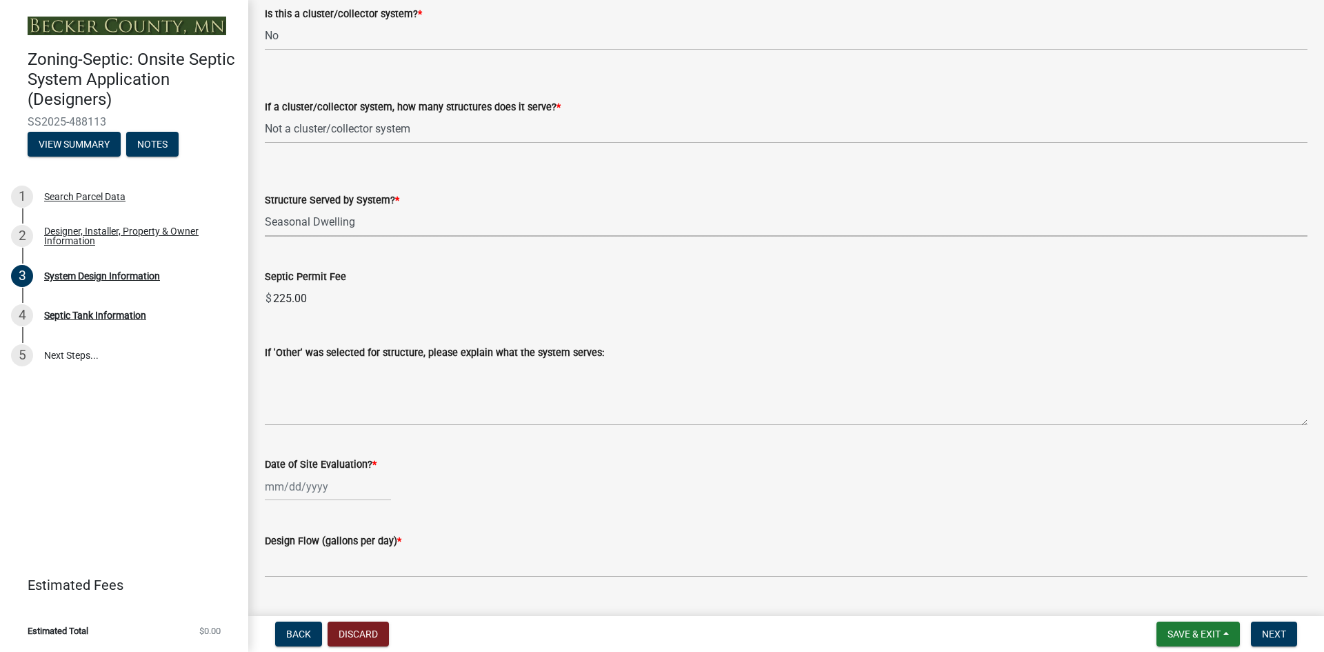
scroll to position [2276, 0]
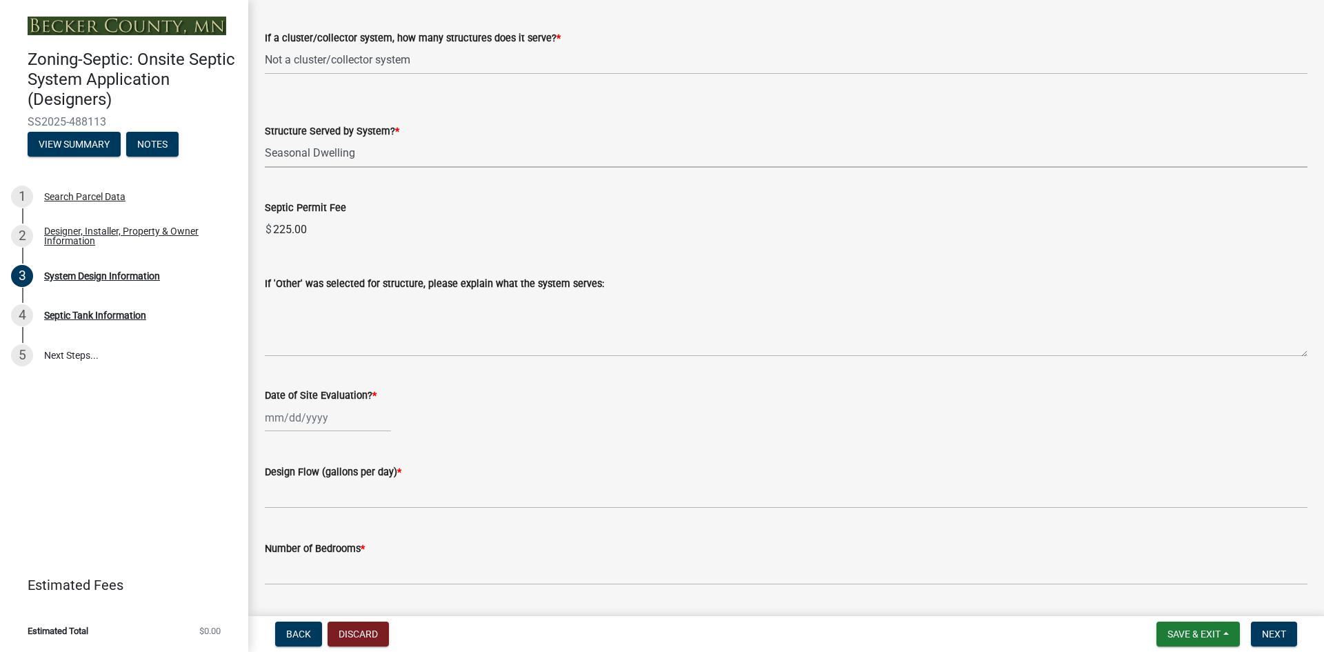
click at [304, 421] on div at bounding box center [328, 417] width 126 height 28
select select "10"
select select "2025"
click at [279, 237] on span "Previous month" at bounding box center [279, 233] width 10 height 10
select select "9"
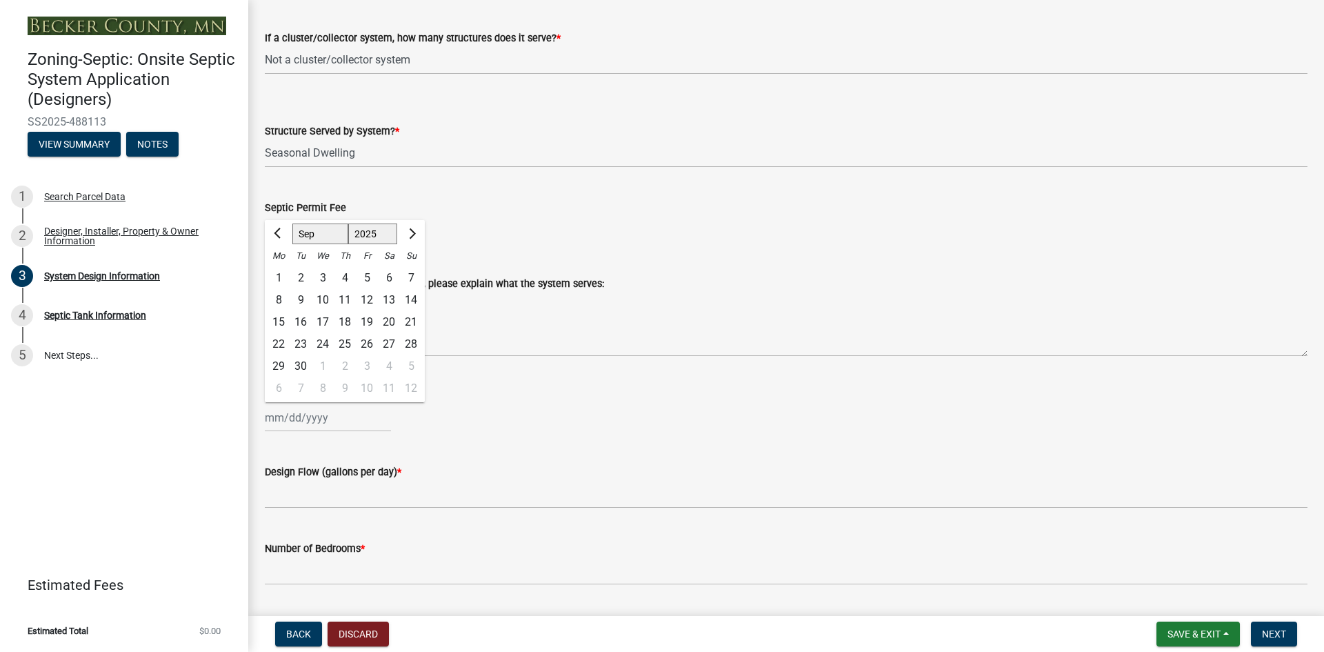
click at [365, 277] on div "5" at bounding box center [367, 278] width 22 height 22
type input "[DATE]"
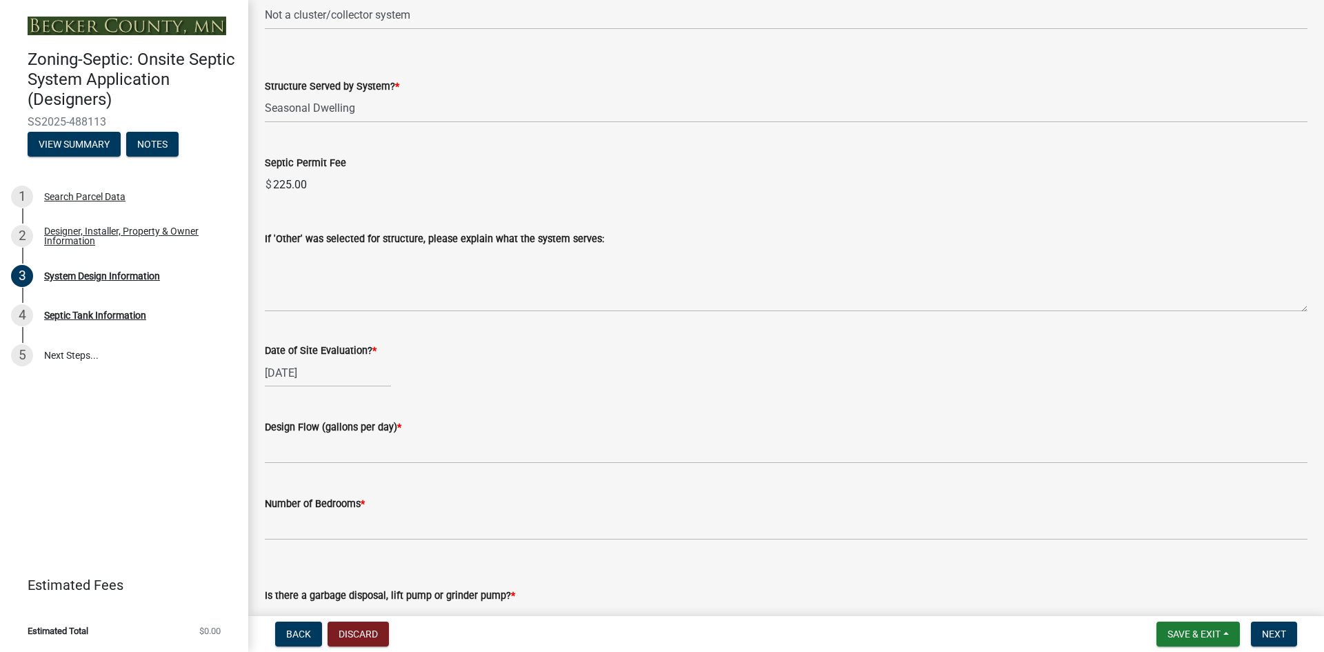
scroll to position [2345, 0]
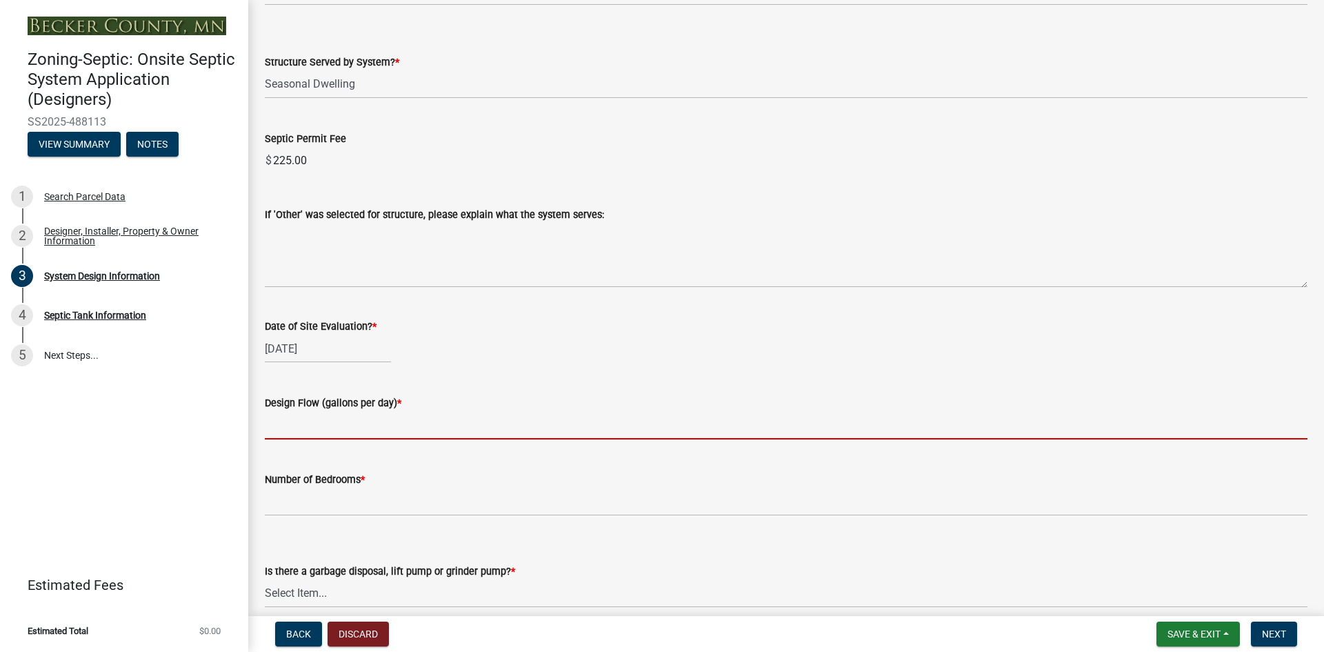
click at [277, 423] on input "text" at bounding box center [786, 425] width 1043 height 28
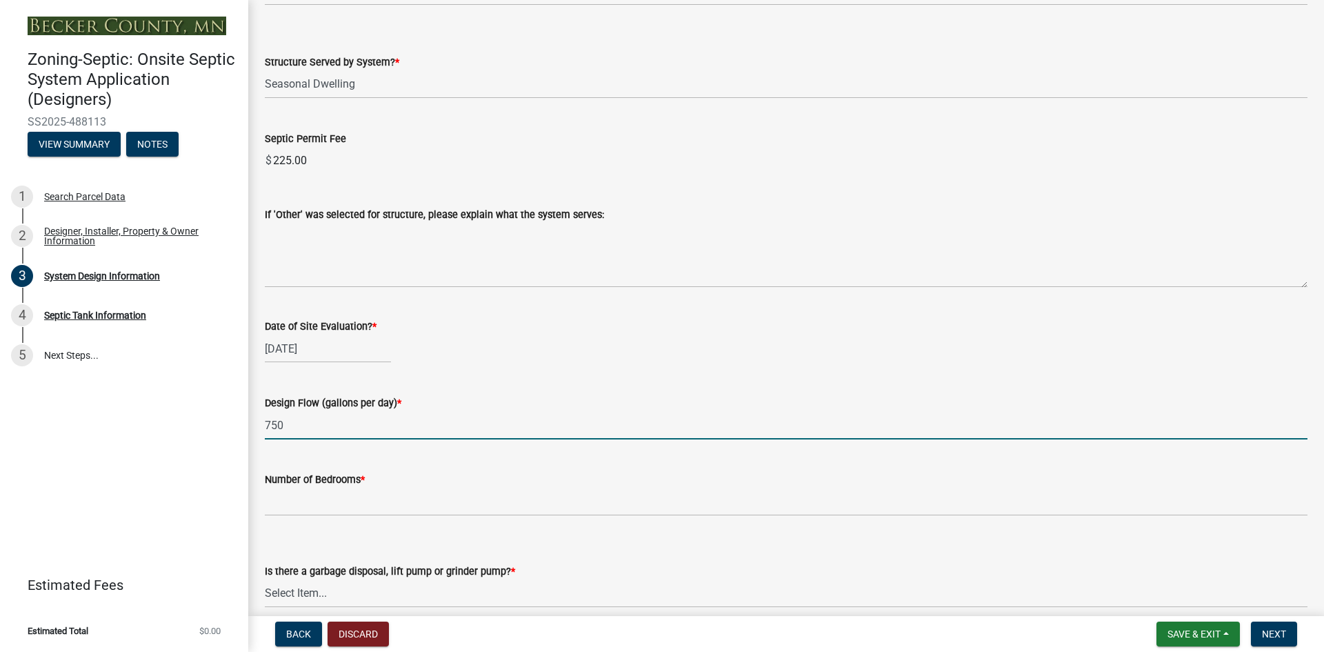
type input "750"
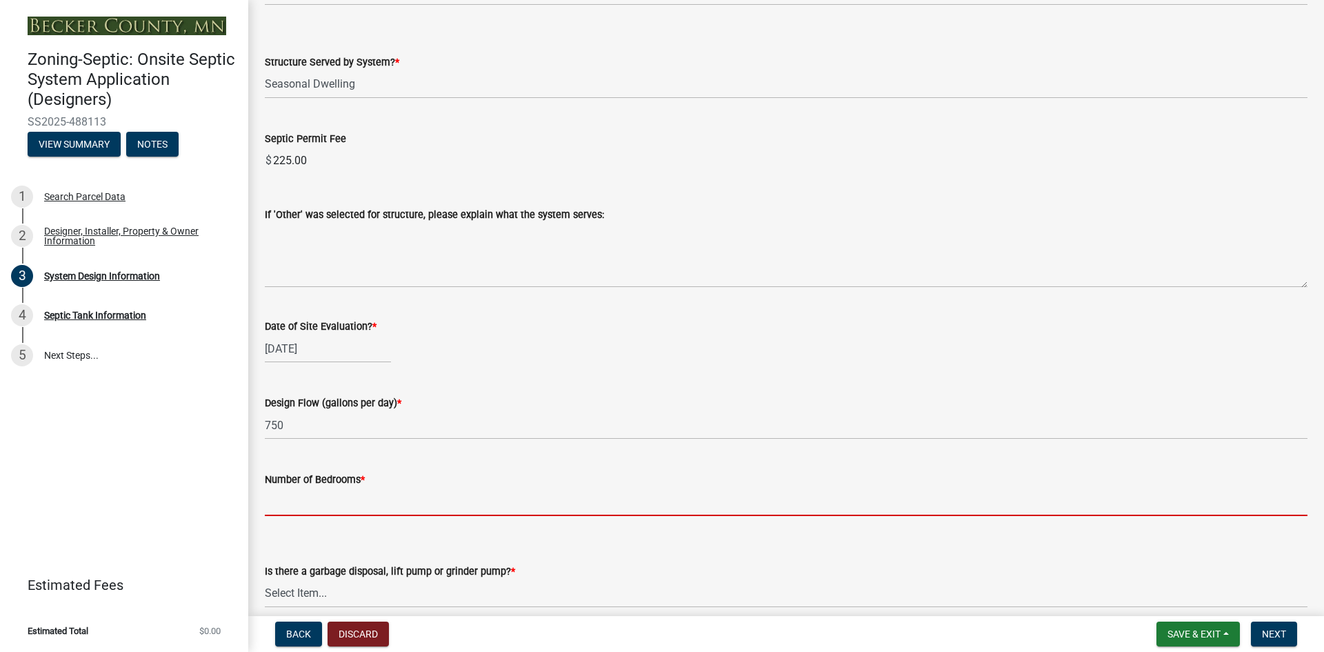
click at [306, 503] on input "Number of Bedrooms *" at bounding box center [786, 502] width 1043 height 28
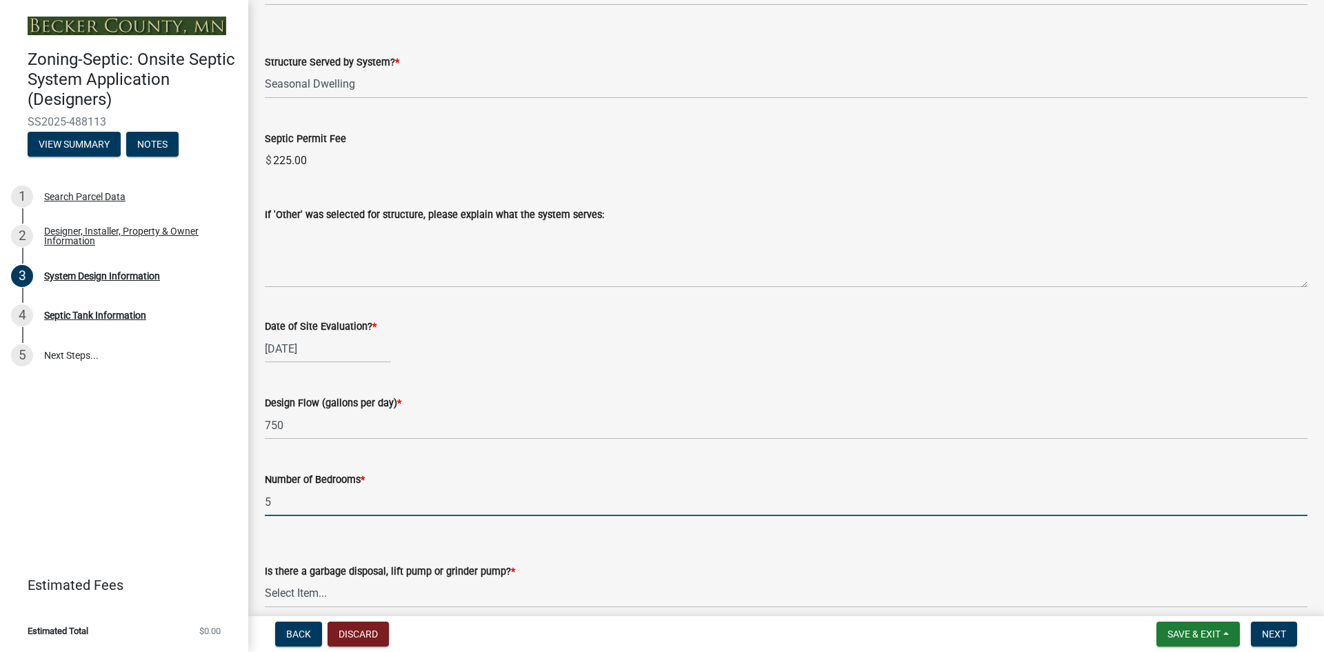
type input "5"
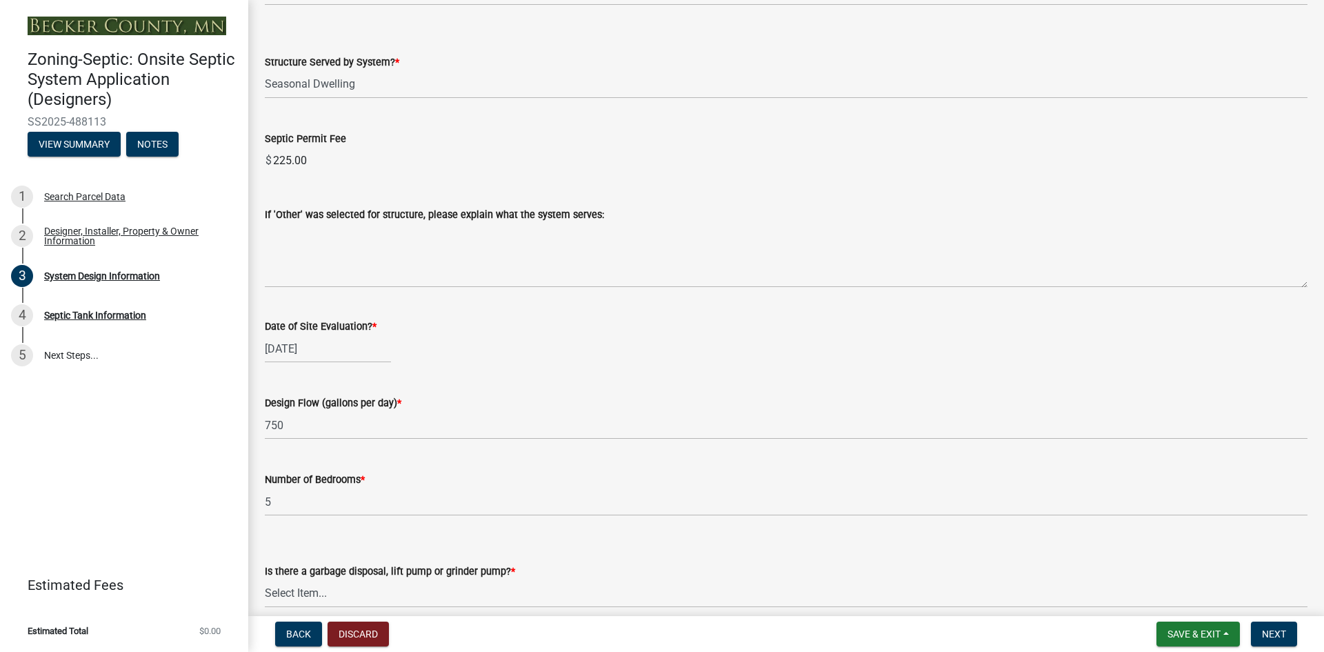
click at [434, 531] on div "Is there a garbage disposal, lift pump or grinder pump? * Select Item... Yes No" at bounding box center [786, 567] width 1043 height 81
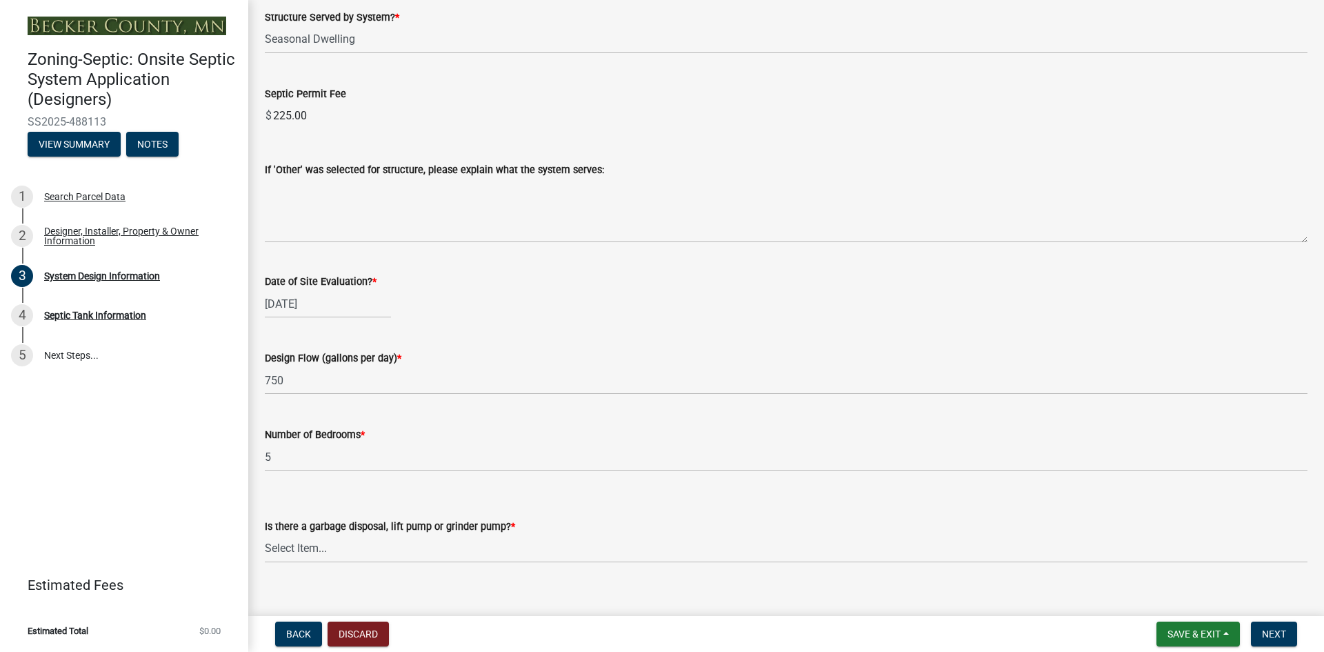
scroll to position [2414, 0]
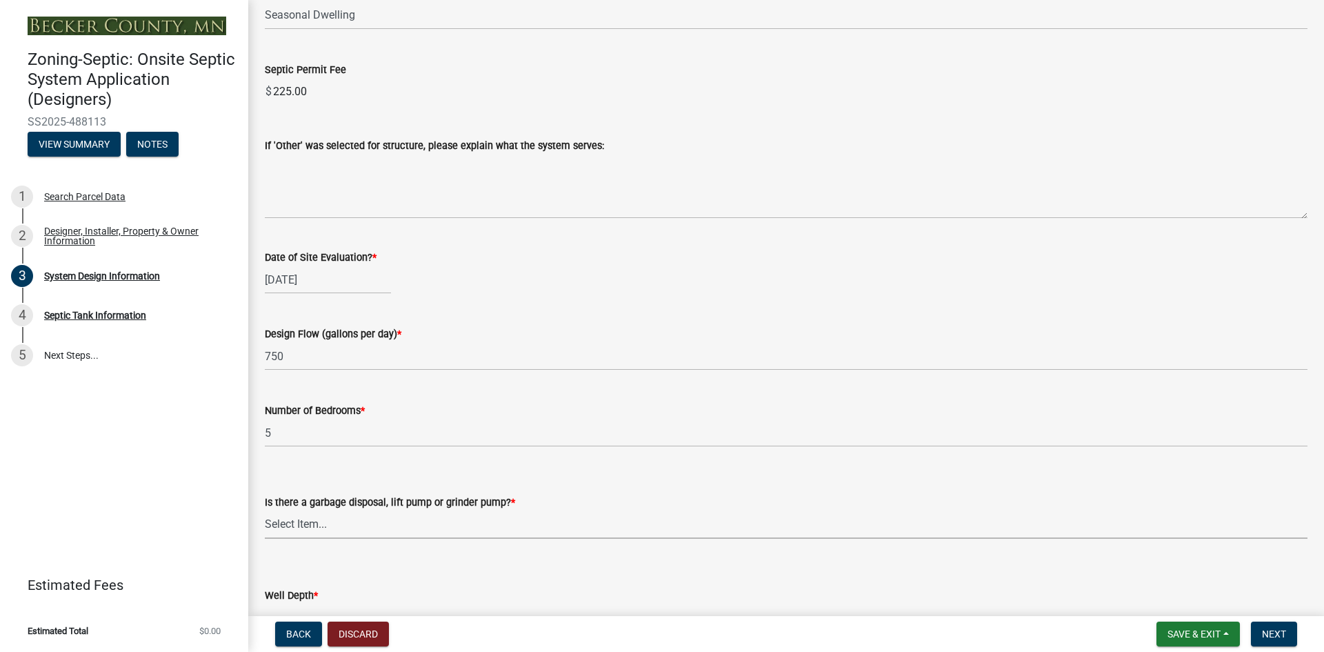
click at [310, 519] on select "Select Item... Yes No" at bounding box center [786, 524] width 1043 height 28
click at [265, 510] on select "Select Item... Yes No" at bounding box center [786, 524] width 1043 height 28
select select "1002d2f5-04ee-41f0-9277-2fadb170a736"
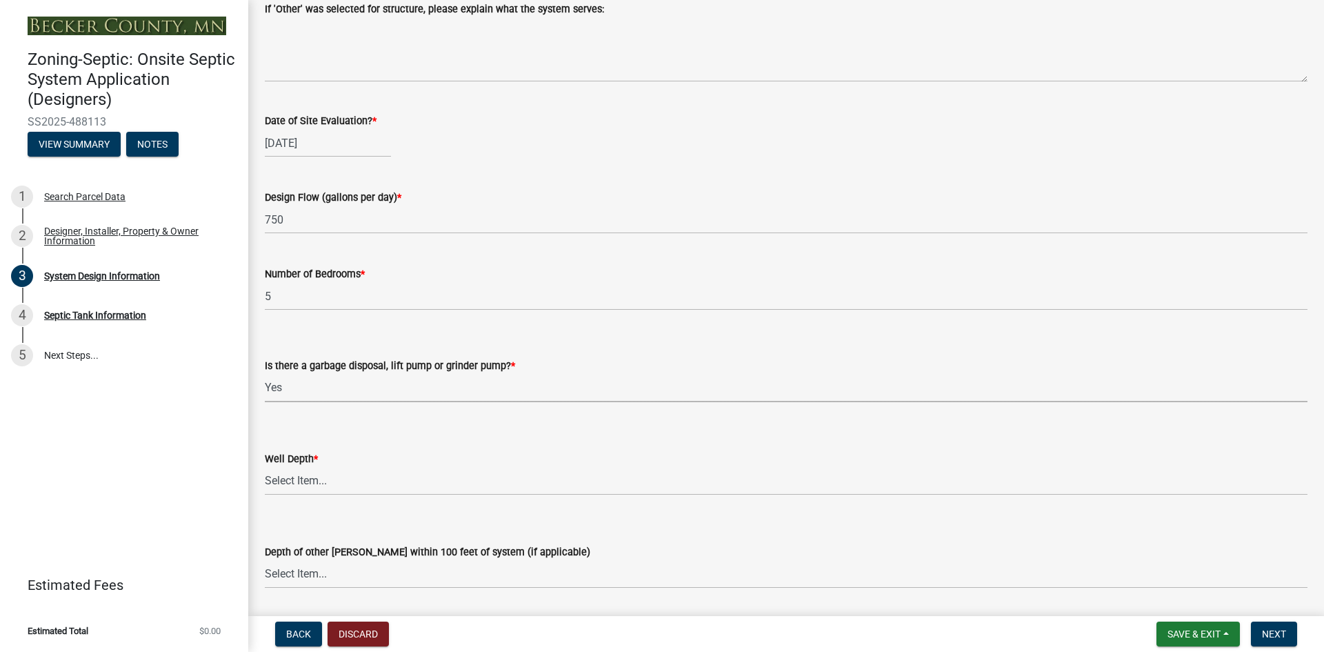
scroll to position [2552, 0]
click at [306, 477] on select "Select Item... Deep Well Shallow Well Well not yet installed - To be drilled No…" at bounding box center [786, 480] width 1043 height 28
click at [265, 466] on select "Select Item... Deep Well Shallow Well Well not yet installed - To be drilled No…" at bounding box center [786, 480] width 1043 height 28
select select "ef698bf5-6172-44c1-9ffb-522c07469aed"
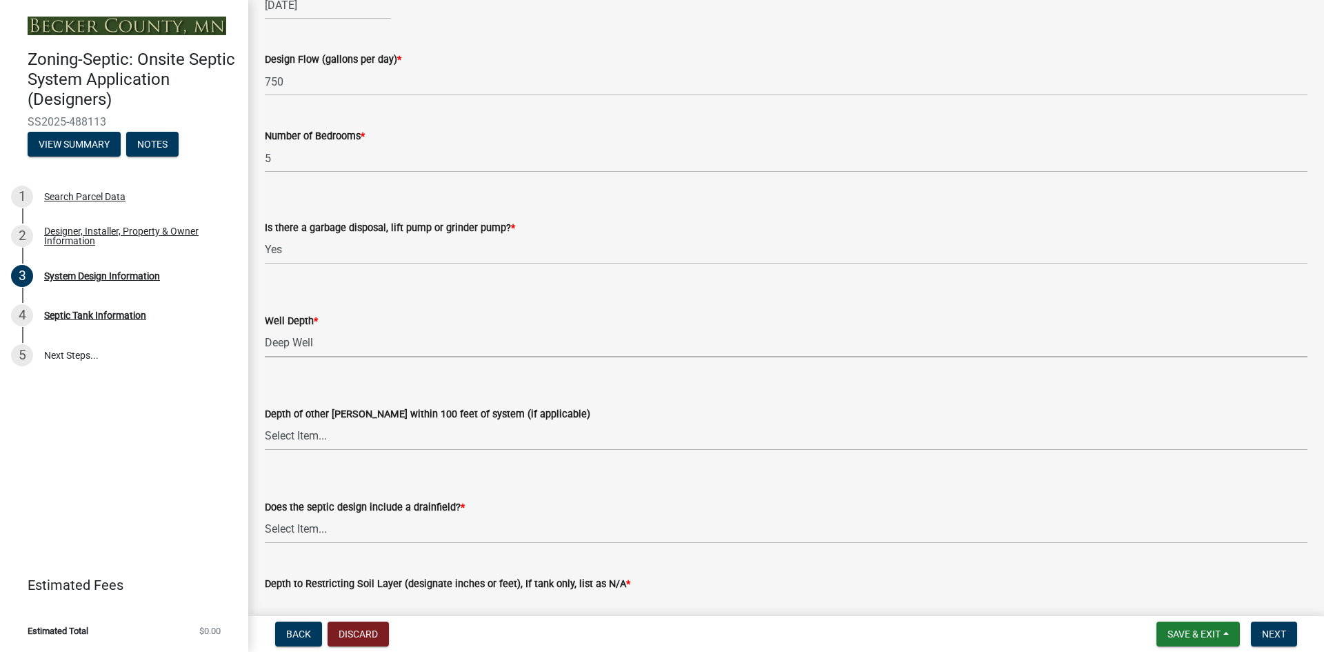
scroll to position [2690, 0]
click at [294, 436] on select "Select Item... Deep Well Shallow Well No other wells" at bounding box center [786, 435] width 1043 height 28
click at [265, 421] on select "Select Item... Deep Well Shallow Well No other wells" at bounding box center [786, 435] width 1043 height 28
select select "384fc250-a67e-4e5e-a6e0-19116deb63e7"
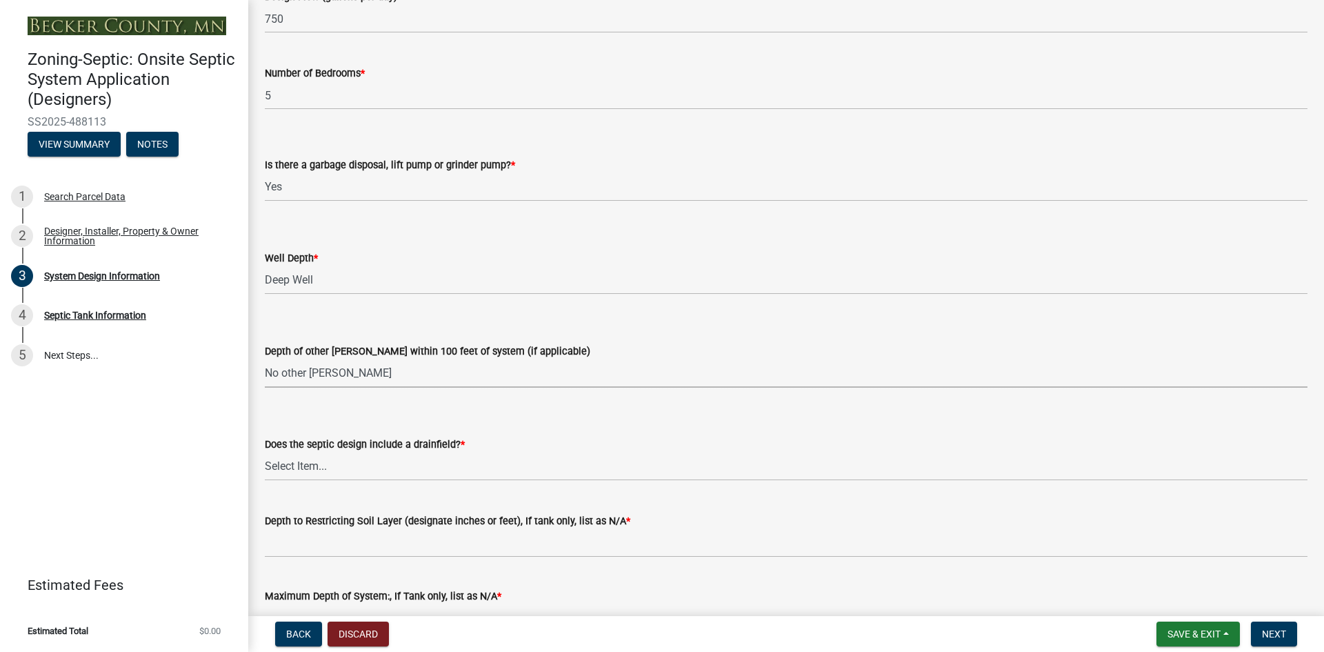
scroll to position [2828, 0]
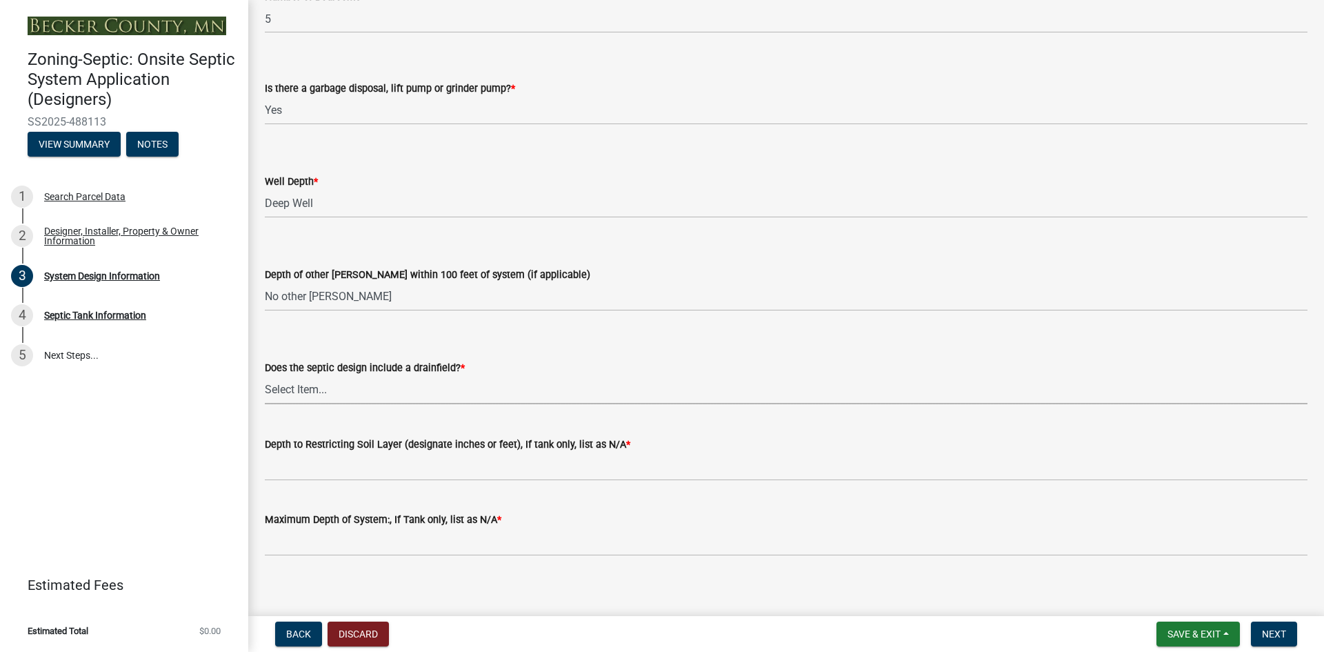
click at [289, 397] on select "Select Item... Yes No Existing - COC must by submitted" at bounding box center [786, 390] width 1043 height 28
click at [265, 376] on select "Select Item... Yes No Existing - COC must by submitted" at bounding box center [786, 390] width 1043 height 28
select select "a0c59fcd-b61c-4c3a-90a8-e70849750c47"
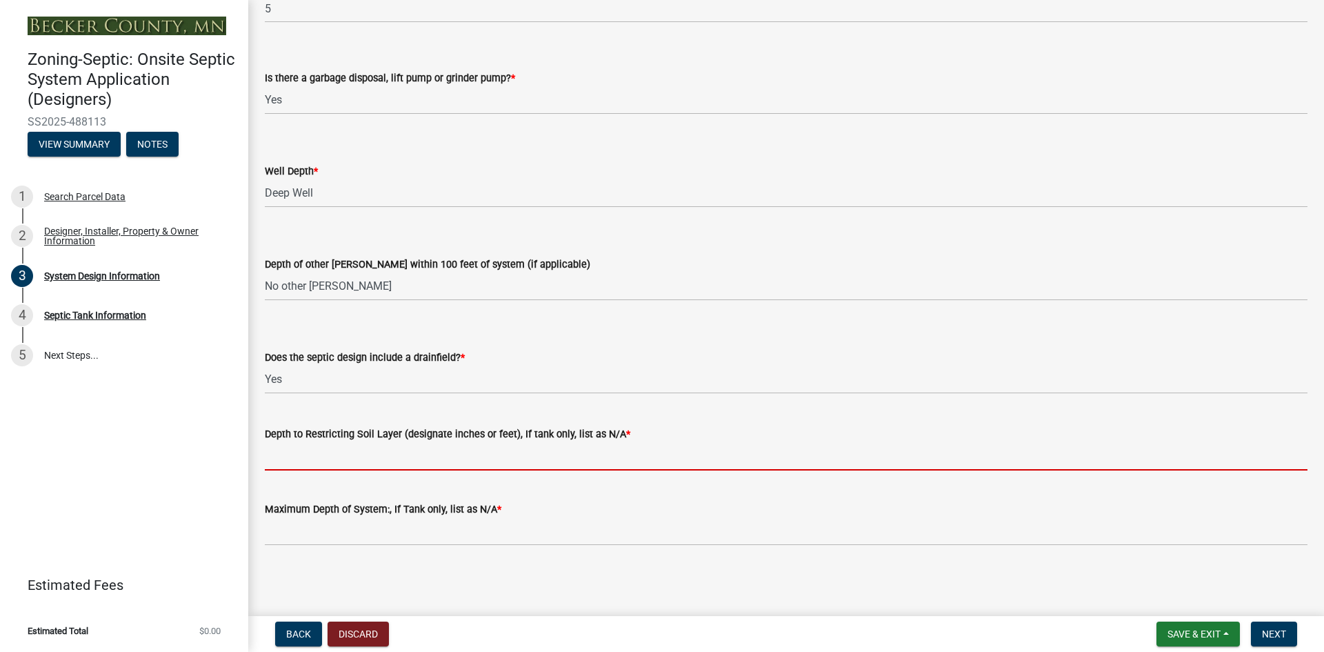
click at [280, 455] on input "Depth to Restricting Soil Layer (designate inches or feet), If tank only, list …" at bounding box center [786, 456] width 1043 height 28
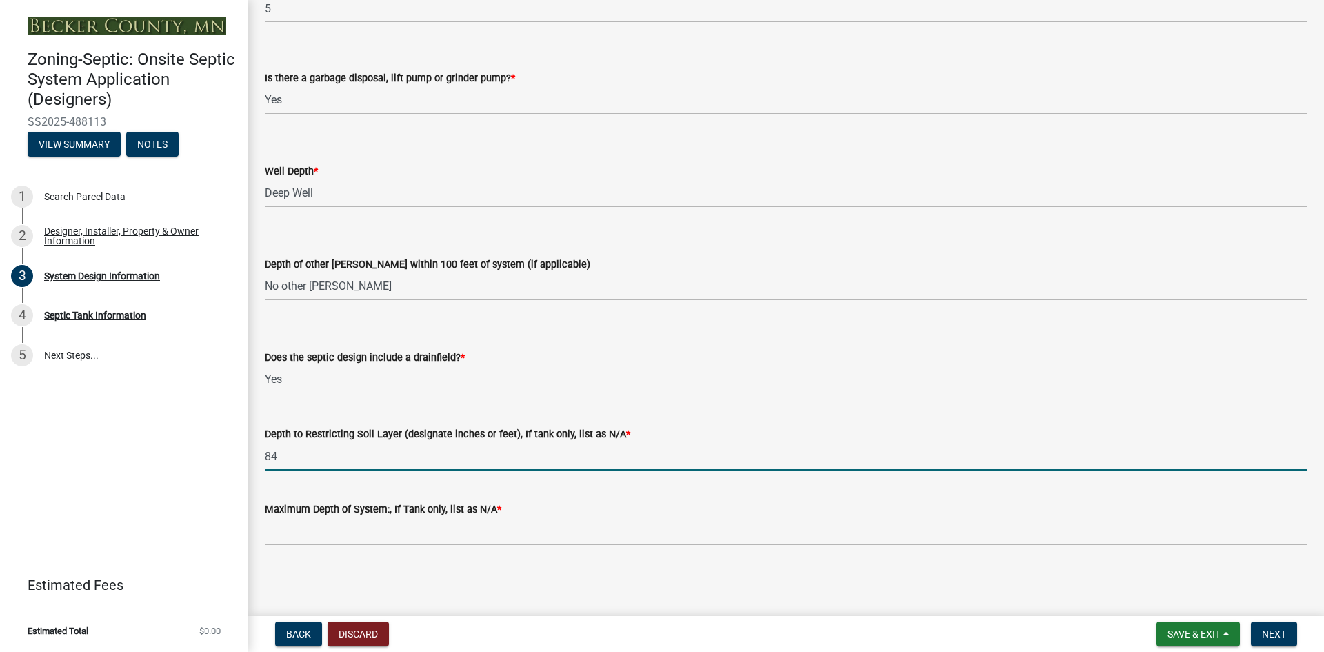
type input "84"
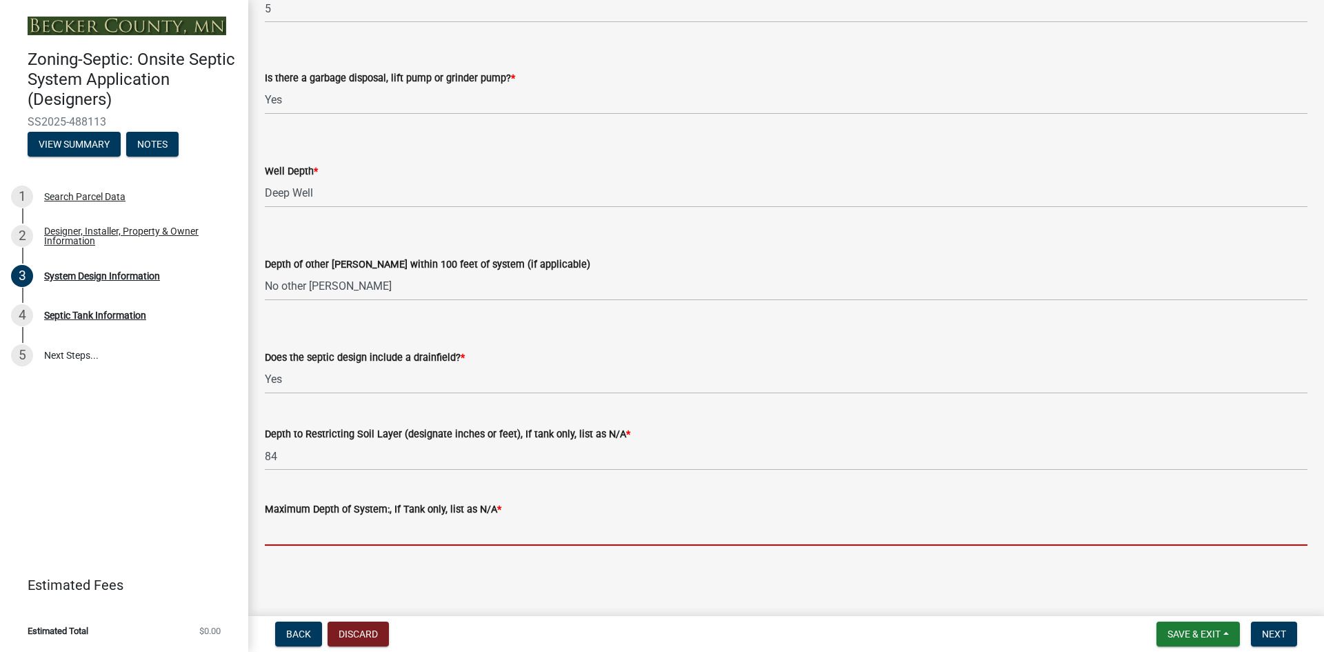
click at [323, 529] on input "Maximum Depth of System:, If Tank only, list as N/A *" at bounding box center [786, 531] width 1043 height 28
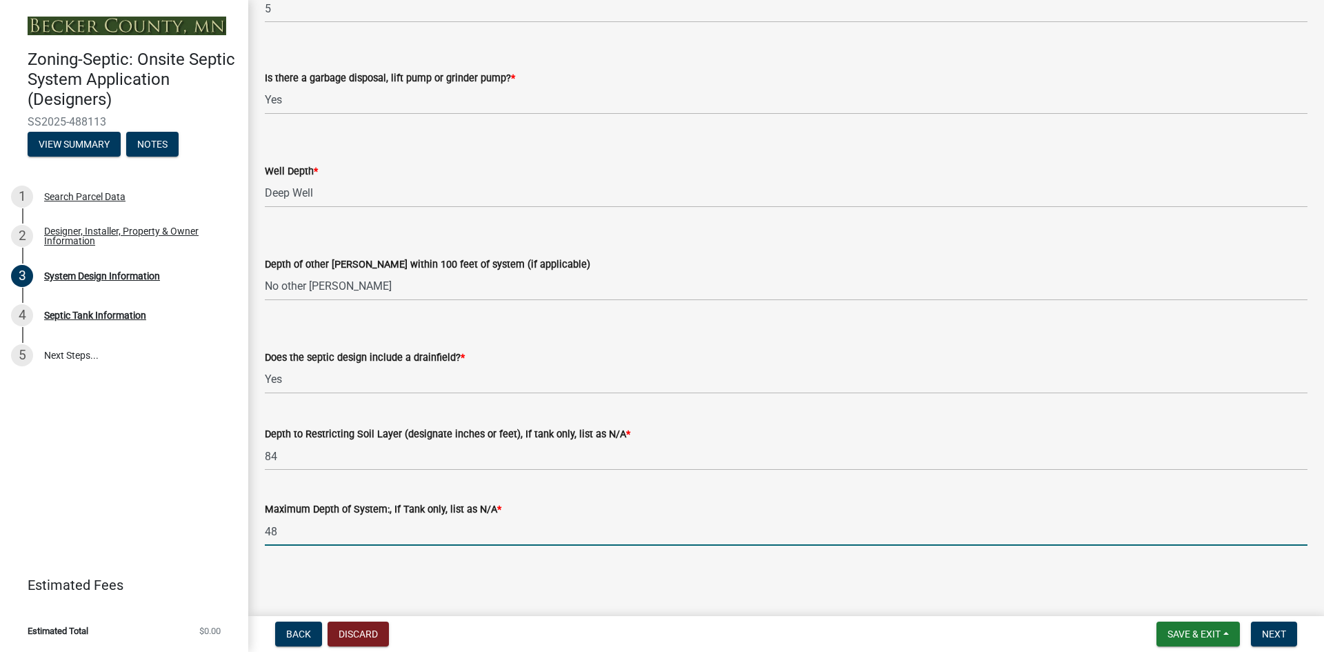
type input "48"
click at [411, 576] on main "System Design Information share Share Document Submissions Design & Soil Log an…" at bounding box center [786, 305] width 1076 height 610
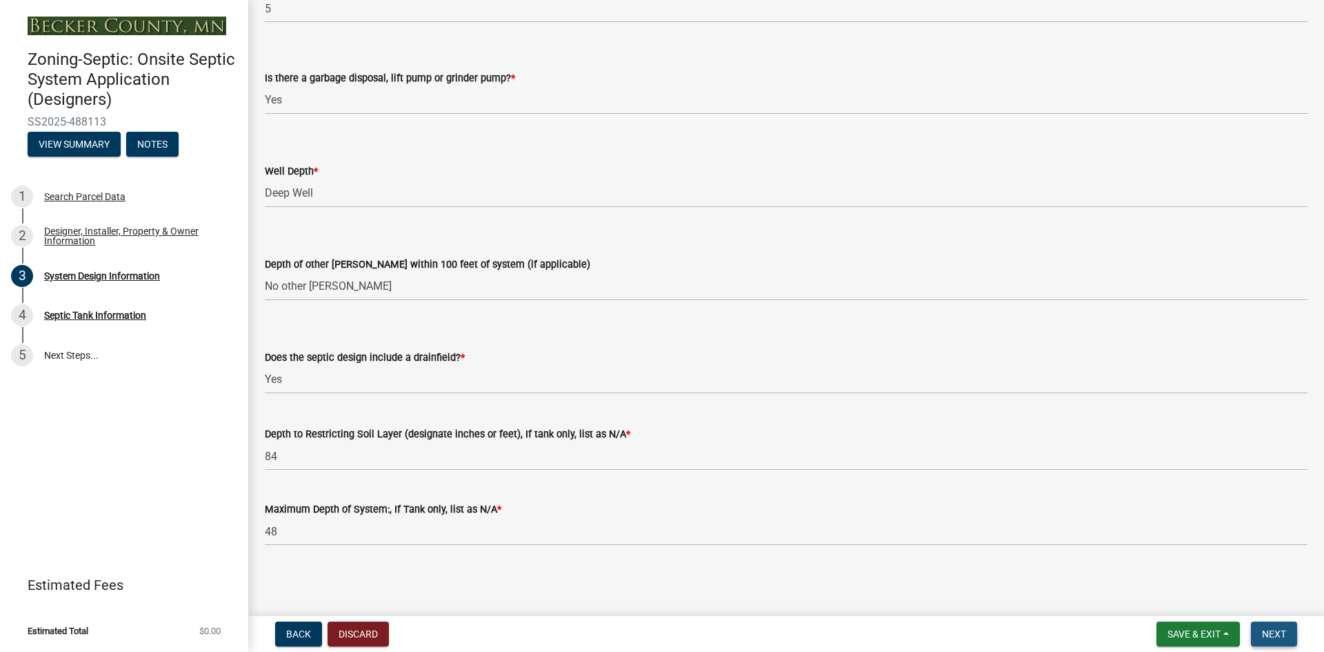
click at [1283, 632] on span "Next" at bounding box center [1274, 633] width 24 height 11
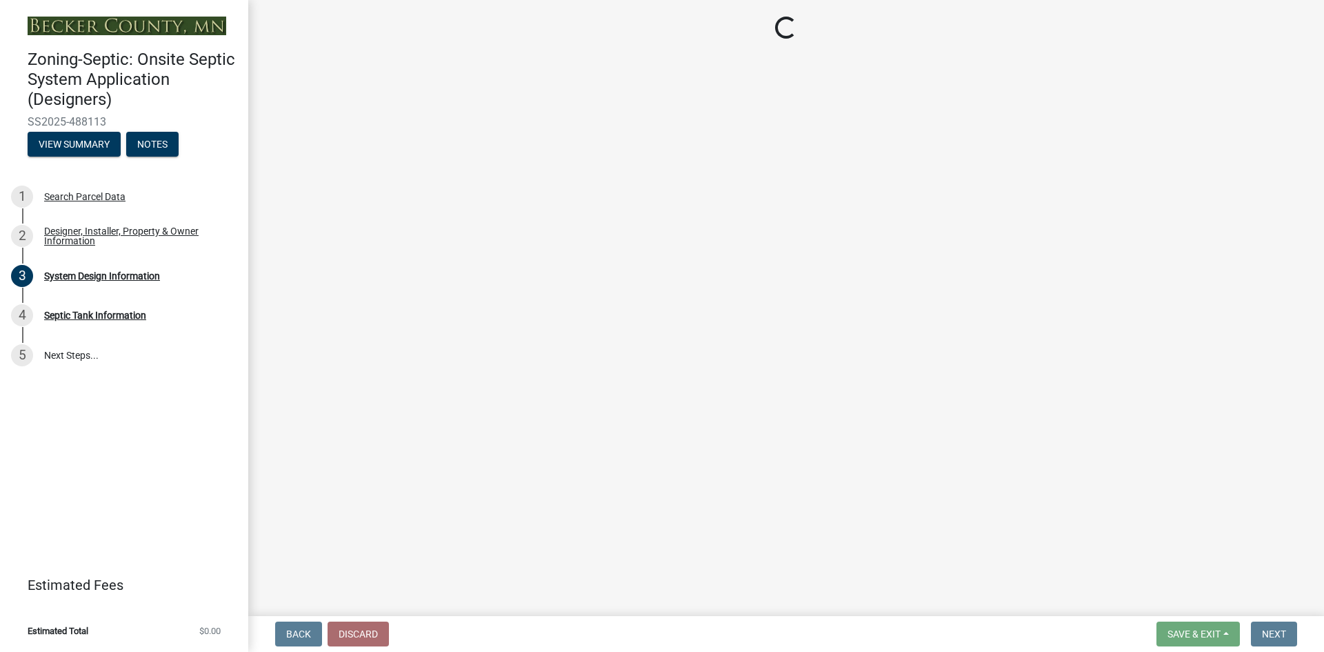
scroll to position [0, 0]
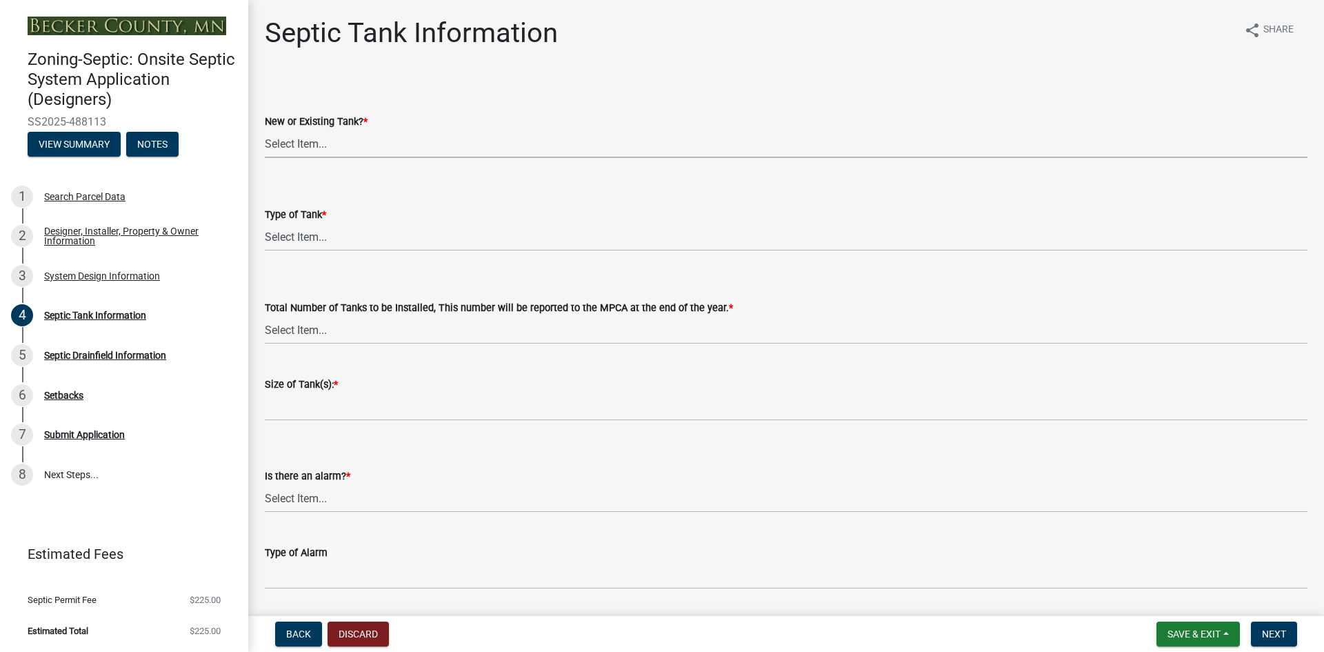
click at [299, 139] on select "Select Item... New Existing Both -New and Existing Tank" at bounding box center [786, 144] width 1043 height 28
click at [265, 130] on select "Select Item... New Existing Both -New and Existing Tank" at bounding box center [786, 144] width 1043 height 28
select select "f9fbe67c-c1cf-4a63-8ad4-799ce56b7f21"
click at [306, 234] on select "Select Item... Single Septic Tank Compartmented Tank Single Tank plus Compartme…" at bounding box center [786, 237] width 1043 height 28
click at [265, 223] on select "Select Item... Single Septic Tank Compartmented Tank Single Tank plus Compartme…" at bounding box center [786, 237] width 1043 height 28
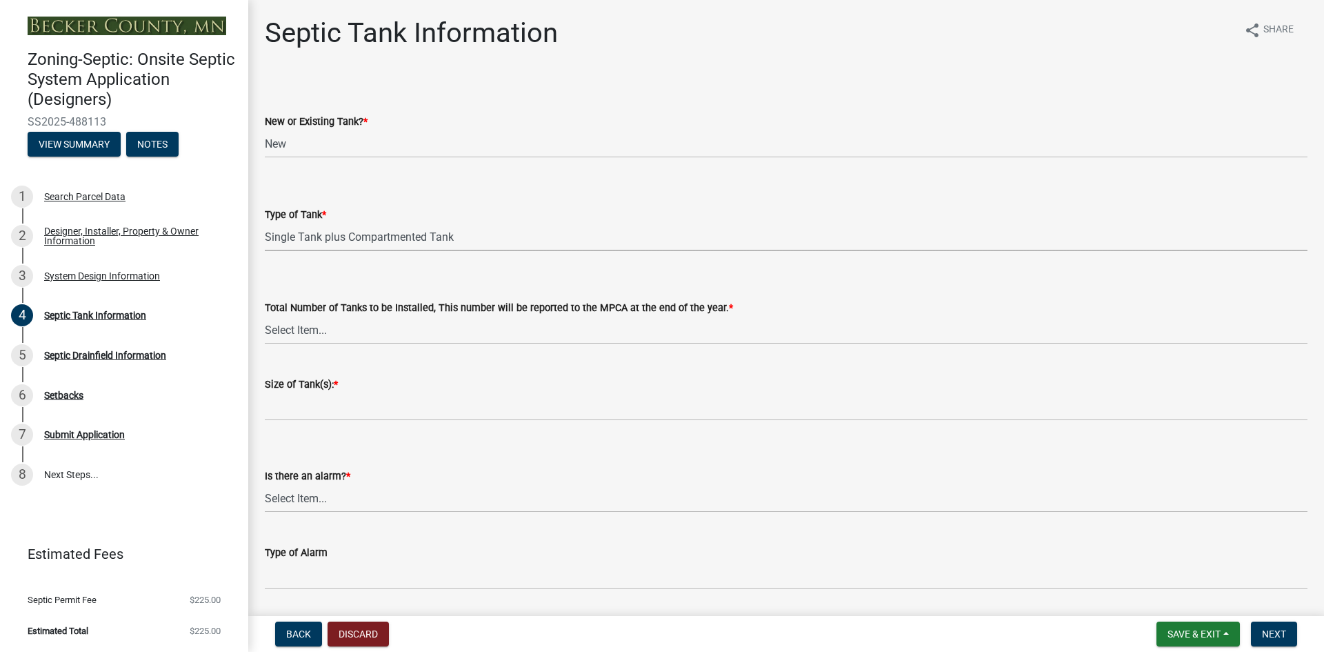
select select "c79cdd98-55ab-4f3a-b3b0-b7514a1cd747"
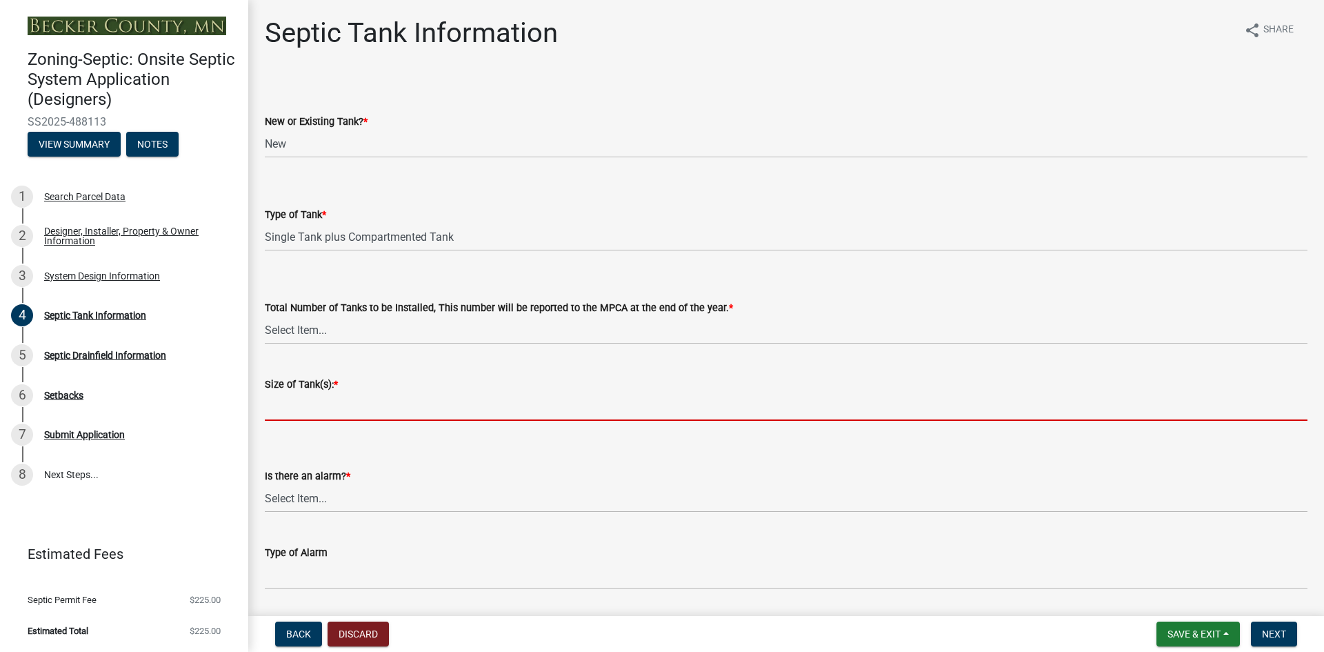
click at [300, 406] on input "Size of Tank(s): *" at bounding box center [786, 406] width 1043 height 28
click at [294, 334] on select "Select Item... 0 1 2 3 4" at bounding box center [786, 330] width 1043 height 28
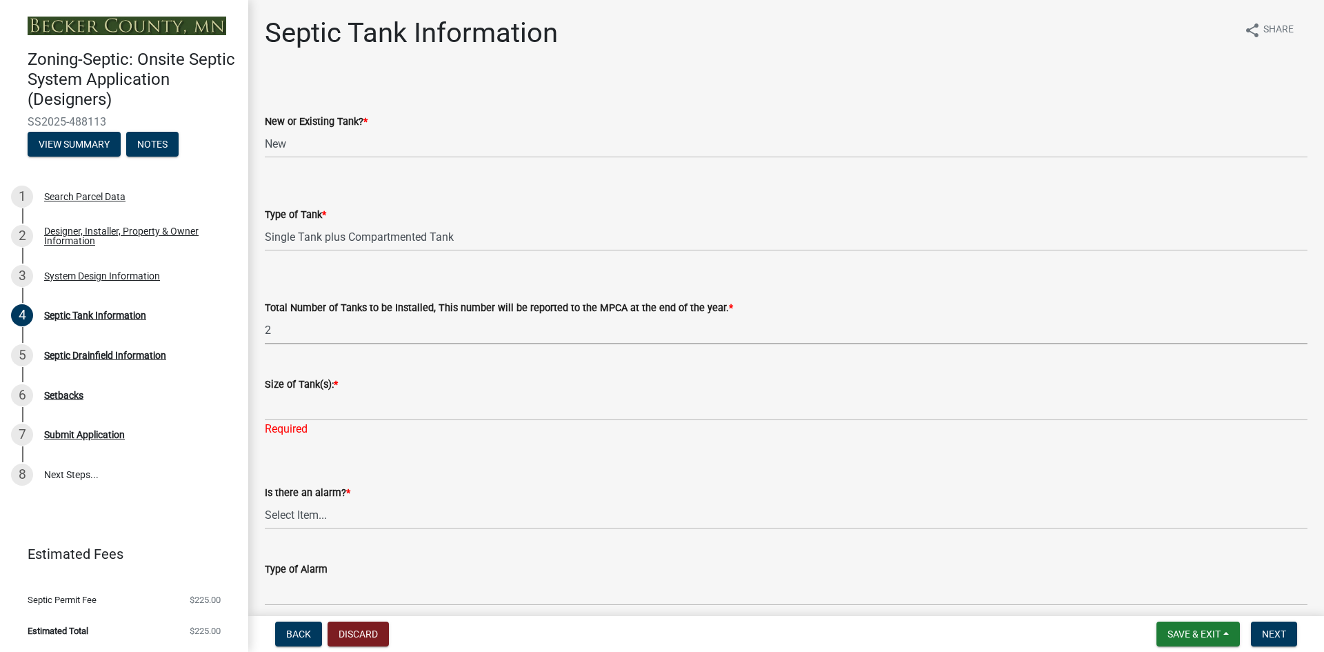
click at [265, 316] on select "Select Item... 0 1 2 3 4" at bounding box center [786, 330] width 1043 height 28
select select "e0ee17af-48b7-4b92-9885-812dbb1428e7"
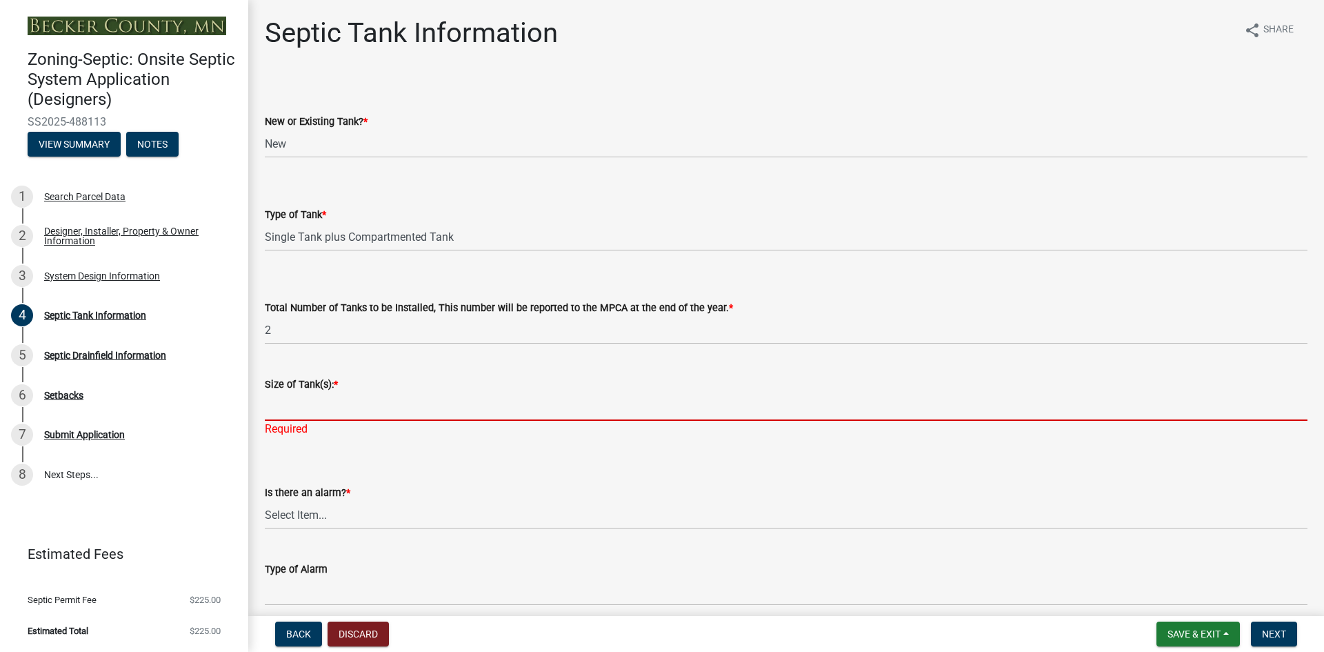
click at [313, 405] on input "Size of Tank(s): *" at bounding box center [786, 406] width 1043 height 28
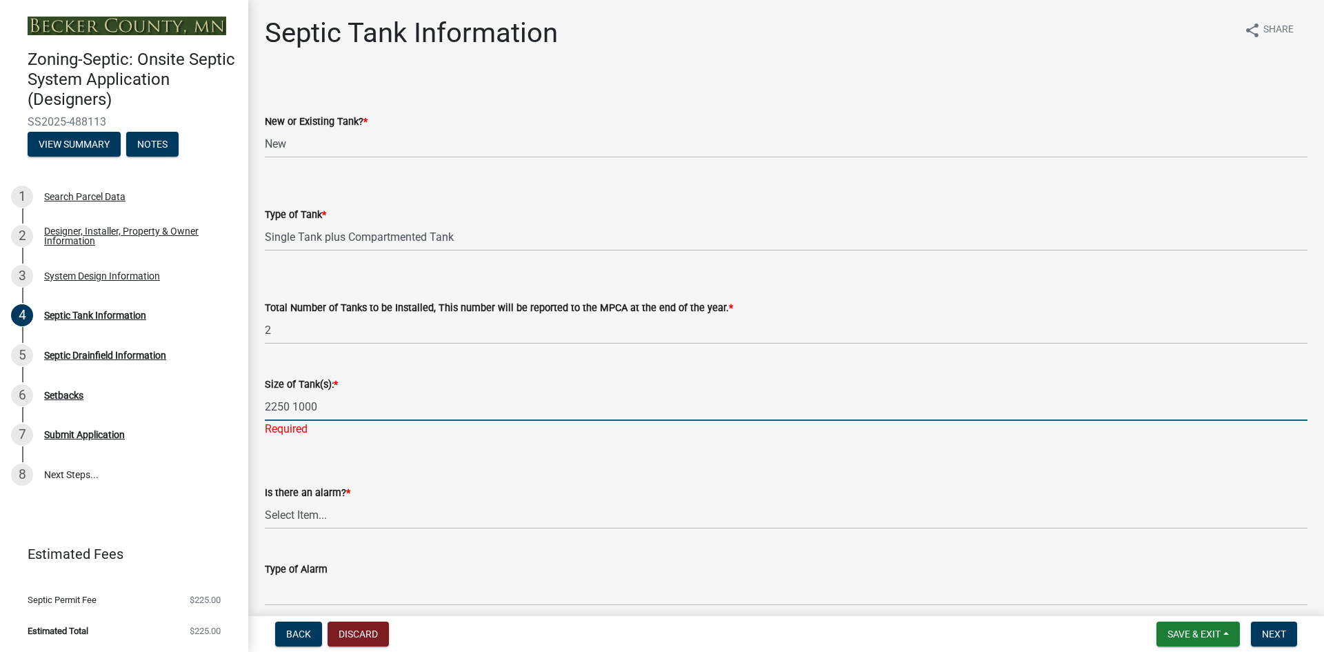
type input "2250 1000"
click at [312, 437] on wm-data-entity-input-list "New or Existing Tank? * Select Item... New Existing Both -New and Existing Tank…" at bounding box center [786, 552] width 1043 height 951
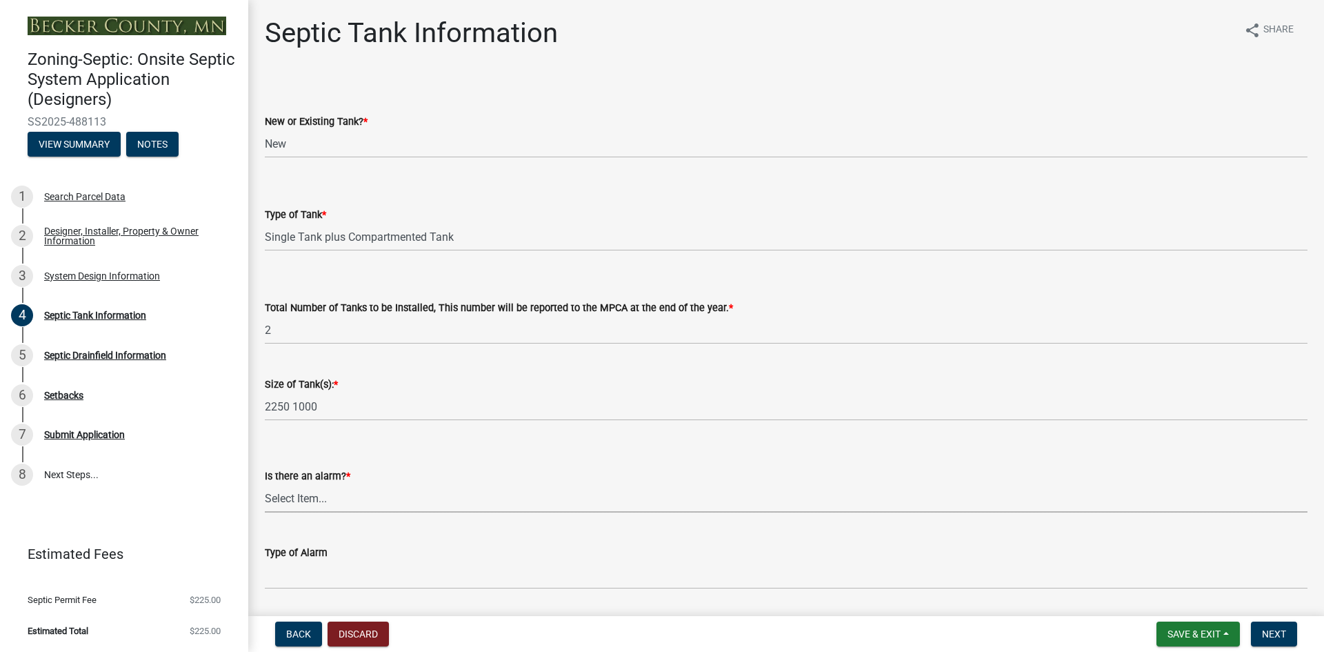
click at [288, 497] on select "Select Item... Yes No" at bounding box center [786, 498] width 1043 height 28
click at [265, 484] on select "Select Item... Yes No" at bounding box center [786, 498] width 1043 height 28
select select "c84d9e4c-2287-4d2e-9ef7-9874a7456ee3"
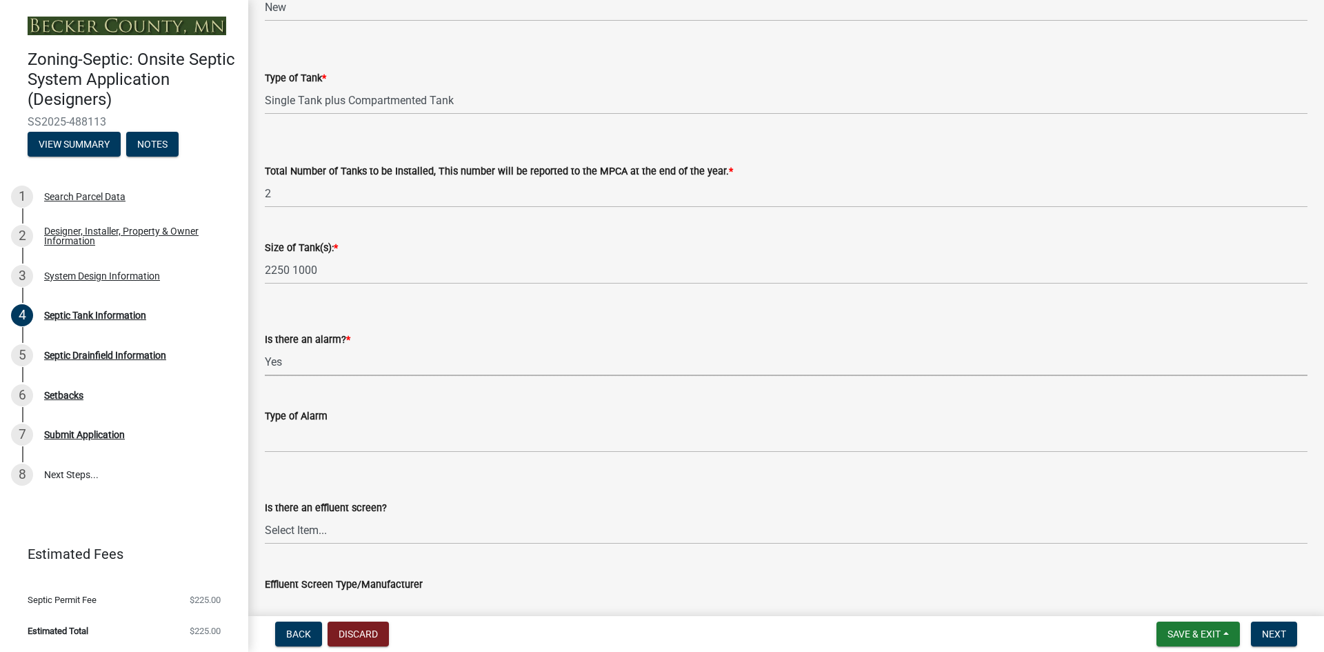
scroll to position [138, 0]
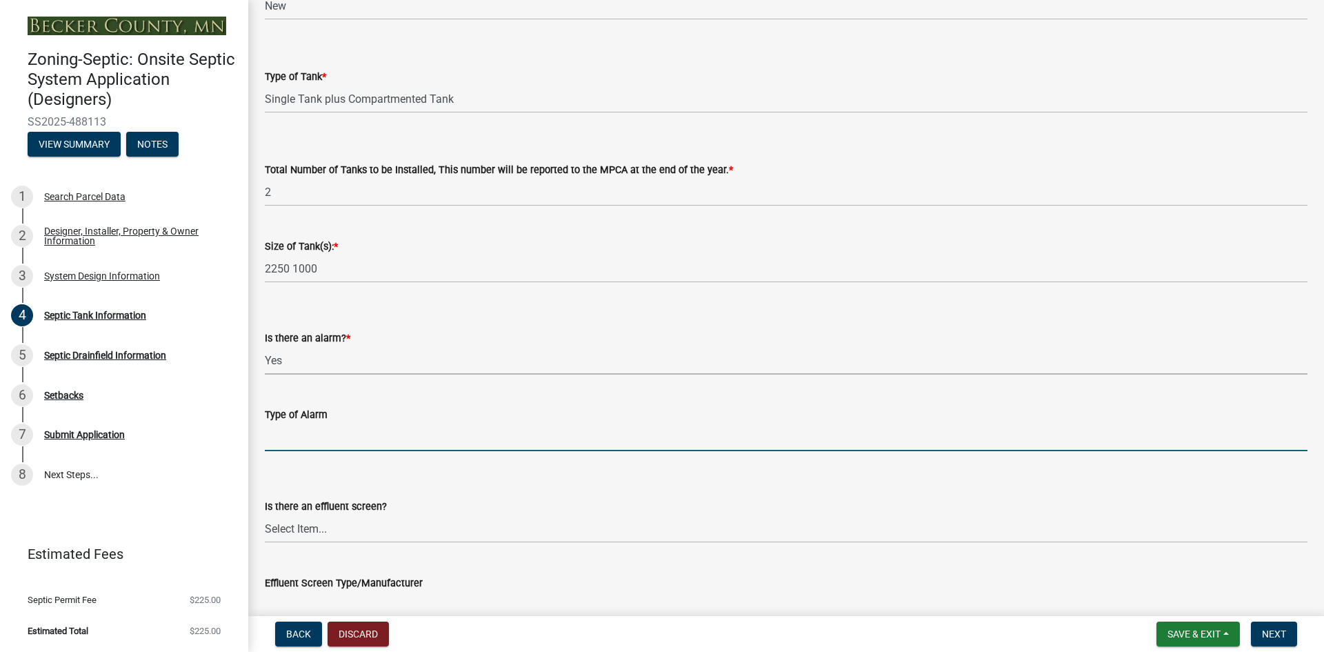
click at [280, 437] on input "Type of Alarm" at bounding box center [786, 437] width 1043 height 28
type input "indoor"
click at [294, 528] on select "Select Item... Yes No" at bounding box center [786, 528] width 1043 height 28
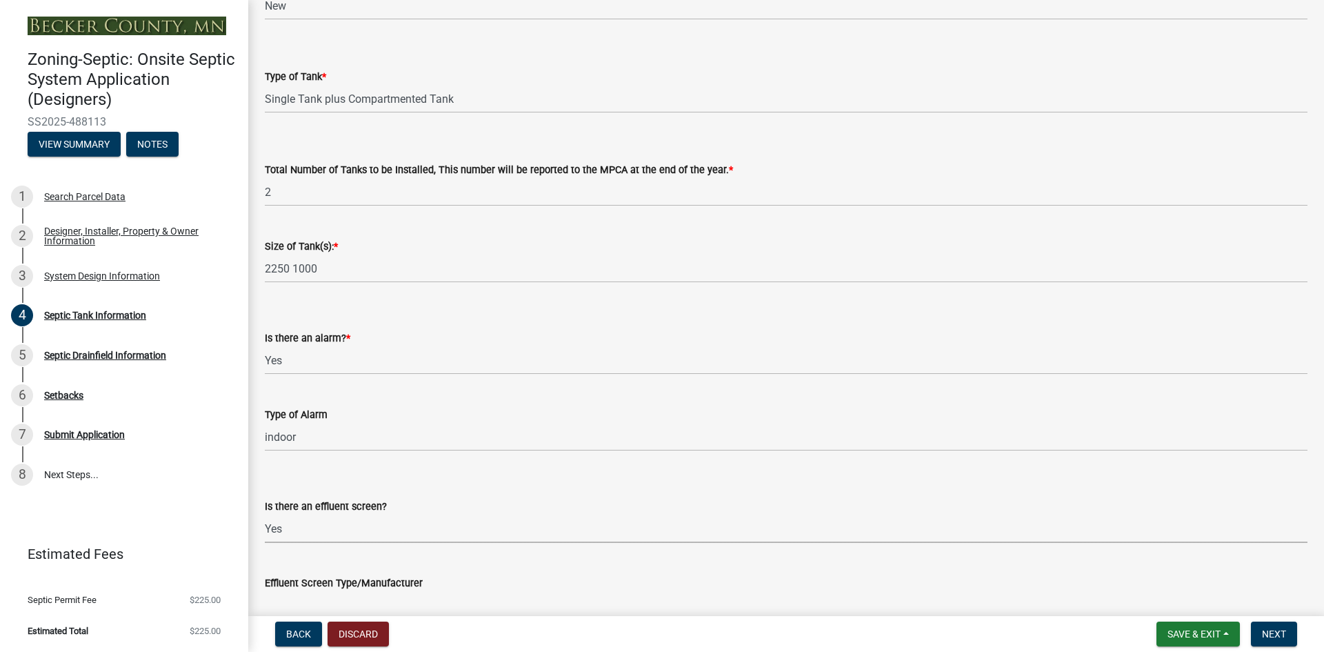
click at [265, 514] on select "Select Item... Yes No" at bounding box center [786, 528] width 1043 height 28
select select "1aae01aa-140b-4eb5-b041-885c26cb6aa8"
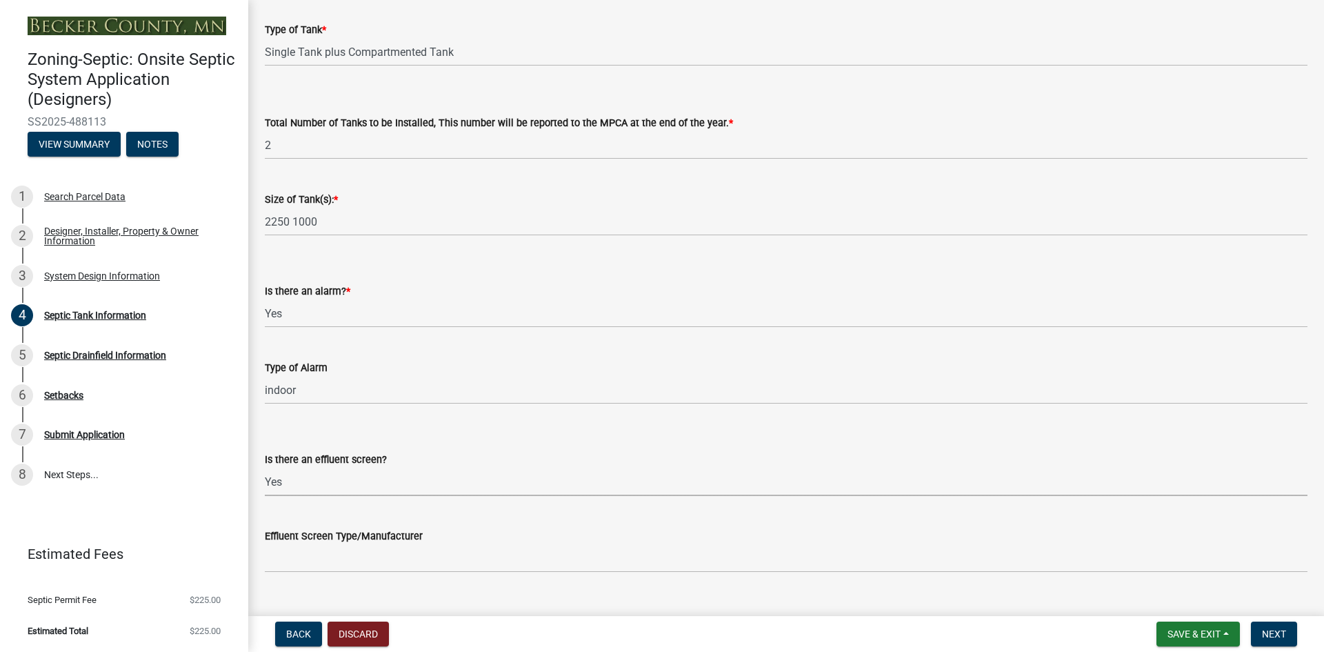
scroll to position [207, 0]
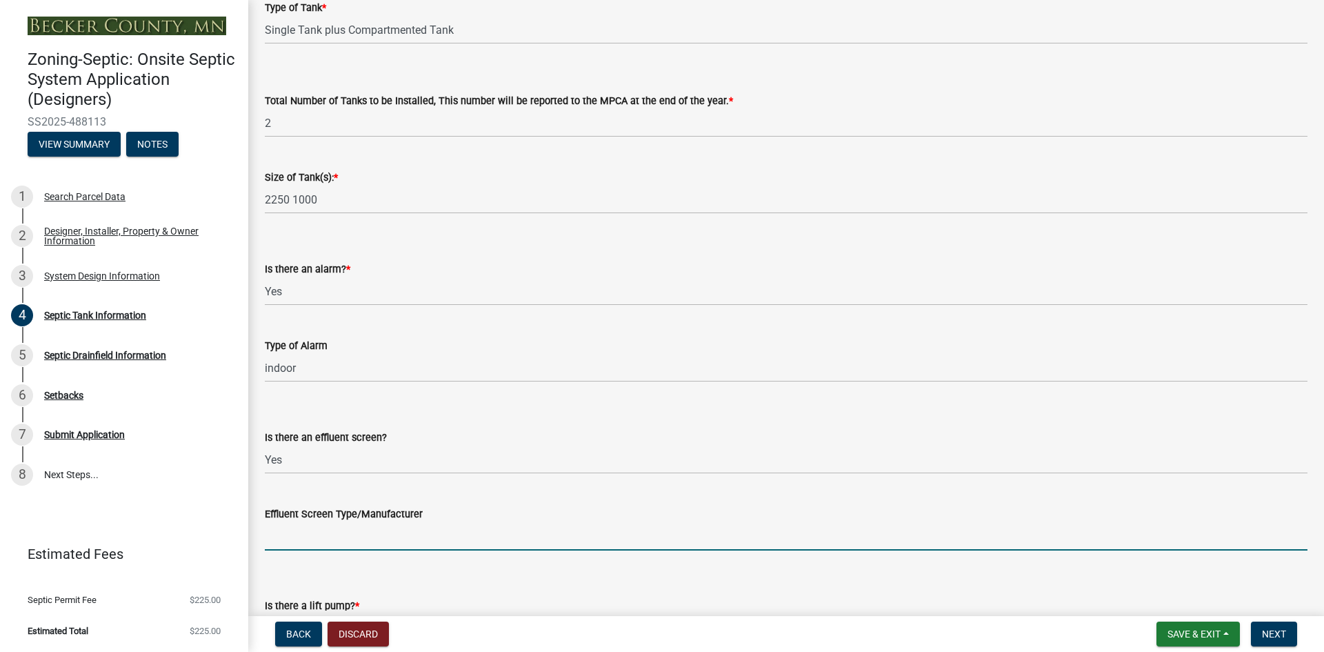
click at [292, 531] on input "Effluent Screen Type/Manufacturer" at bounding box center [786, 536] width 1043 height 28
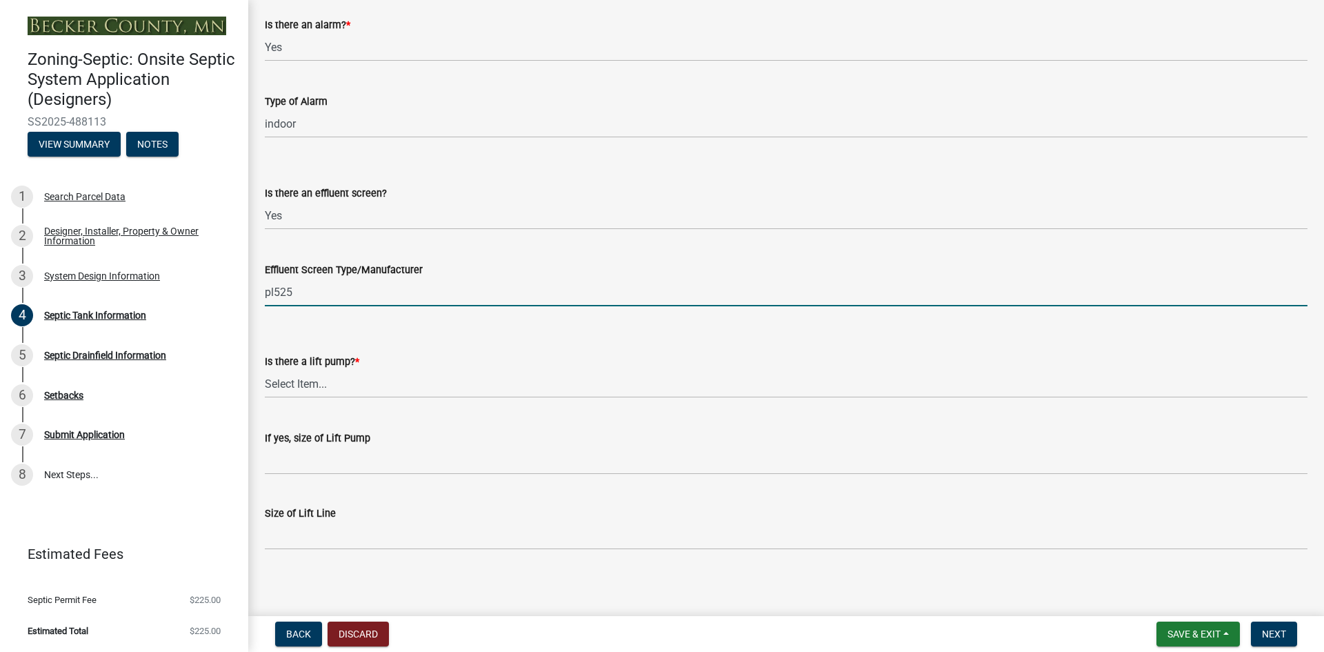
scroll to position [455, 0]
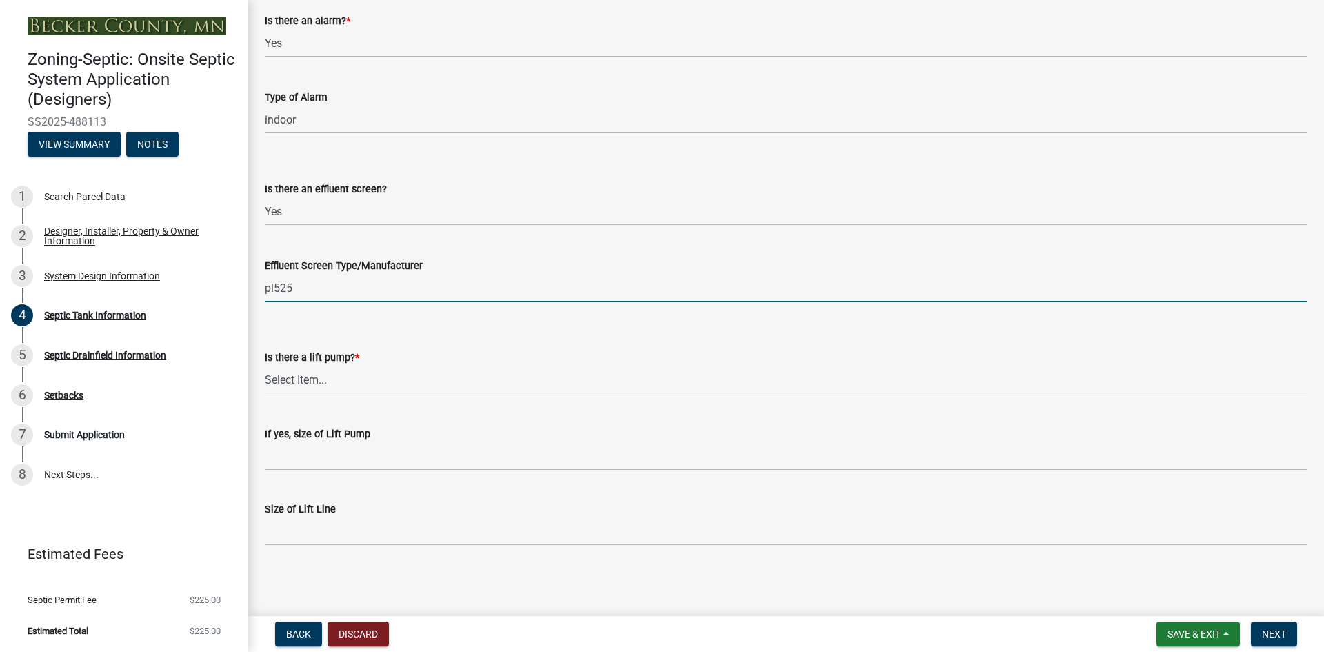
type input "pl525"
click at [314, 381] on select "Select Item... Yes No" at bounding box center [786, 380] width 1043 height 28
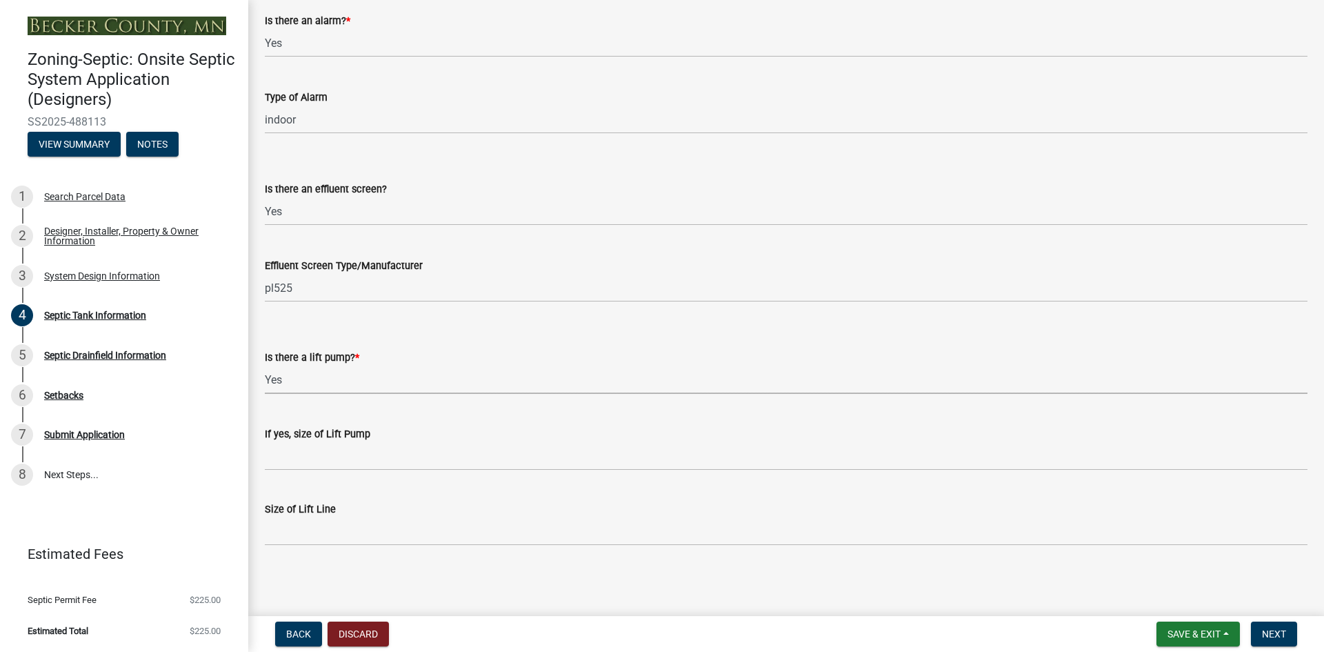
click at [265, 366] on select "Select Item... Yes No" at bounding box center [786, 380] width 1043 height 28
select select "7b57e397-6881-49c8-9b87-e40bdbeb8239"
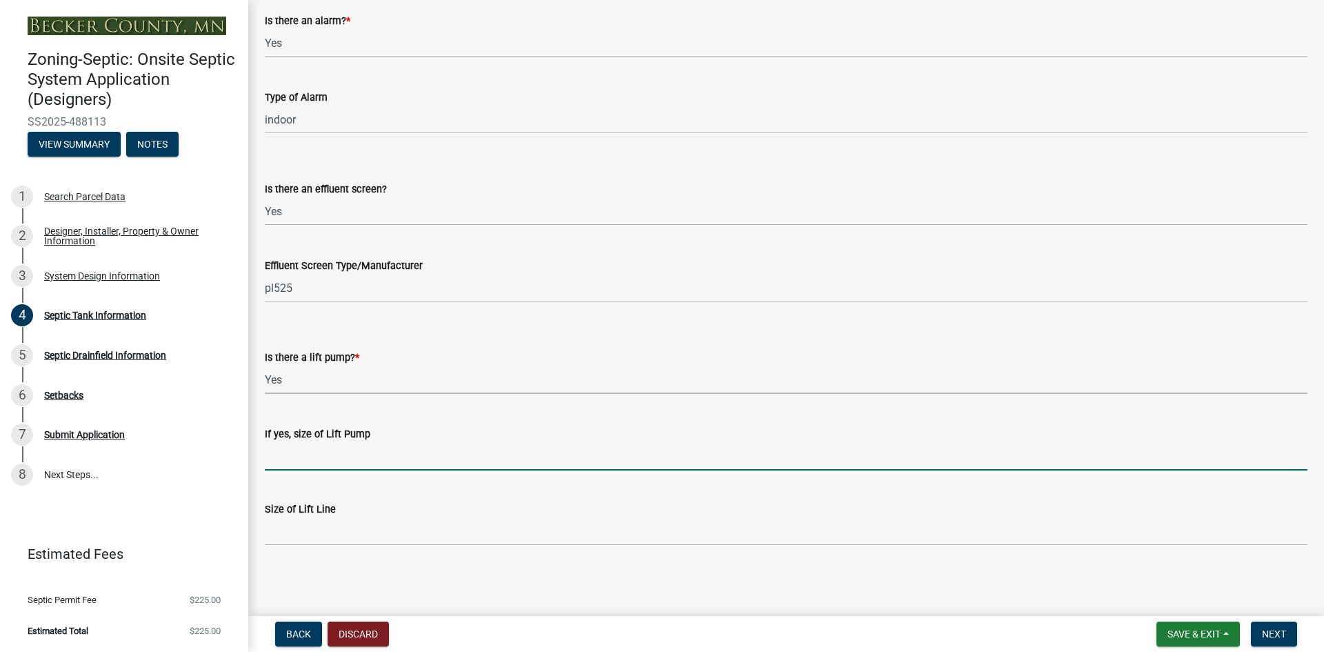
click at [281, 455] on input "If yes, size of Lift Pump" at bounding box center [786, 456] width 1043 height 28
type input "w"
type input "goulds weo10h"
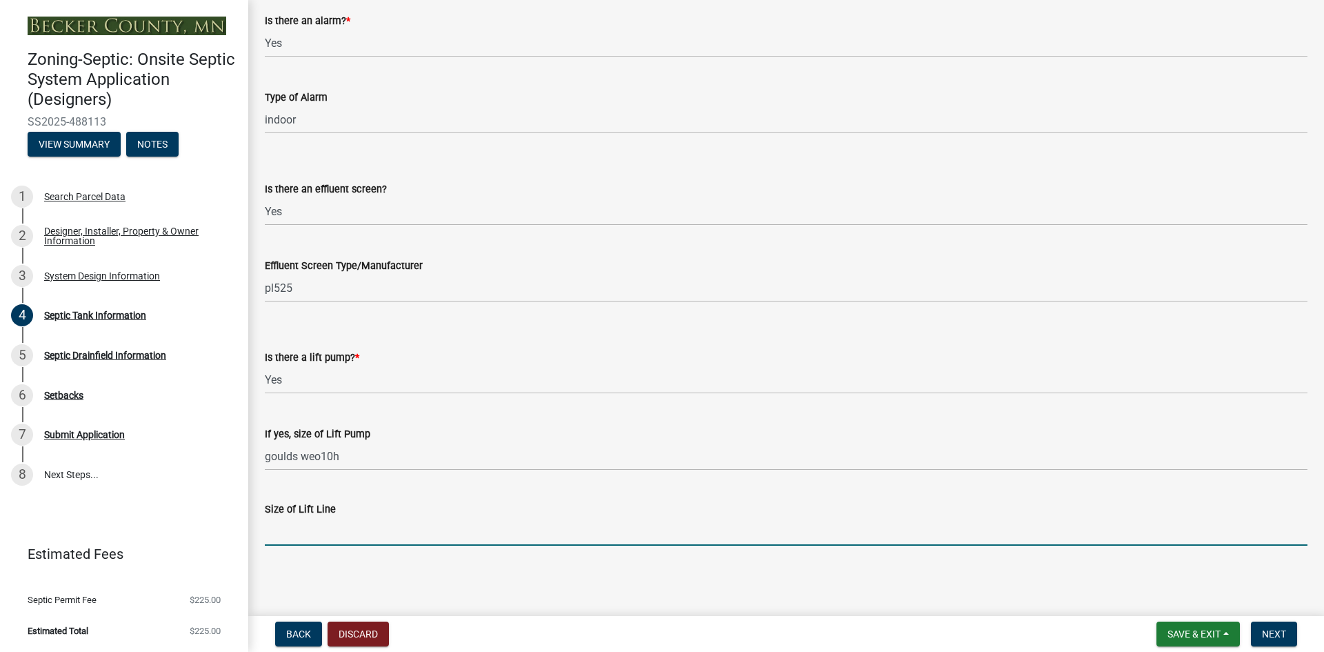
click at [306, 528] on input "Size of Lift Line" at bounding box center [786, 531] width 1043 height 28
type input "2"
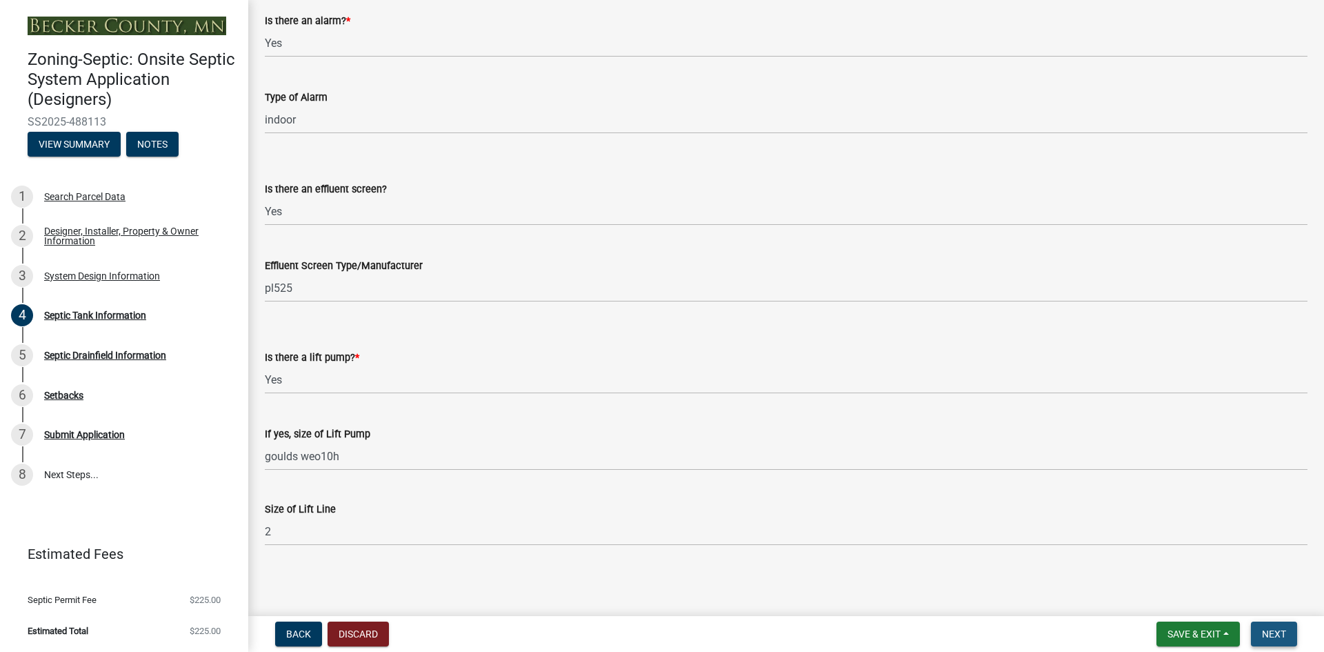
click at [1264, 634] on span "Next" at bounding box center [1274, 633] width 24 height 11
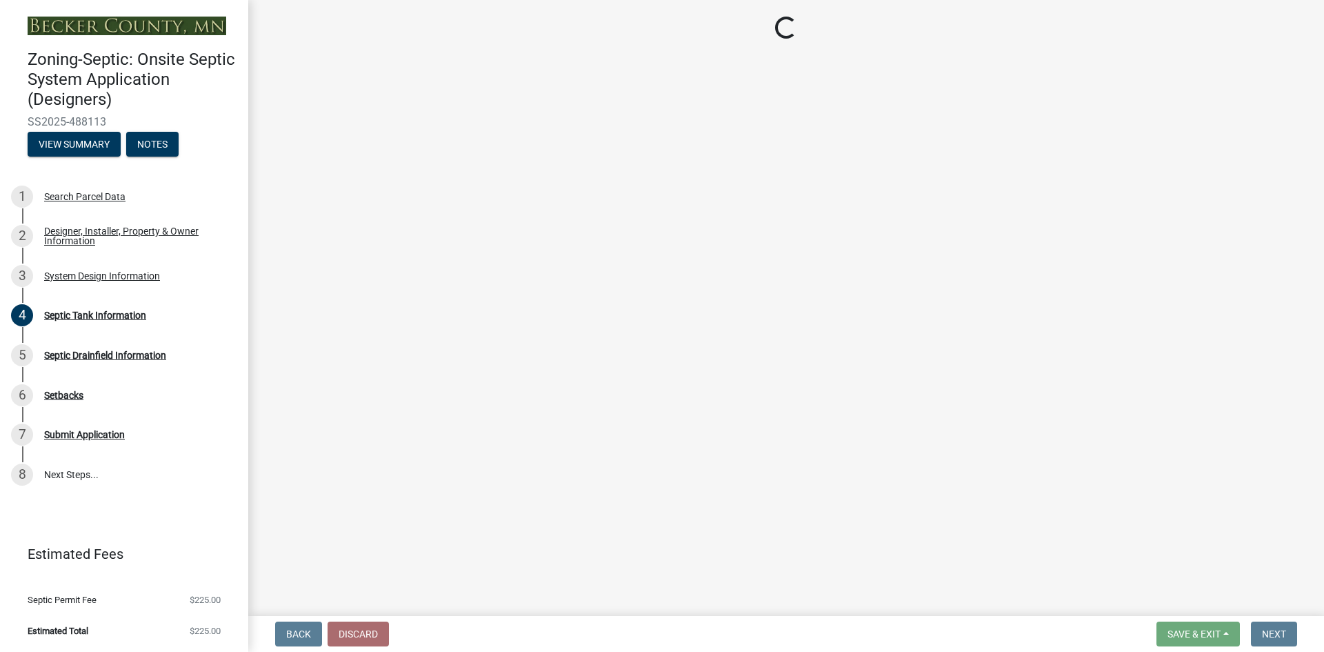
scroll to position [0, 0]
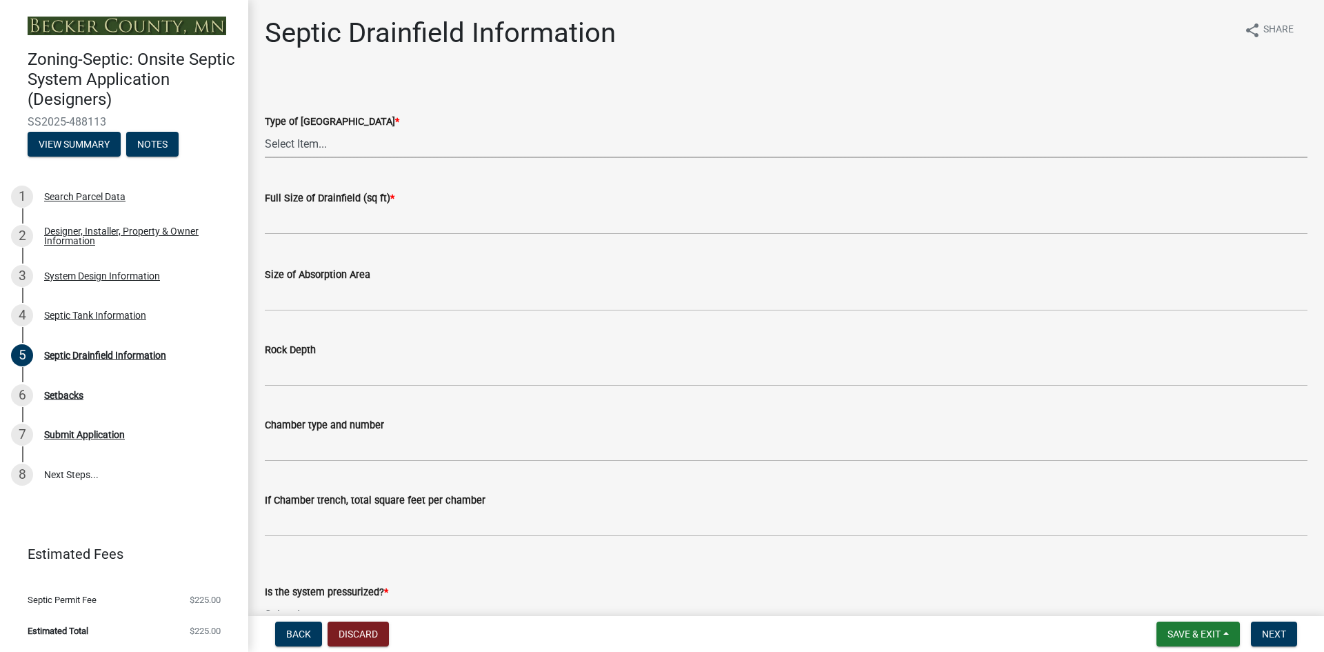
click at [299, 145] on select "Select Item... Chamber Trench Rock Trench Gravelless Mound Pressure Bed Seepage…" at bounding box center [786, 144] width 1043 height 28
click at [265, 130] on select "Select Item... Chamber Trench Rock Trench Gravelless Mound Pressure Bed Seepage…" at bounding box center [786, 144] width 1043 height 28
select select "aff5a67c-96fc-4cda-a582-7f2b3a4cd22a"
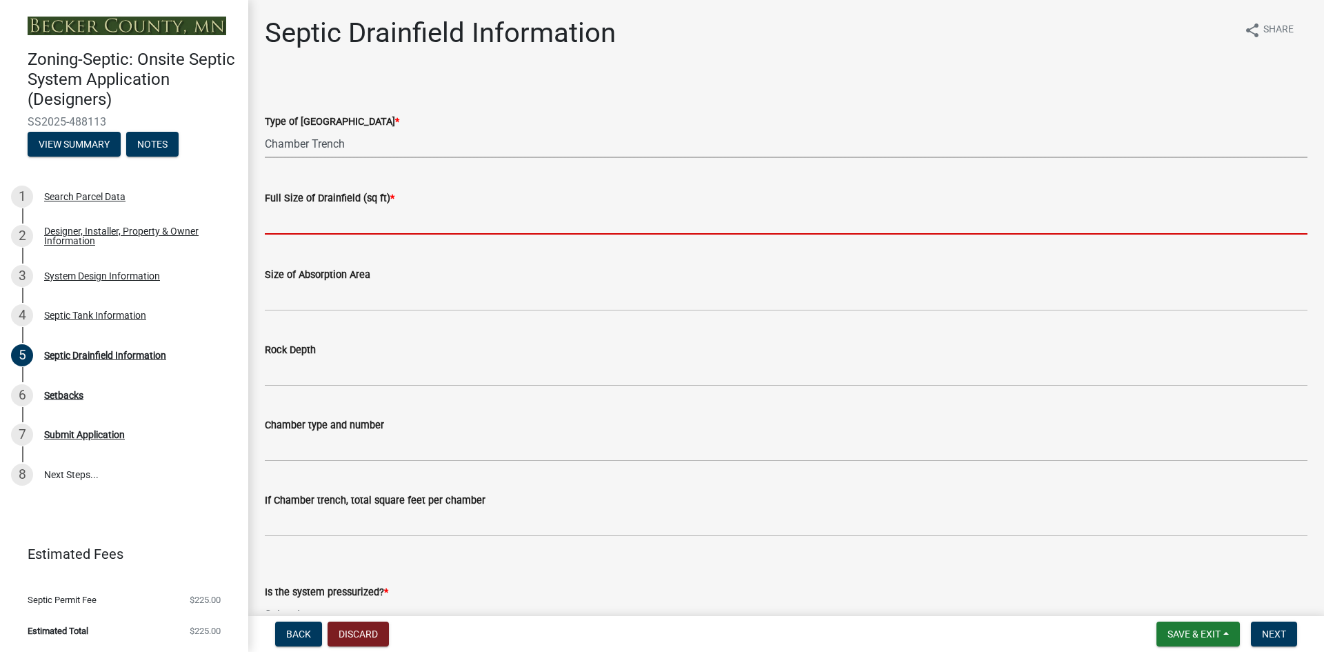
click at [288, 224] on input "text" at bounding box center [786, 220] width 1043 height 28
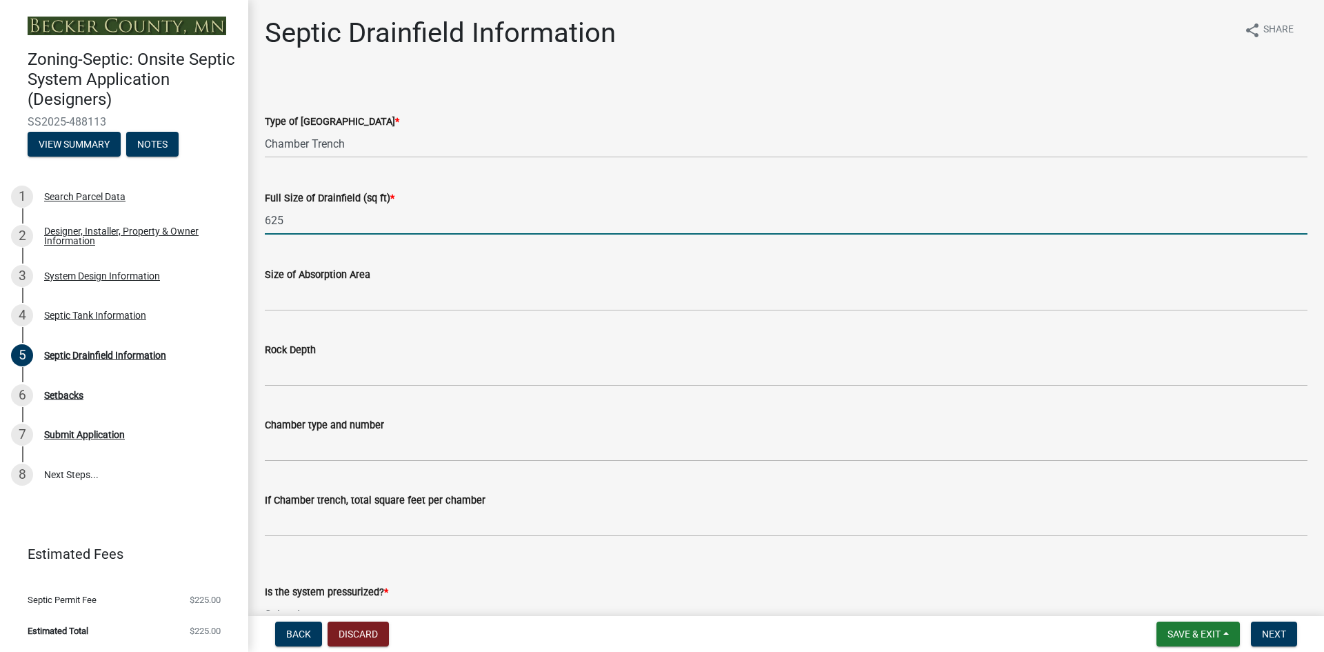
type input "625"
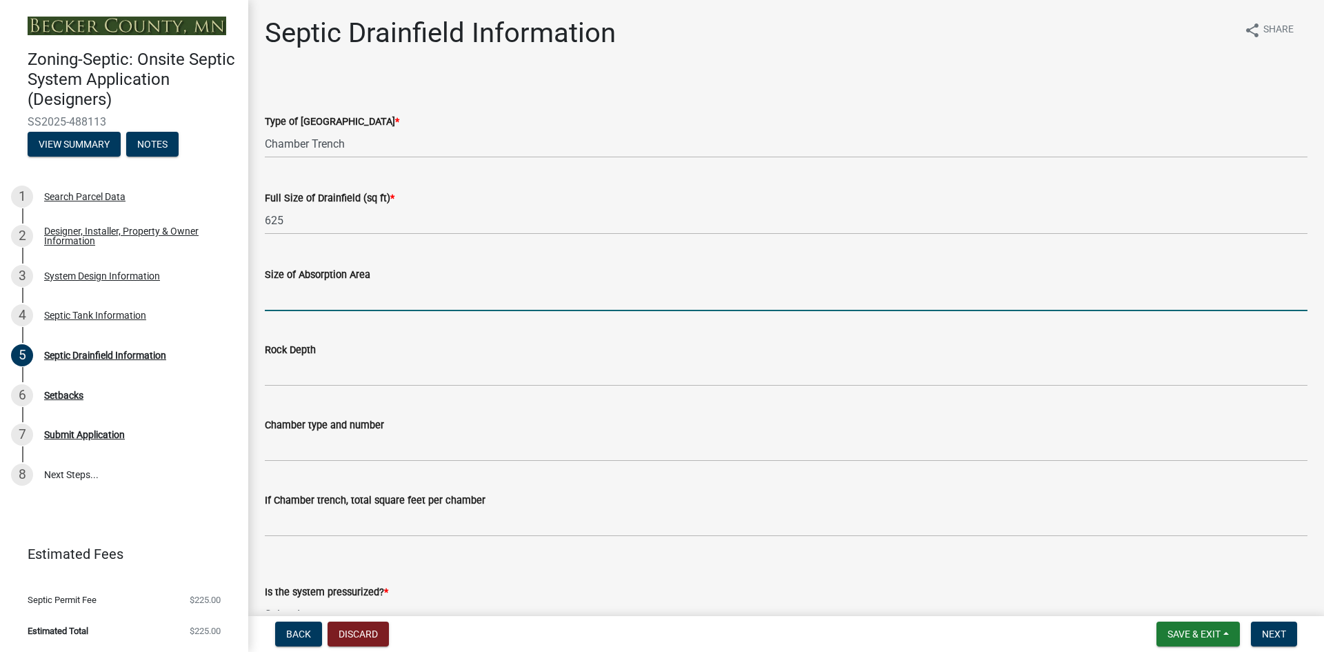
click at [284, 288] on input "Size of Absorption Area" at bounding box center [786, 297] width 1043 height 28
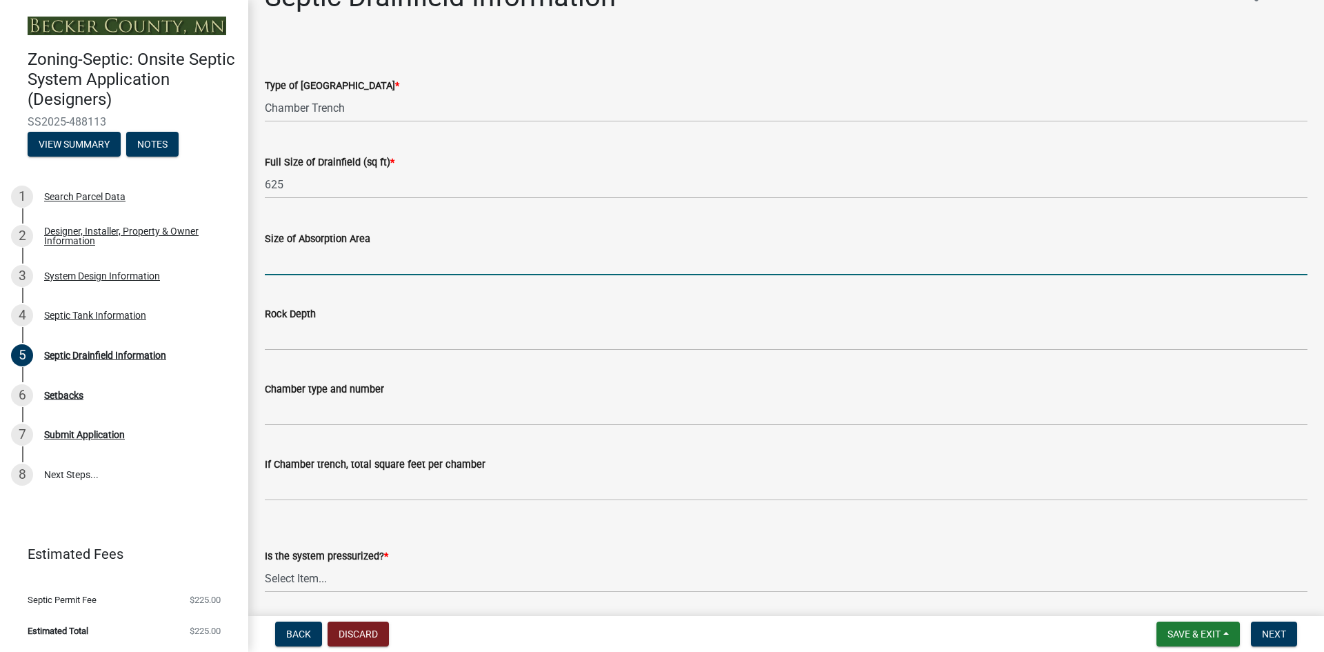
scroll to position [69, 0]
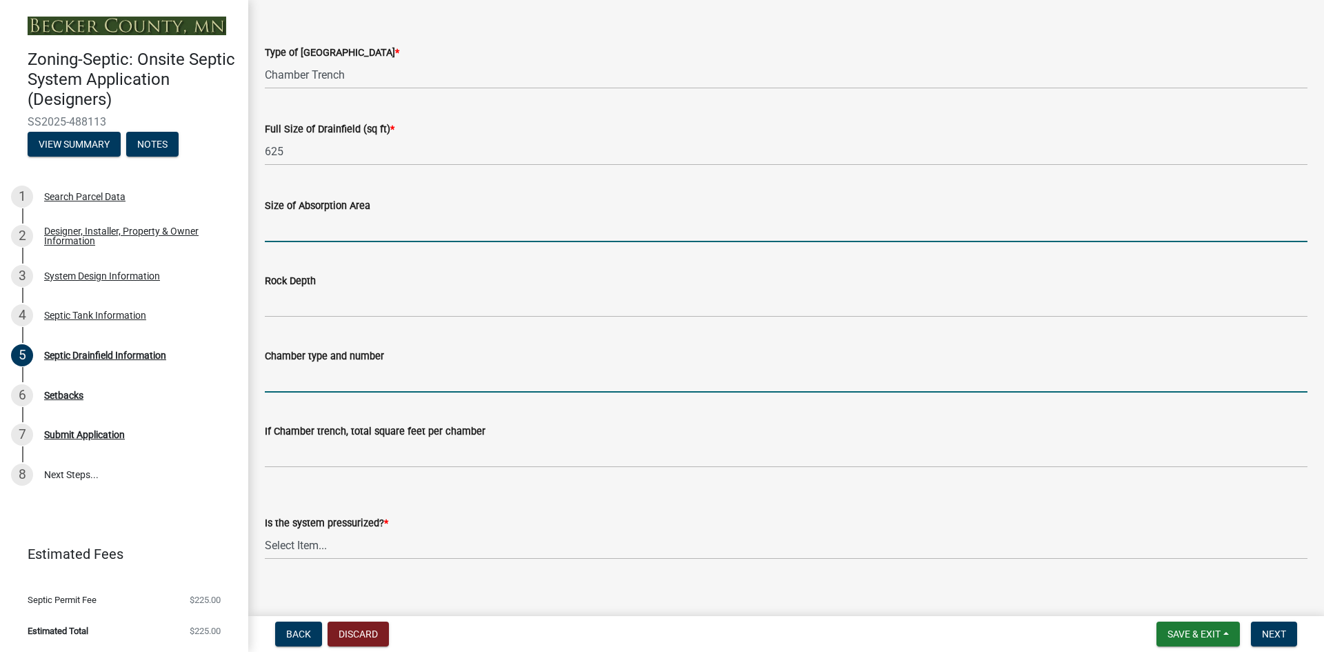
click at [288, 385] on input "Chamber type and number" at bounding box center [786, 378] width 1043 height 28
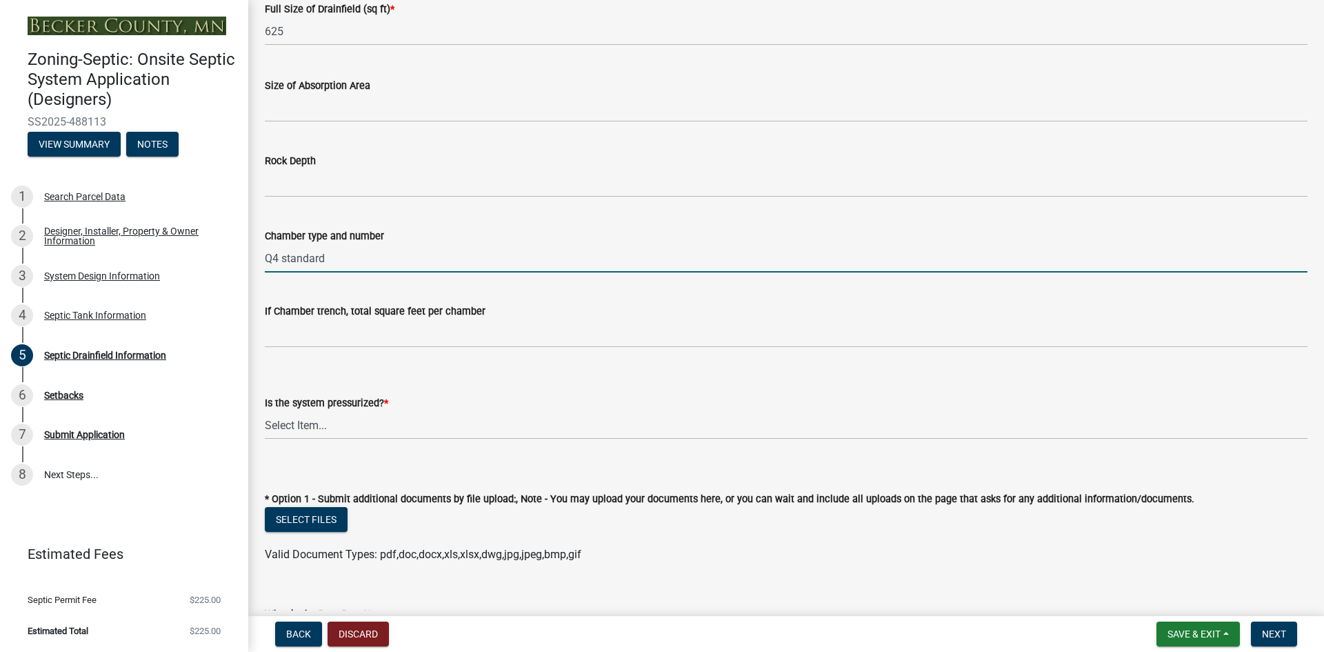
scroll to position [207, 0]
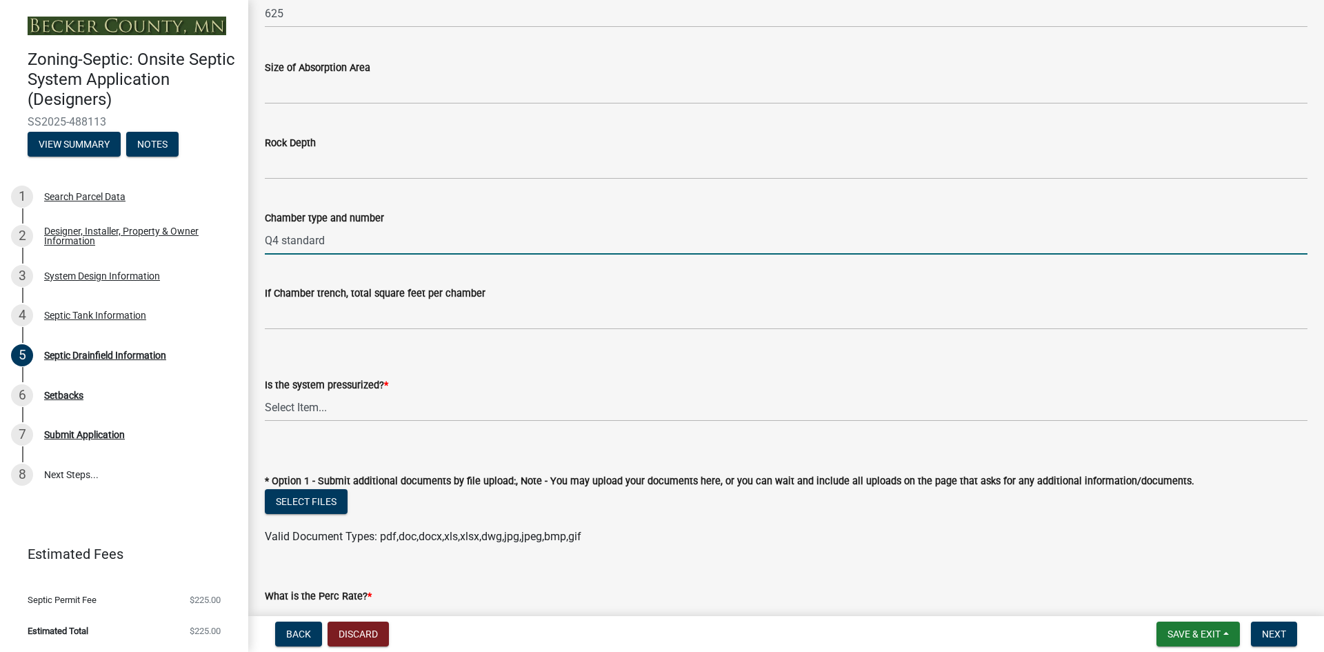
type input "Q4 standard"
click at [299, 401] on select "Select Item... Yes No" at bounding box center [786, 407] width 1043 height 28
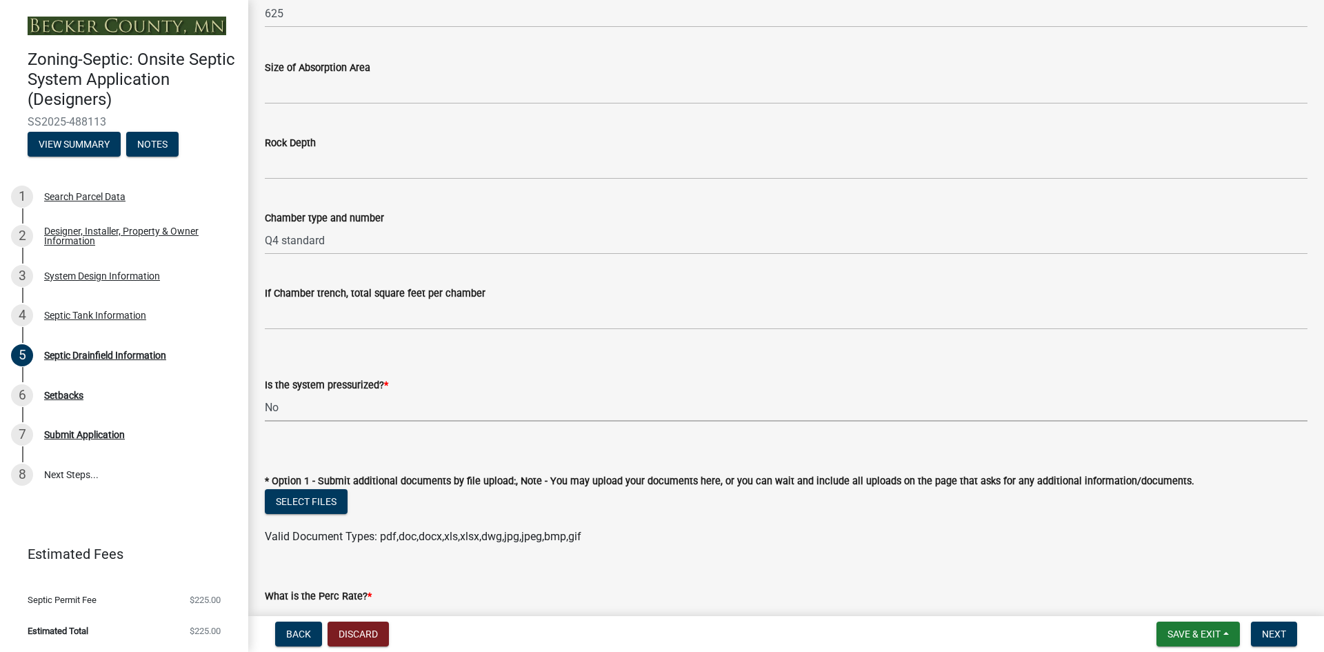
click at [265, 393] on select "Select Item... Yes No" at bounding box center [786, 407] width 1043 height 28
select select "8e987edc-9e69-430b-9b11-ad589d3299ec"
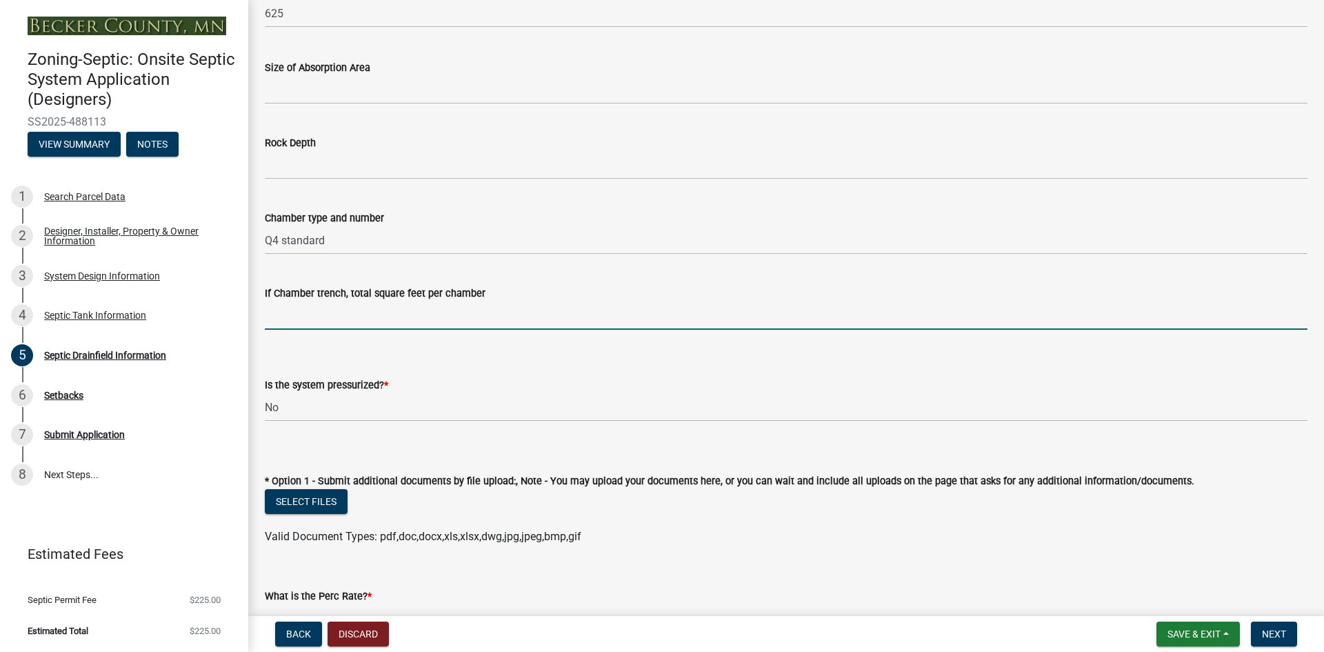
click at [291, 316] on input "If Chamber trench, total square feet per chamber" at bounding box center [786, 315] width 1043 height 28
type input "12"
click at [517, 385] on div "Is the system pressurized? *" at bounding box center [786, 385] width 1043 height 17
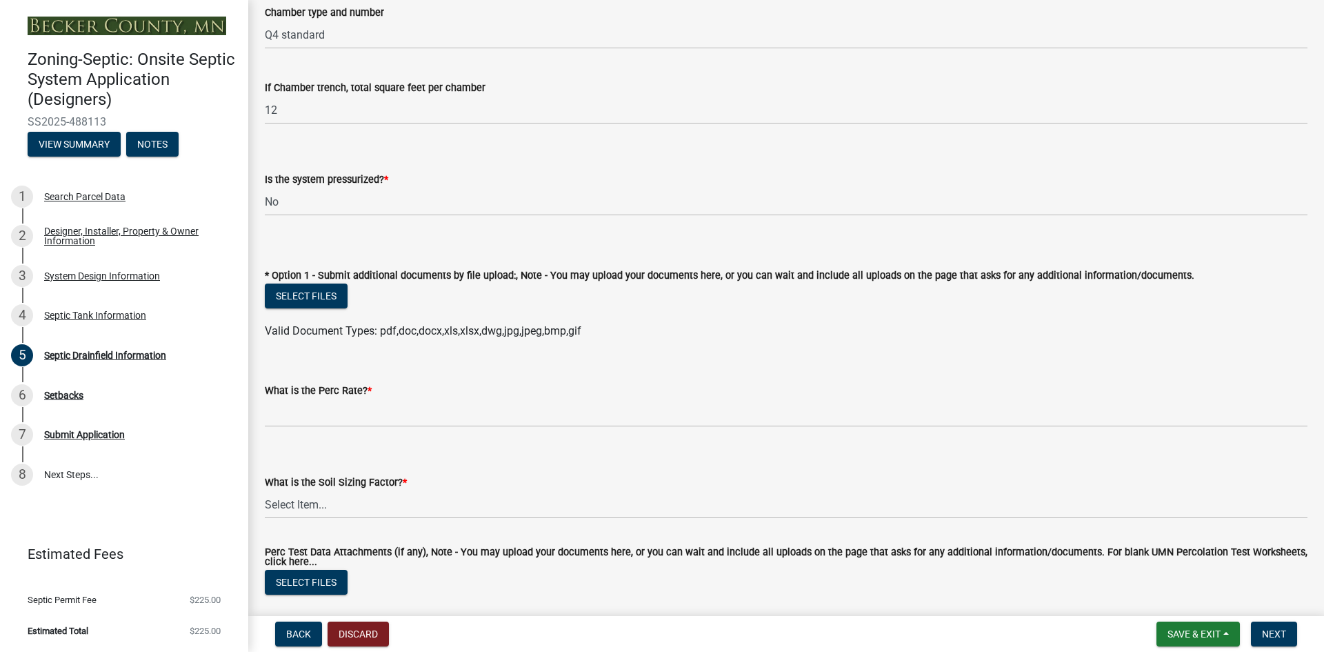
scroll to position [414, 0]
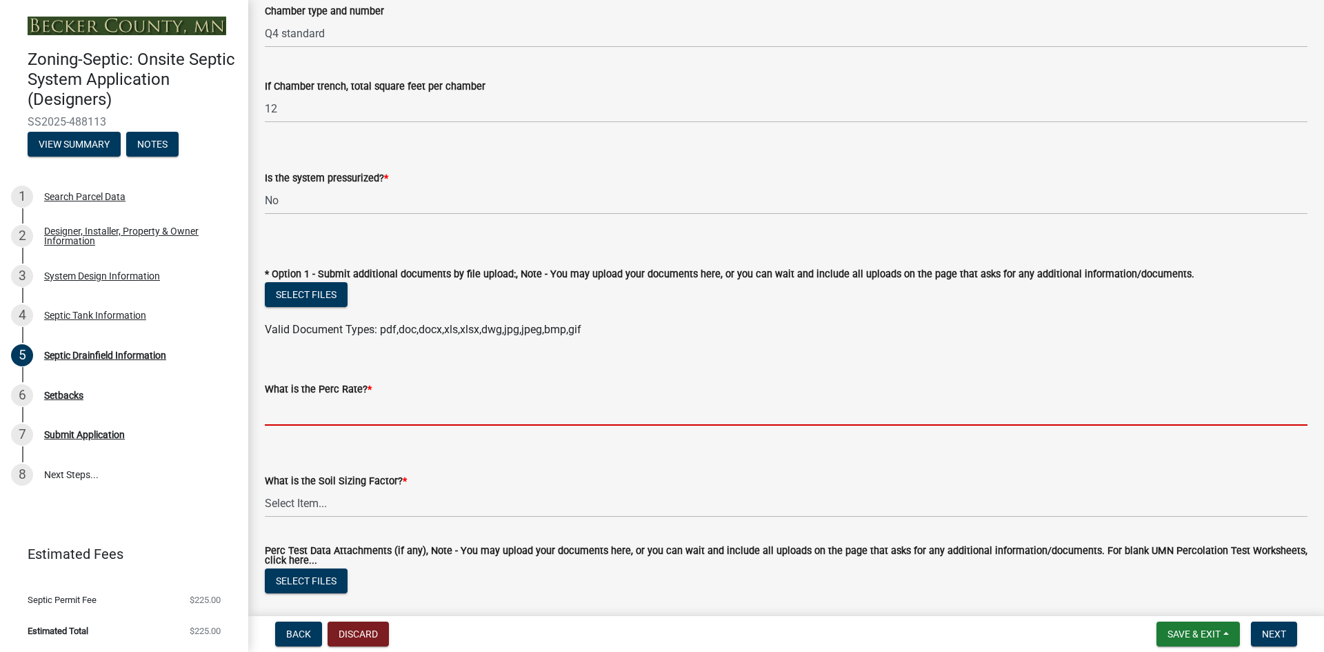
click at [314, 409] on input "What is the Perc Rate? *" at bounding box center [786, 411] width 1043 height 28
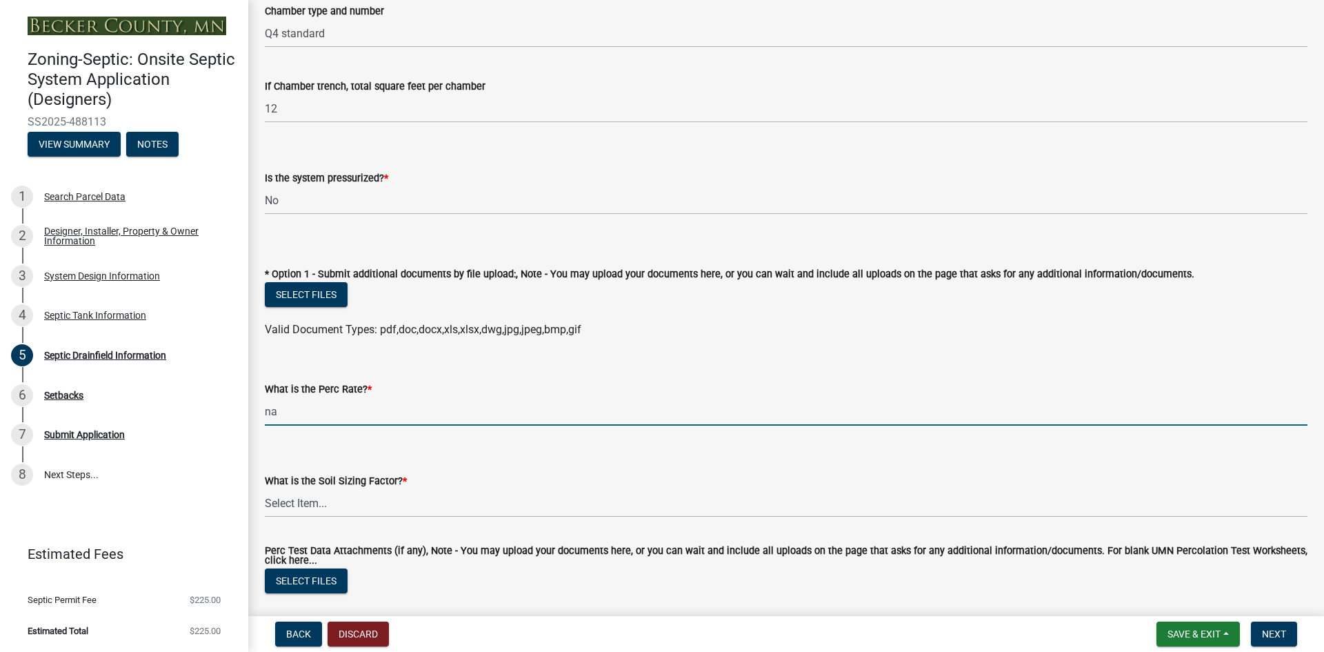
type input "na"
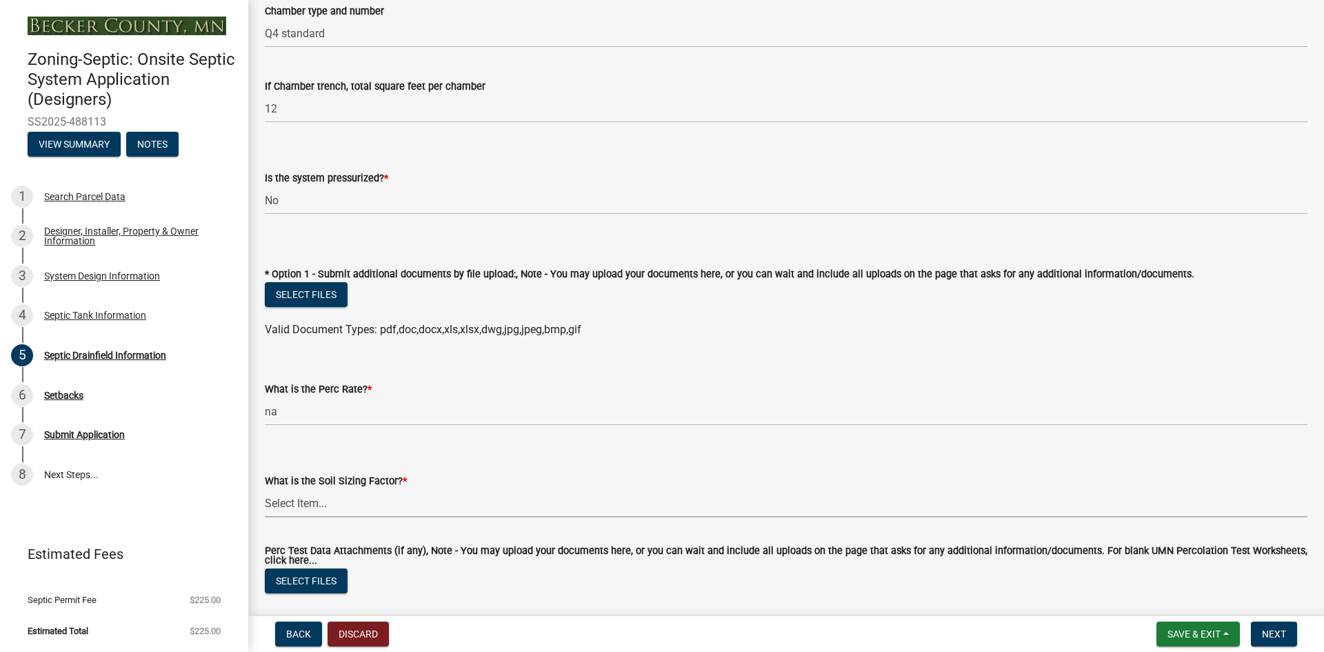
click at [321, 499] on select "Select Item... 0.00 0.24 0.45 0.50 0.60 0.78 .83 1.27 1.67" at bounding box center [786, 503] width 1043 height 28
click at [265, 489] on select "Select Item... 0.00 0.24 0.45 0.50 0.60 0.78 .83 1.27 1.67" at bounding box center [786, 503] width 1043 height 28
select select "52684610-3c7f-46a6-906a-038873286f5a"
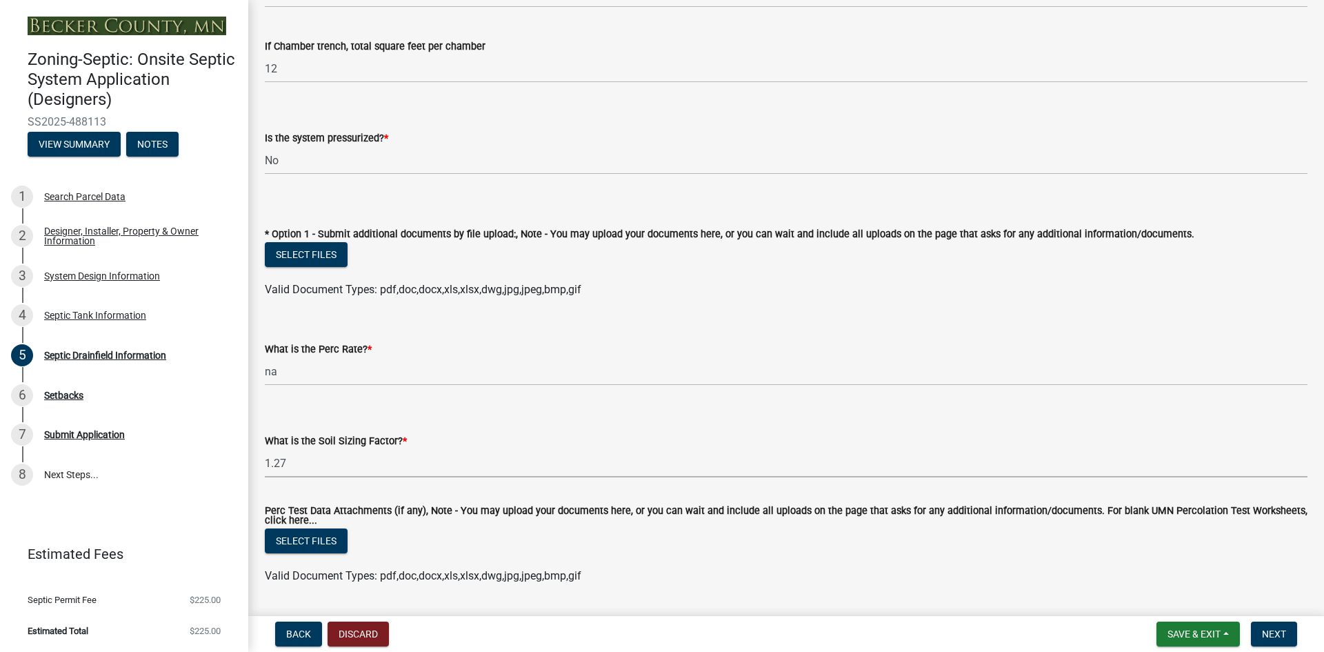
scroll to position [494, 0]
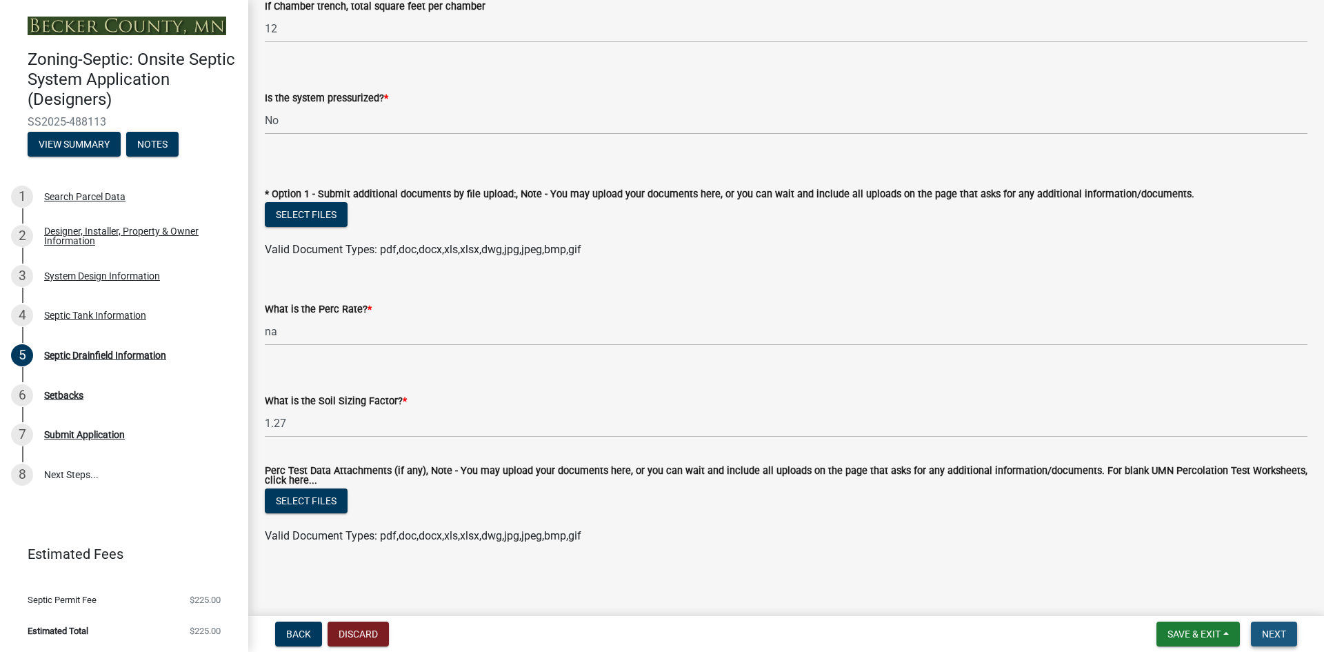
click at [1279, 633] on span "Next" at bounding box center [1274, 633] width 24 height 11
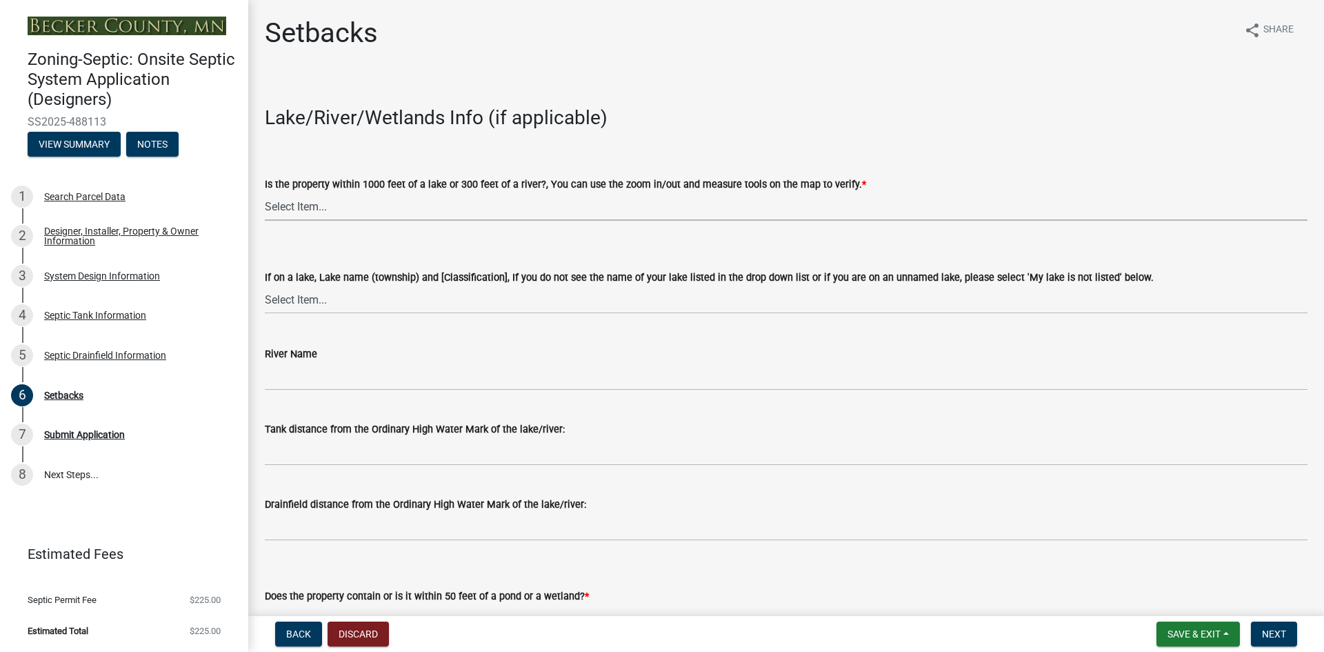
click at [302, 210] on select "Select Item... Yes No" at bounding box center [786, 206] width 1043 height 28
click at [265, 192] on select "Select Item... Yes No" at bounding box center [786, 206] width 1043 height 28
select select "c245ec0d-8d6f-4710-ab2b-b3aa70611708"
click at [310, 300] on select "Select Item... [GEOGRAPHIC_DATA] is not listed below [GEOGRAPHIC_DATA] ([GEOGRA…" at bounding box center [786, 300] width 1043 height 28
click at [265, 286] on select "Select Item... [GEOGRAPHIC_DATA] is not listed below [GEOGRAPHIC_DATA] ([GEOGRA…" at bounding box center [786, 300] width 1043 height 28
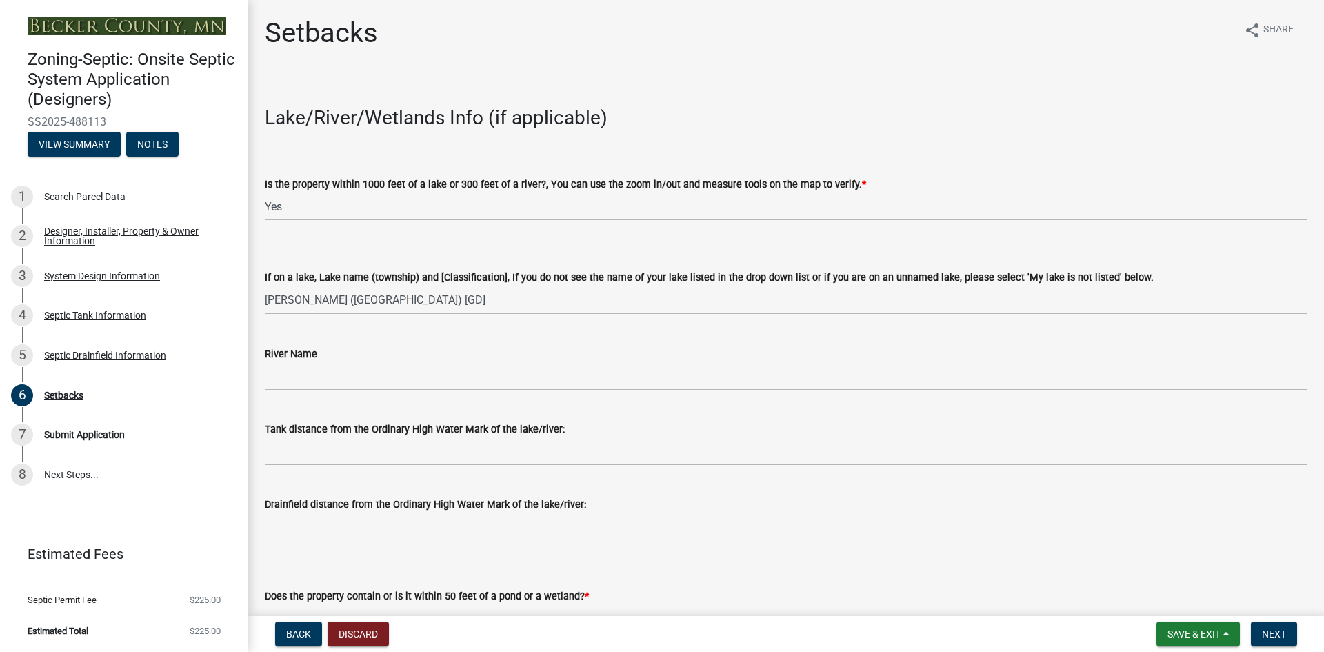
select select "397cbbb5-7b5e-4e61-a54e-29aa9536e5fd"
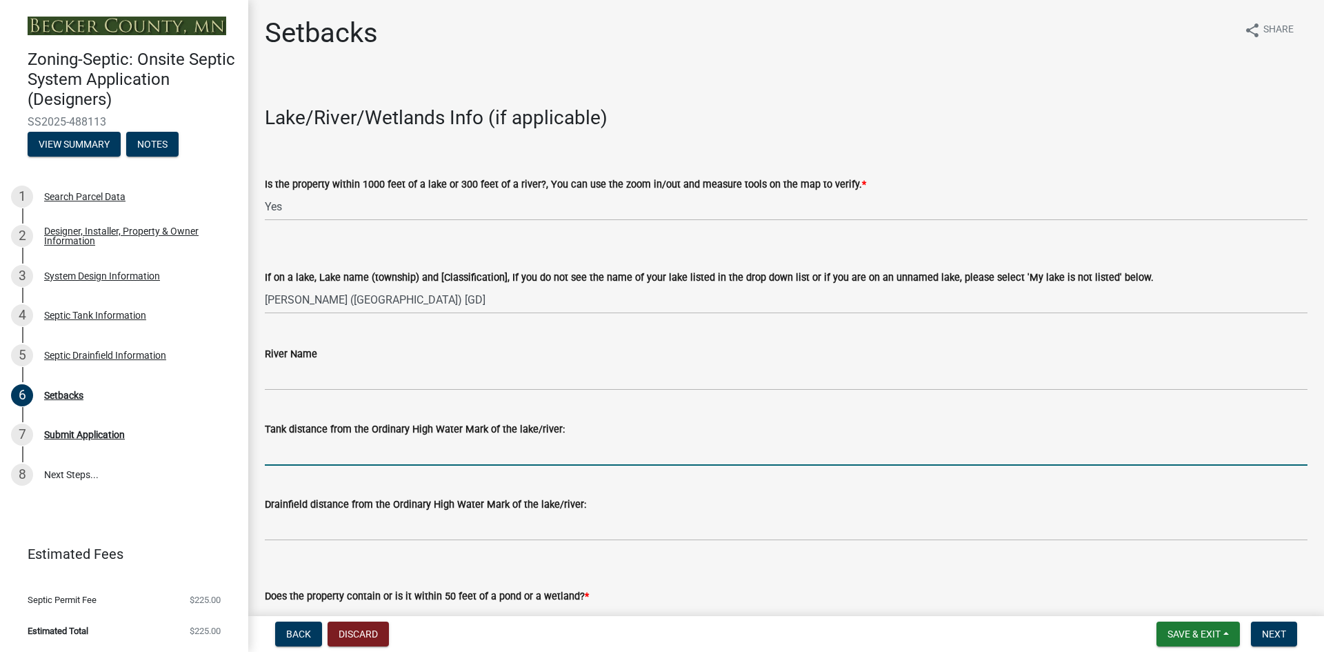
click at [323, 452] on input "Tank distance from the Ordinary High Water Mark of the lake/river:" at bounding box center [786, 451] width 1043 height 28
type input "100+"
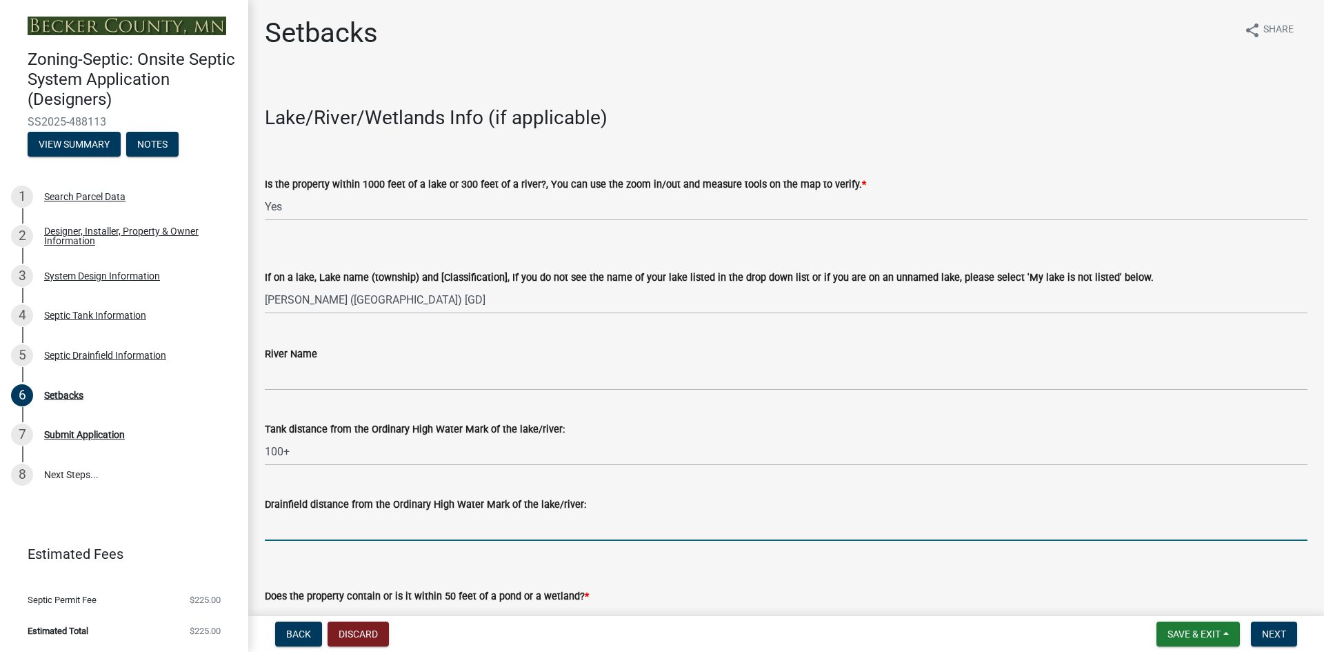
click at [310, 520] on input "Drainfield distance from the Ordinary High Water Mark of the lake/river:" at bounding box center [786, 526] width 1043 height 28
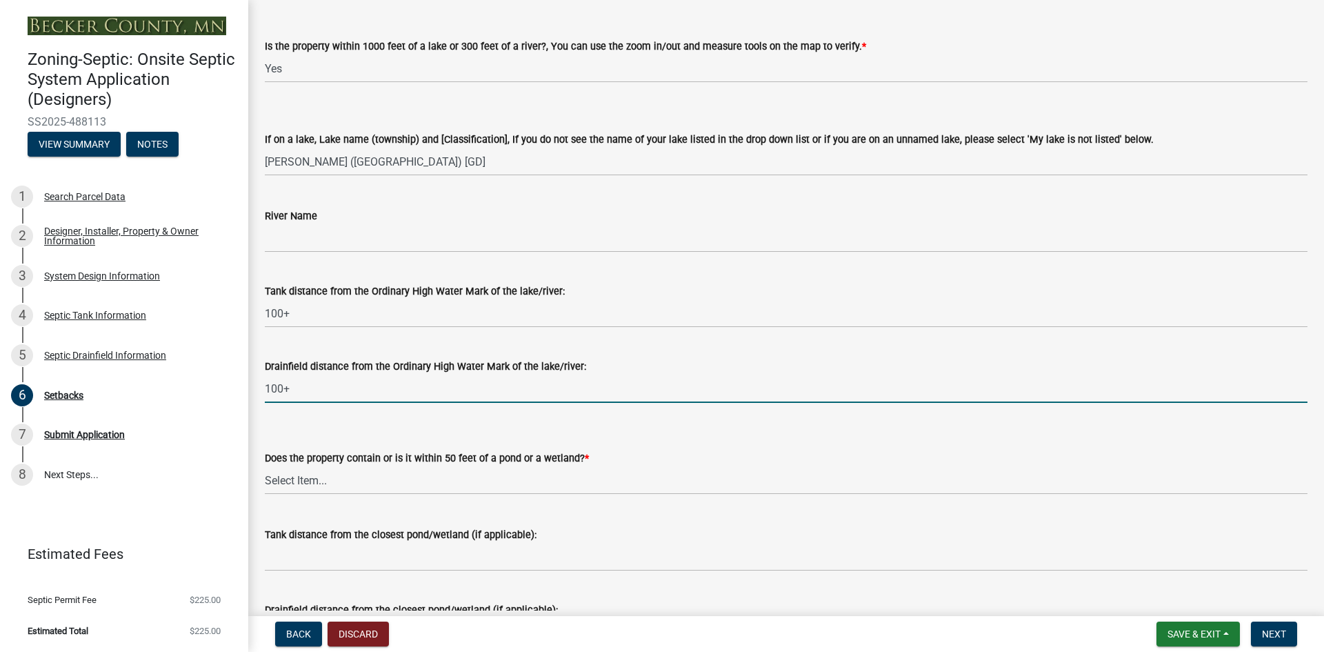
type input "100+"
click at [298, 478] on select "Select Item... Yes No" at bounding box center [786, 480] width 1043 height 28
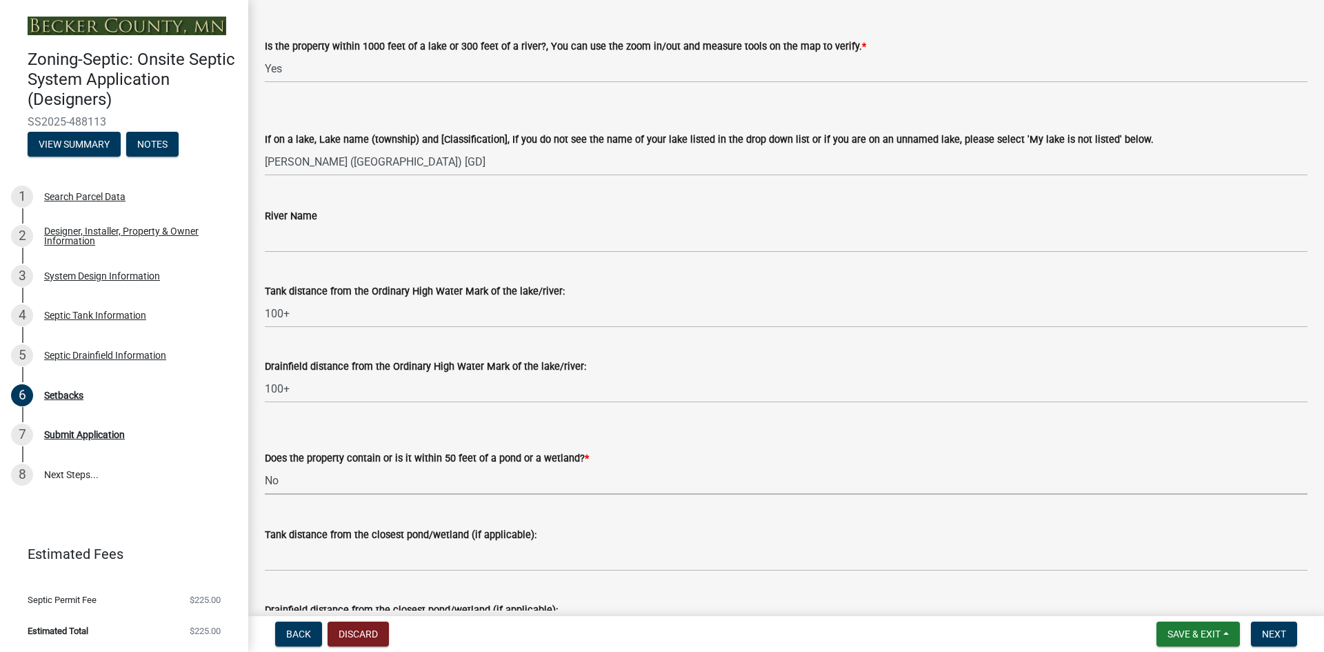
click at [265, 466] on select "Select Item... Yes No" at bounding box center [786, 480] width 1043 height 28
select select "23044af5-43bb-4cf5-8aef-2716db2ce5fc"
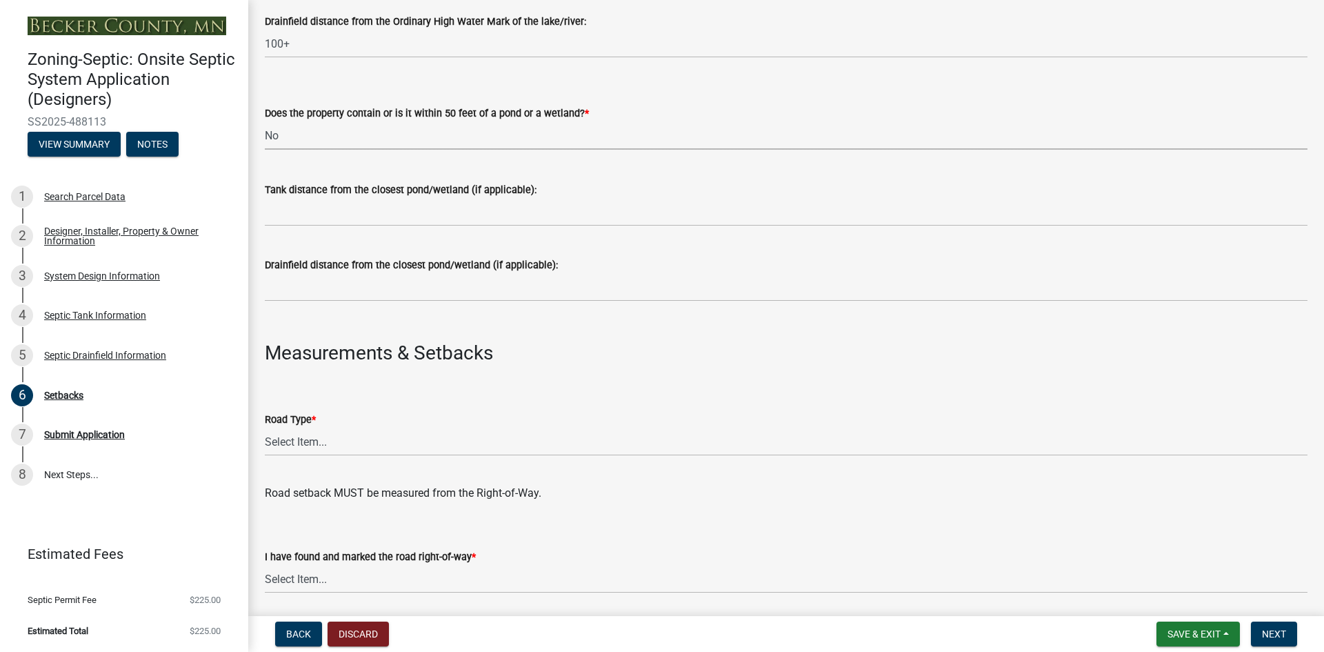
scroll to position [552, 0]
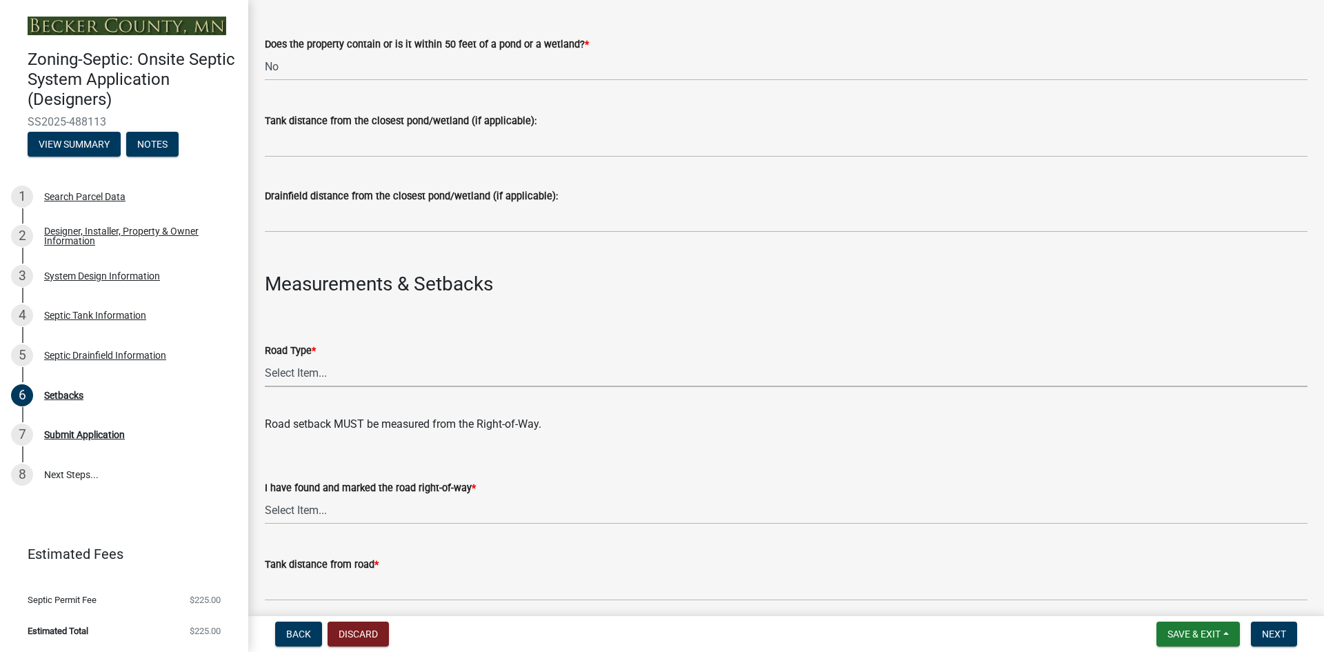
click at [287, 367] on select "Select Item... State County Public / Township Private Easement [GEOGRAPHIC_DATA]" at bounding box center [786, 373] width 1043 height 28
click at [265, 359] on select "Select Item... State County Public / Township Private Easement [GEOGRAPHIC_DATA]" at bounding box center [786, 373] width 1043 height 28
select select "21af9b93-f494-48c6-91ae-235d36c6c939"
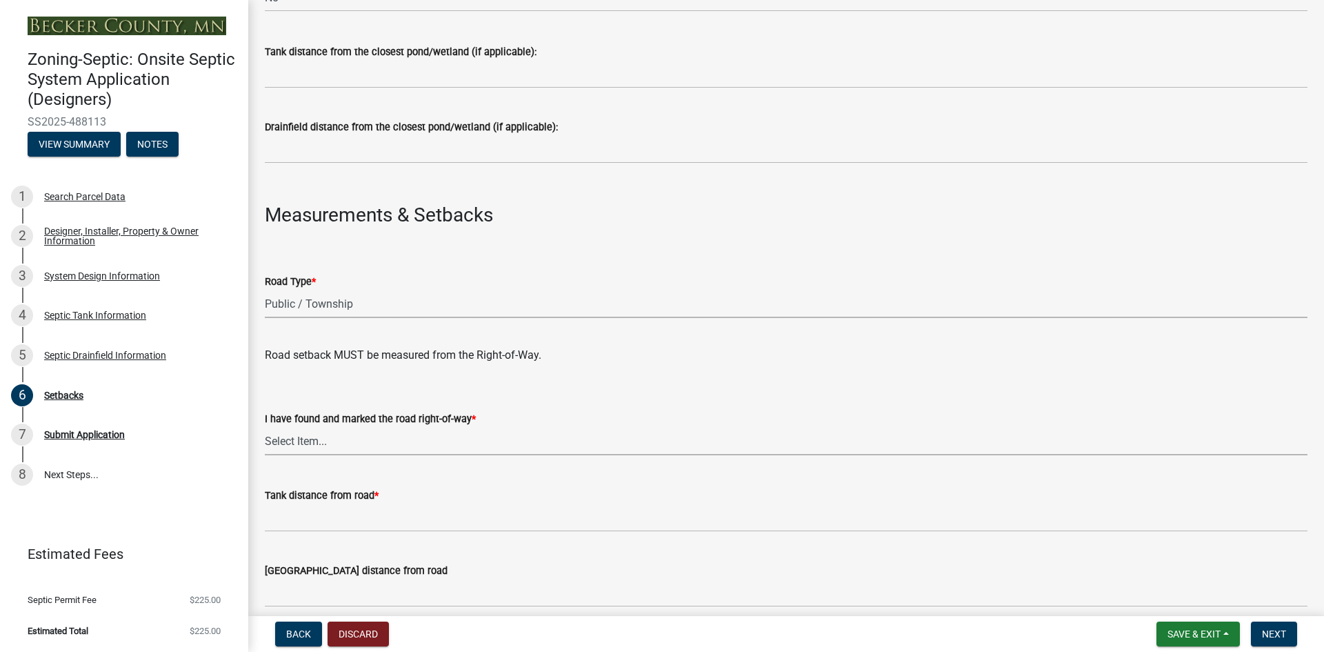
click at [316, 443] on select "Select Item... Yes No" at bounding box center [786, 441] width 1043 height 28
click at [265, 427] on select "Select Item... Yes No" at bounding box center [786, 441] width 1043 height 28
select select "a3ce498e-f8b1-44e2-889e-c4968ac74b5a"
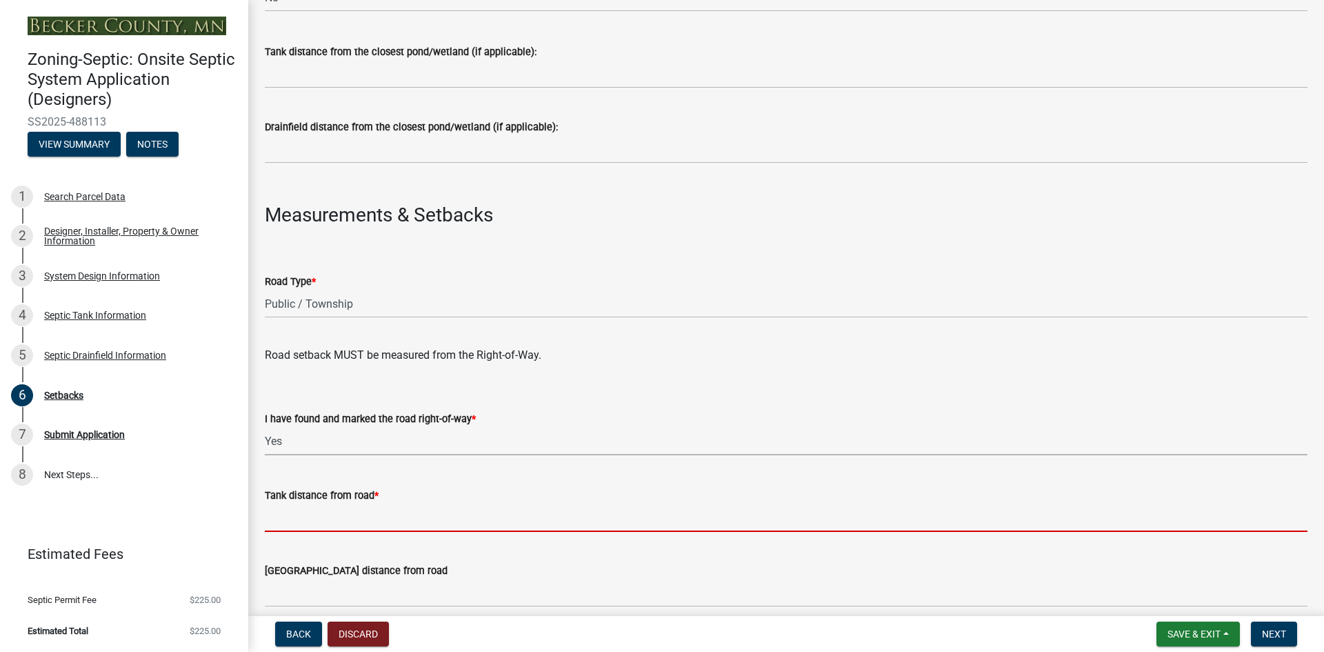
click at [310, 521] on input "Tank distance from road *" at bounding box center [786, 517] width 1043 height 28
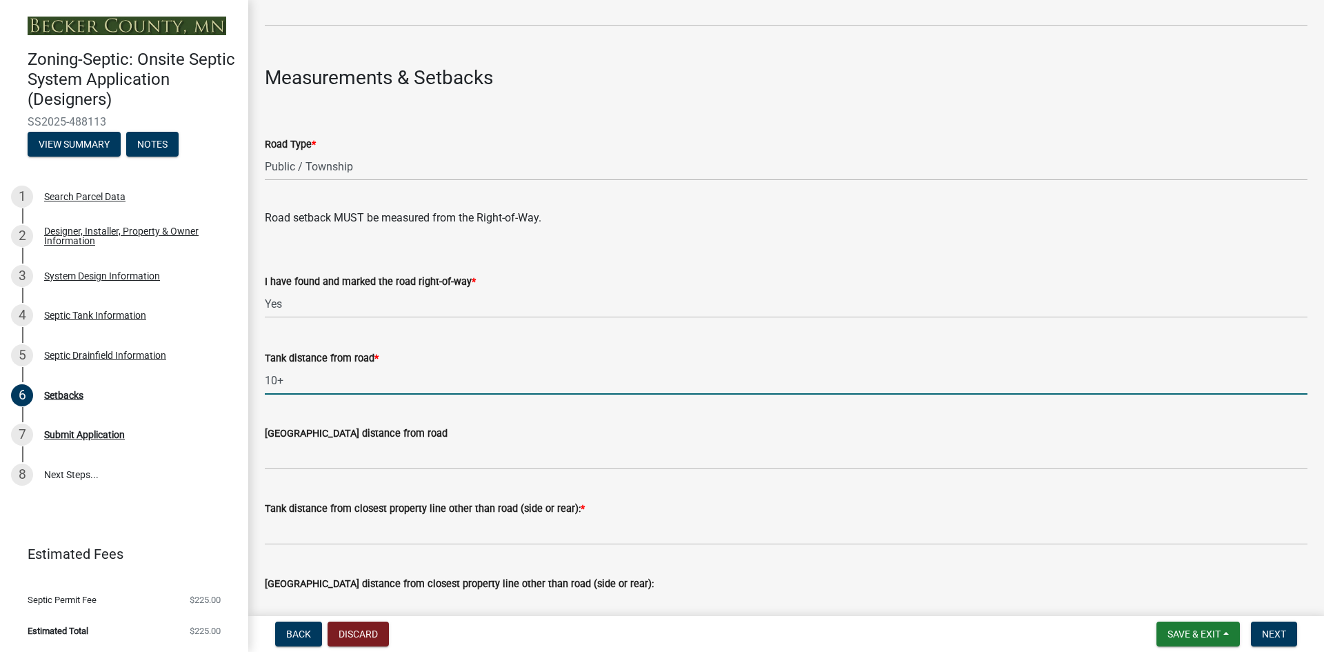
scroll to position [759, 0]
type input "10+"
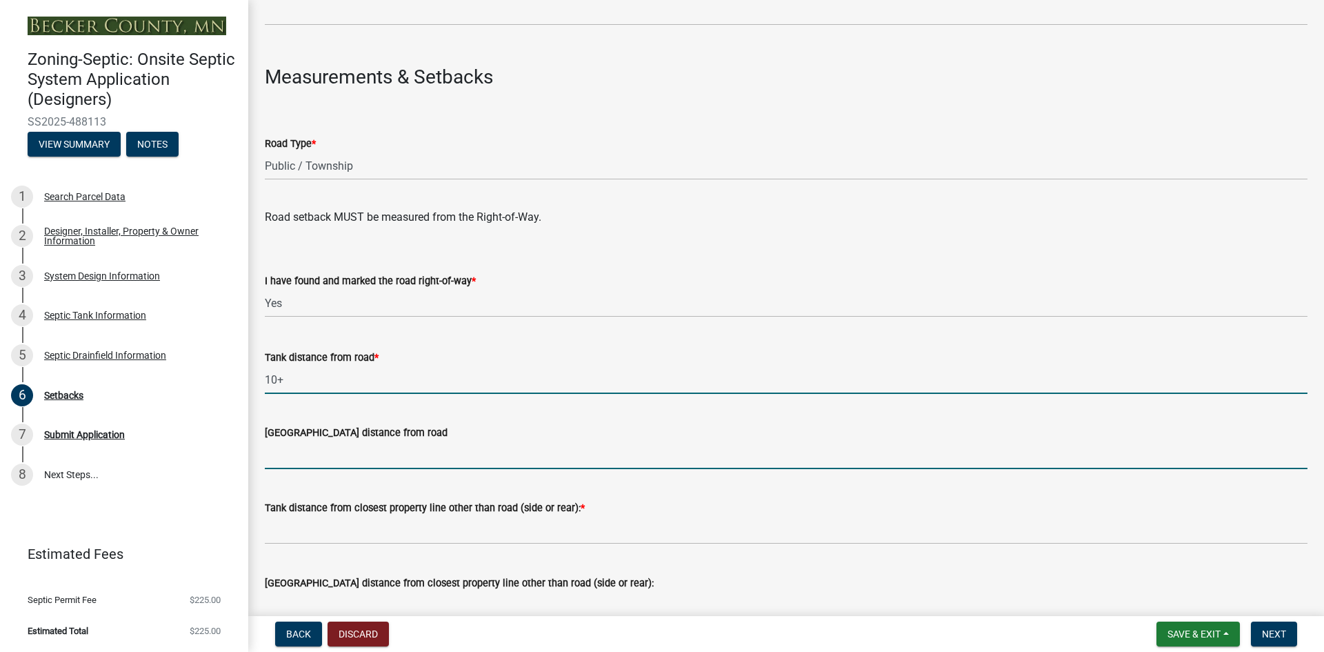
click at [271, 457] on input "[GEOGRAPHIC_DATA] distance from road" at bounding box center [786, 455] width 1043 height 28
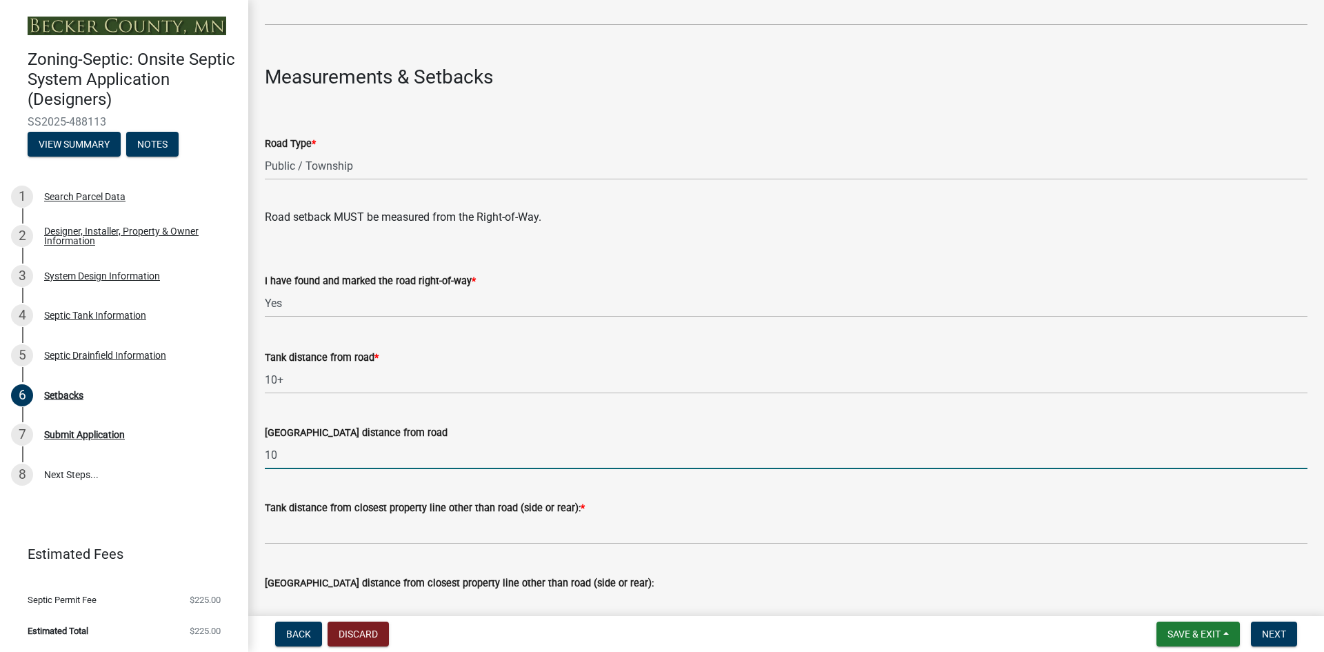
type input "1"
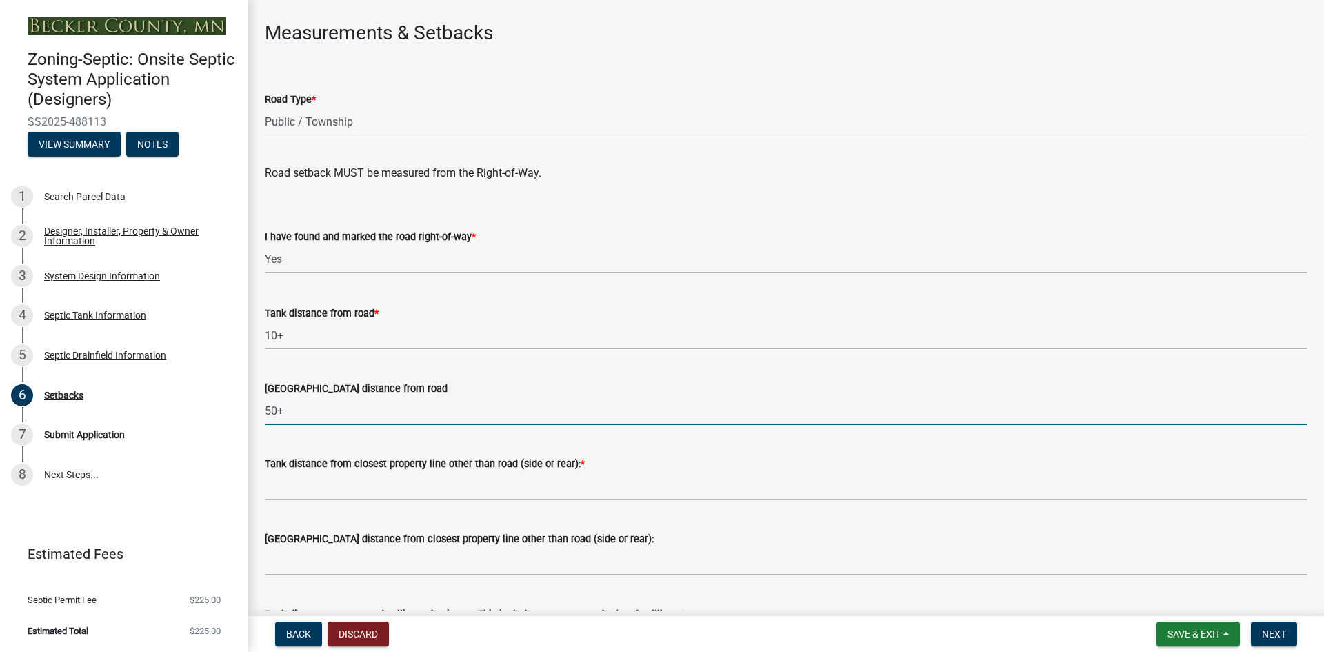
scroll to position [828, 0]
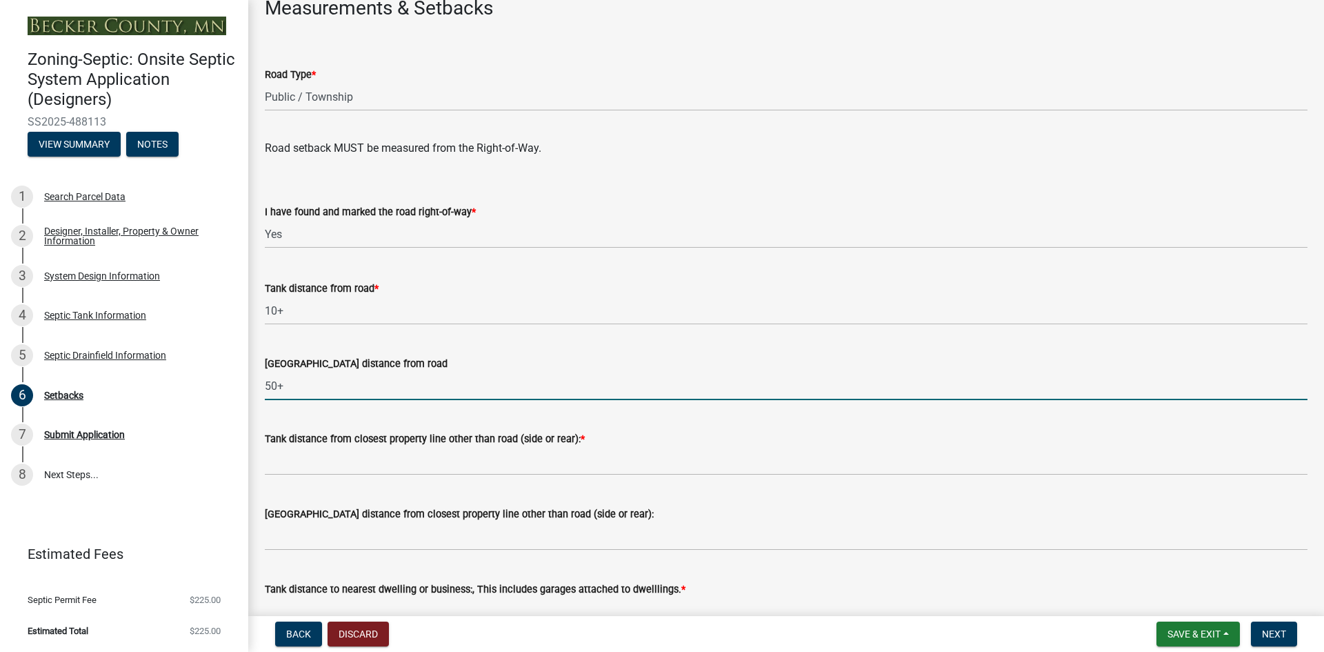
type input "50+"
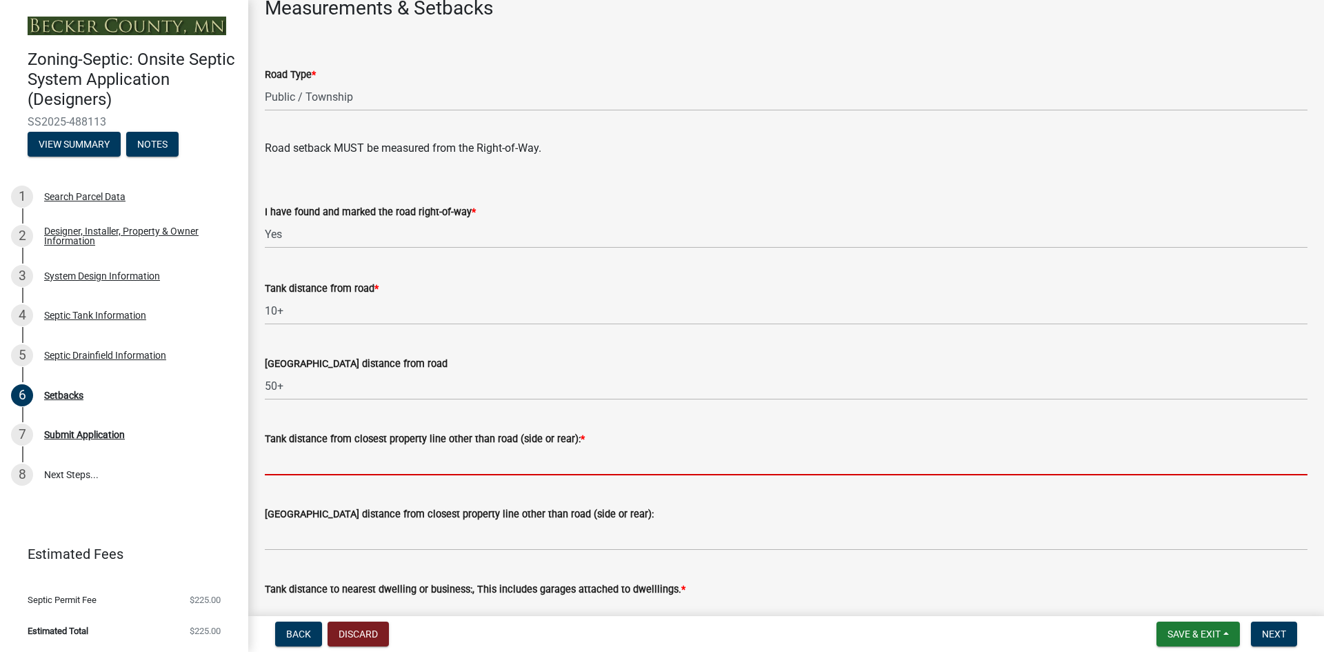
click at [277, 459] on input "Tank distance from closest property line other than road (side or rear): *" at bounding box center [786, 461] width 1043 height 28
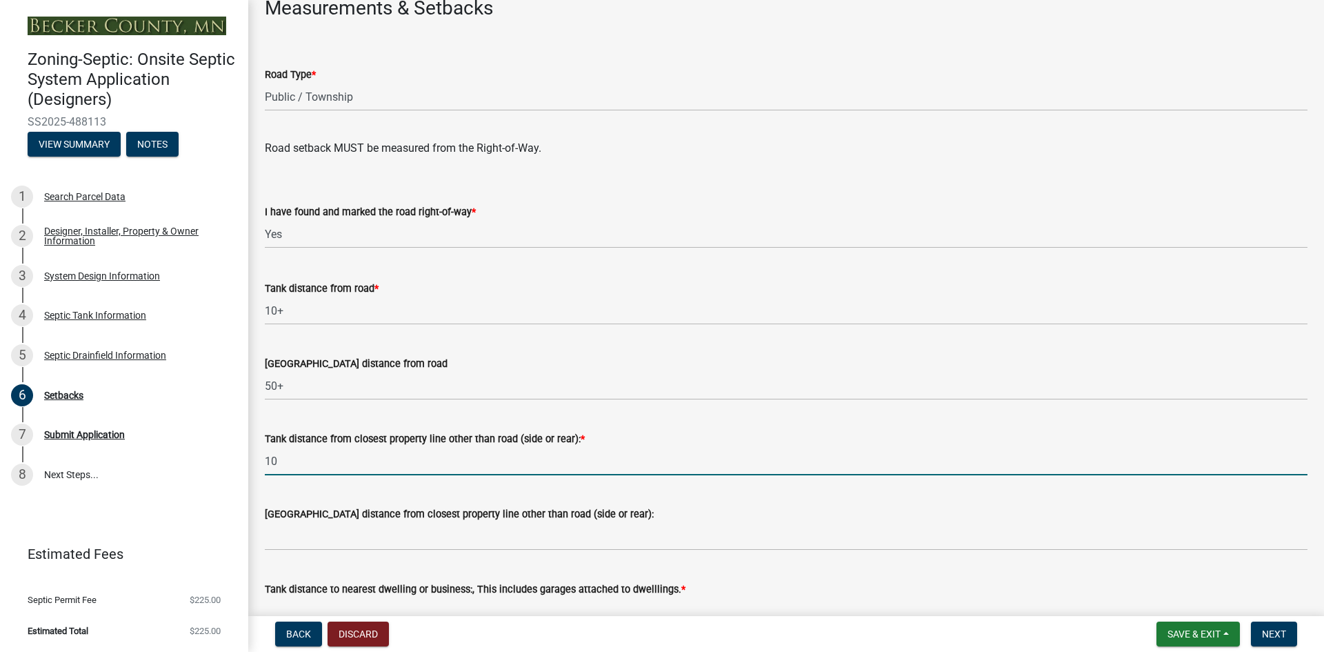
type input "10"
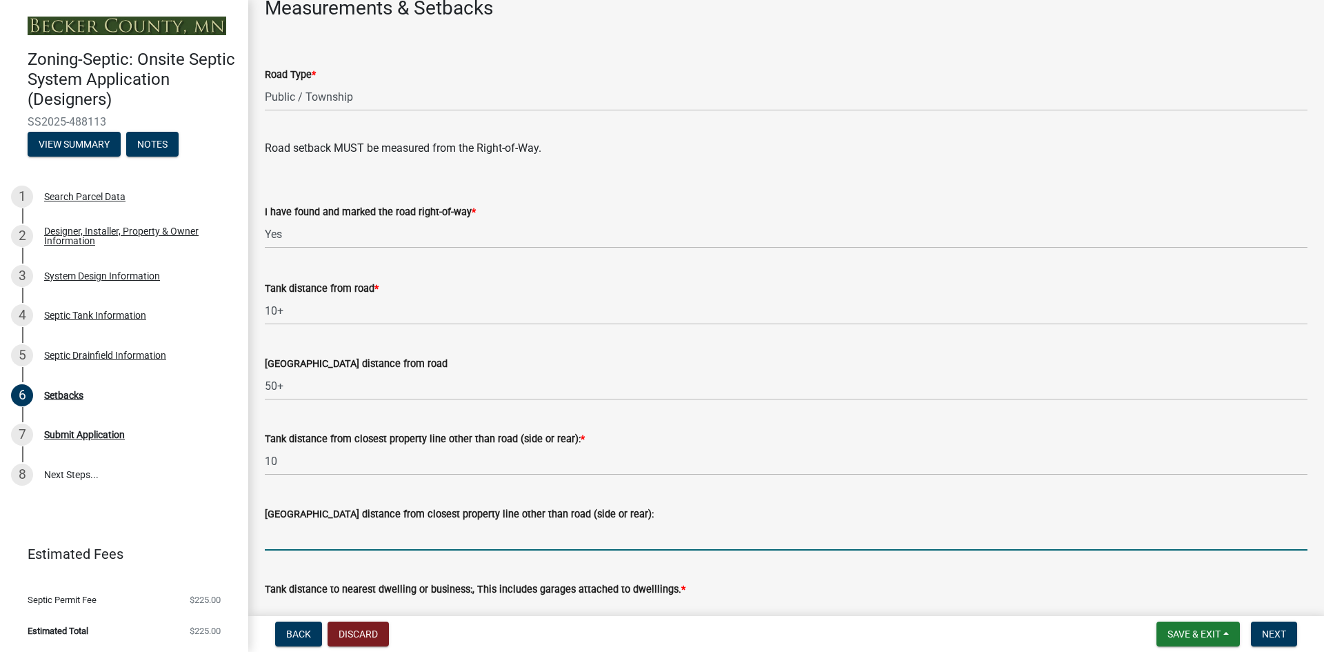
click at [271, 532] on input "[GEOGRAPHIC_DATA] distance from closest property line other than road (side or …" at bounding box center [786, 536] width 1043 height 28
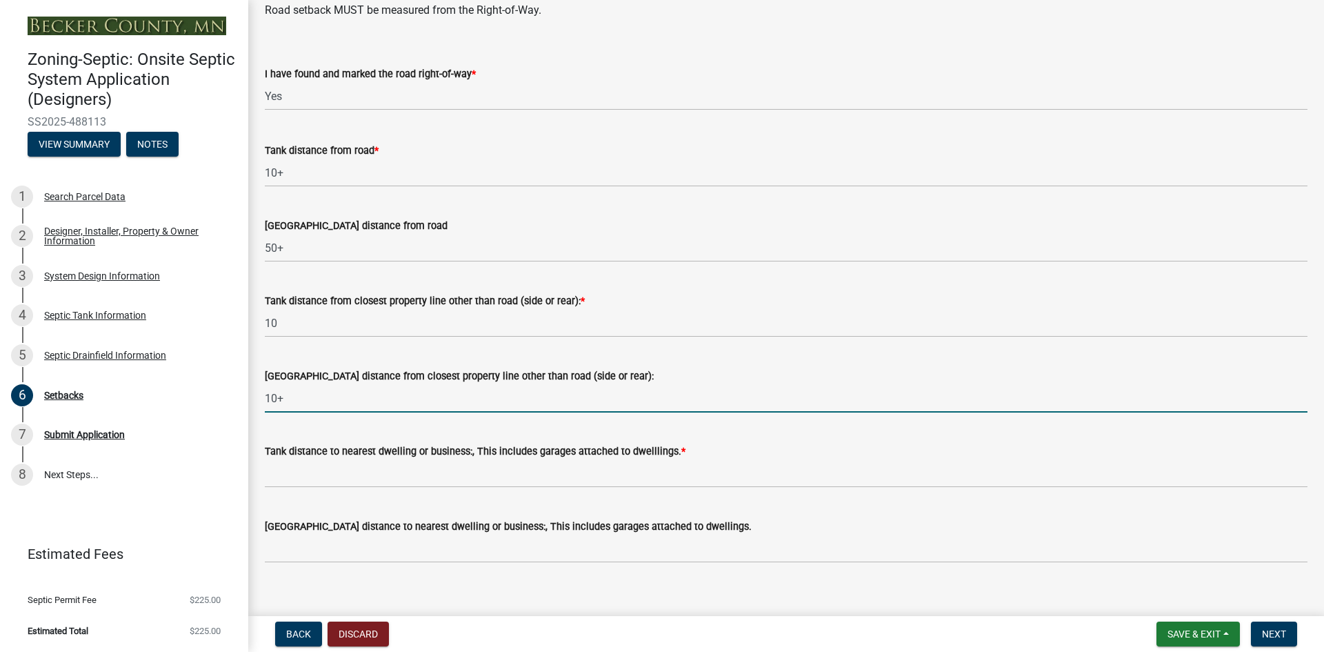
type input "10+"
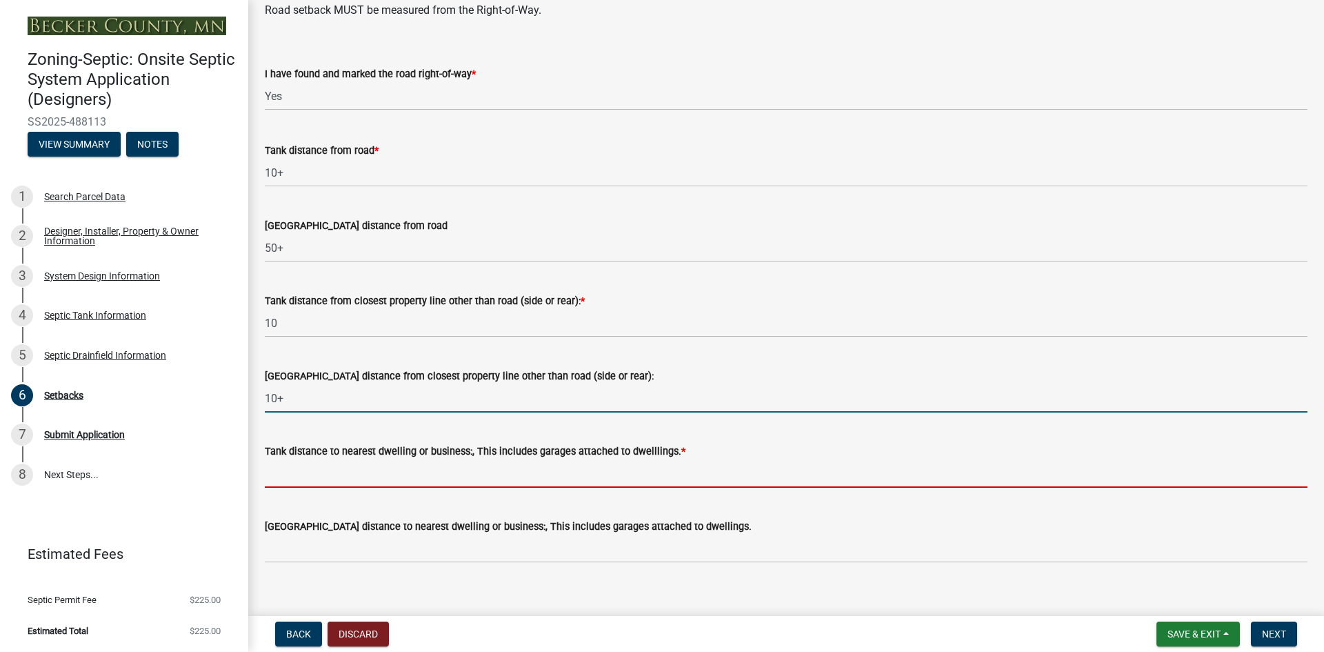
click at [292, 479] on input "Tank distance to nearest dwelling or business:, This includes garages attached …" at bounding box center [786, 473] width 1043 height 28
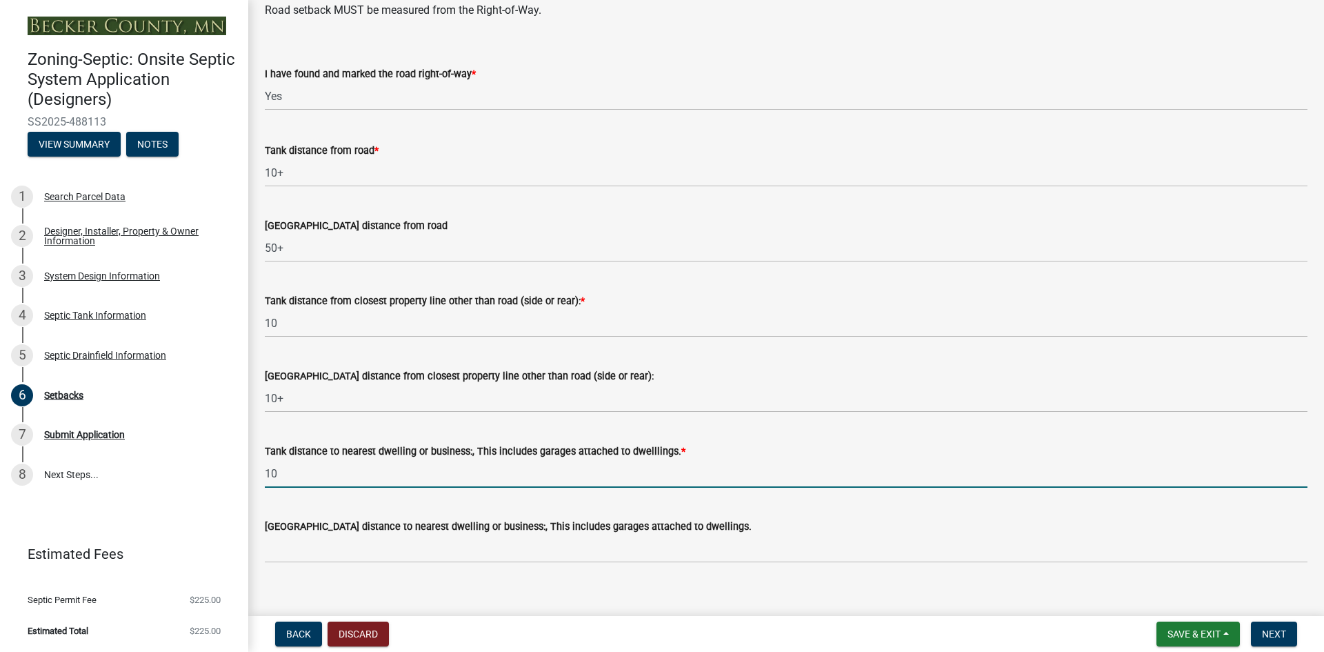
type input "10"
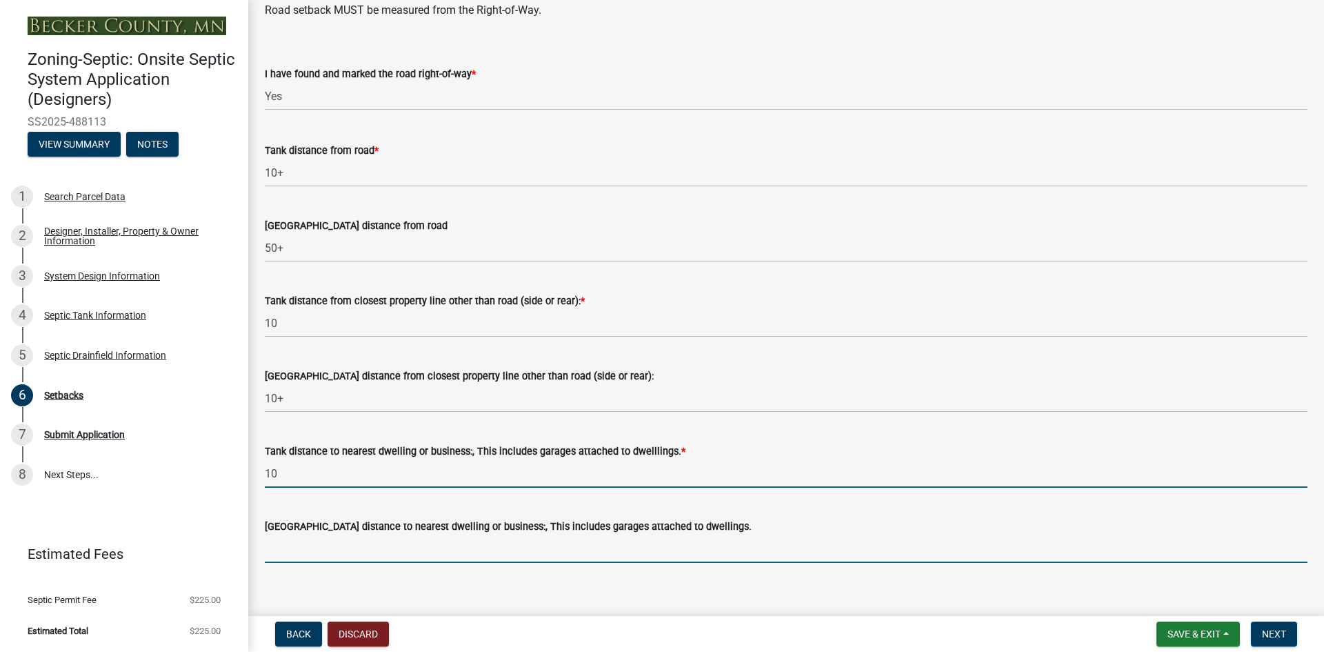
click at [299, 539] on input "[GEOGRAPHIC_DATA] distance to nearest dwelling or business:, This includes gara…" at bounding box center [786, 548] width 1043 height 28
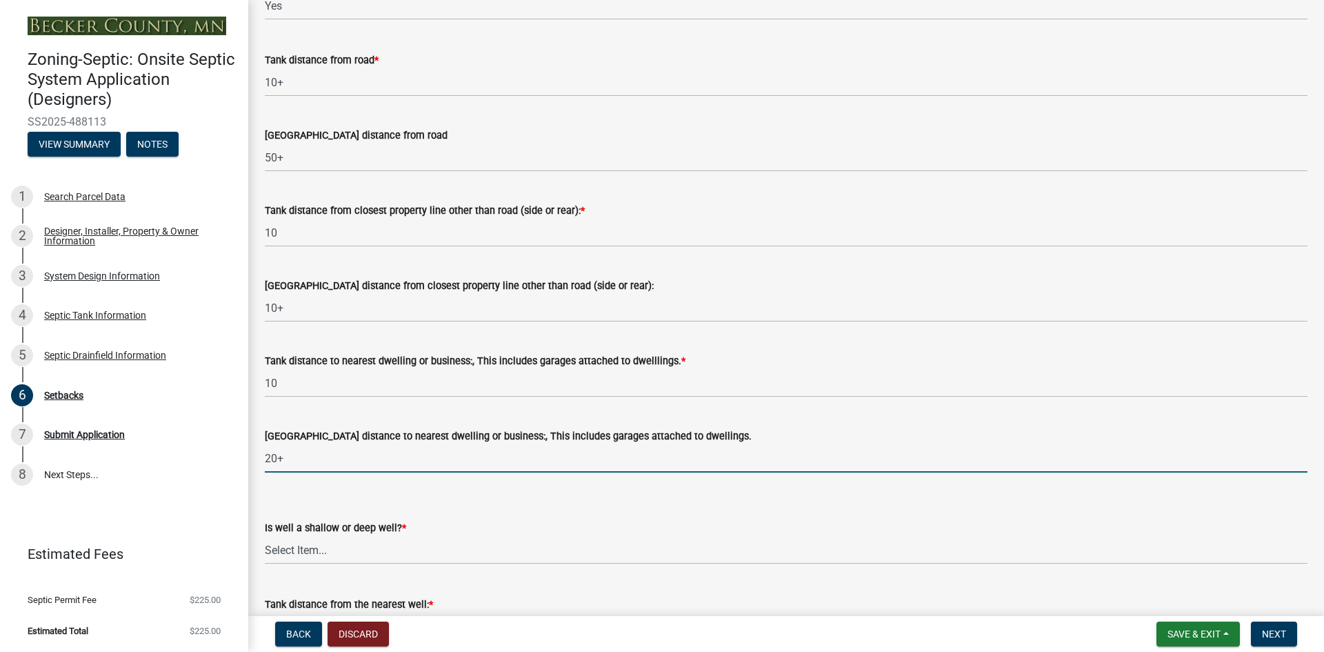
scroll to position [1103, 0]
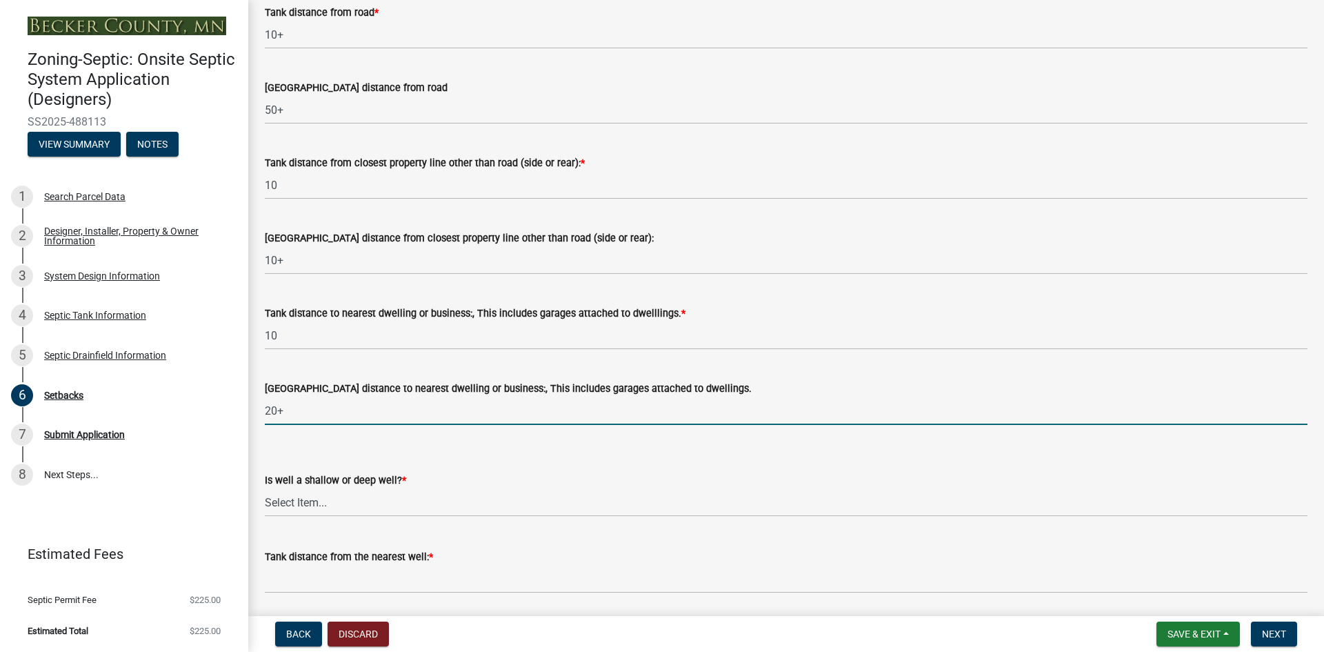
type input "20+"
click at [313, 503] on select "Select Item... Deep Well Shallow Well No Well - Connected or to be connected to…" at bounding box center [786, 502] width 1043 height 28
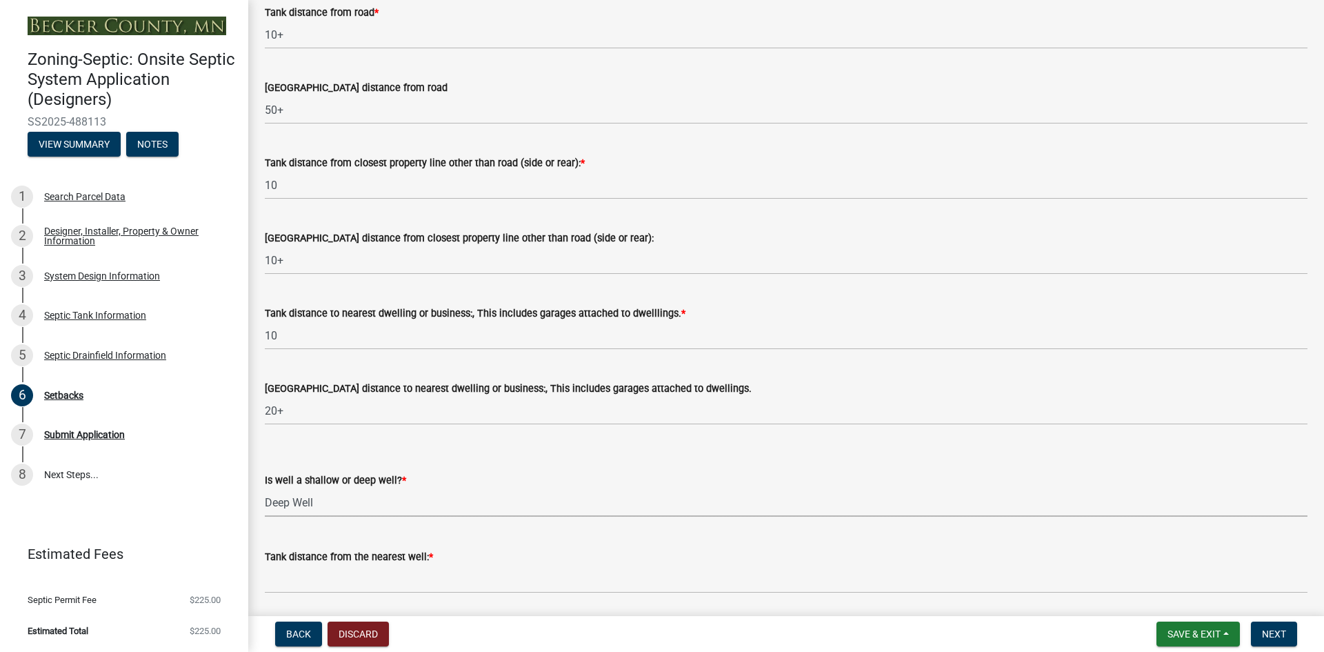
click at [265, 488] on select "Select Item... Deep Well Shallow Well No Well - Connected or to be connected to…" at bounding box center [786, 502] width 1043 height 28
select select "cf78f1da-f066-4305-88a2-864abad1fa52"
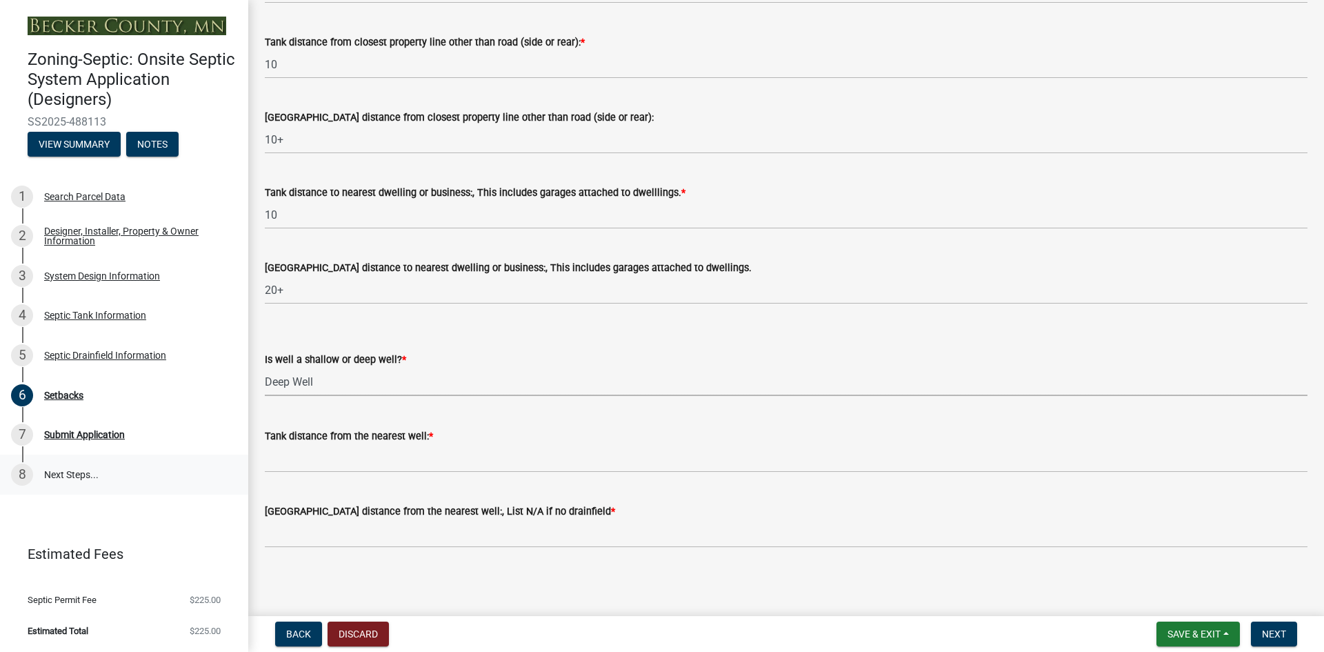
scroll to position [1226, 0]
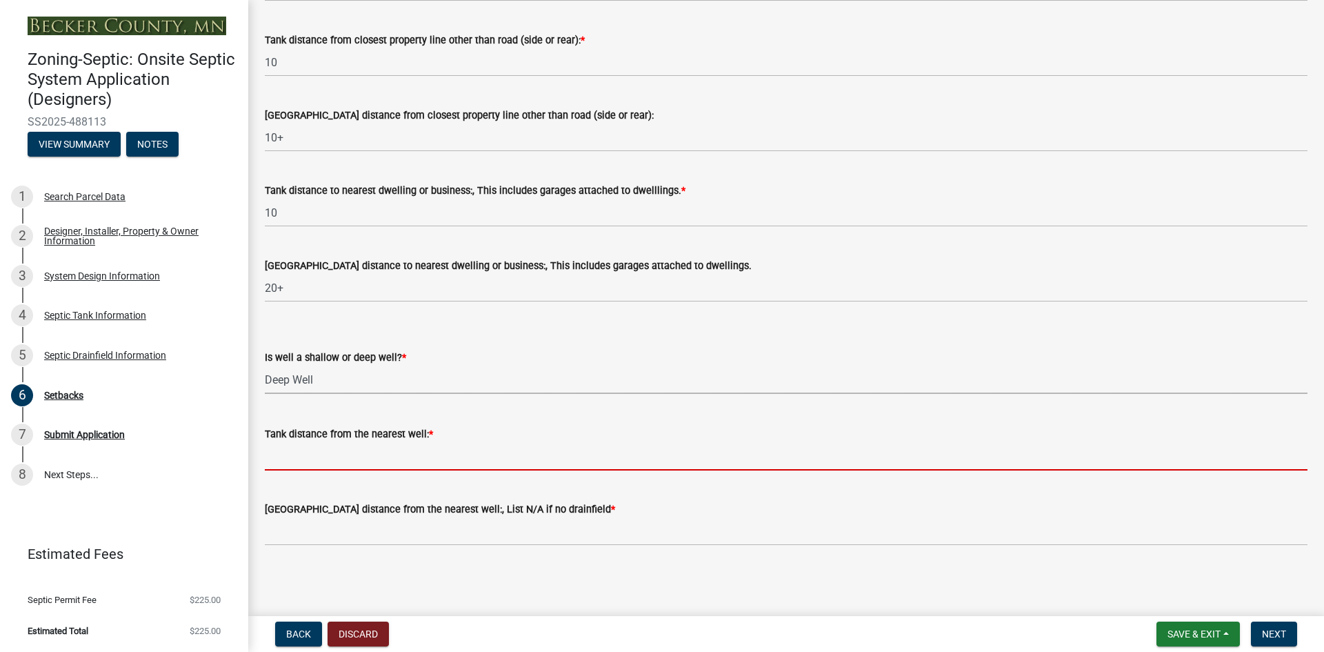
click at [292, 456] on input "Tank distance from the nearest well: *" at bounding box center [786, 456] width 1043 height 28
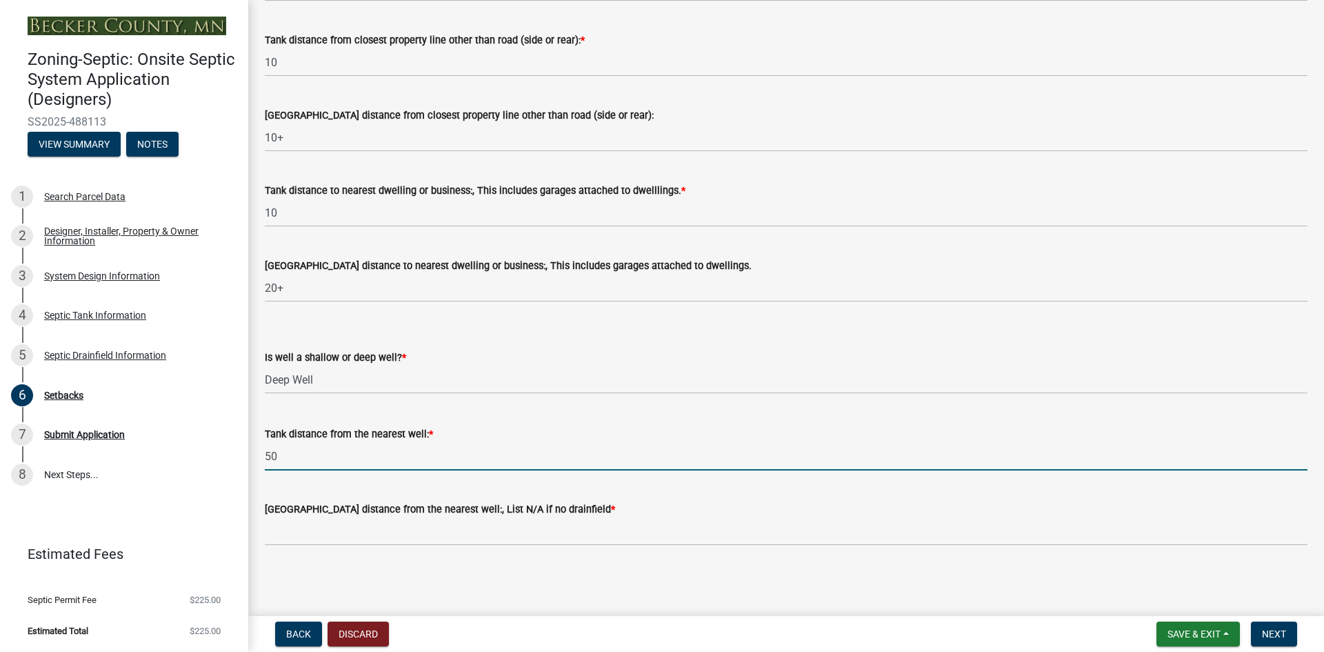
type input "50"
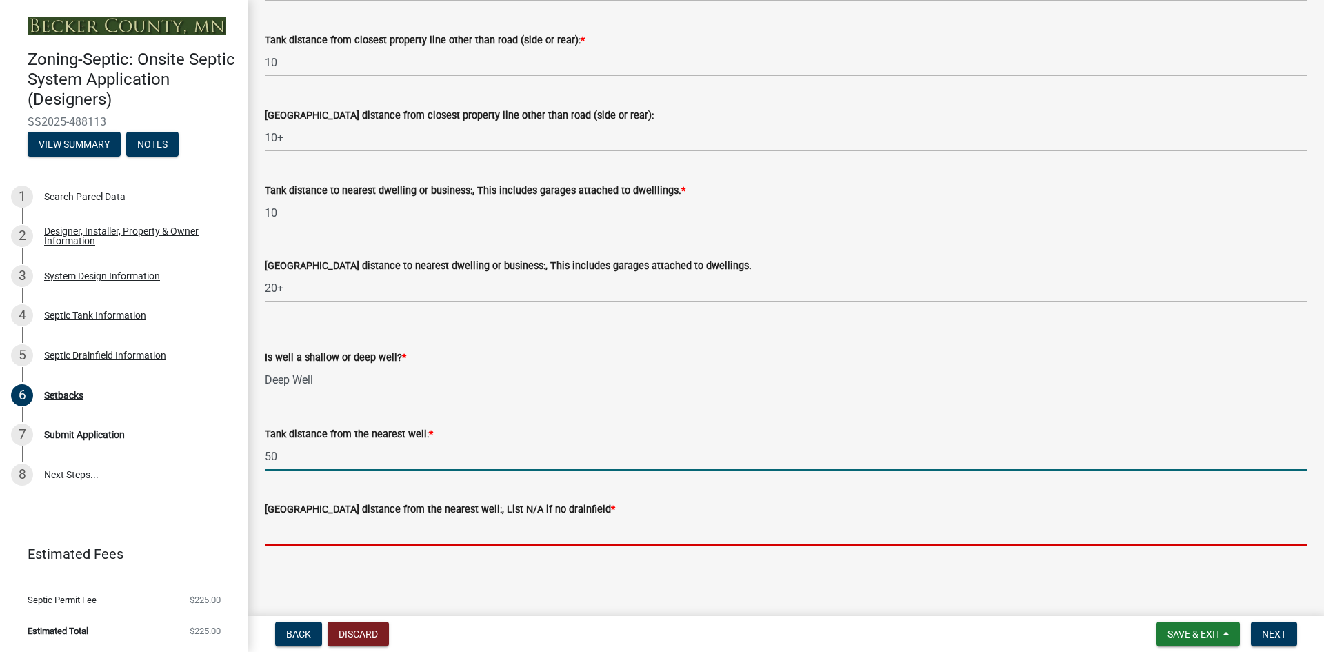
click at [323, 529] on input "[GEOGRAPHIC_DATA] distance from the nearest well:, List N/A if no drainfield *" at bounding box center [786, 531] width 1043 height 28
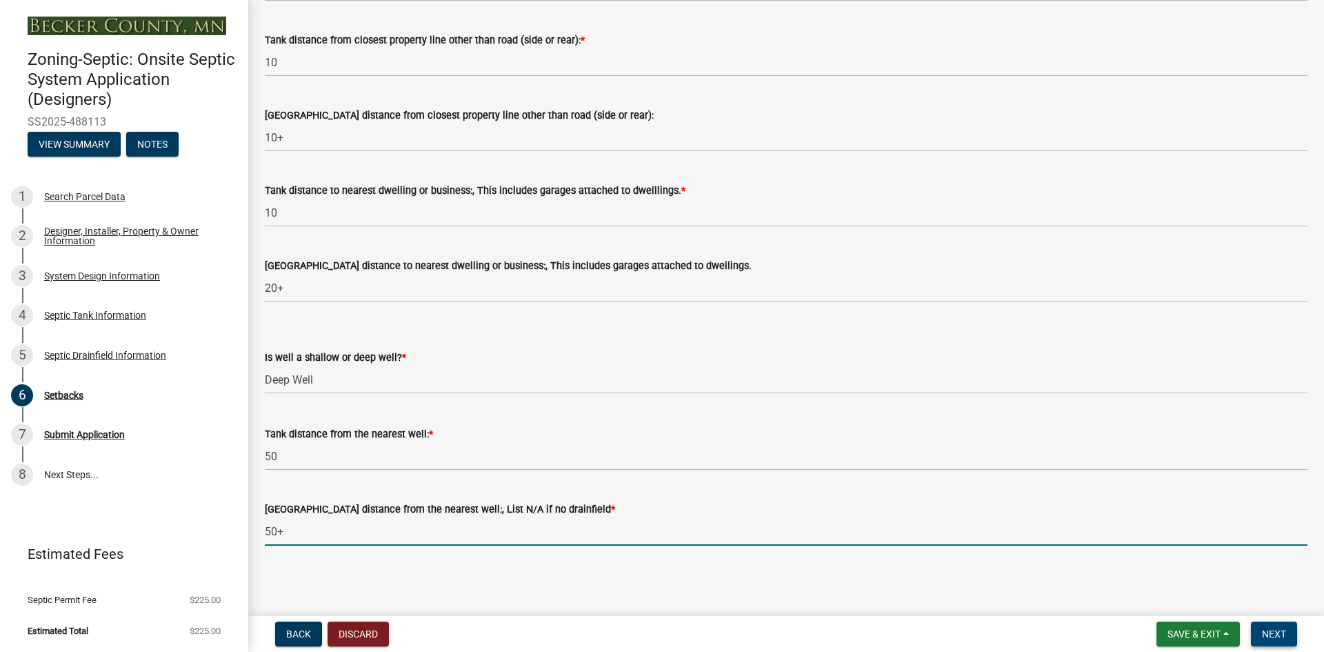
type input "50+"
click at [1277, 634] on span "Next" at bounding box center [1274, 633] width 24 height 11
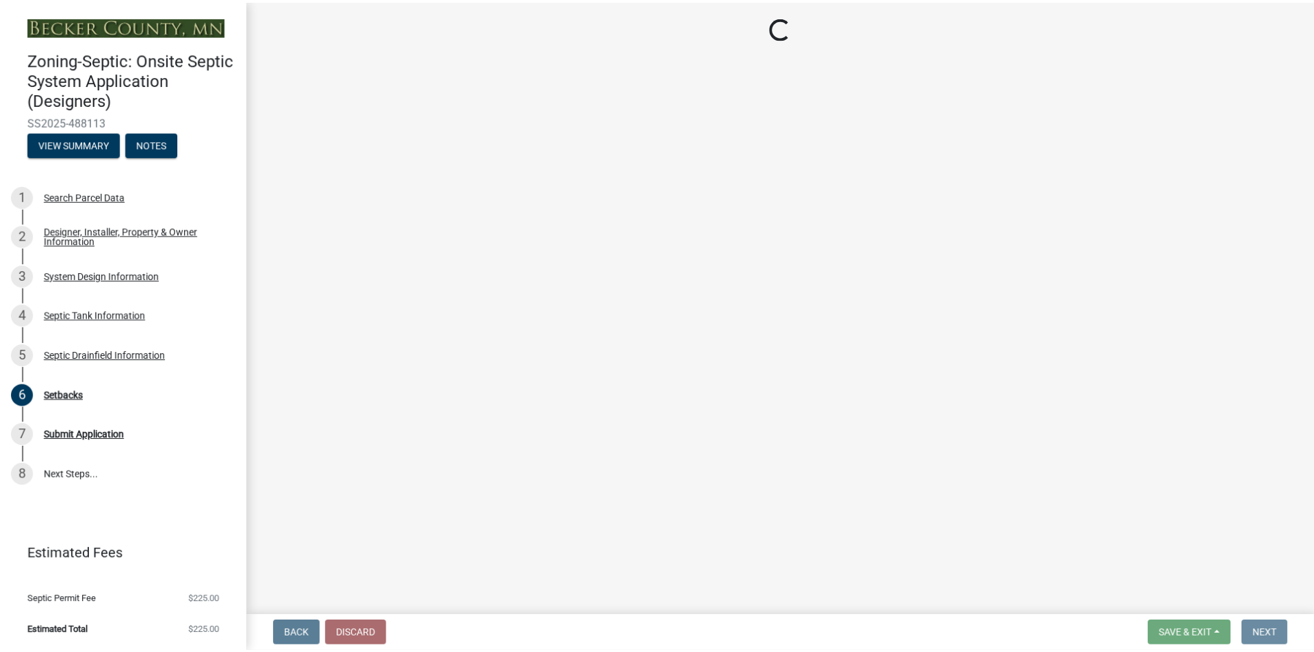
scroll to position [0, 0]
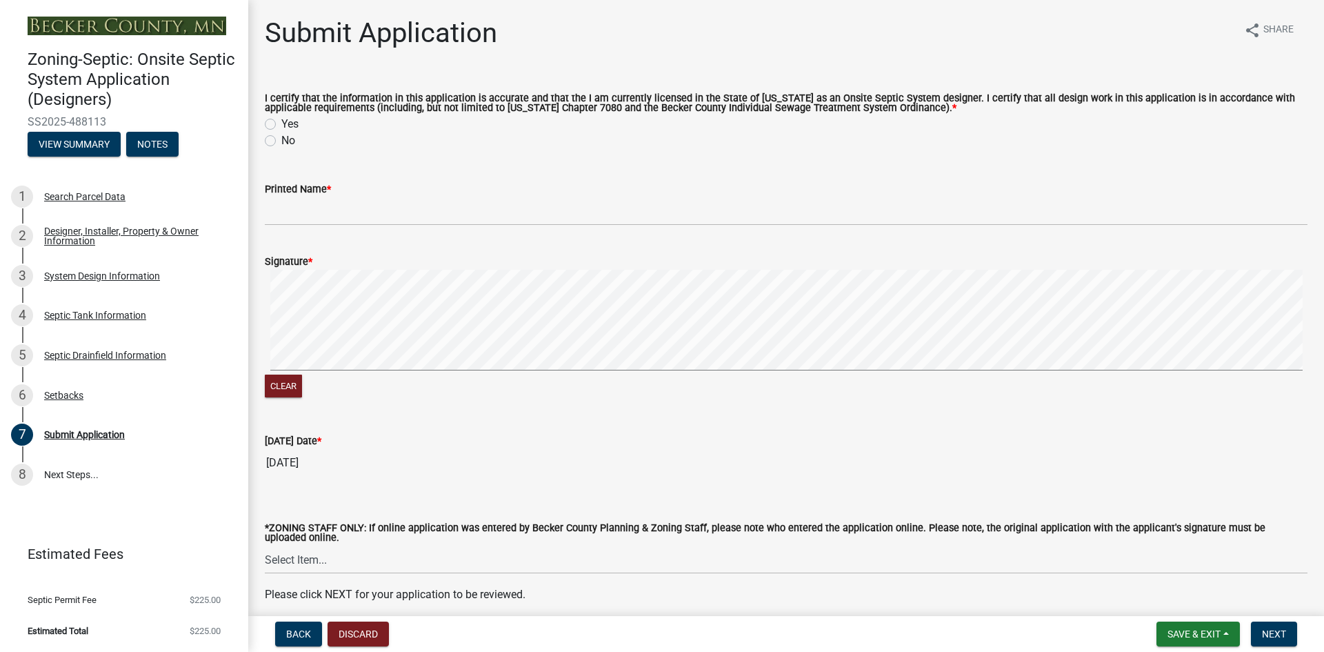
click at [281, 123] on label "Yes" at bounding box center [289, 124] width 17 height 17
click at [281, 123] on input "Yes" at bounding box center [285, 120] width 9 height 9
radio input "true"
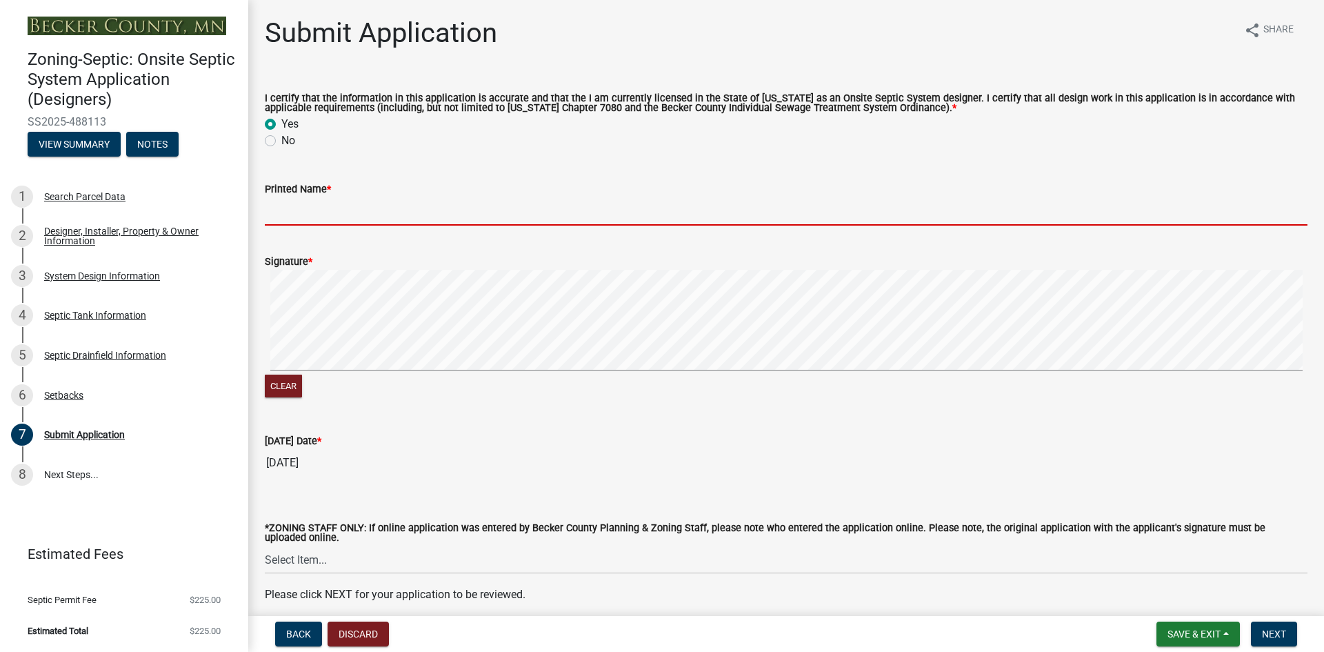
click at [334, 210] on input "Printed Name *" at bounding box center [786, 211] width 1043 height 28
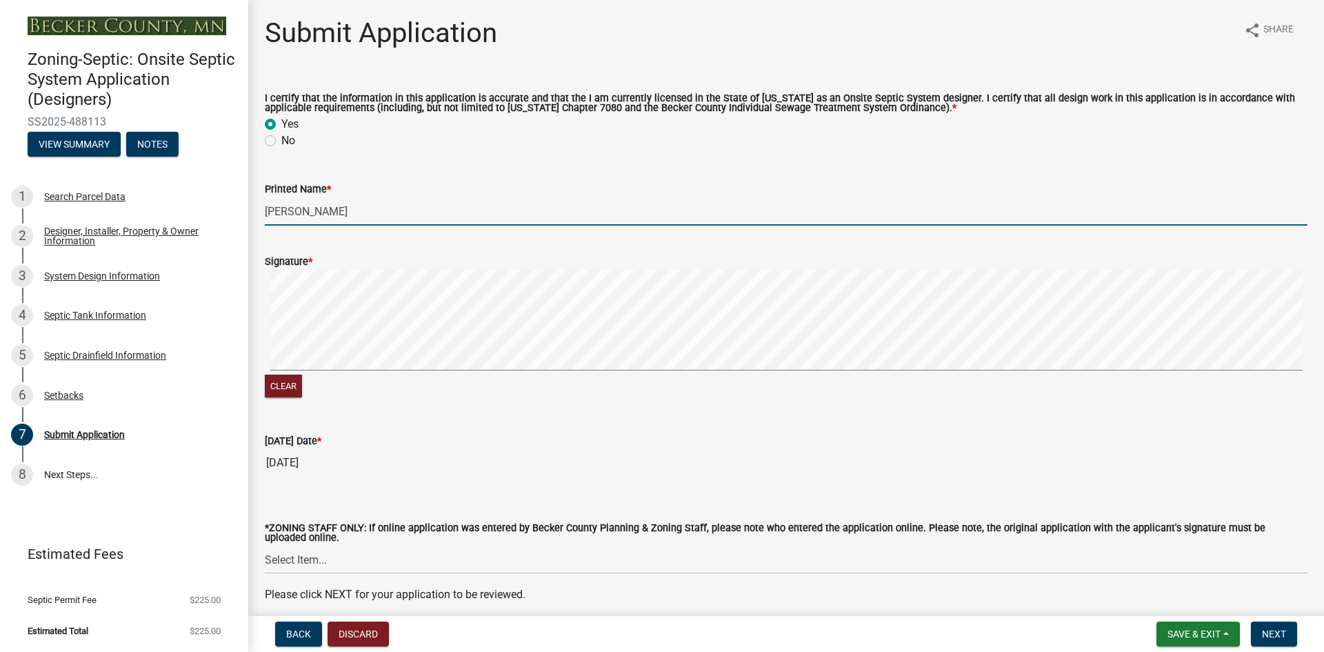
type input "[PERSON_NAME]"
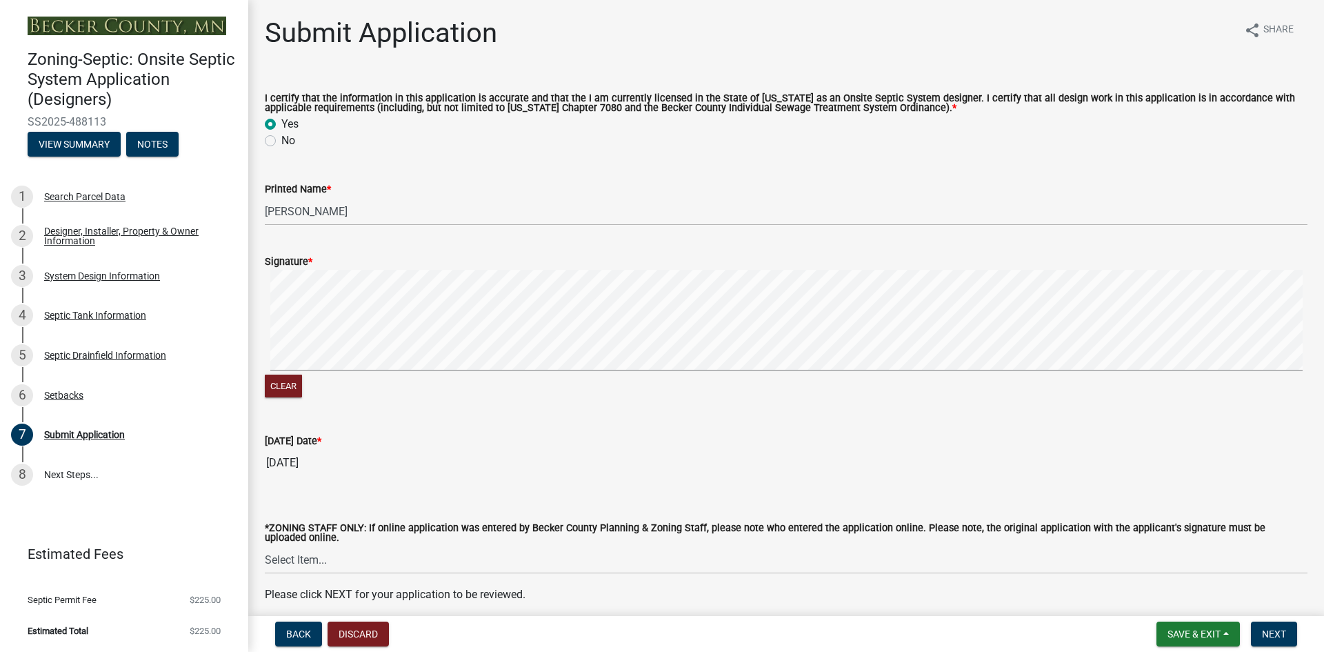
drag, startPoint x: 837, startPoint y: 455, endPoint x: 1199, endPoint y: 546, distance: 373.8
click at [838, 455] on input "[DATE]" at bounding box center [786, 463] width 1043 height 28
click at [1266, 626] on button "Next" at bounding box center [1274, 633] width 46 height 25
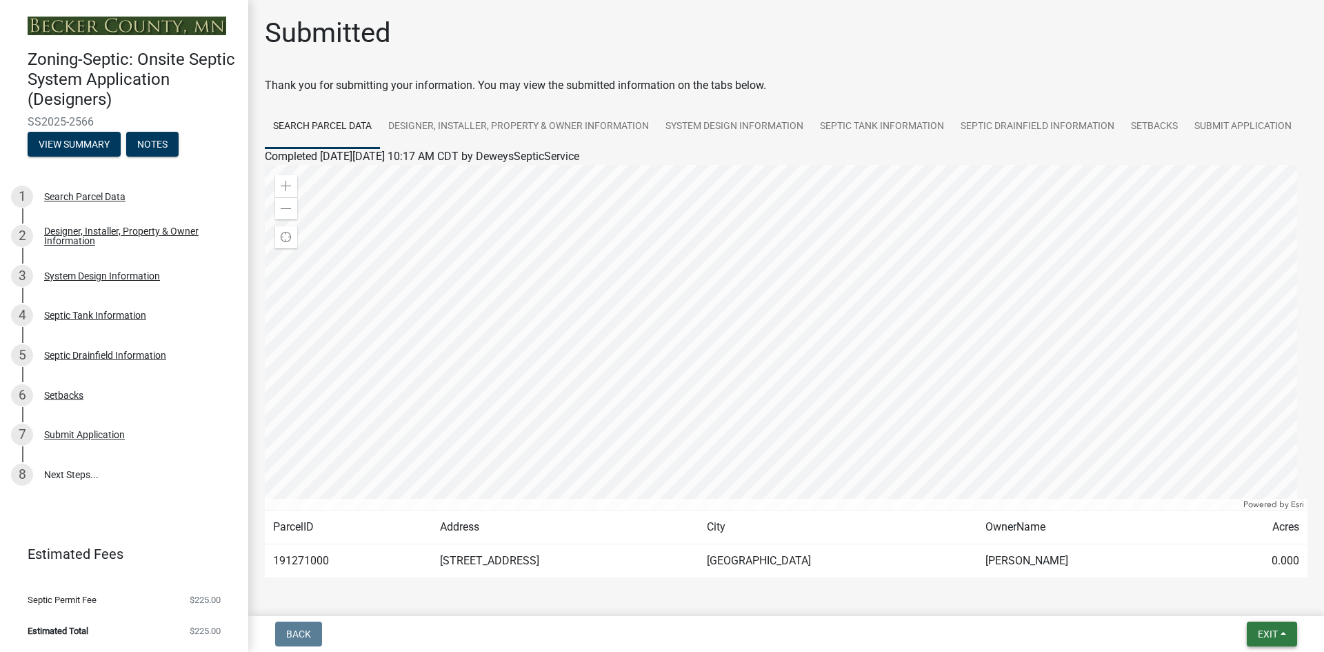
click at [1268, 634] on span "Exit" at bounding box center [1268, 633] width 20 height 11
click at [1235, 600] on button "Save & Exit" at bounding box center [1242, 597] width 110 height 33
